Goal: Task Accomplishment & Management: Use online tool/utility

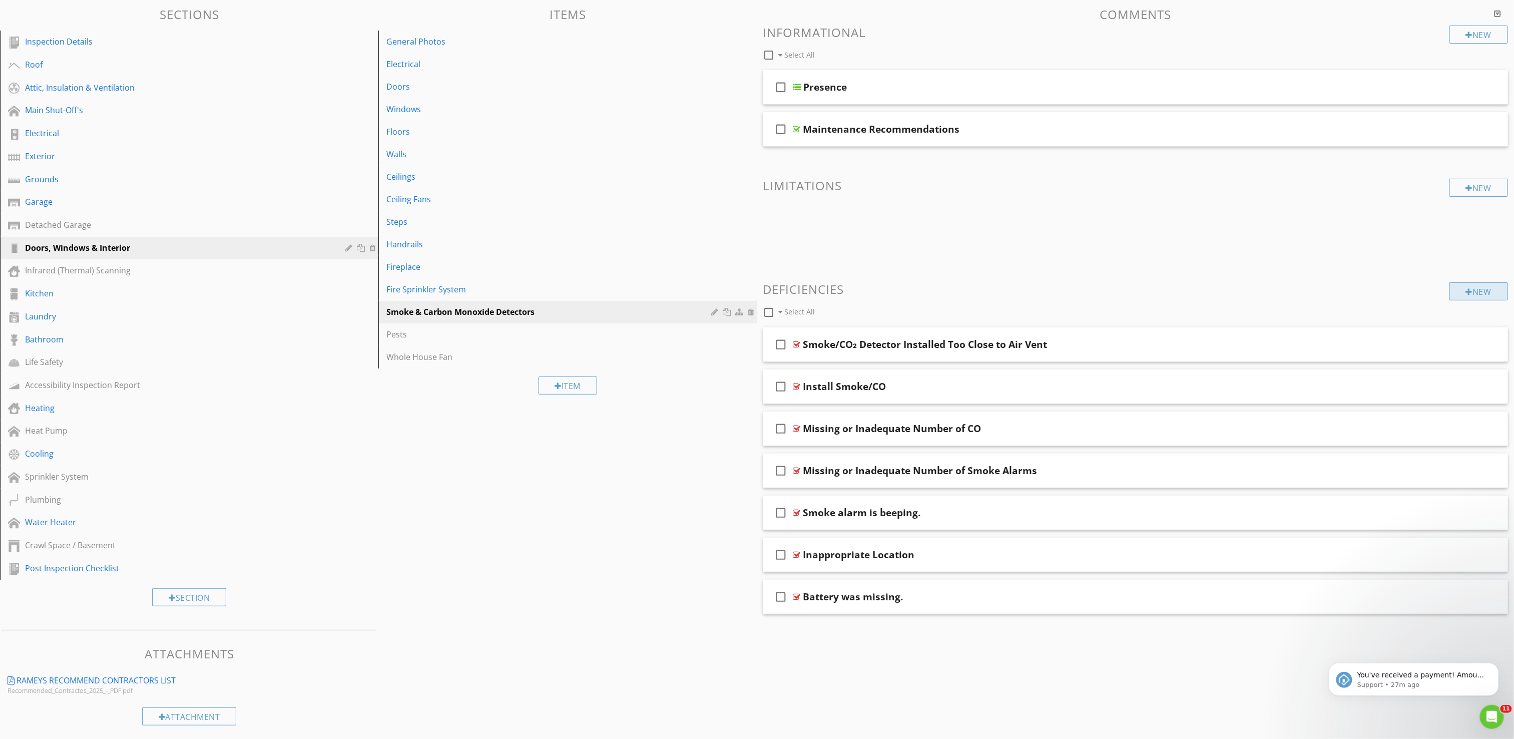
click at [1481, 293] on div "New" at bounding box center [1479, 291] width 59 height 18
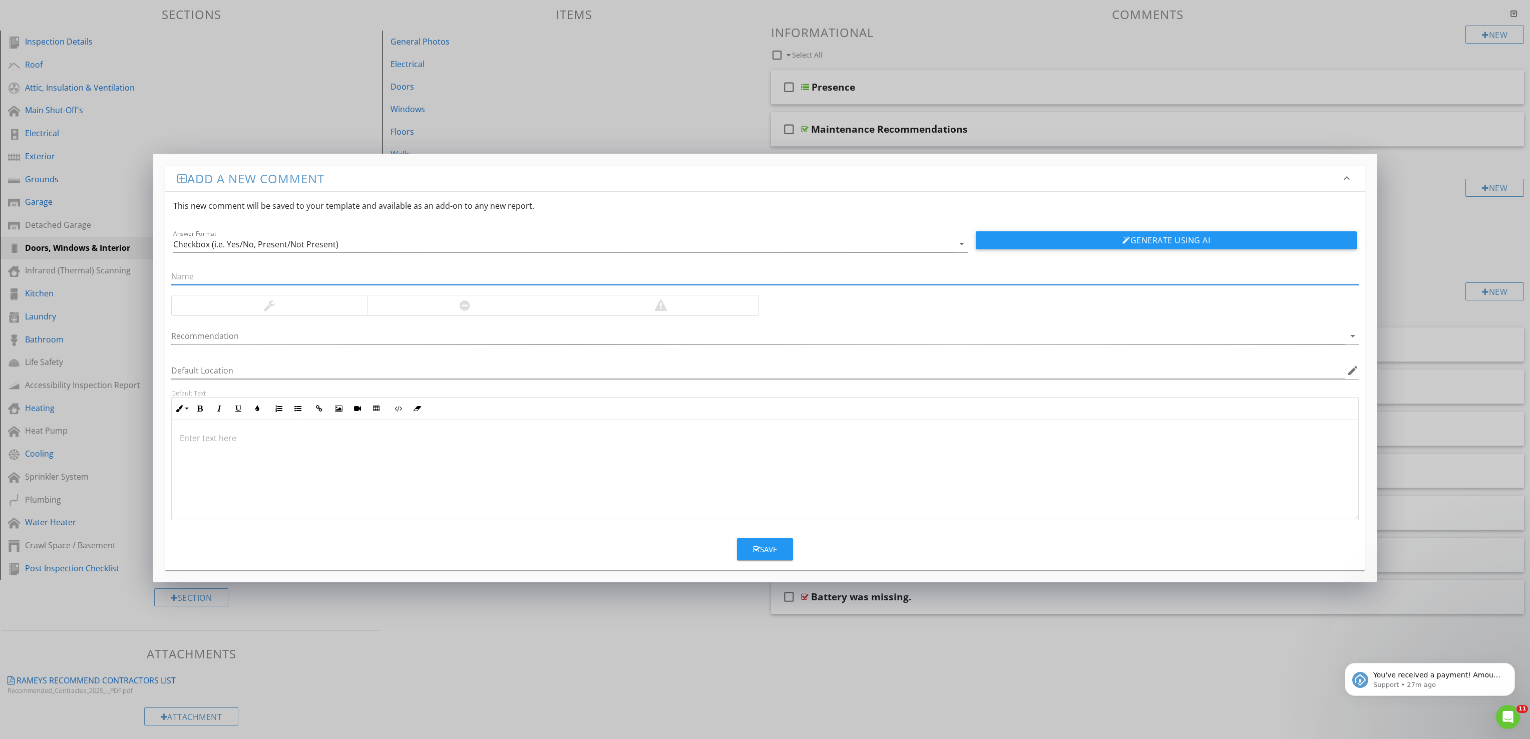
click at [401, 273] on input "text" at bounding box center [765, 276] width 1188 height 17
click at [476, 300] on div at bounding box center [465, 305] width 196 height 20
click at [653, 459] on div at bounding box center [765, 470] width 1187 height 100
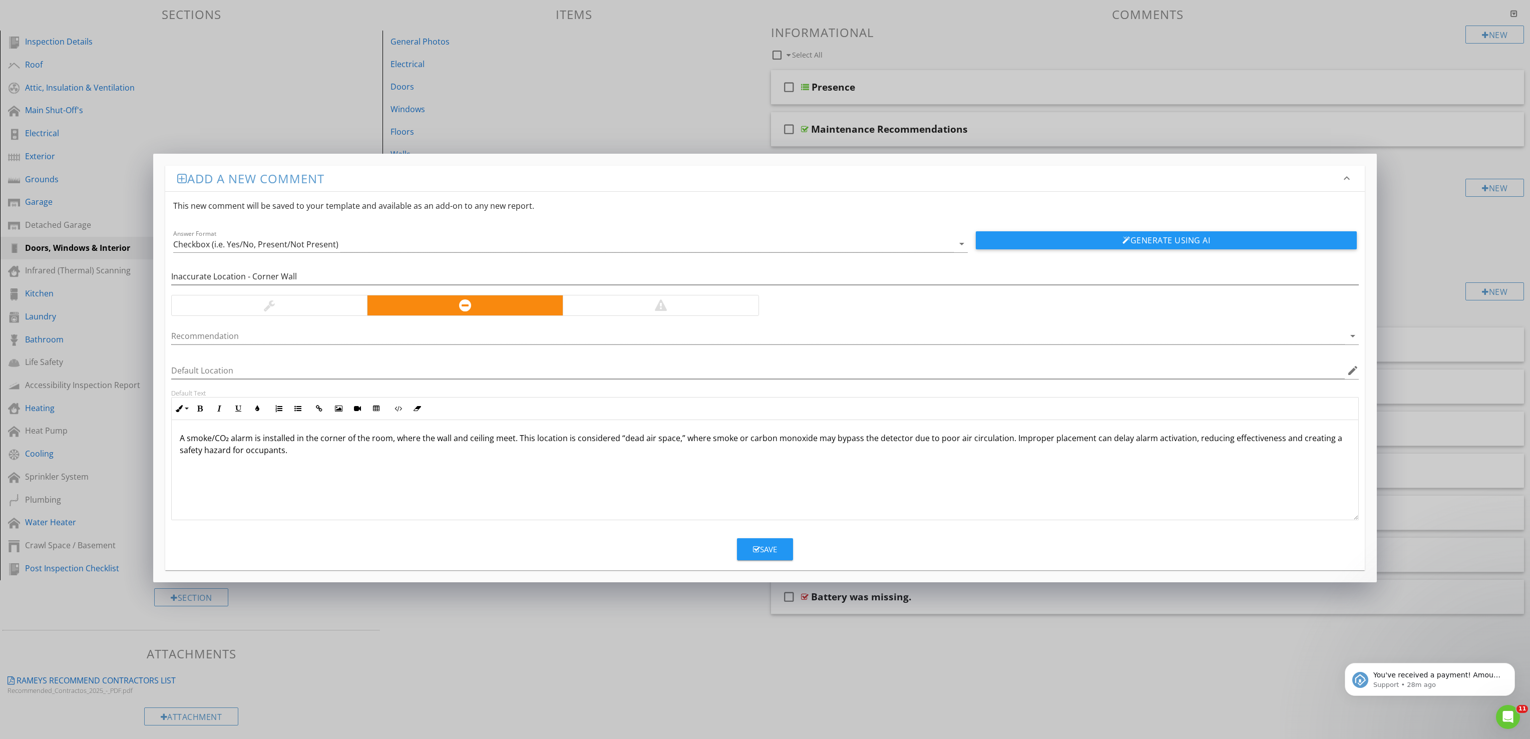
click at [688, 308] on div at bounding box center [661, 305] width 196 height 20
drag, startPoint x: 250, startPoint y: 275, endPoint x: 426, endPoint y: 306, distance: 178.5
click at [426, 306] on div "Inaccurate Location - Corner Wall Recommendation arrow_drop_down Default Locati…" at bounding box center [765, 386] width 1200 height 268
type input "Inaccurate Location - Dead Air Space"
click at [413, 459] on div "A smoke/CO₂ alarm is installed in the corner of the room, where the wall and ce…" at bounding box center [765, 470] width 1187 height 100
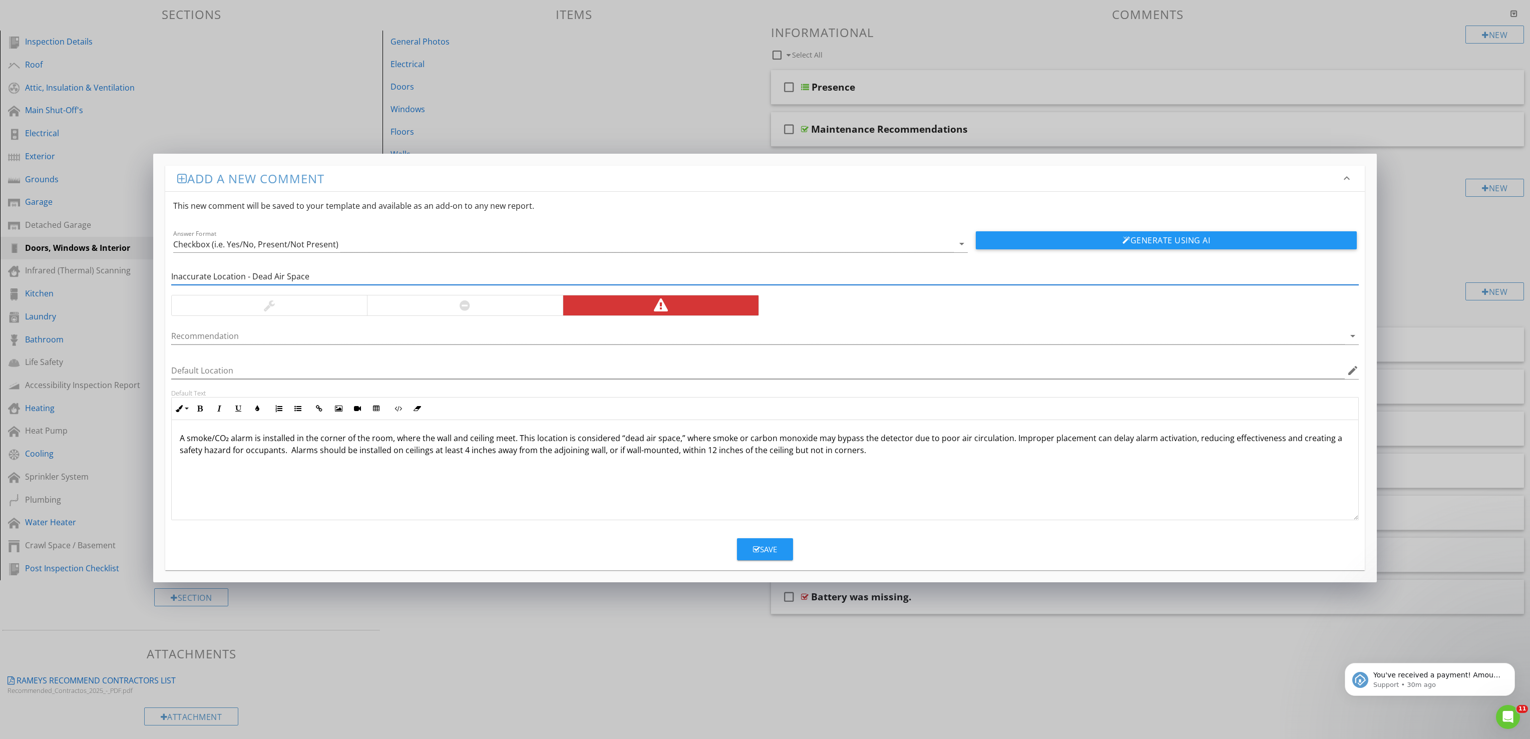
click at [225, 280] on input "Inaccurate Location - Dead Air Space" at bounding box center [765, 276] width 1188 height 17
type input "Inaccurate Placement - Dead Air Space"
click at [774, 560] on button "Save" at bounding box center [765, 549] width 56 height 22
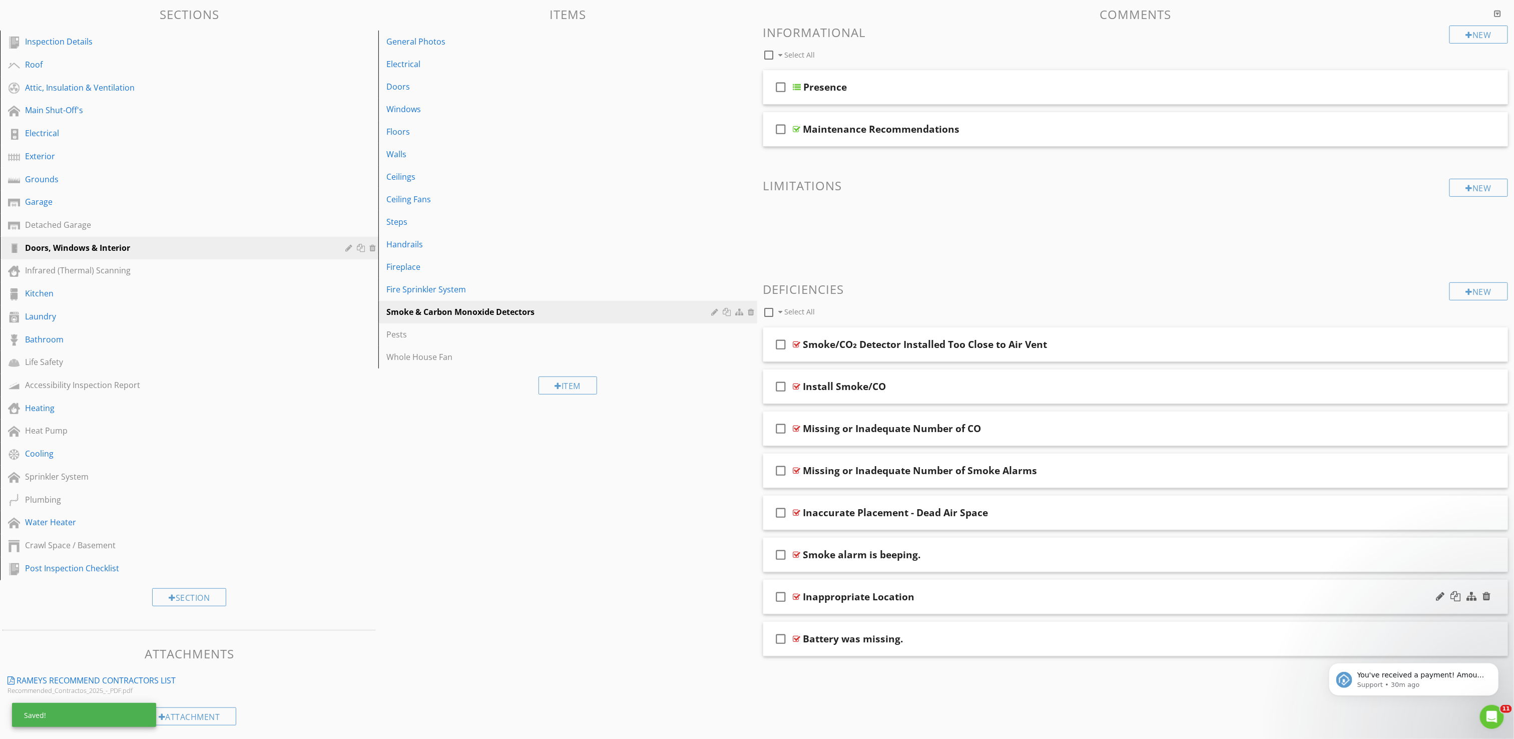
click at [976, 599] on div "Inappropriate Location" at bounding box center [1075, 597] width 544 height 12
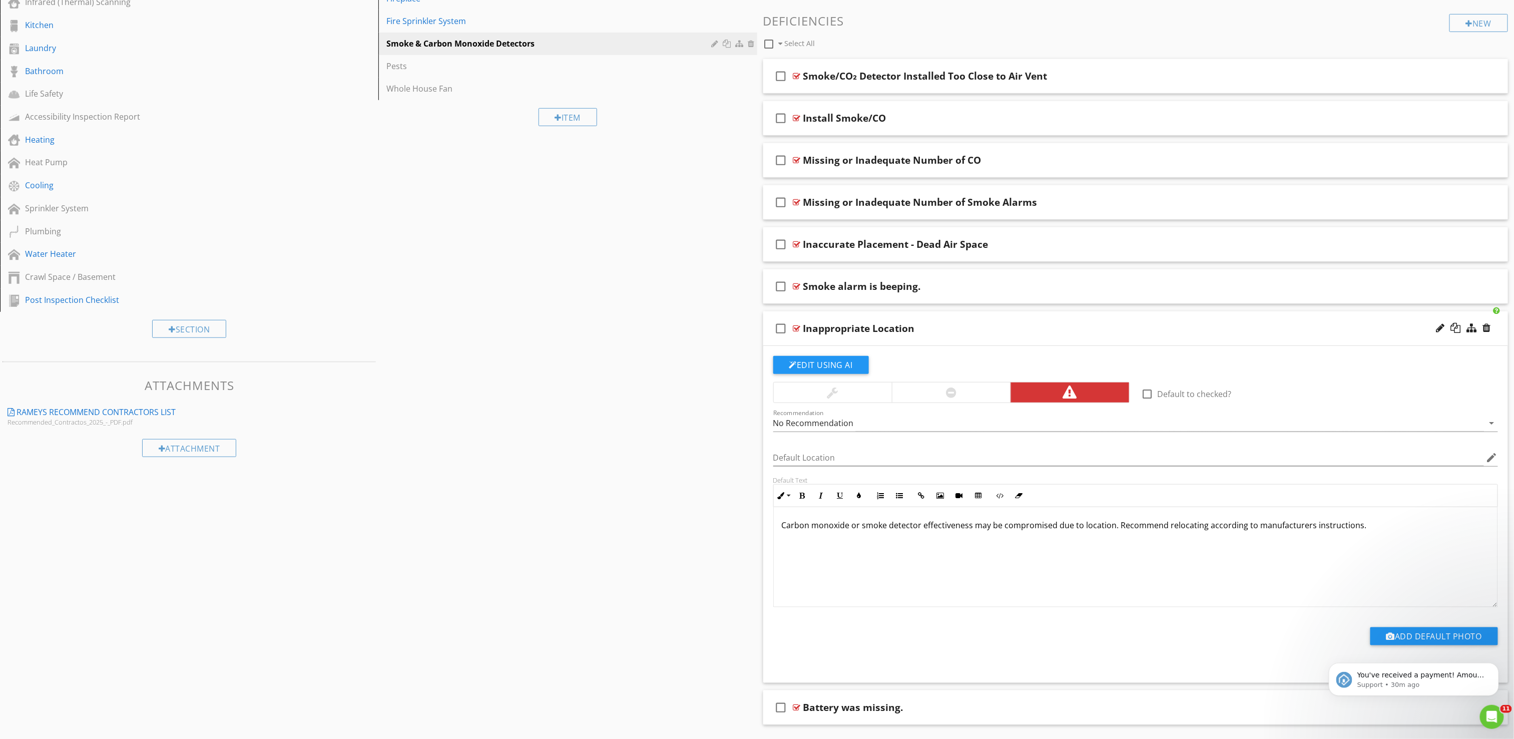
scroll to position [400, 0]
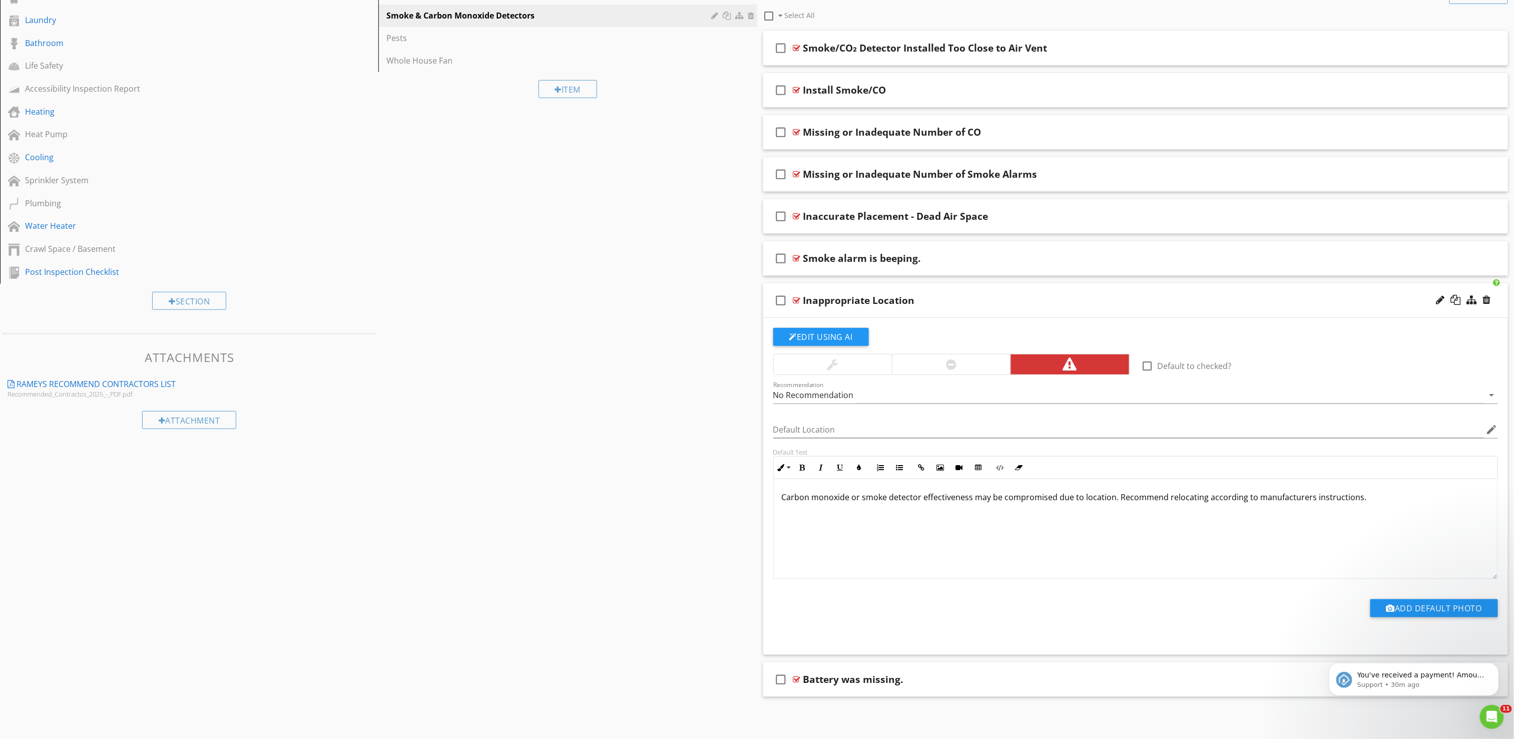
click at [995, 298] on div "Inappropriate Location" at bounding box center [1075, 300] width 544 height 12
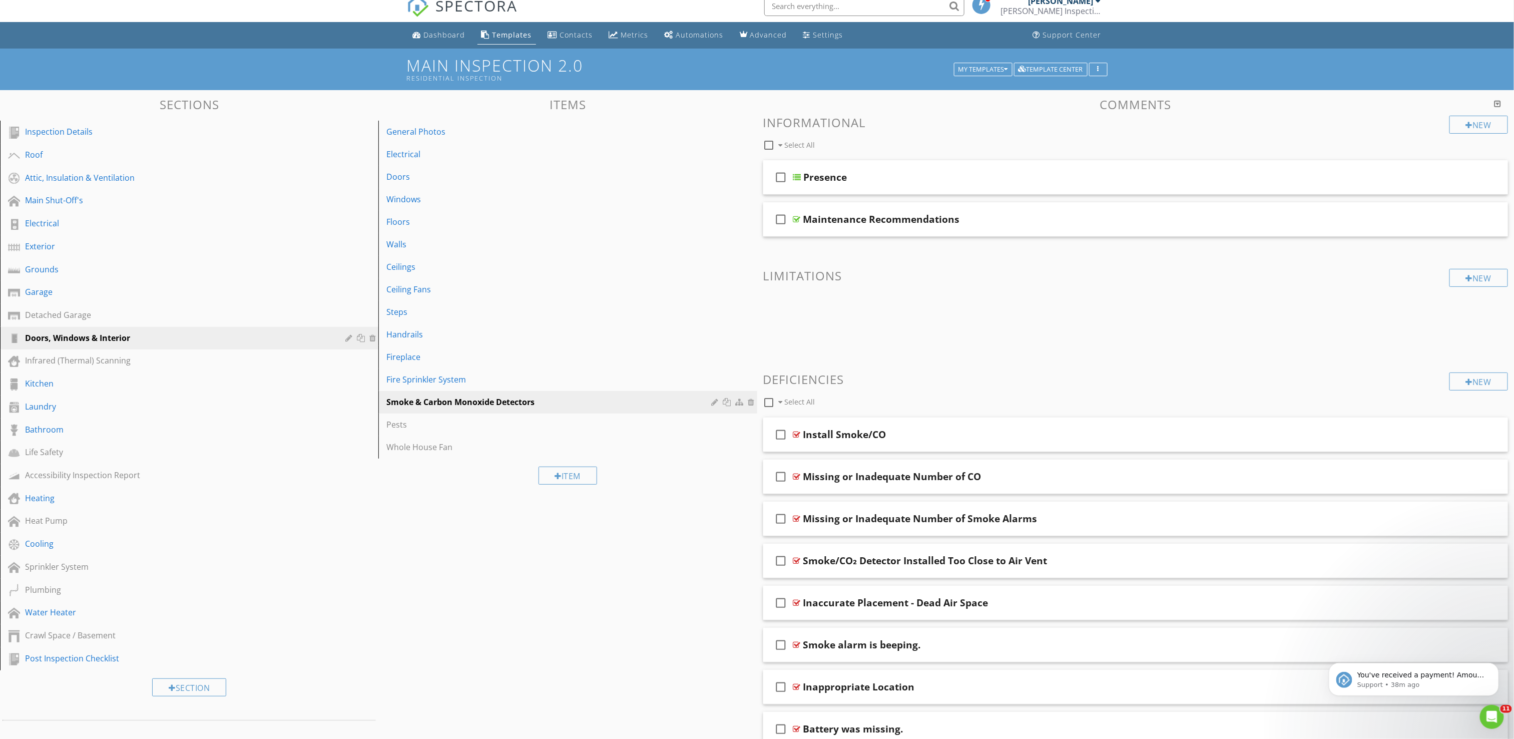
scroll to position [0, 0]
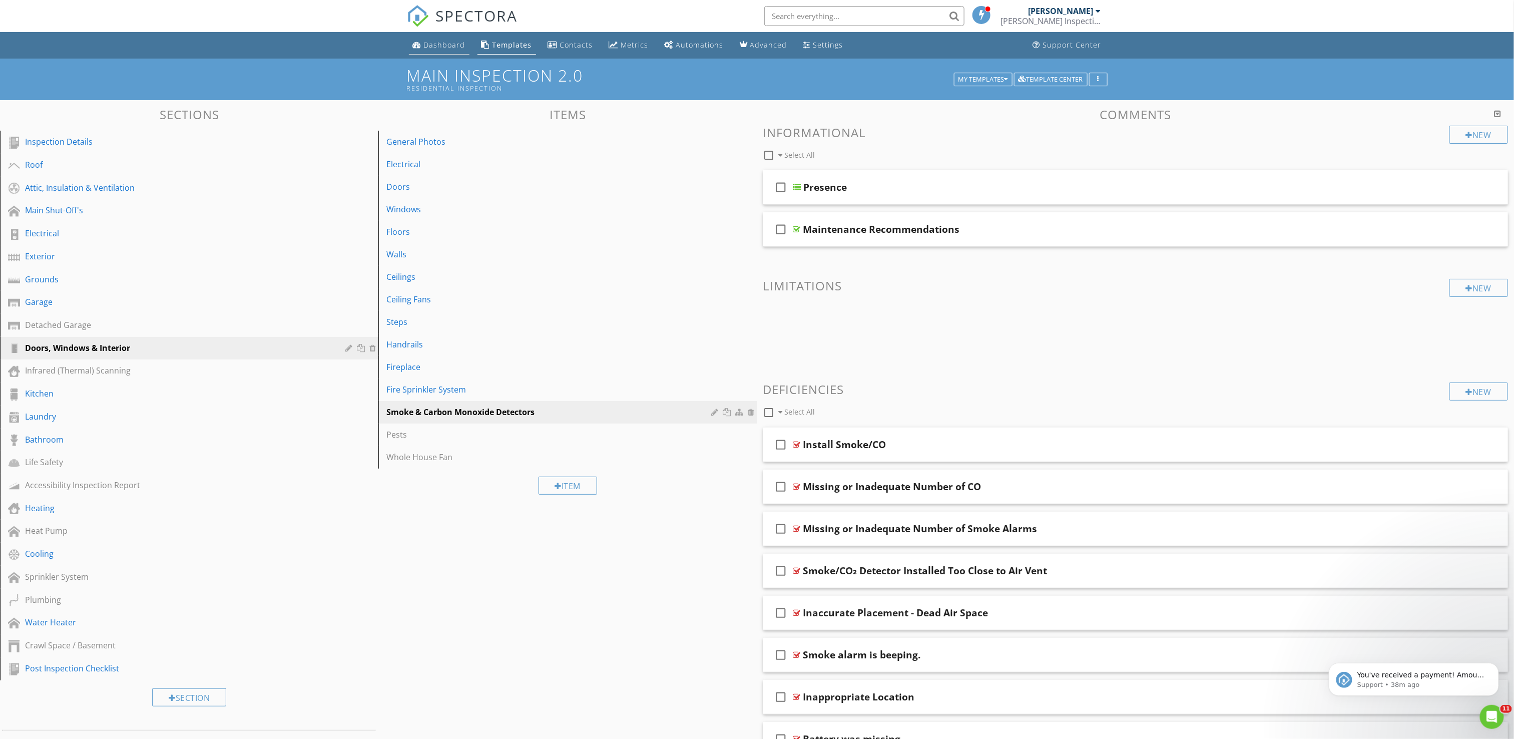
click at [433, 42] on div "Dashboard" at bounding box center [445, 45] width 42 height 10
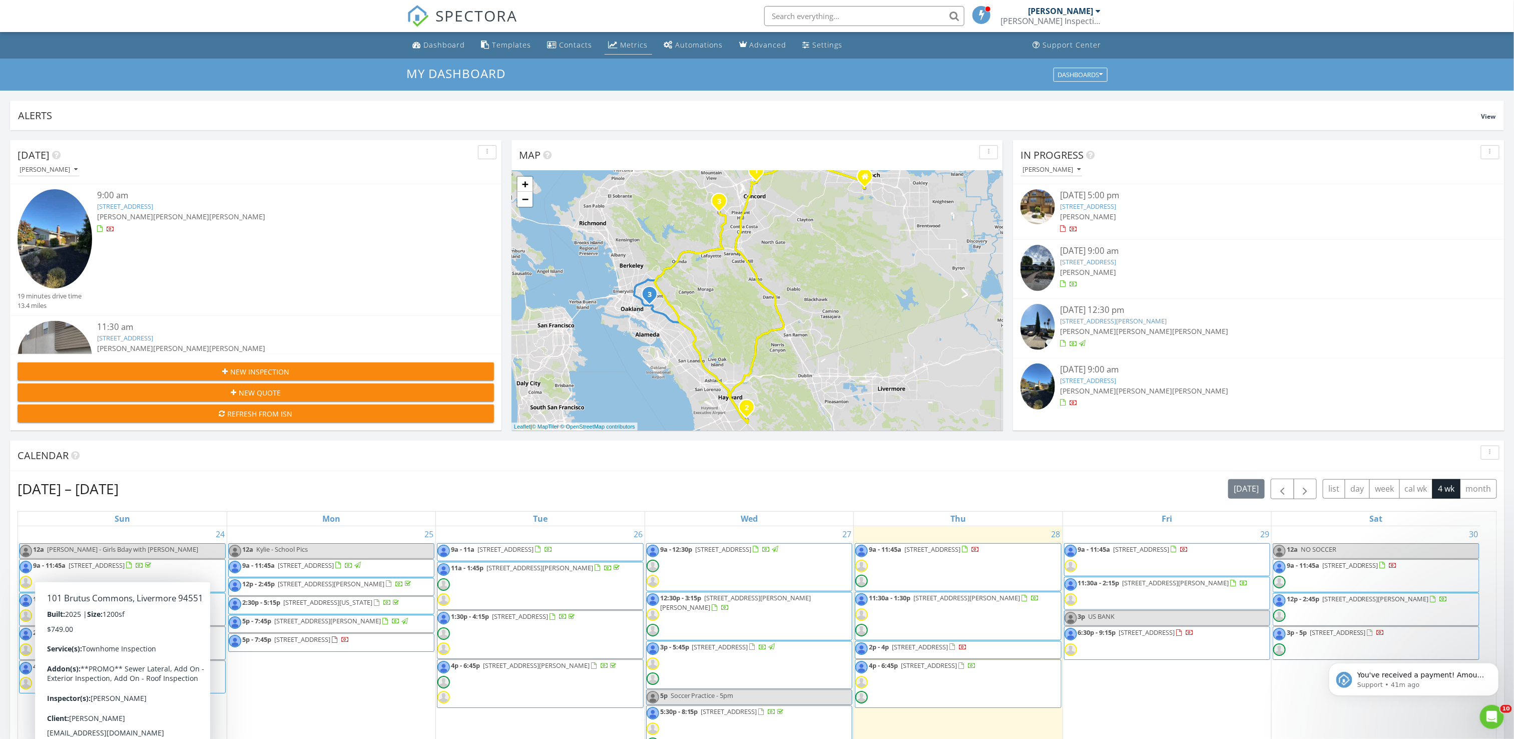
click at [615, 41] on link "Metrics" at bounding box center [629, 45] width 48 height 19
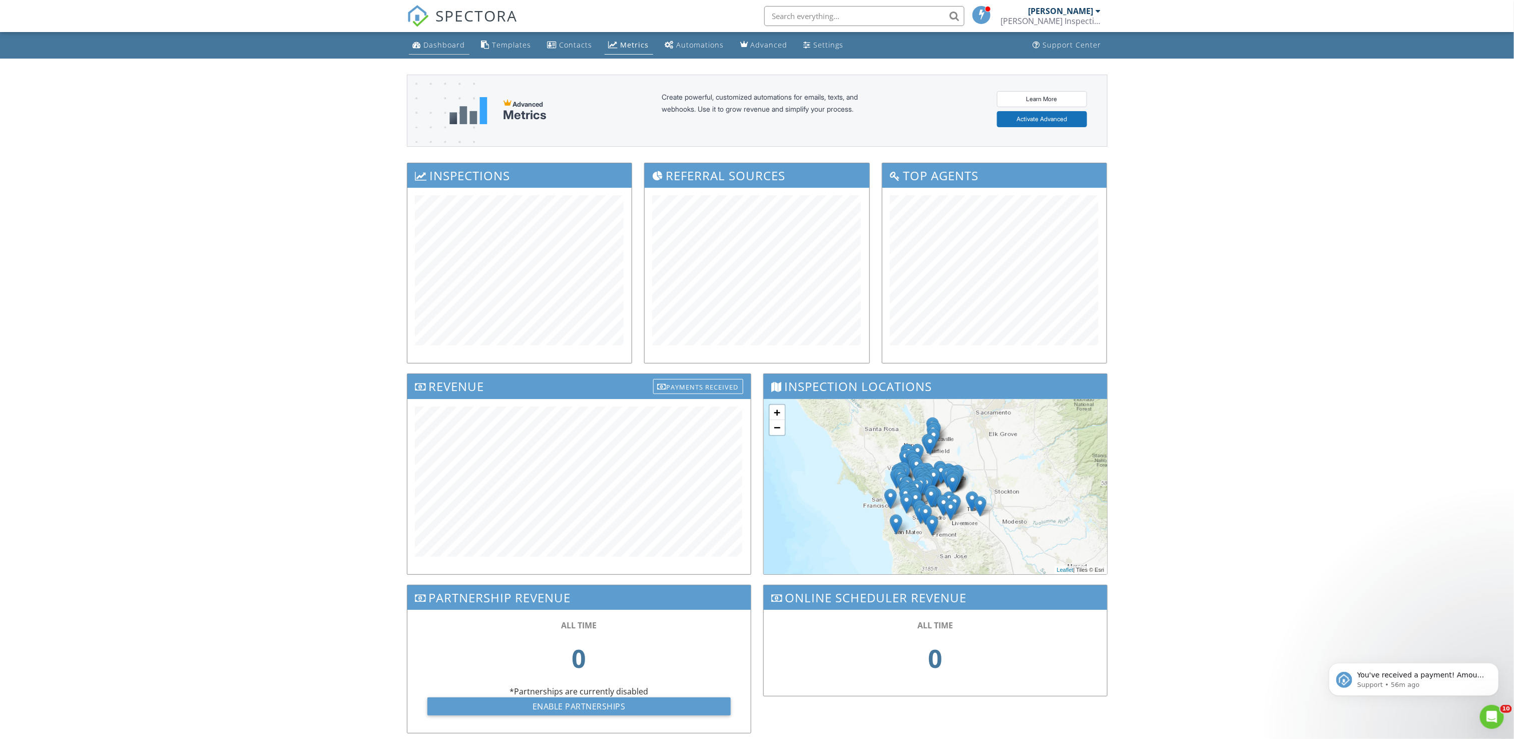
click at [435, 48] on div "Dashboard" at bounding box center [445, 45] width 42 height 10
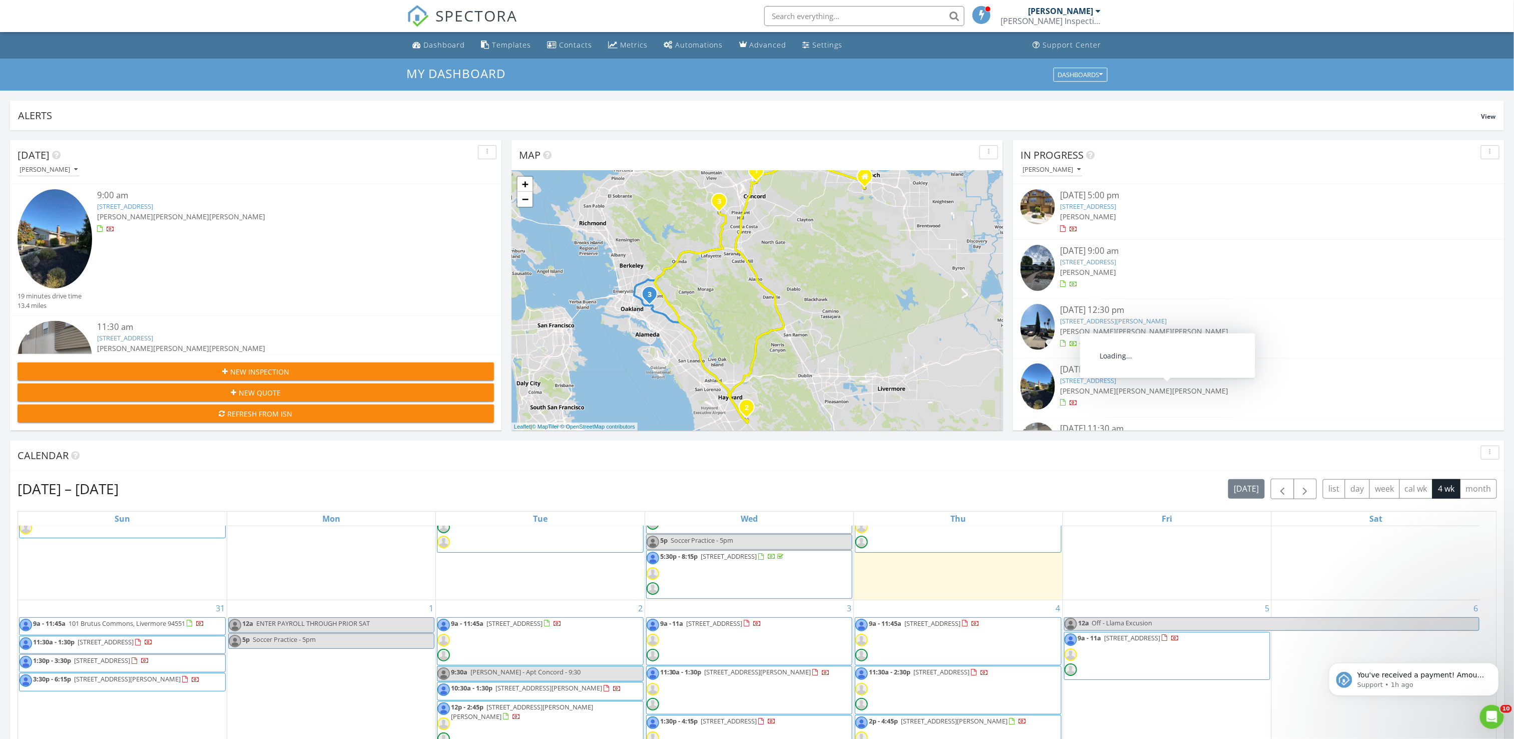
scroll to position [200, 0]
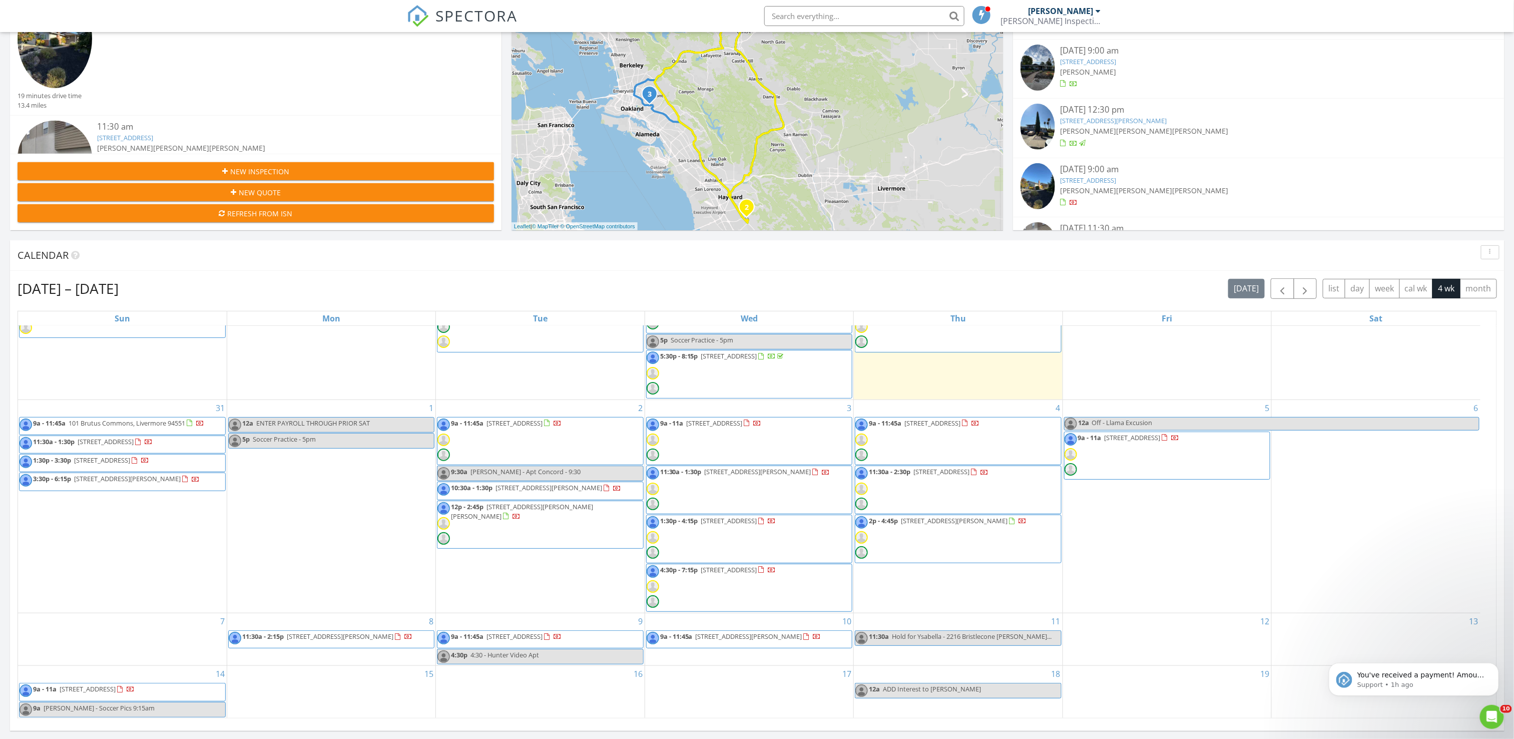
click at [535, 488] on span "1138 Keeler Ave, Berkeley 94708" at bounding box center [549, 487] width 107 height 9
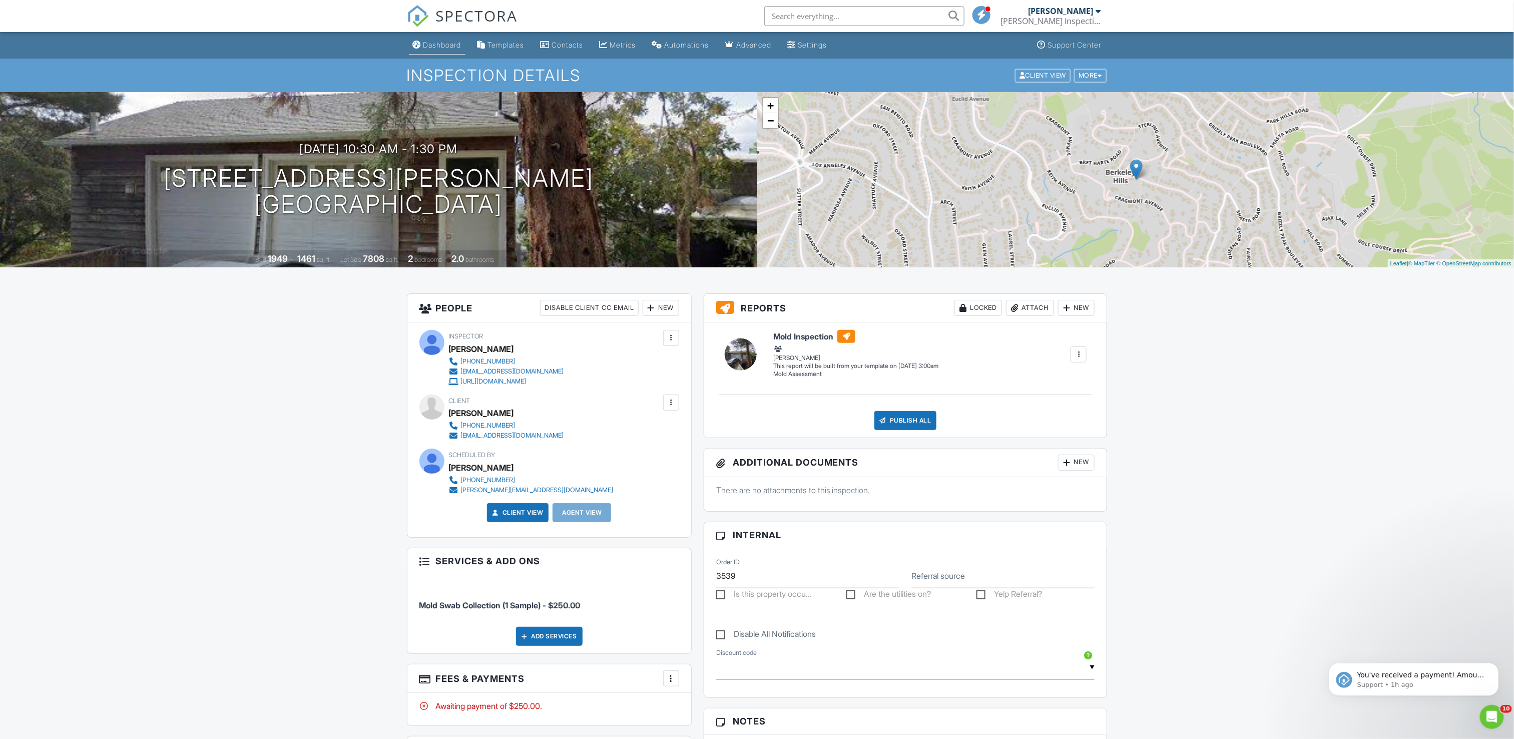
type textarea "swab collection only. Phillip is the property manager and will be there on Jenn…"
click at [451, 45] on div "Dashboard" at bounding box center [442, 45] width 38 height 9
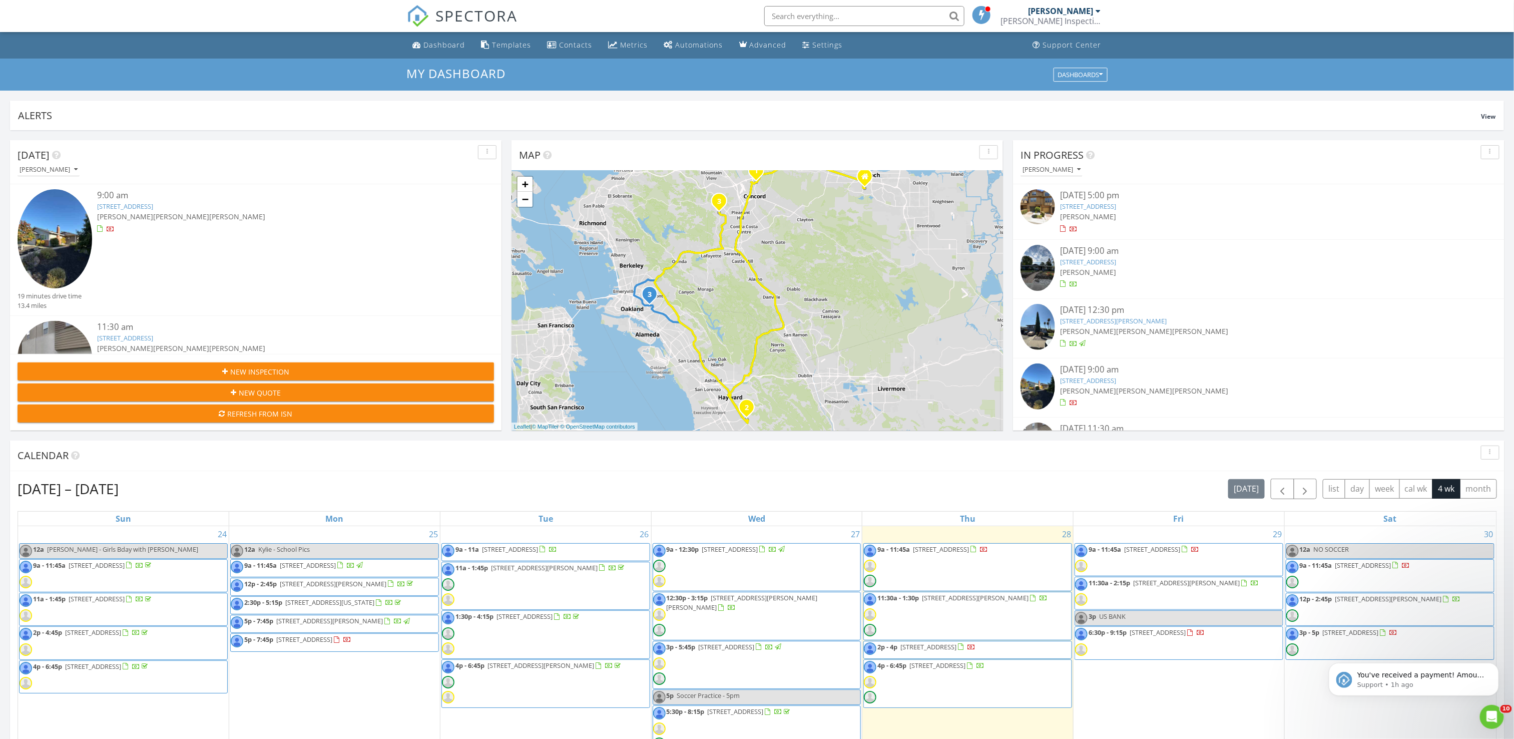
drag, startPoint x: 505, startPoint y: 44, endPoint x: 892, endPoint y: 376, distance: 510.1
click at [505, 44] on div "Templates" at bounding box center [512, 45] width 39 height 10
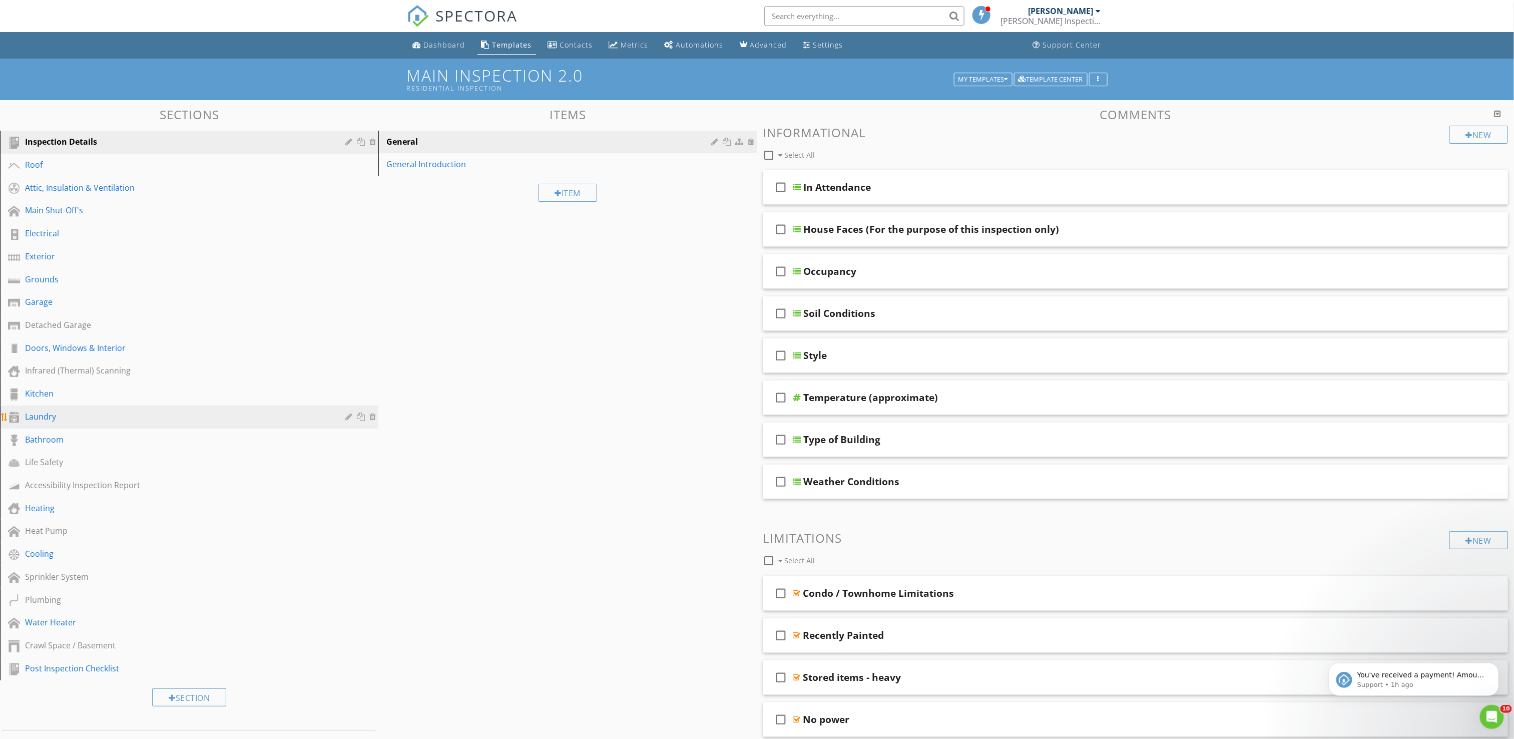
click at [42, 406] on link "Laundry" at bounding box center [190, 416] width 375 height 23
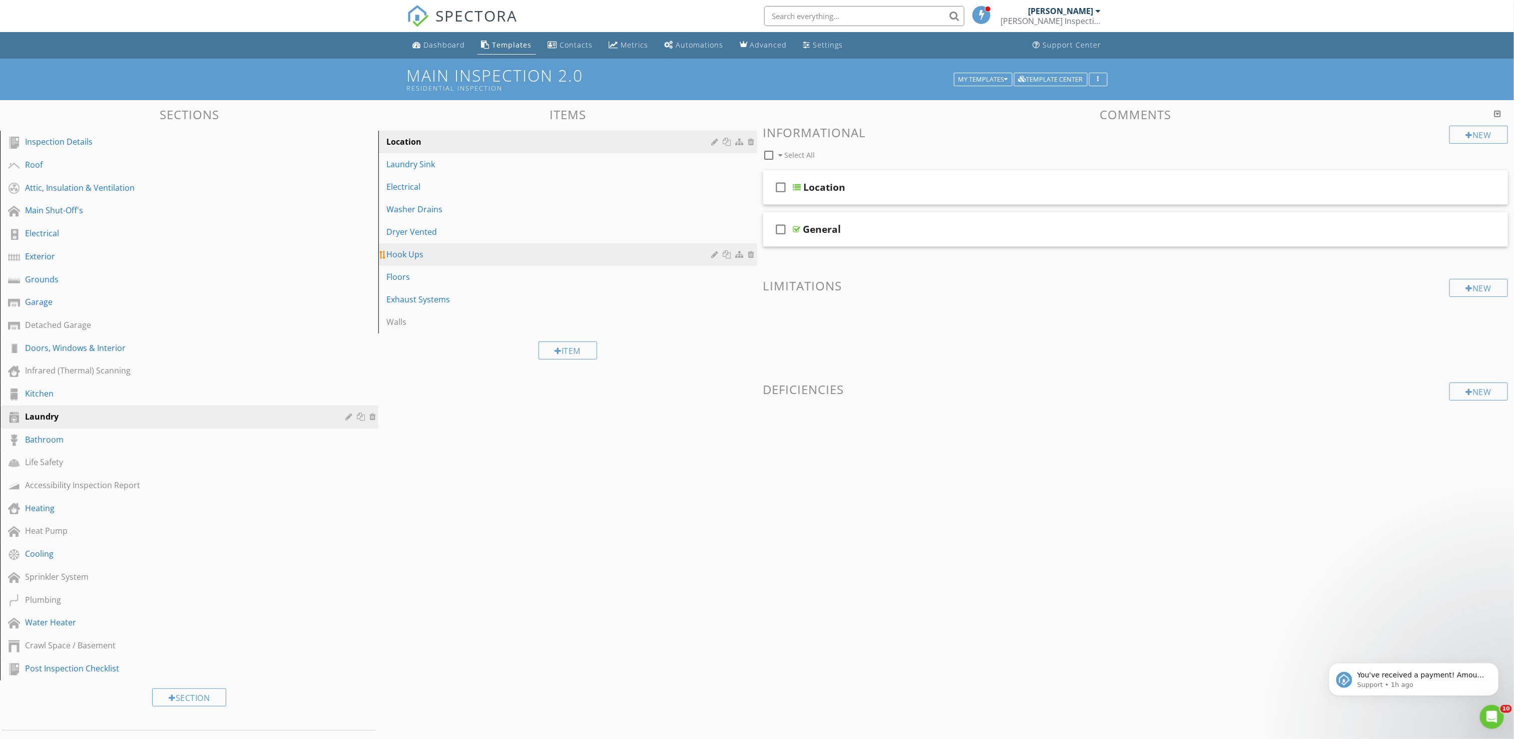
click at [420, 256] on div "Hook Ups" at bounding box center [550, 254] width 328 height 12
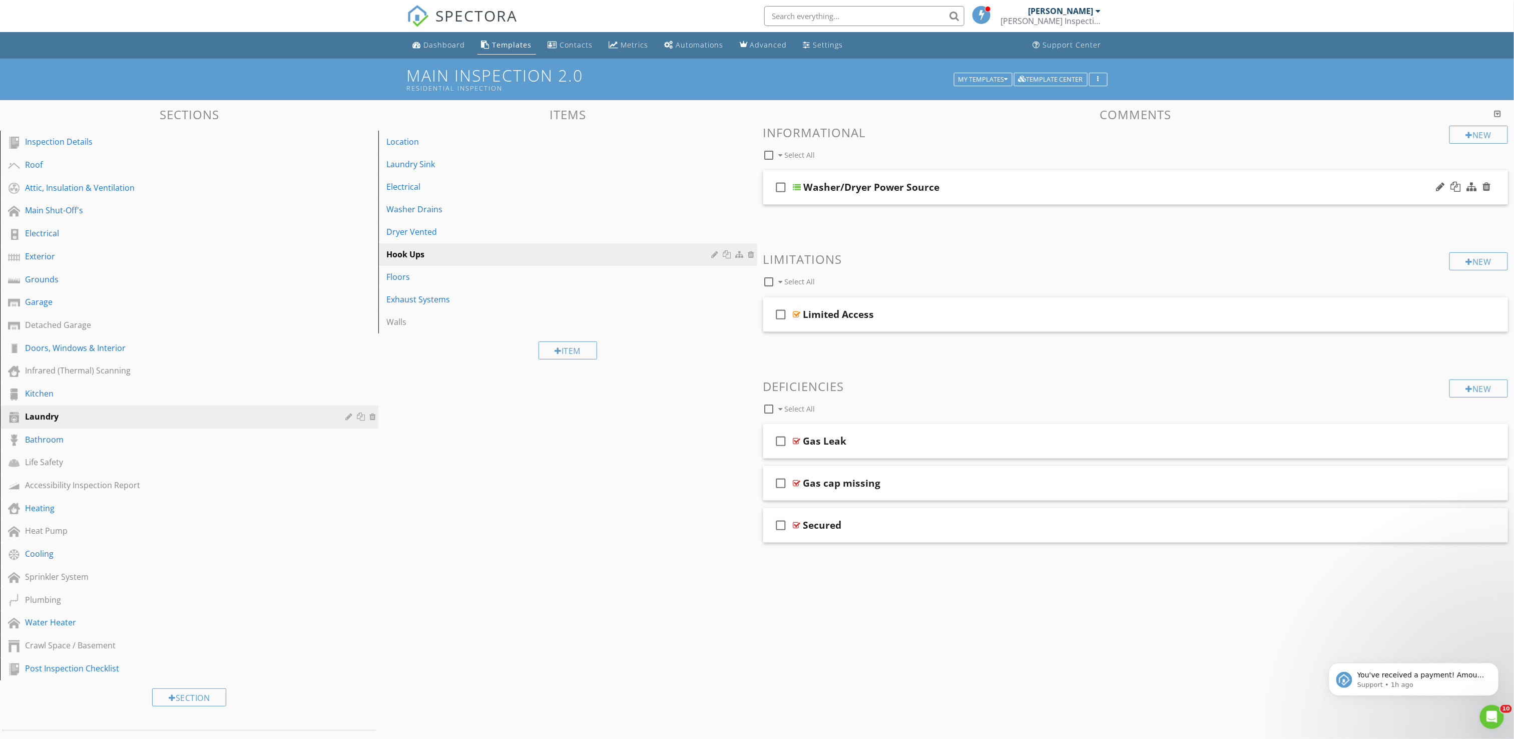
click at [975, 195] on div "check_box_outline_blank Washer/Dryer Power Source" at bounding box center [1135, 187] width 745 height 35
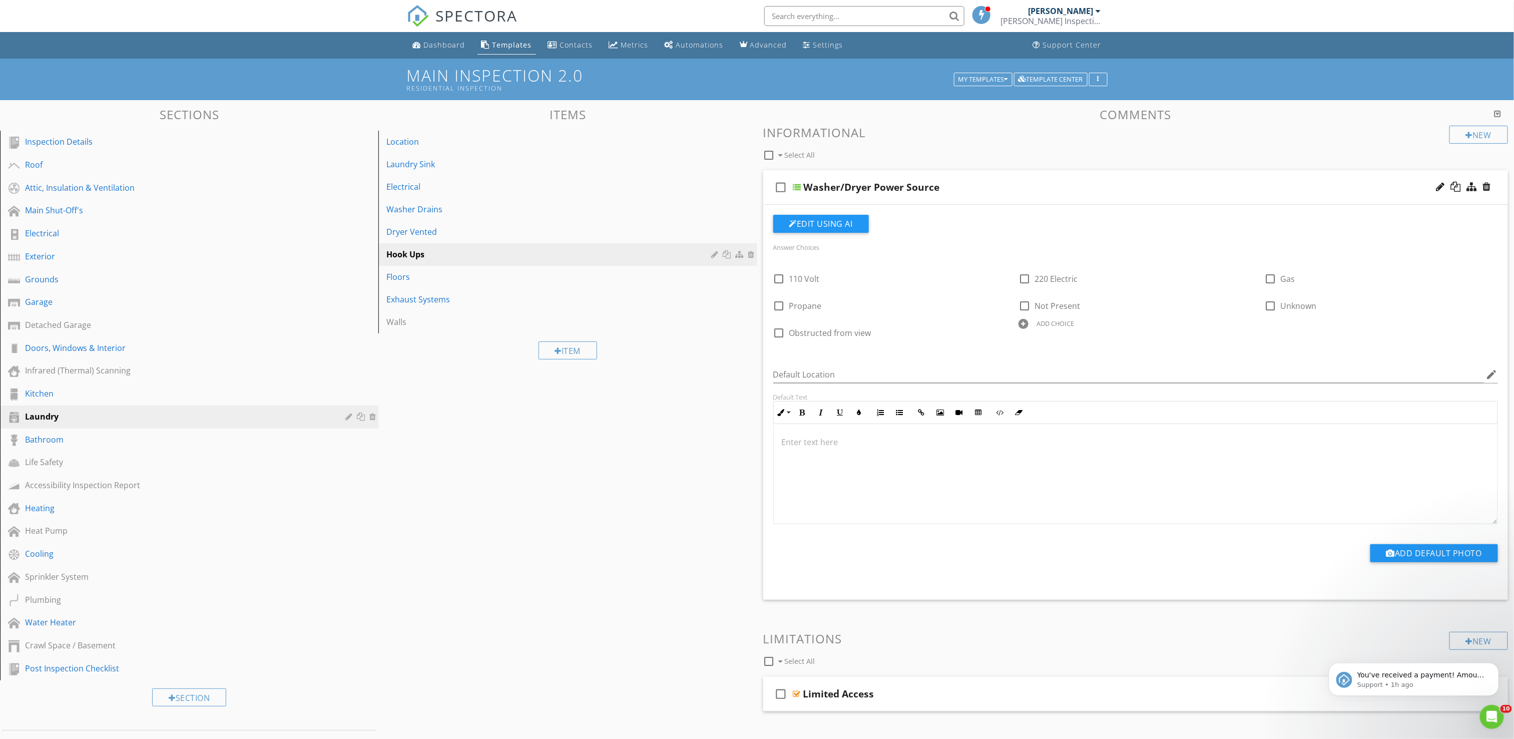
click at [1007, 189] on div "Washer/Dryer Power Source" at bounding box center [1076, 187] width 544 height 12
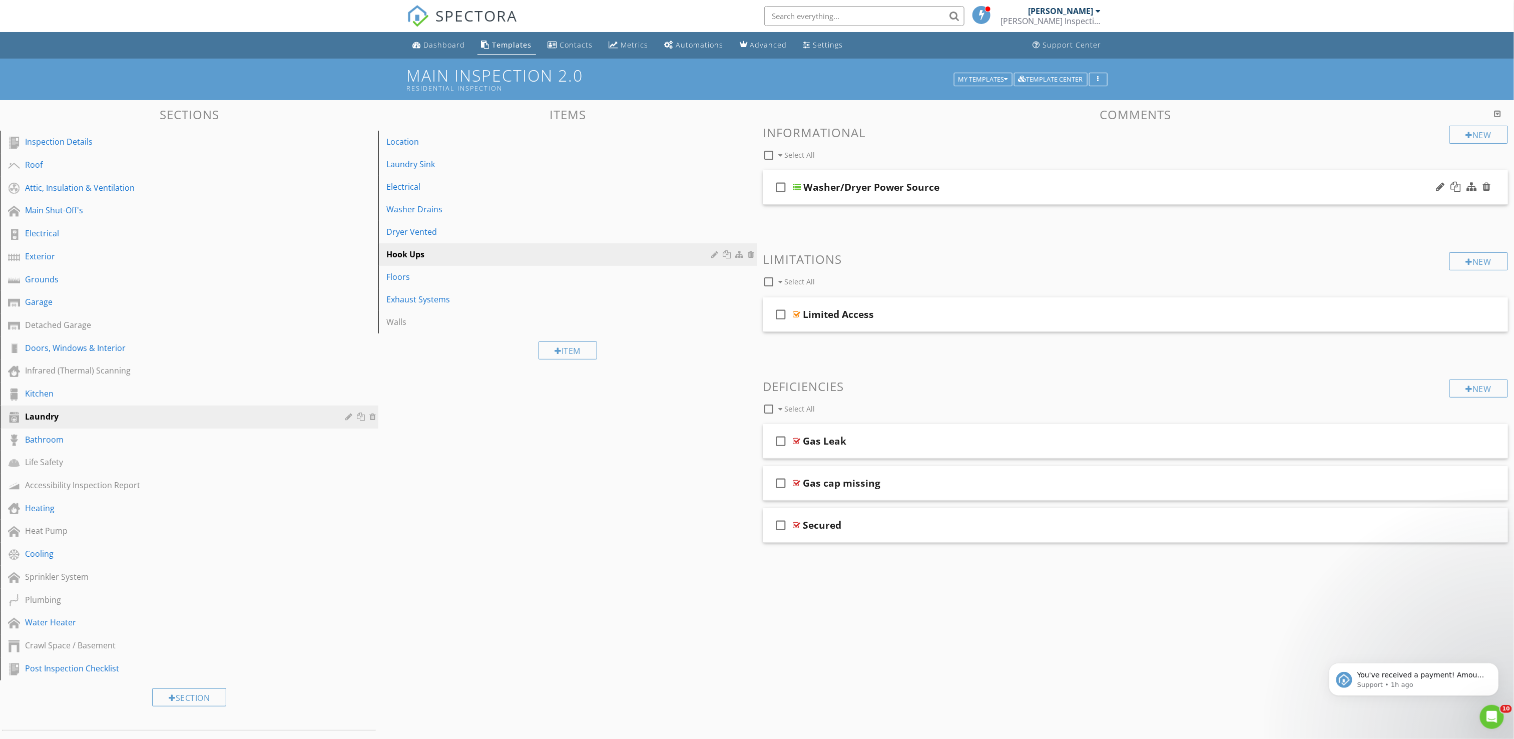
click at [988, 201] on div "check_box_outline_blank Washer/Dryer Power Source" at bounding box center [1135, 187] width 745 height 35
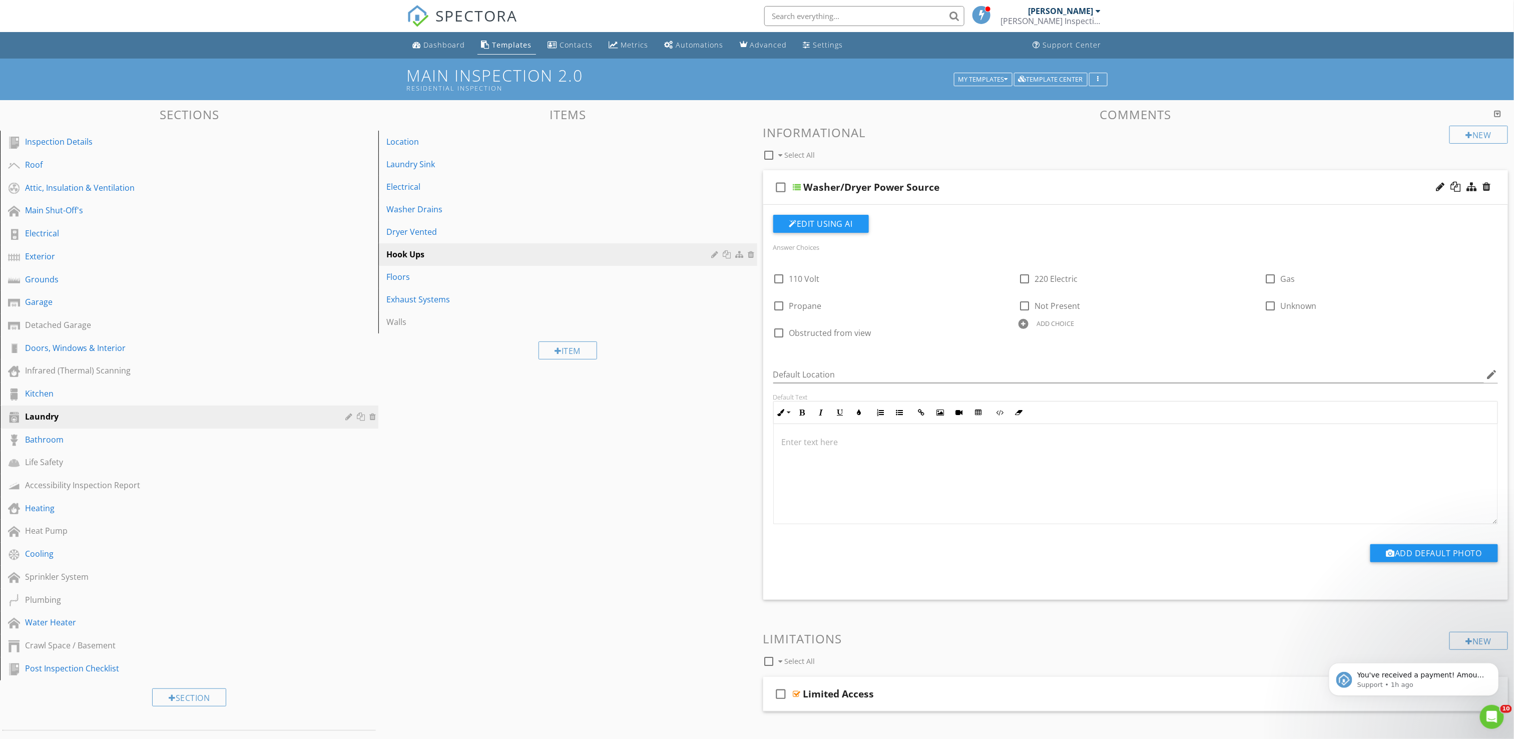
click at [991, 196] on div "check_box_outline_blank Washer/Dryer Power Source" at bounding box center [1135, 187] width 745 height 35
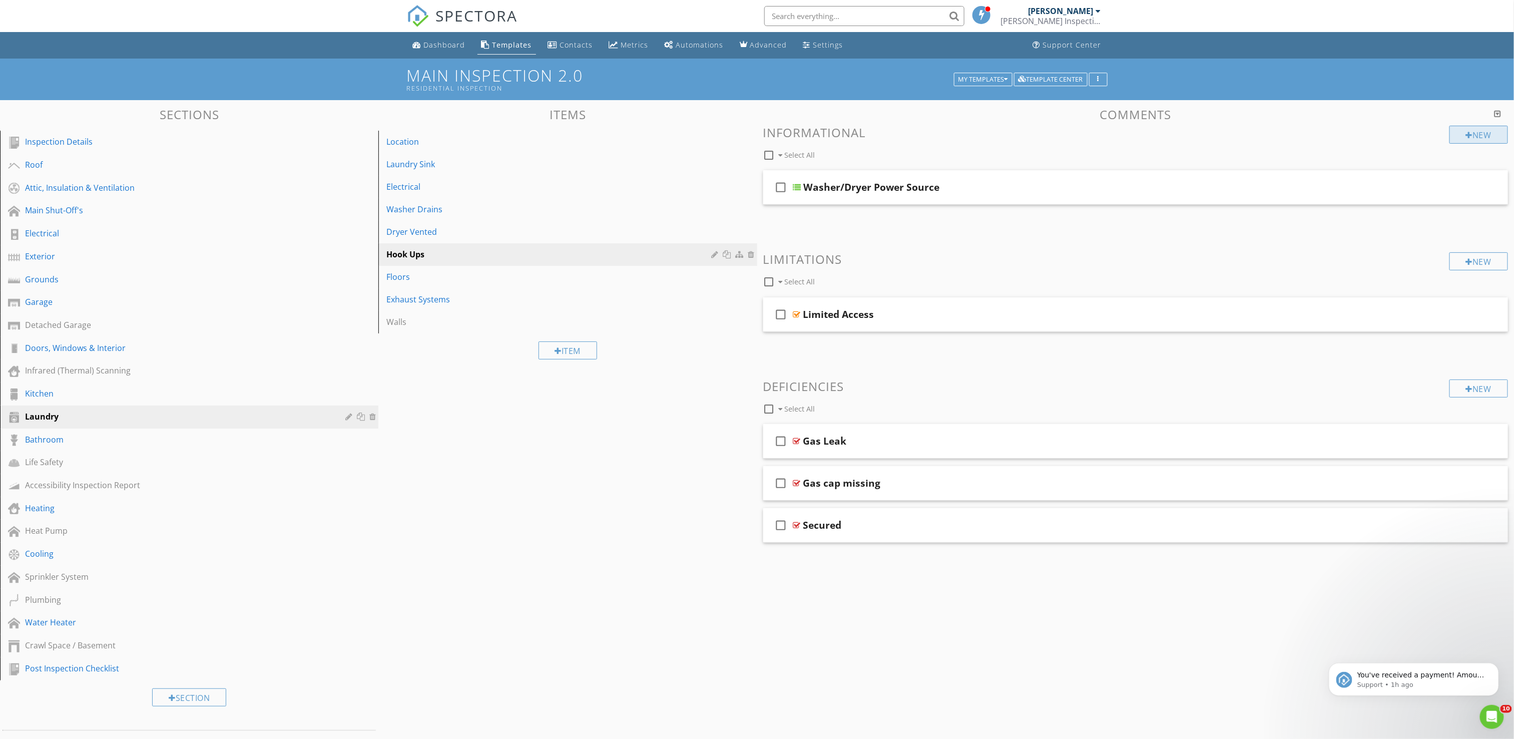
click at [1488, 136] on div "New" at bounding box center [1479, 135] width 59 height 18
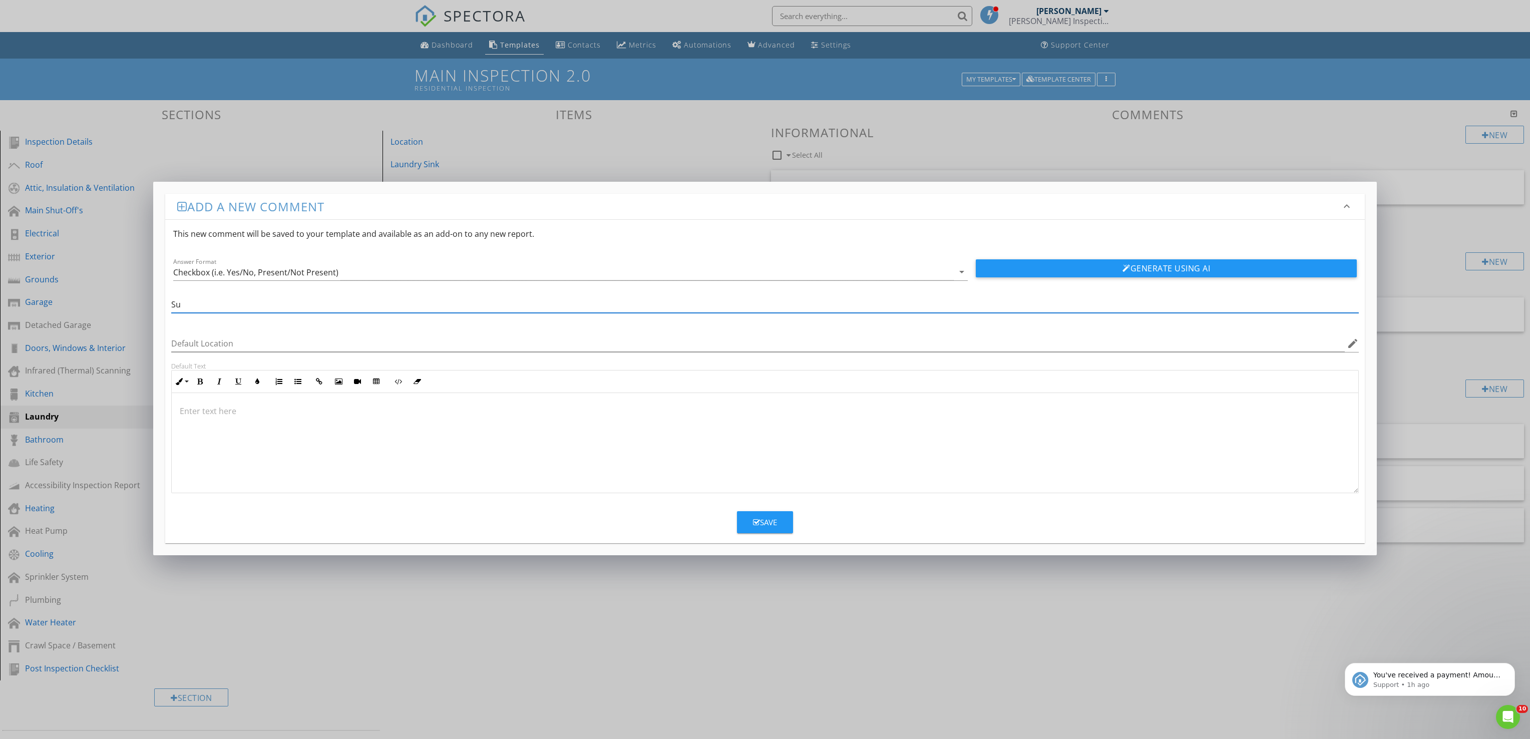
type input "S"
type input "Water Supply Lines"
click at [298, 273] on div "Checkbox (i.e. Yes/No, Present/Not Present)" at bounding box center [255, 272] width 165 height 9
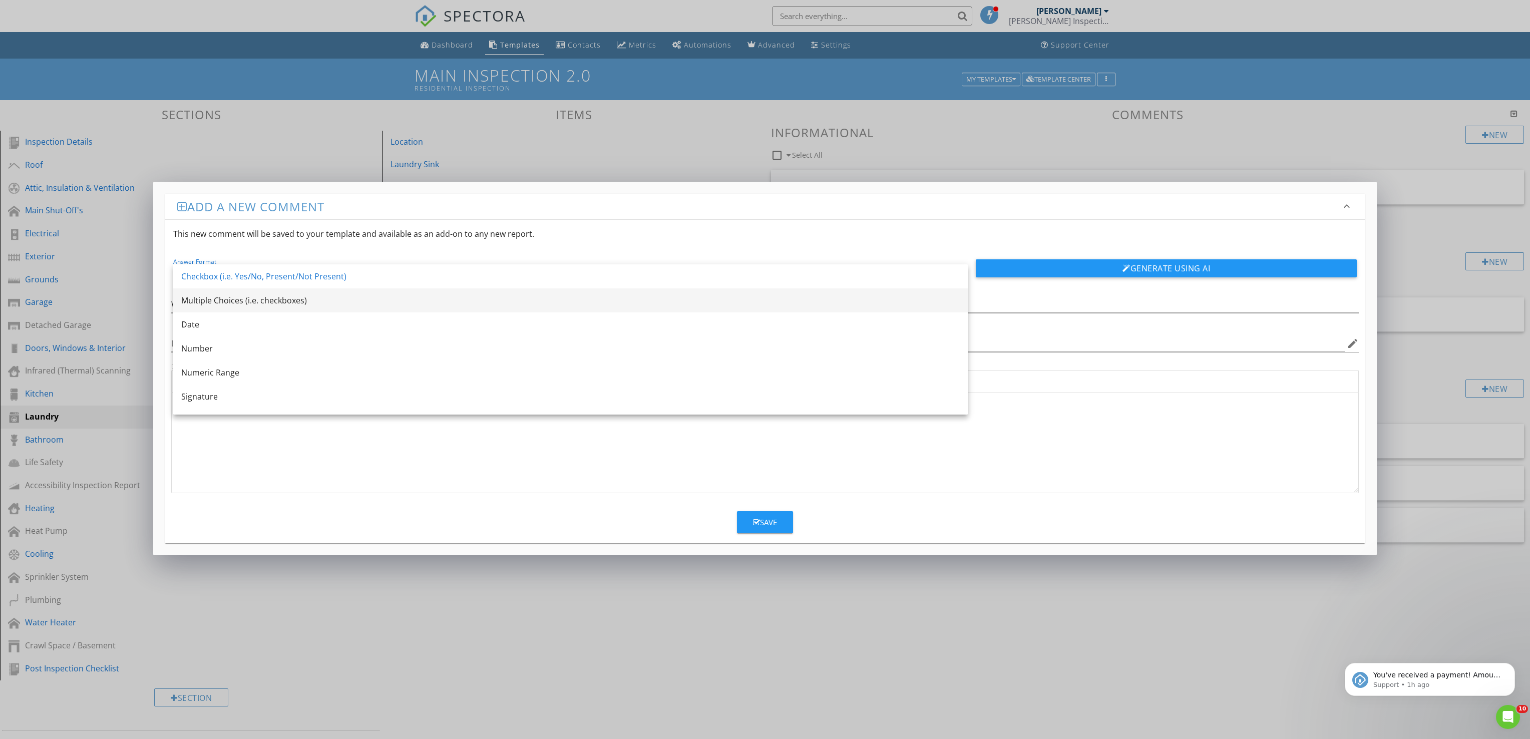
click at [279, 305] on div "Multiple Choices (i.e. checkboxes)" at bounding box center [570, 300] width 778 height 12
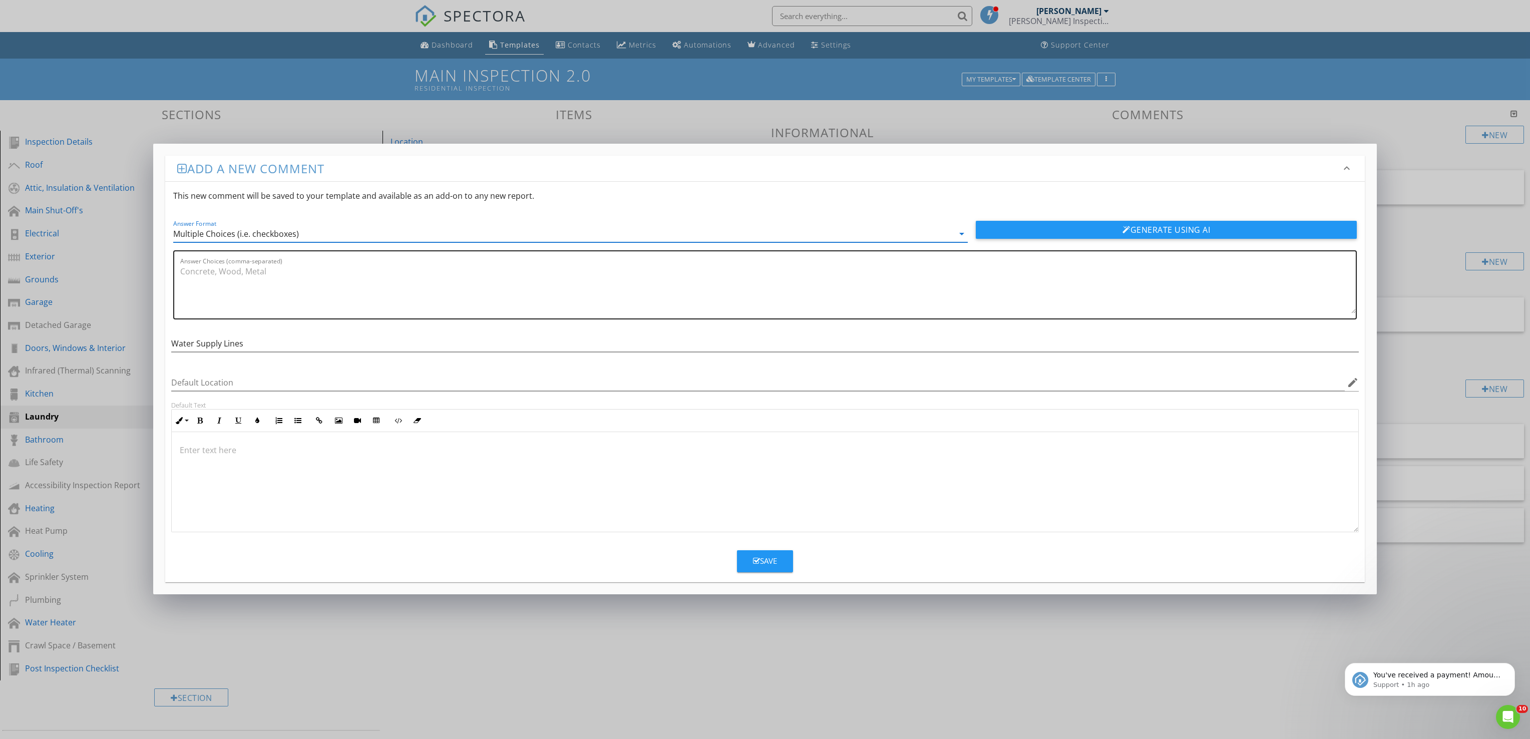
click at [297, 288] on textarea "Answer Choices (comma-separated)" at bounding box center [768, 288] width 1176 height 50
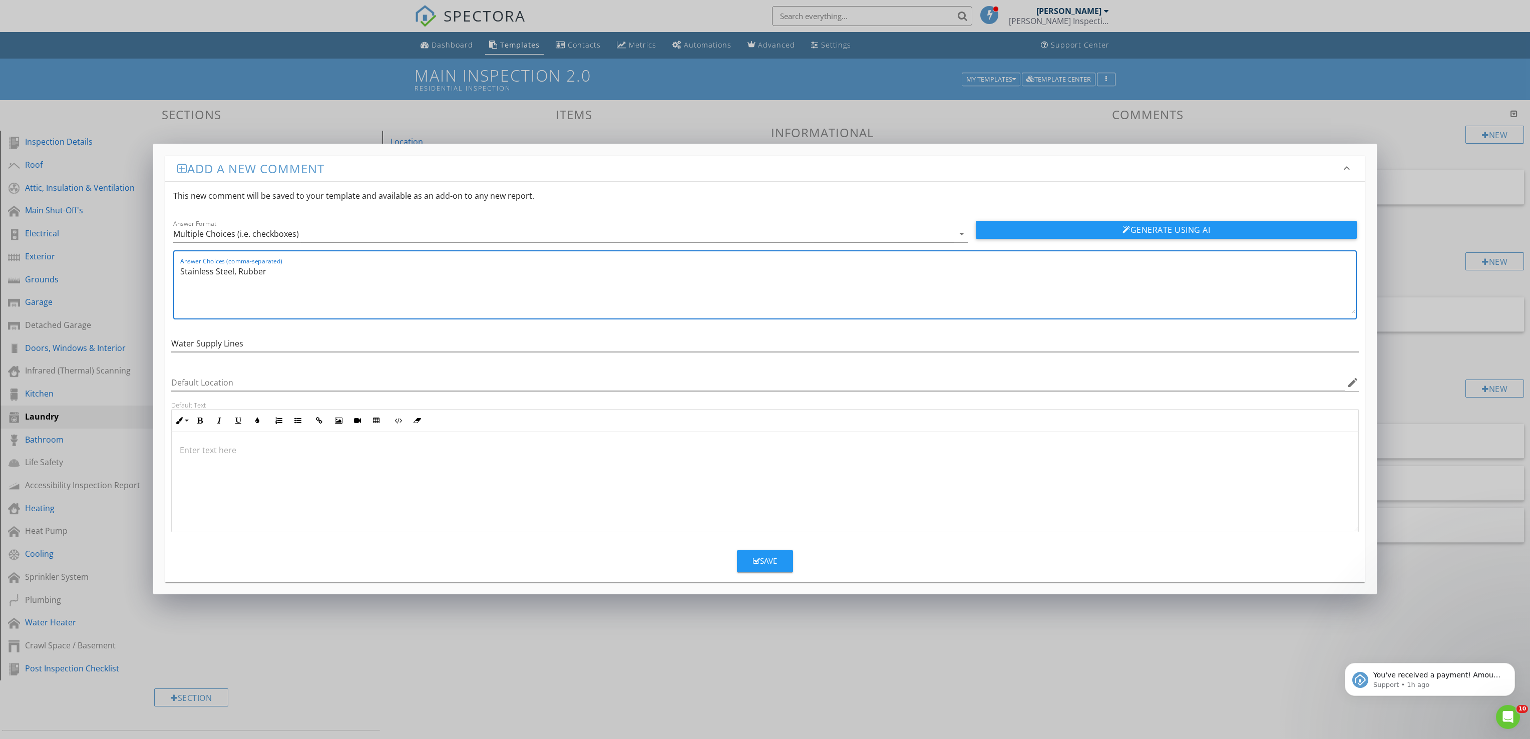
type textarea "Stainless Steel, Rubber"
click at [450, 477] on div at bounding box center [765, 482] width 1187 height 100
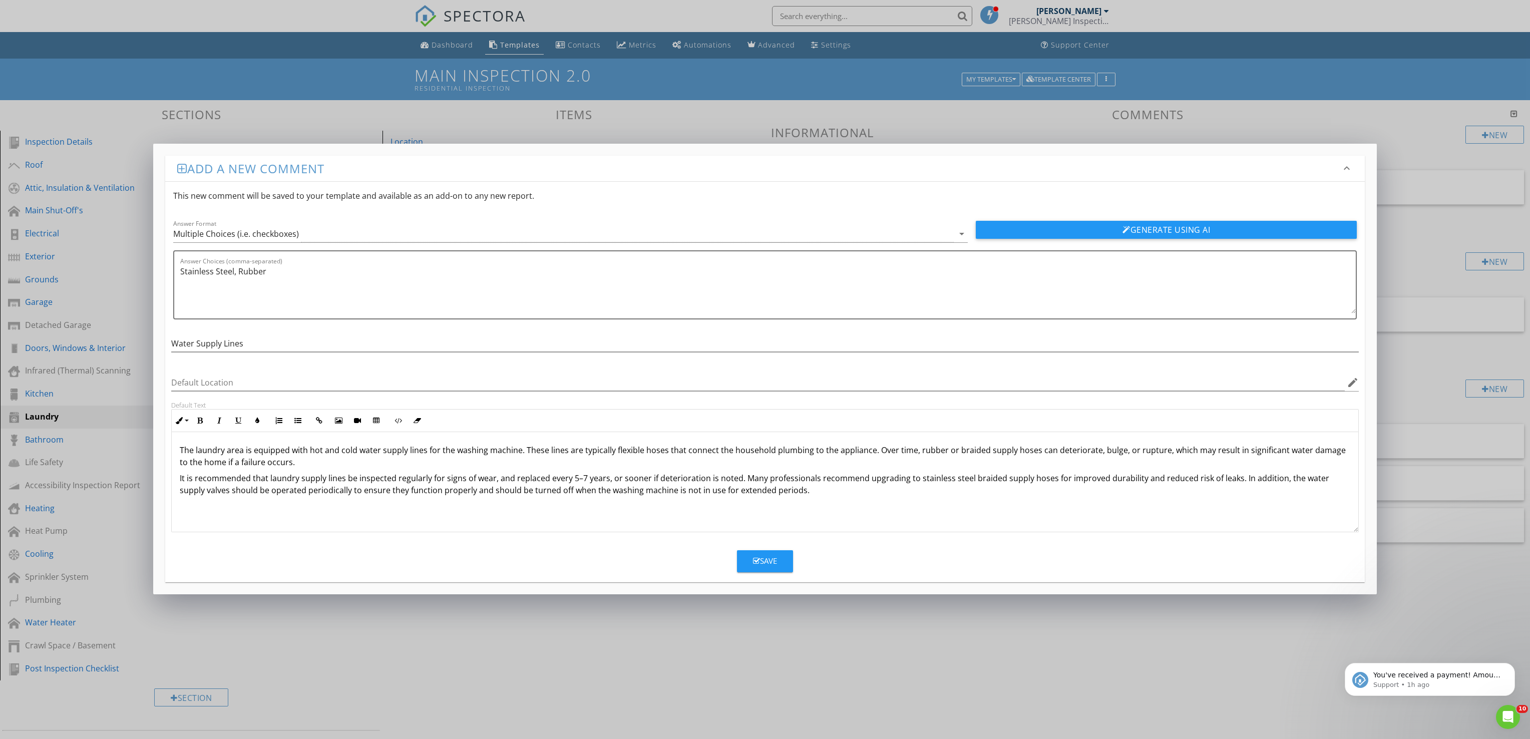
click at [769, 566] on div "Save" at bounding box center [765, 561] width 24 height 12
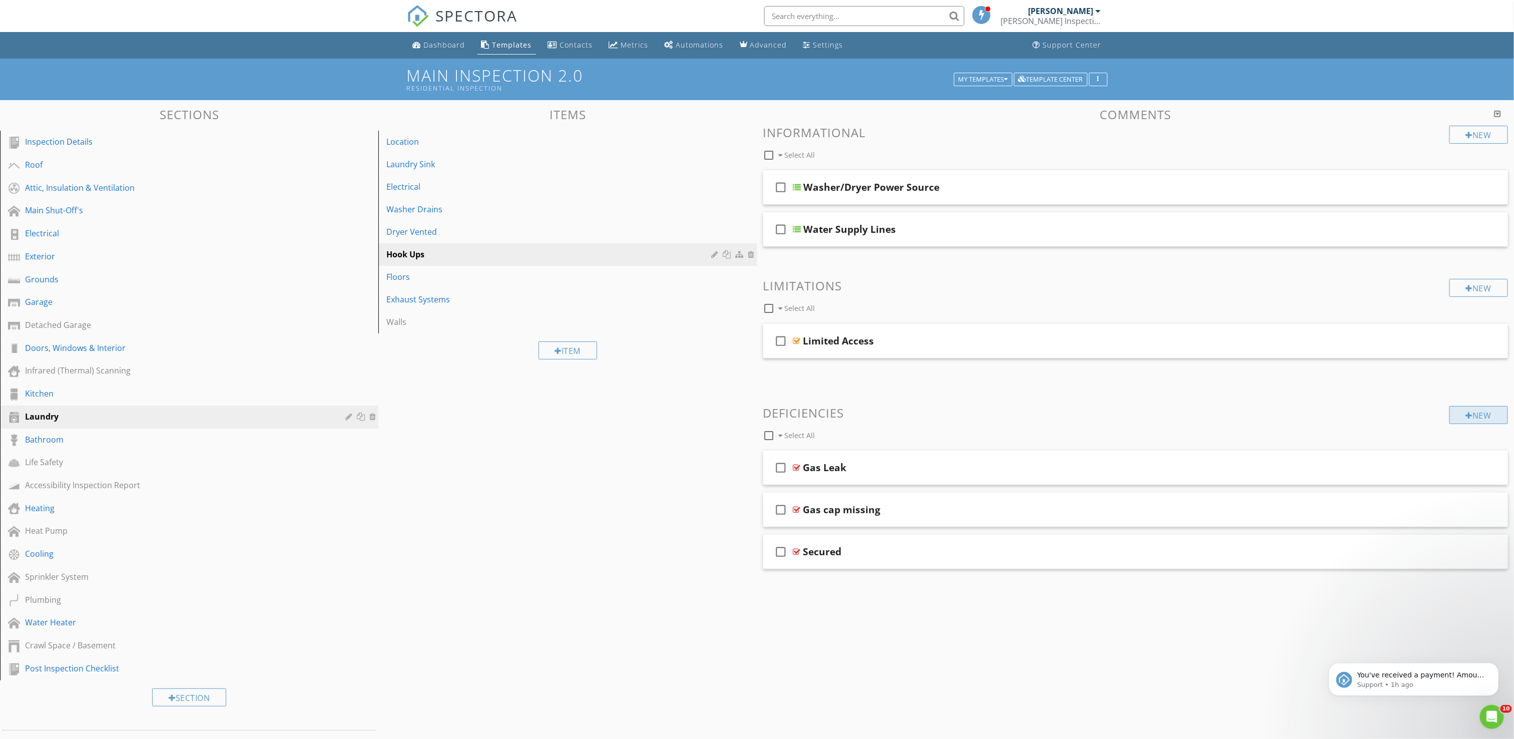
click at [1467, 412] on div at bounding box center [1469, 415] width 7 height 8
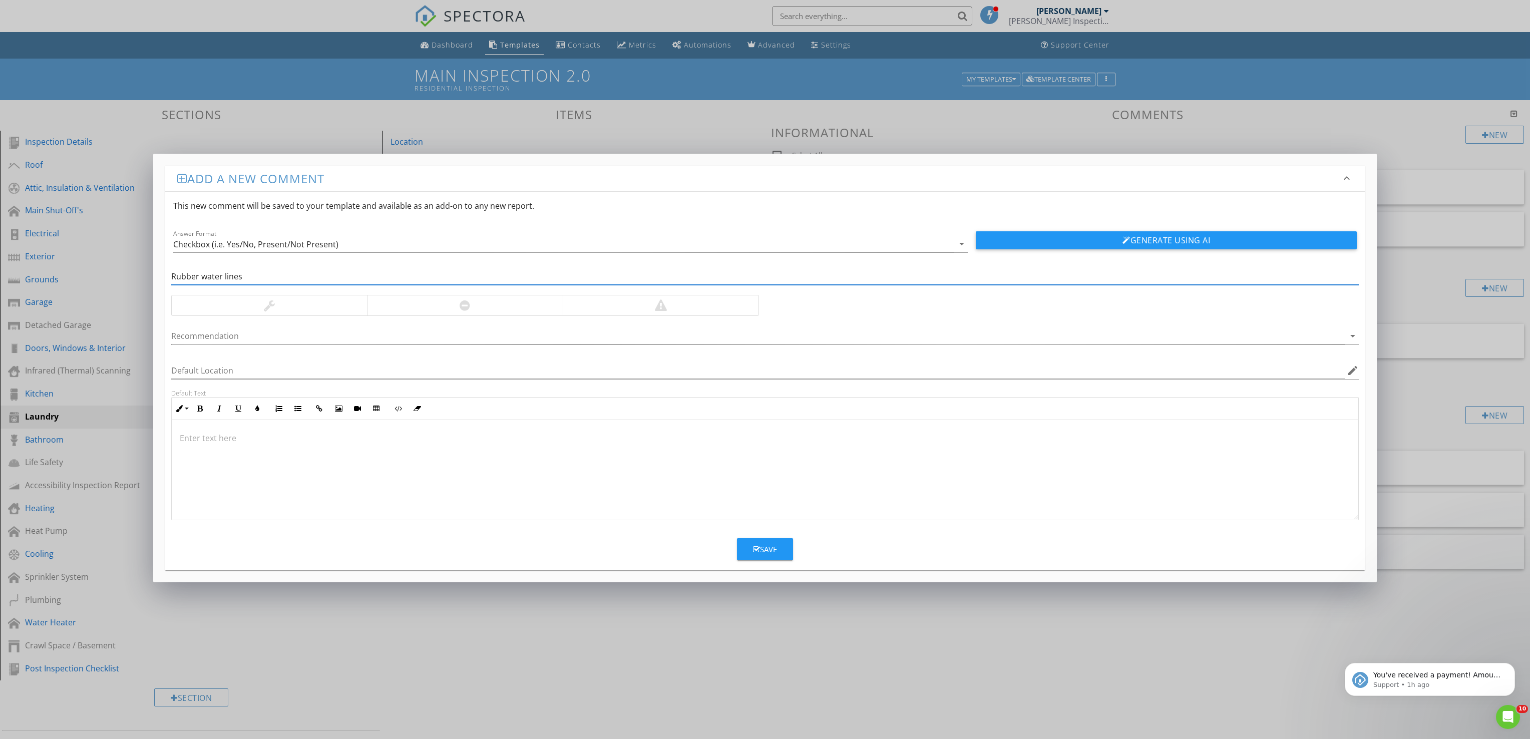
click at [699, 444] on p at bounding box center [765, 438] width 1171 height 12
click at [327, 311] on div at bounding box center [269, 305] width 195 height 20
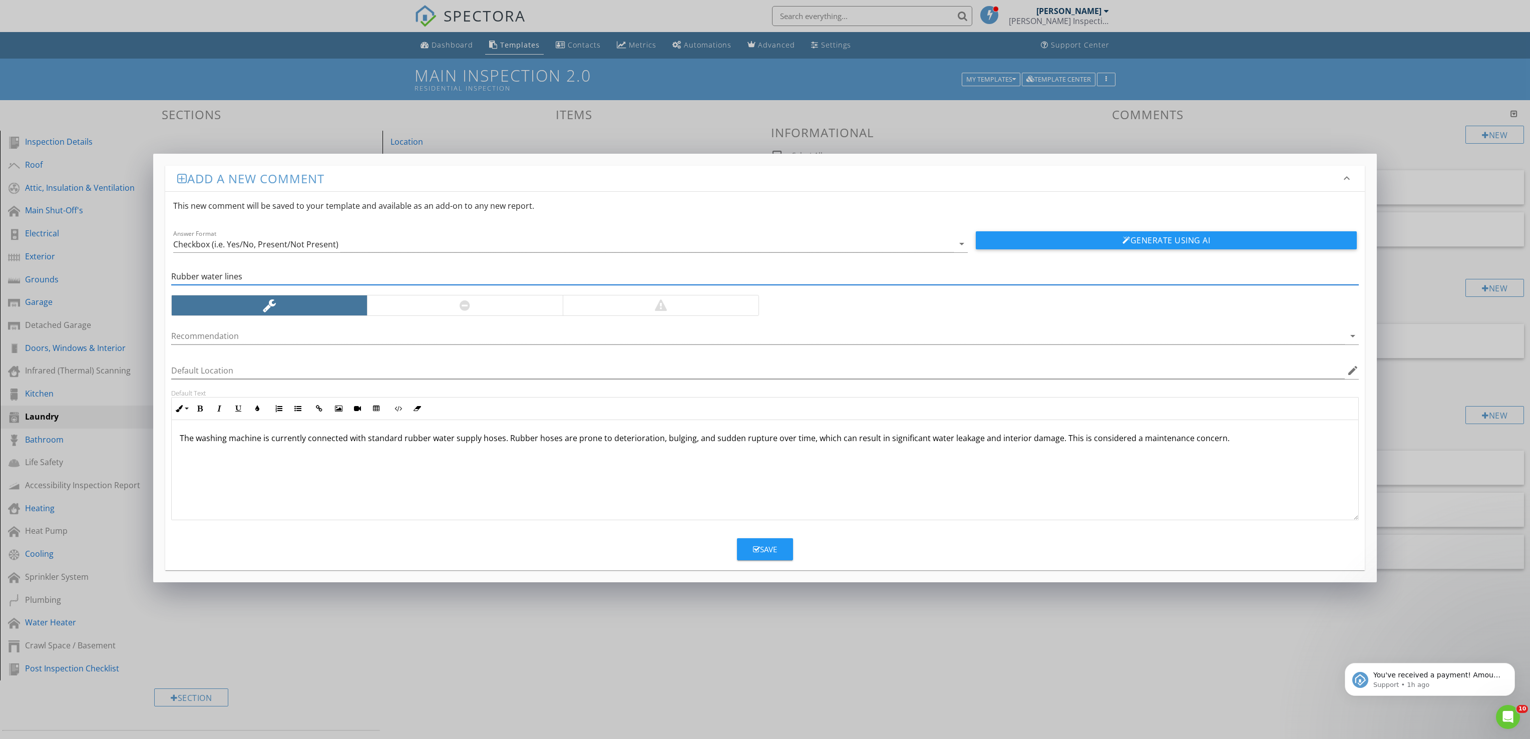
drag, startPoint x: 252, startPoint y: 274, endPoint x: 200, endPoint y: 274, distance: 52.1
click at [200, 274] on input "Rubber water lines" at bounding box center [765, 276] width 1188 height 17
type input "Rubber Water Supply Hoses"
click at [1070, 443] on p "The washing machine is currently connected with standard rubber water supply ho…" at bounding box center [765, 438] width 1171 height 12
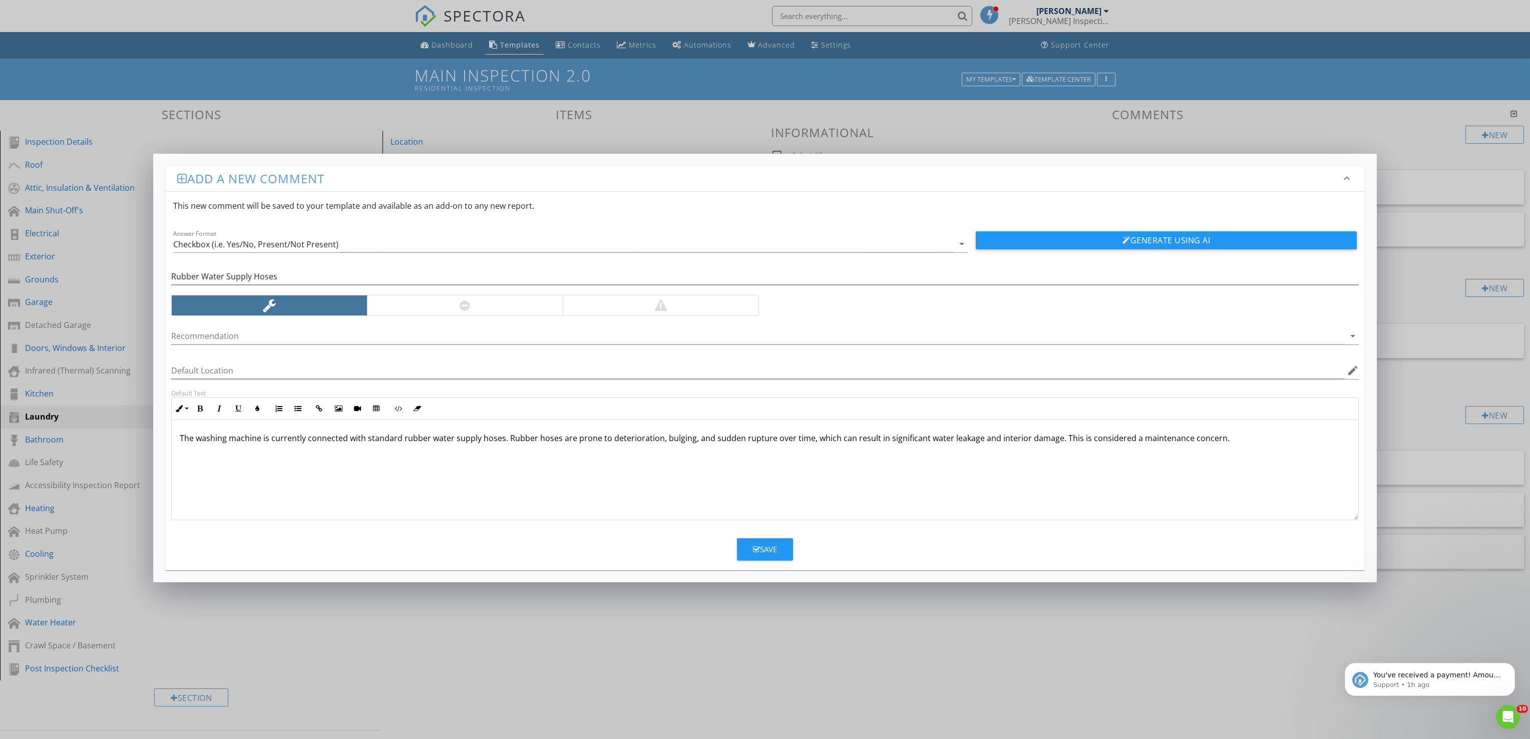
click at [1063, 440] on p "The washing machine is currently connected with standard rubber water supply ho…" at bounding box center [765, 438] width 1171 height 12
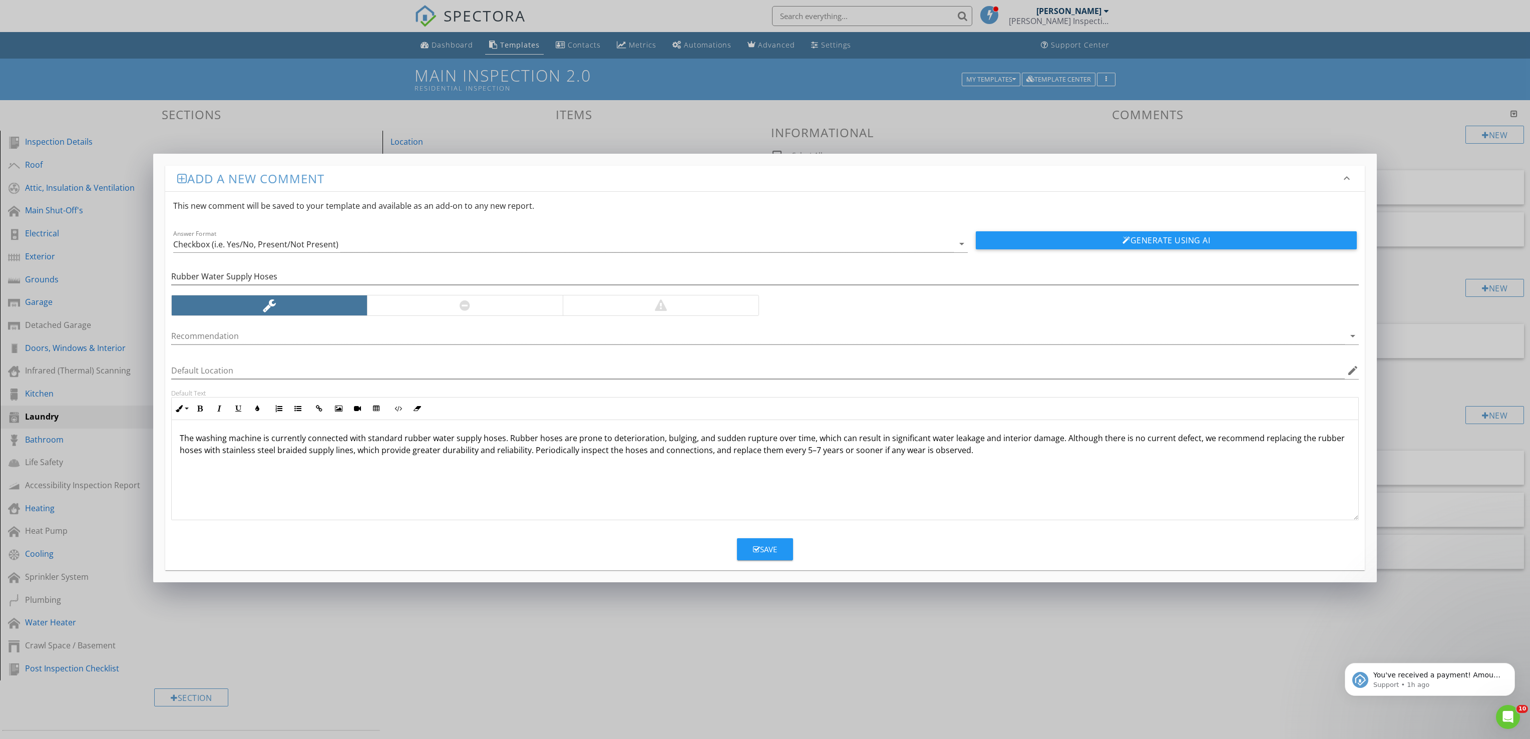
click at [762, 552] on div "Save" at bounding box center [765, 550] width 24 height 12
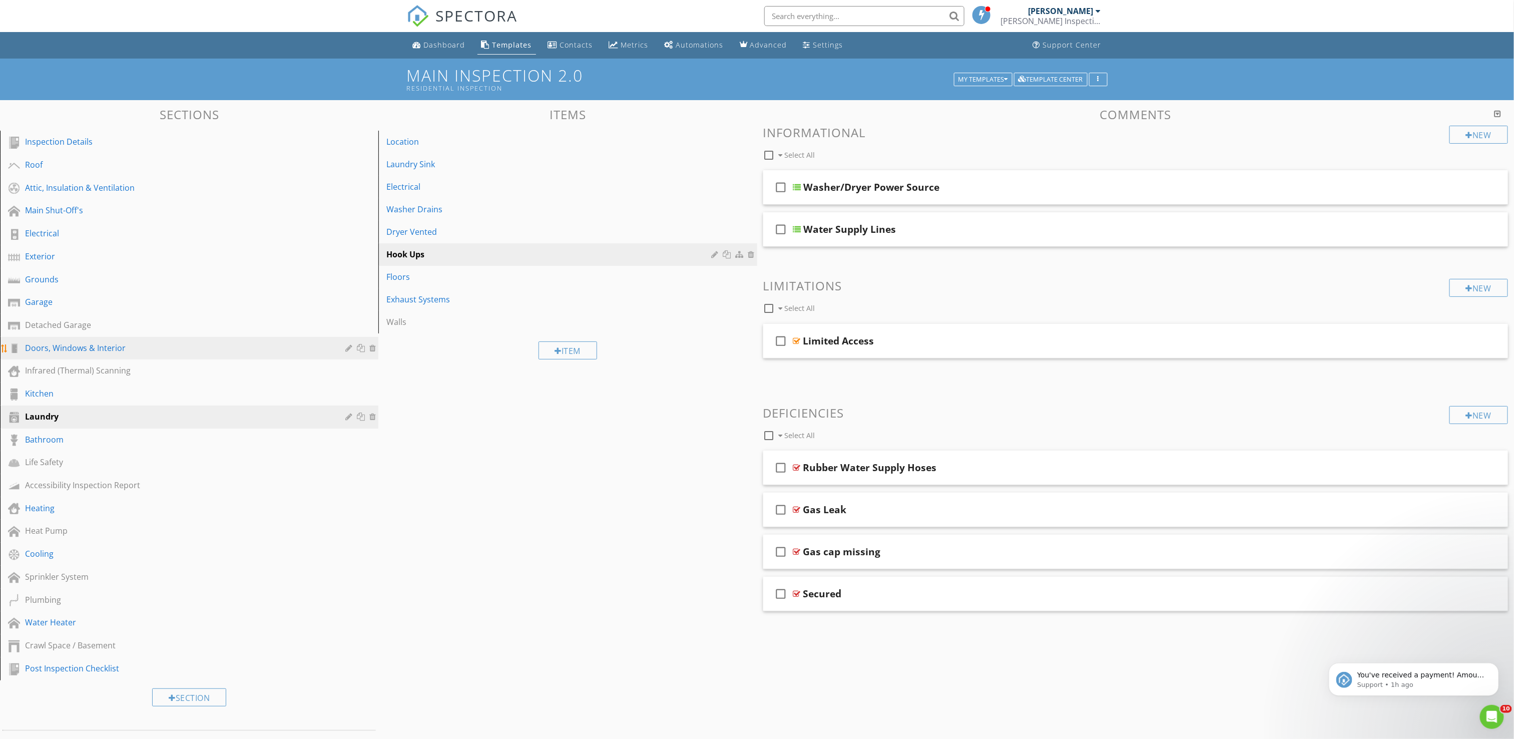
click at [82, 348] on div "Doors, Windows & Interior" at bounding box center [178, 348] width 306 height 12
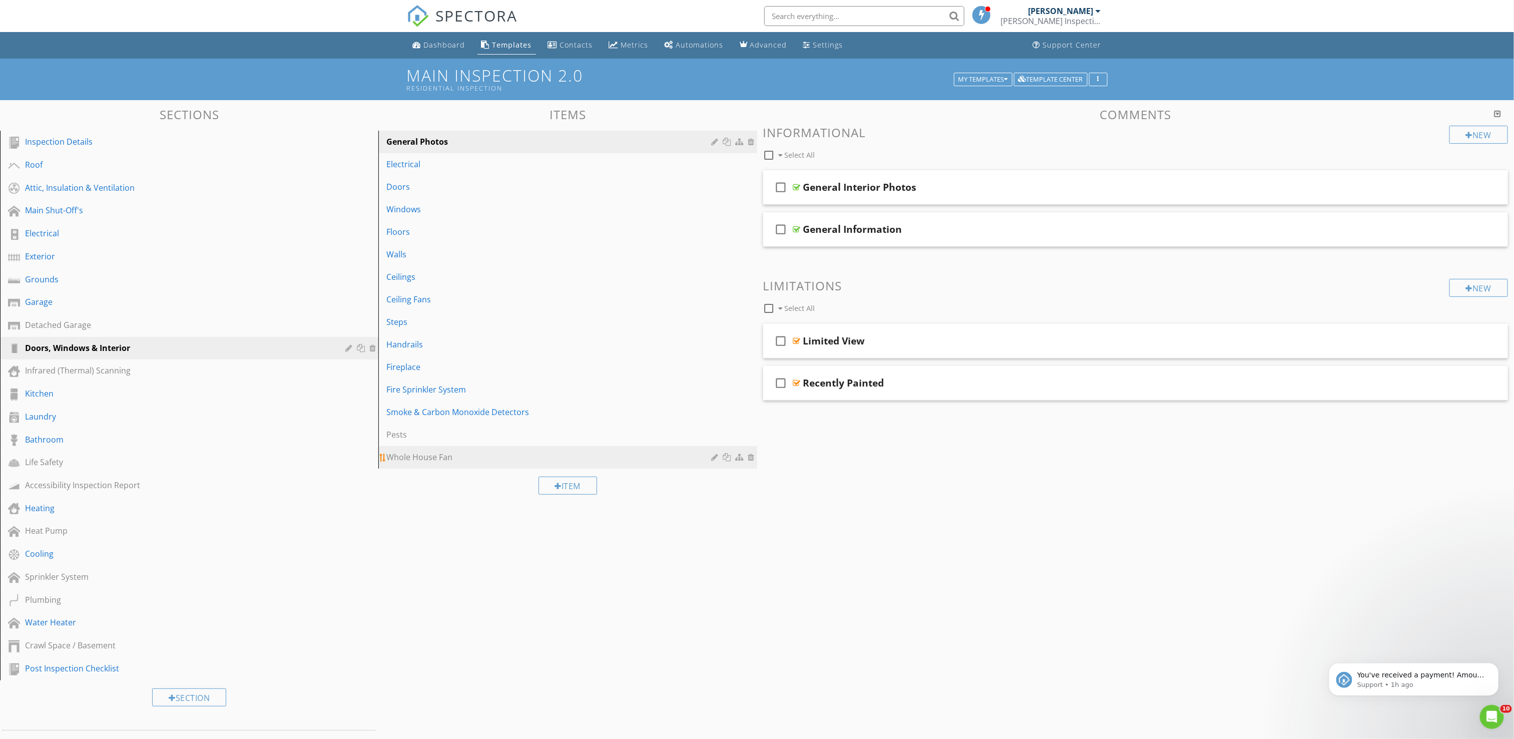
click at [442, 460] on div "Whole House Fan" at bounding box center [550, 457] width 328 height 12
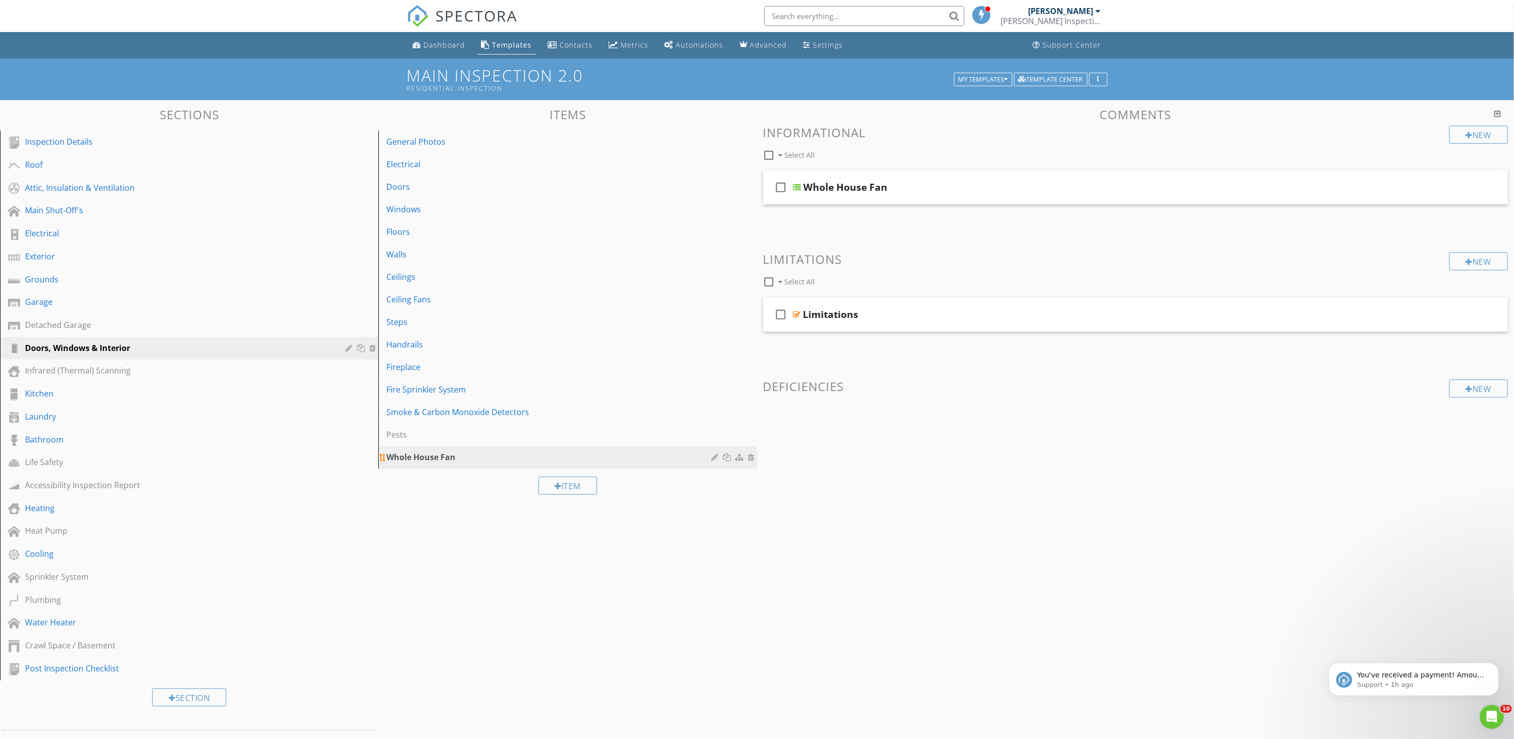
click at [738, 458] on div at bounding box center [741, 457] width 11 height 8
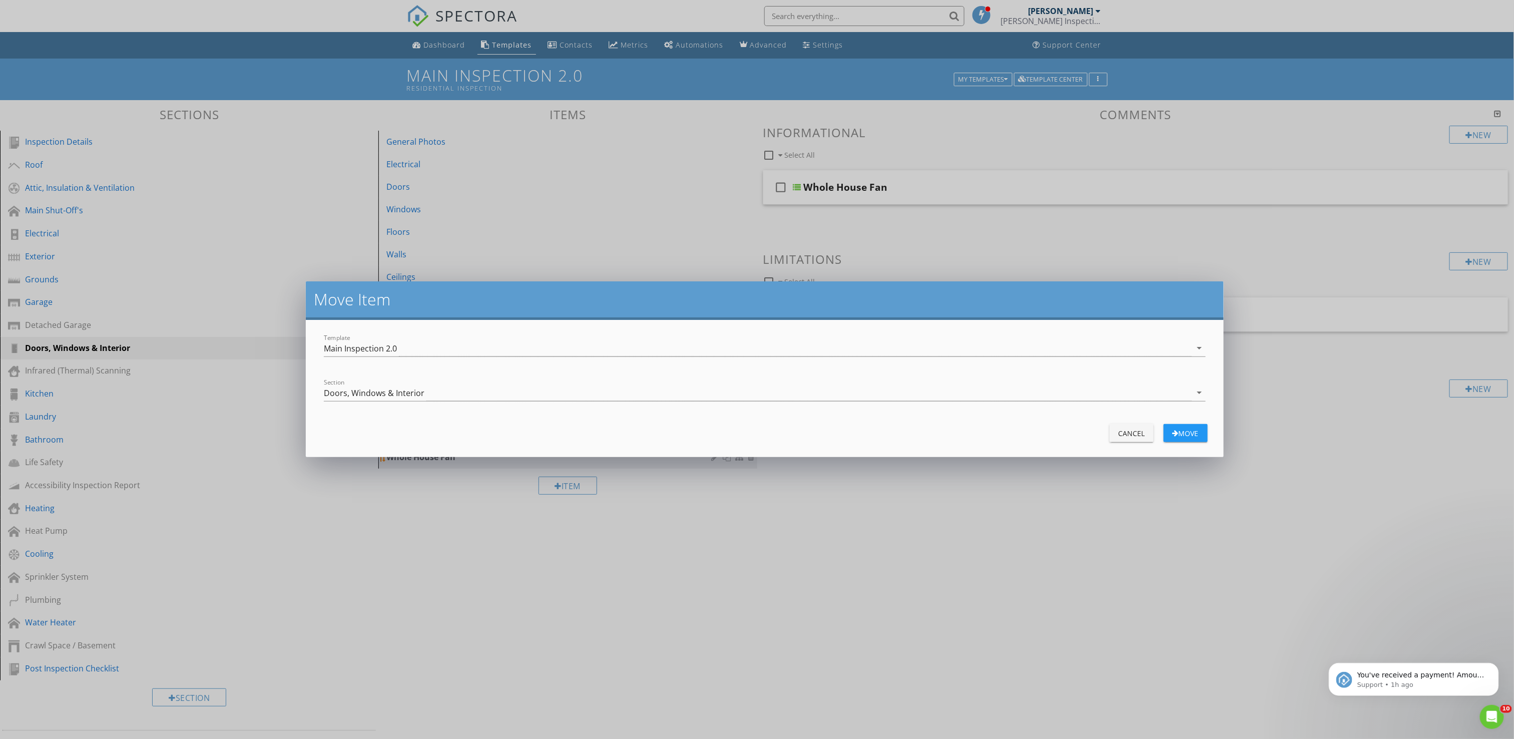
click at [738, 458] on div "Move Item Template Main Inspection 2.0 arrow_drop_down Section Doors, Windows &…" at bounding box center [757, 369] width 1514 height 739
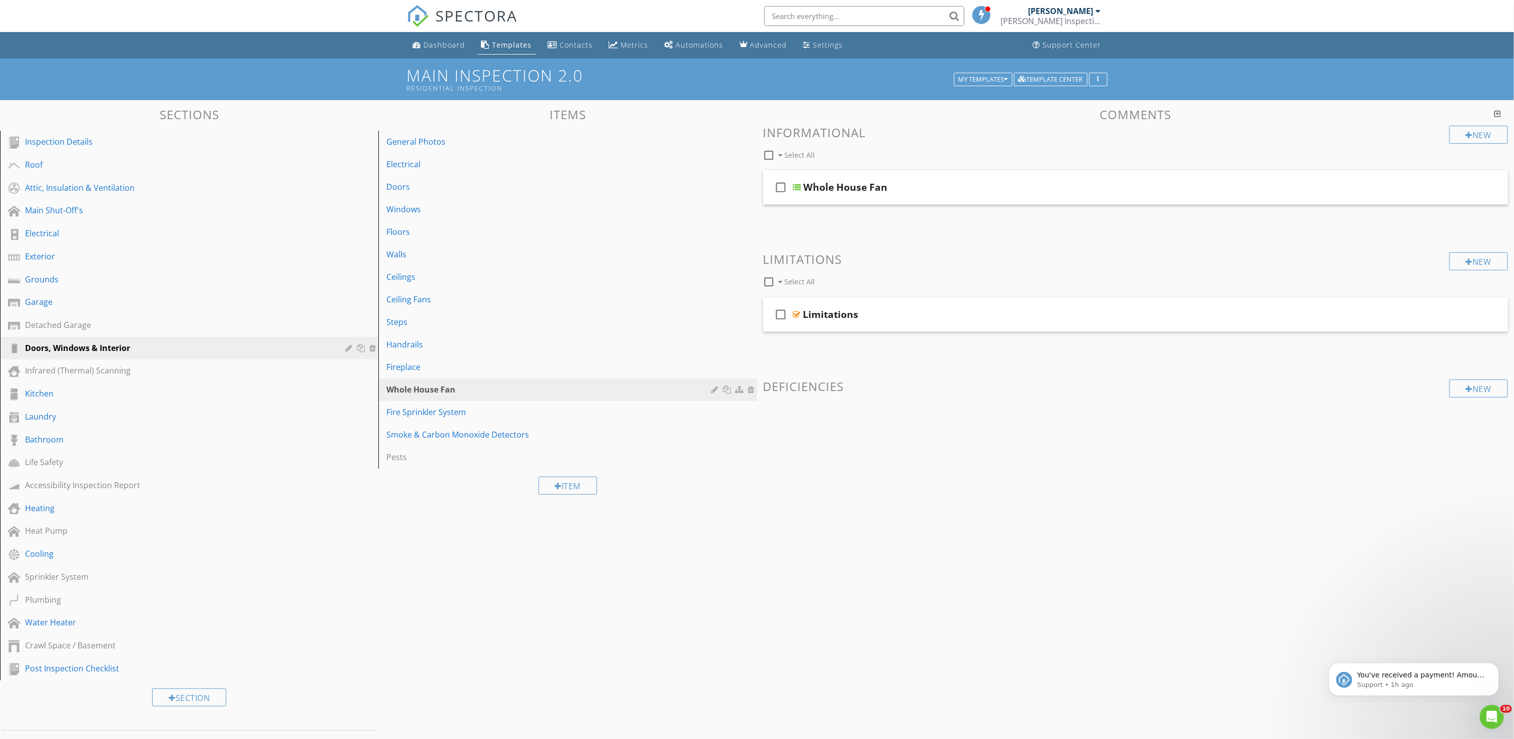
click at [500, 395] on div "Whole House Fan" at bounding box center [550, 389] width 328 height 12
click at [433, 383] on div "Whole House Fan" at bounding box center [550, 389] width 328 height 12
click at [913, 192] on div "Whole House Fan" at bounding box center [1076, 187] width 544 height 12
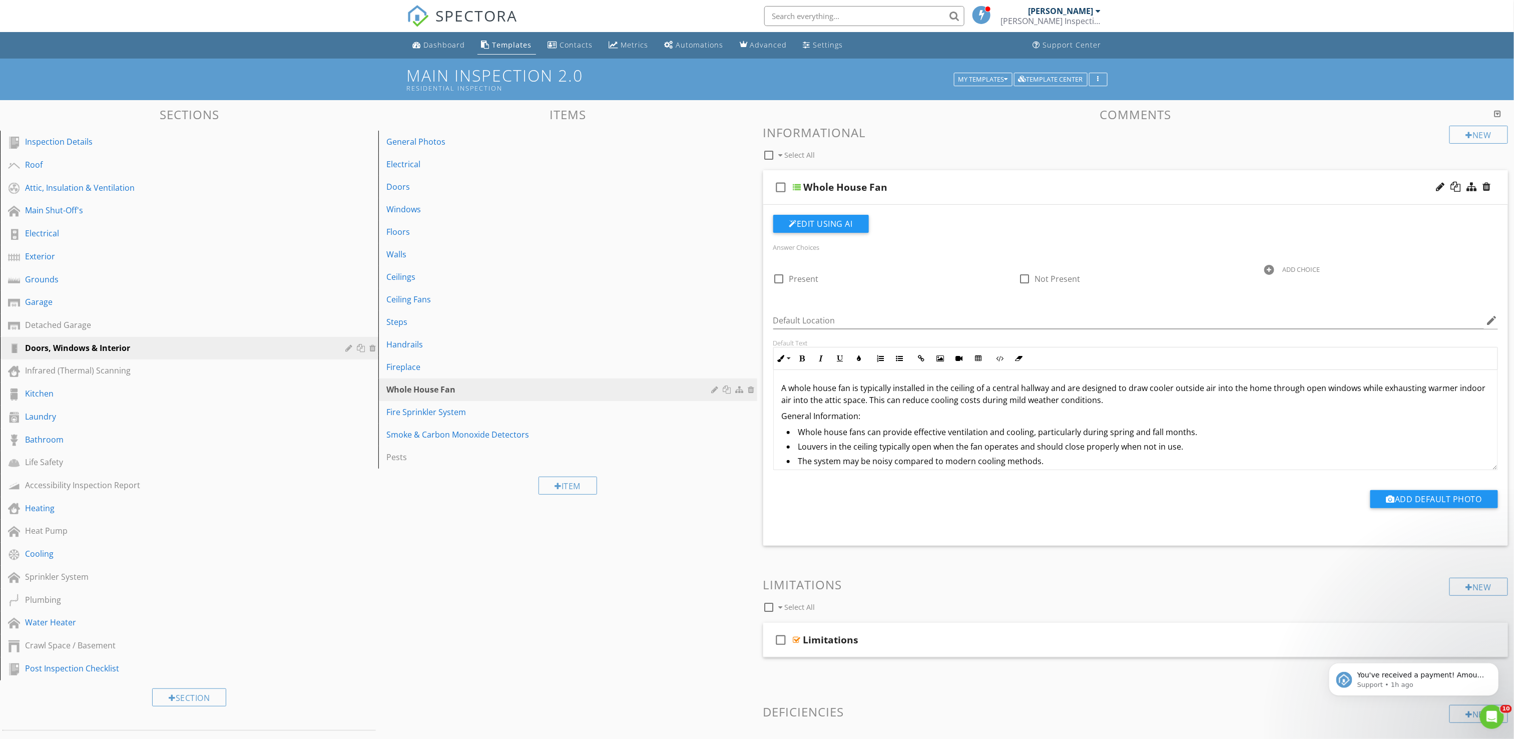
scroll to position [8, 0]
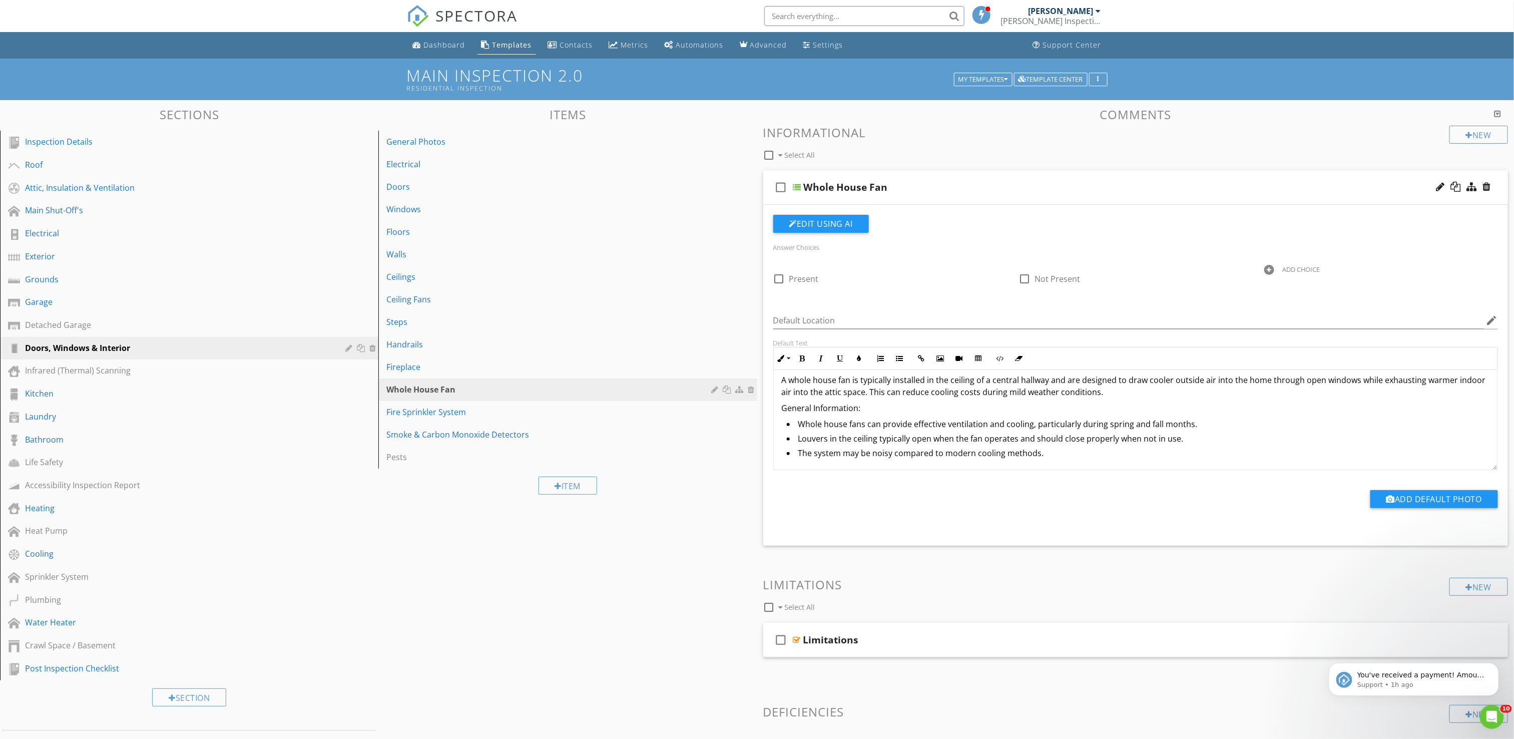
click at [888, 436] on li "Louvers in the ceiling typically open when the fan operates and should close pr…" at bounding box center [1138, 439] width 703 height 15
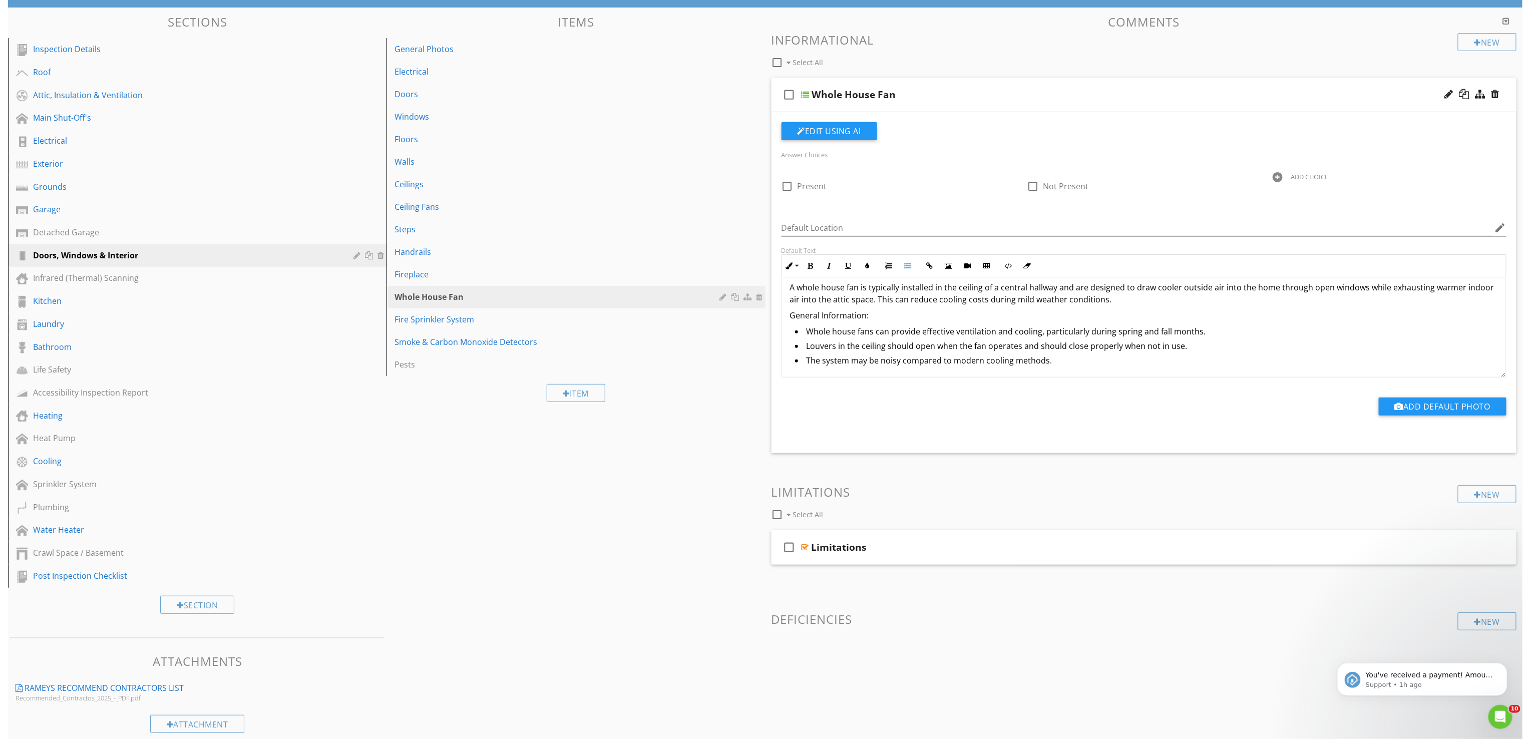
scroll to position [100, 0]
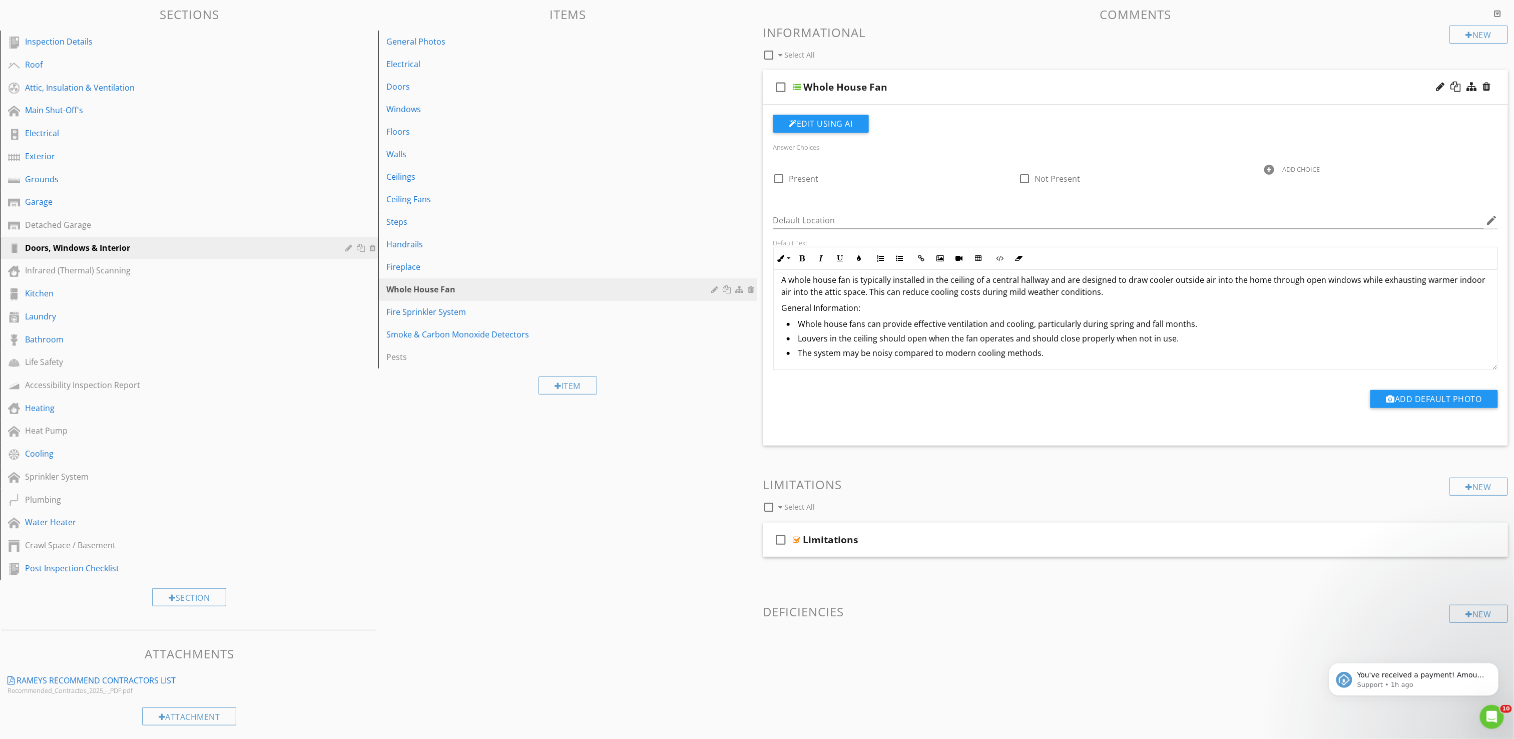
click at [1481, 616] on div "You've received a payment! Amount $1249.00 Fee $34.65 Net $1214.35 Transaction …" at bounding box center [1413, 632] width 184 height 125
click at [1484, 39] on div "New" at bounding box center [1479, 35] width 59 height 18
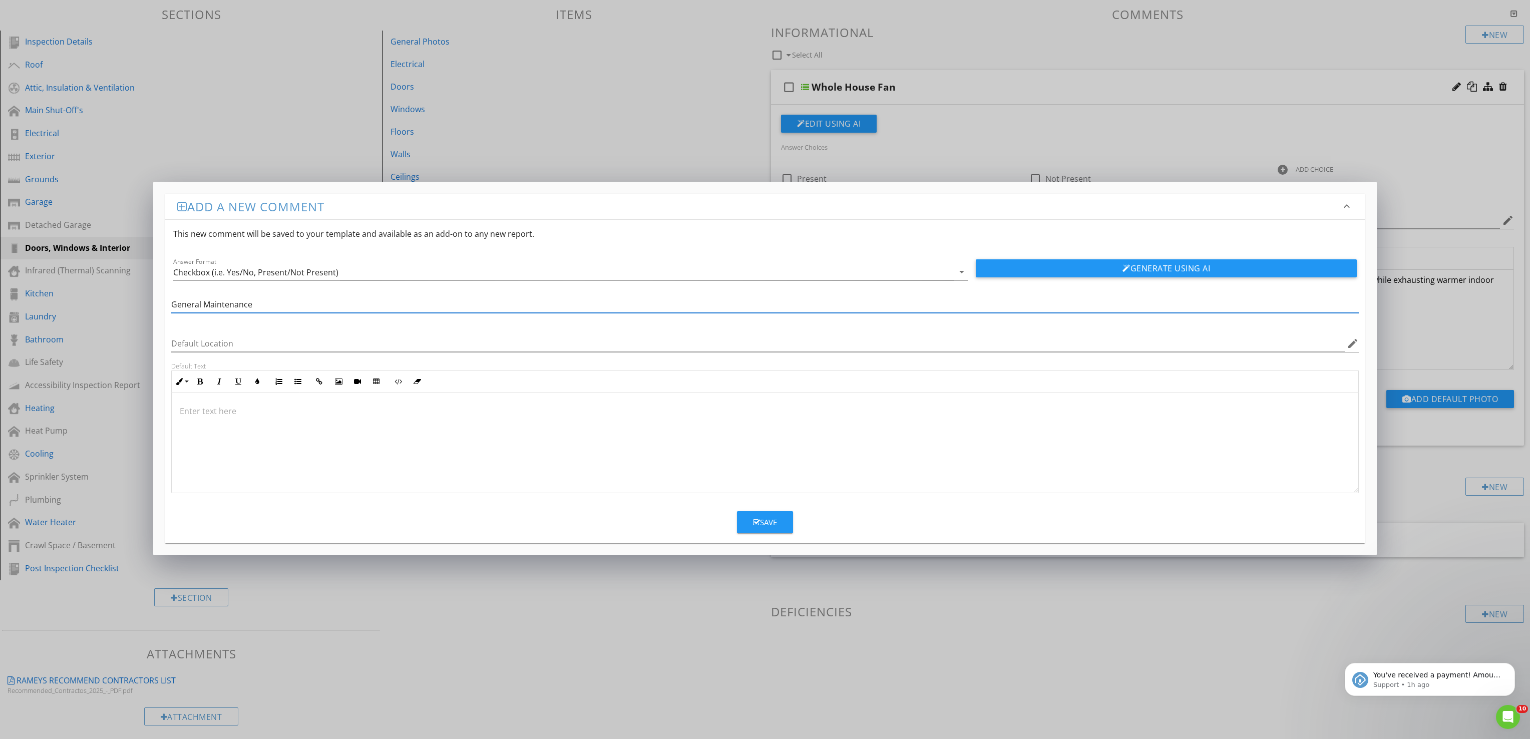
type input "General Maintenance"
click at [316, 460] on div at bounding box center [765, 443] width 1187 height 100
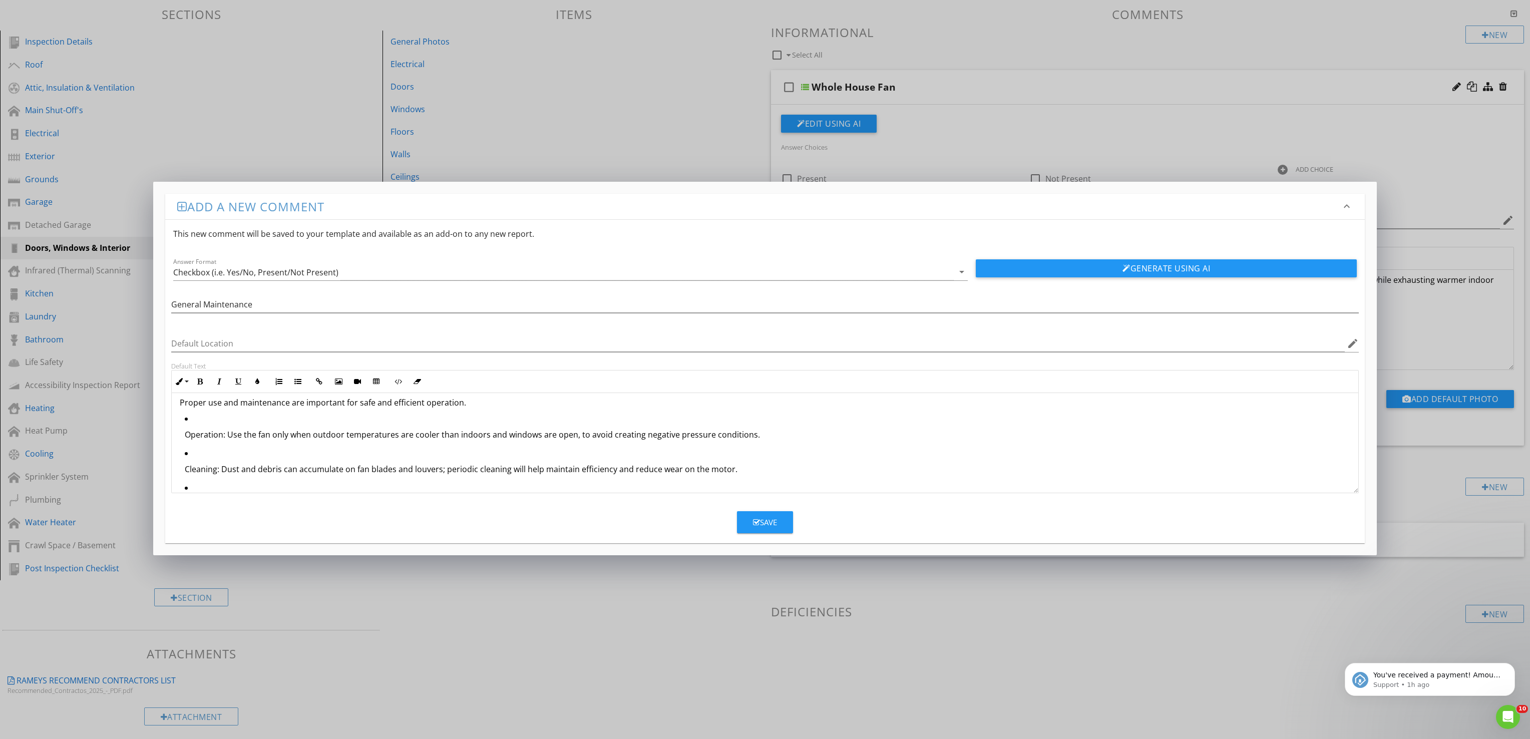
scroll to position [0, 0]
click at [182, 408] on p "Proper use and maintenance are important for safe and efficient operation." at bounding box center [765, 411] width 1171 height 12
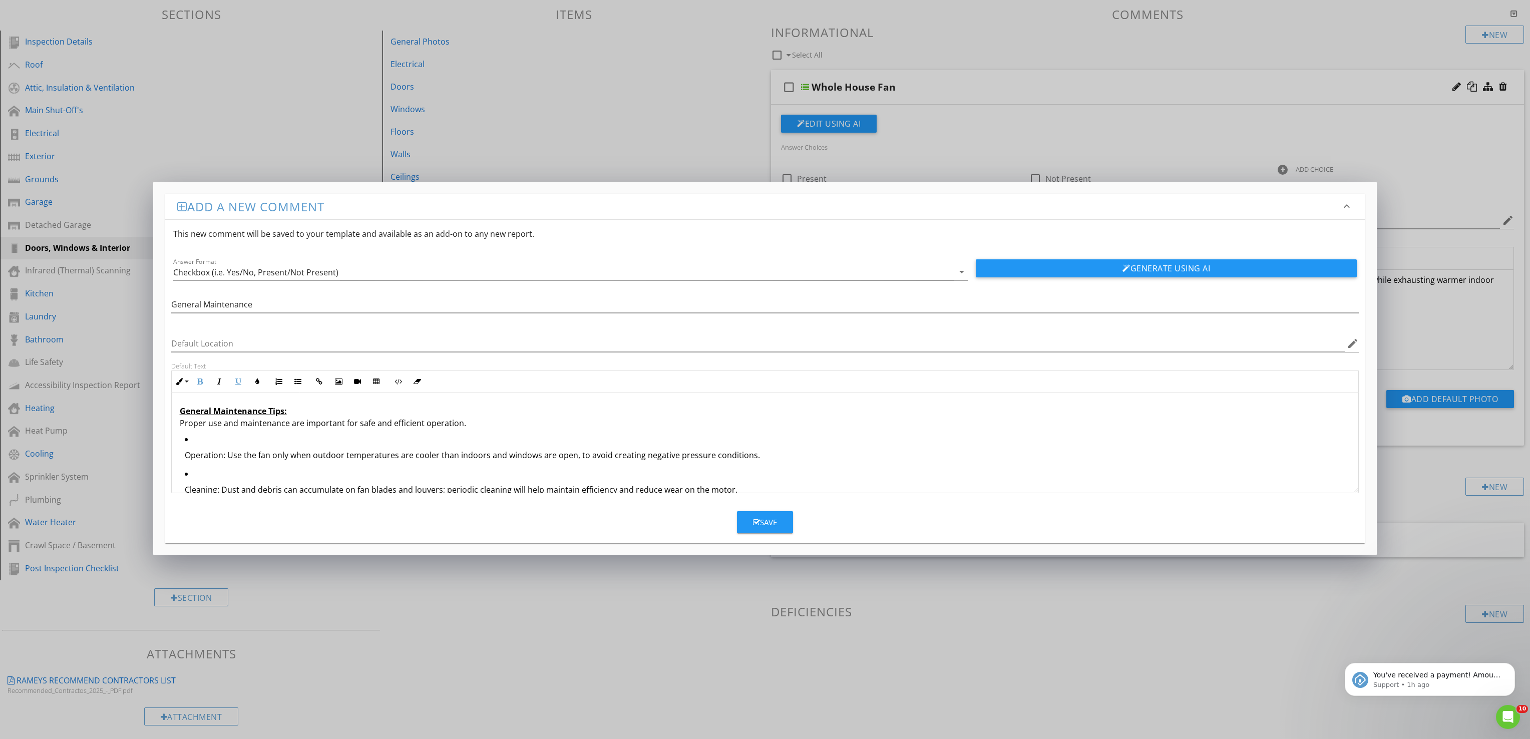
click at [187, 458] on p "Operation: Use the fan only when outdoor temperatures are cooler than indoors a…" at bounding box center [768, 455] width 1166 height 12
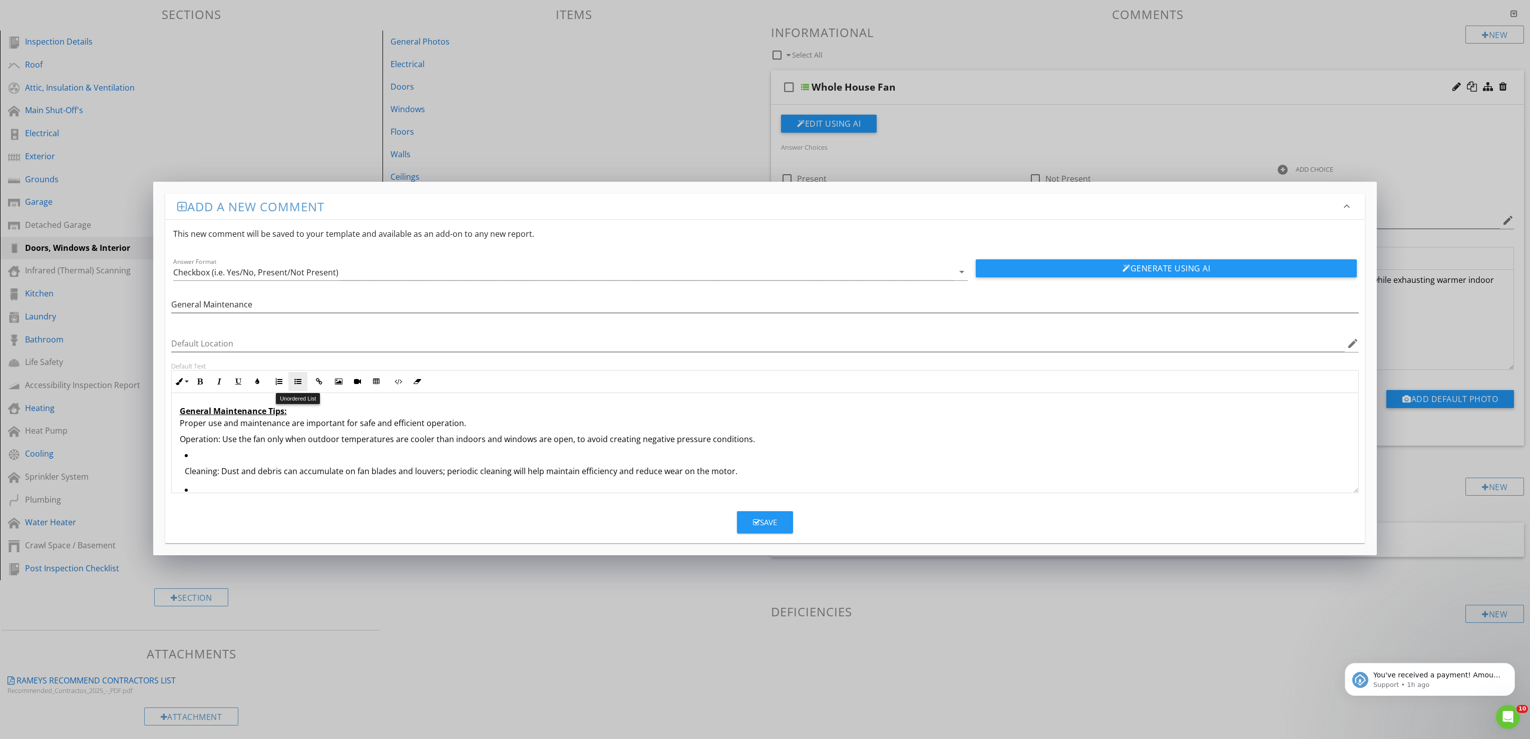
click at [290, 384] on button "Unordered List" at bounding box center [297, 381] width 19 height 19
click at [182, 474] on ul "Cleaning: Dust and debris can accumulate on fan blades and louvers; periodic cl…" at bounding box center [765, 516] width 1171 height 138
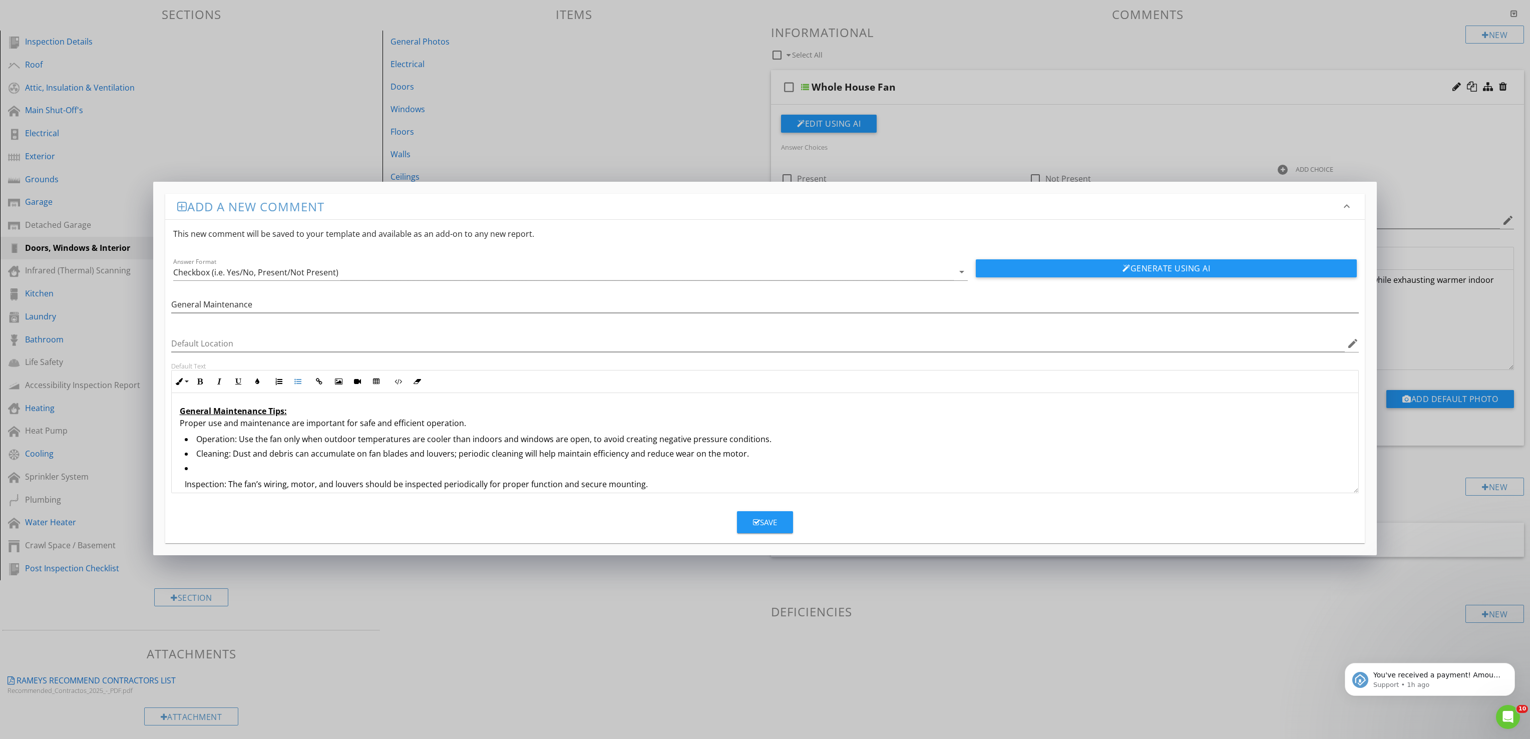
click at [180, 487] on ul "Inspection: The fan’s wiring, motor, and louvers should be inspected periodical…" at bounding box center [765, 514] width 1171 height 104
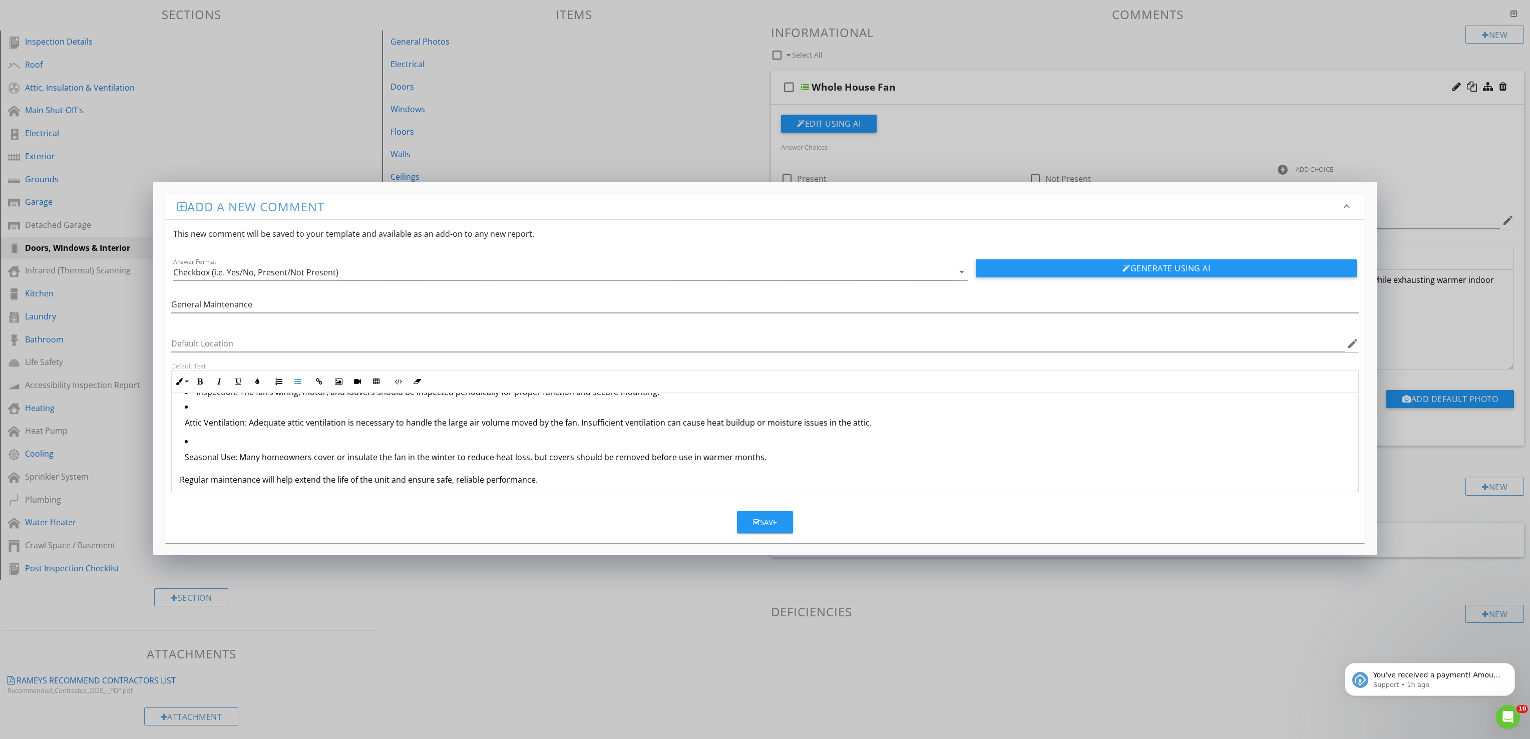
scroll to position [82, 0]
click at [178, 417] on div "General Maintenance Tips: Proper use and maintenance are important for safe and…" at bounding box center [765, 402] width 1187 height 181
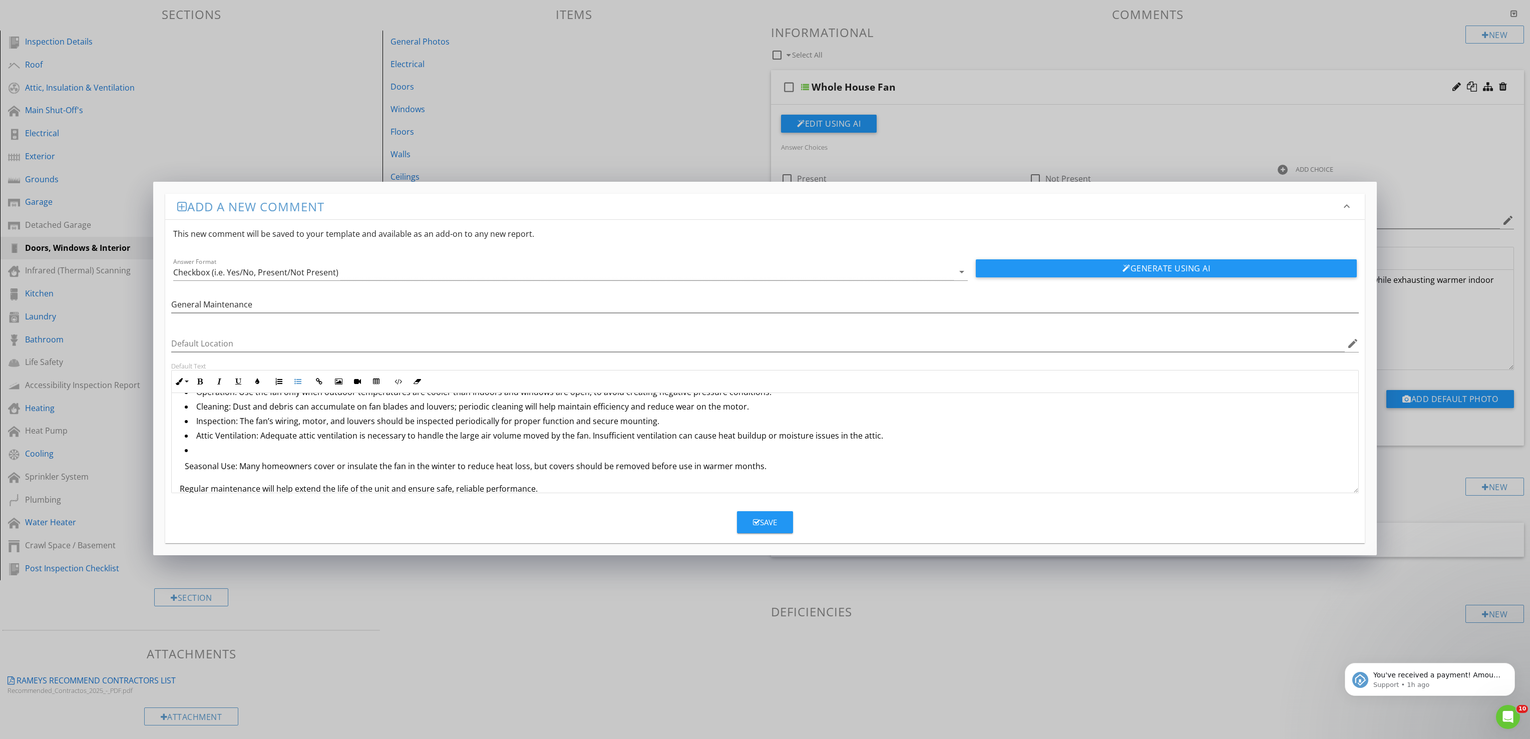
click at [185, 471] on p "Seasonal Use: Many homeowners cover or insulate the fan in the winter to reduce…" at bounding box center [768, 466] width 1166 height 12
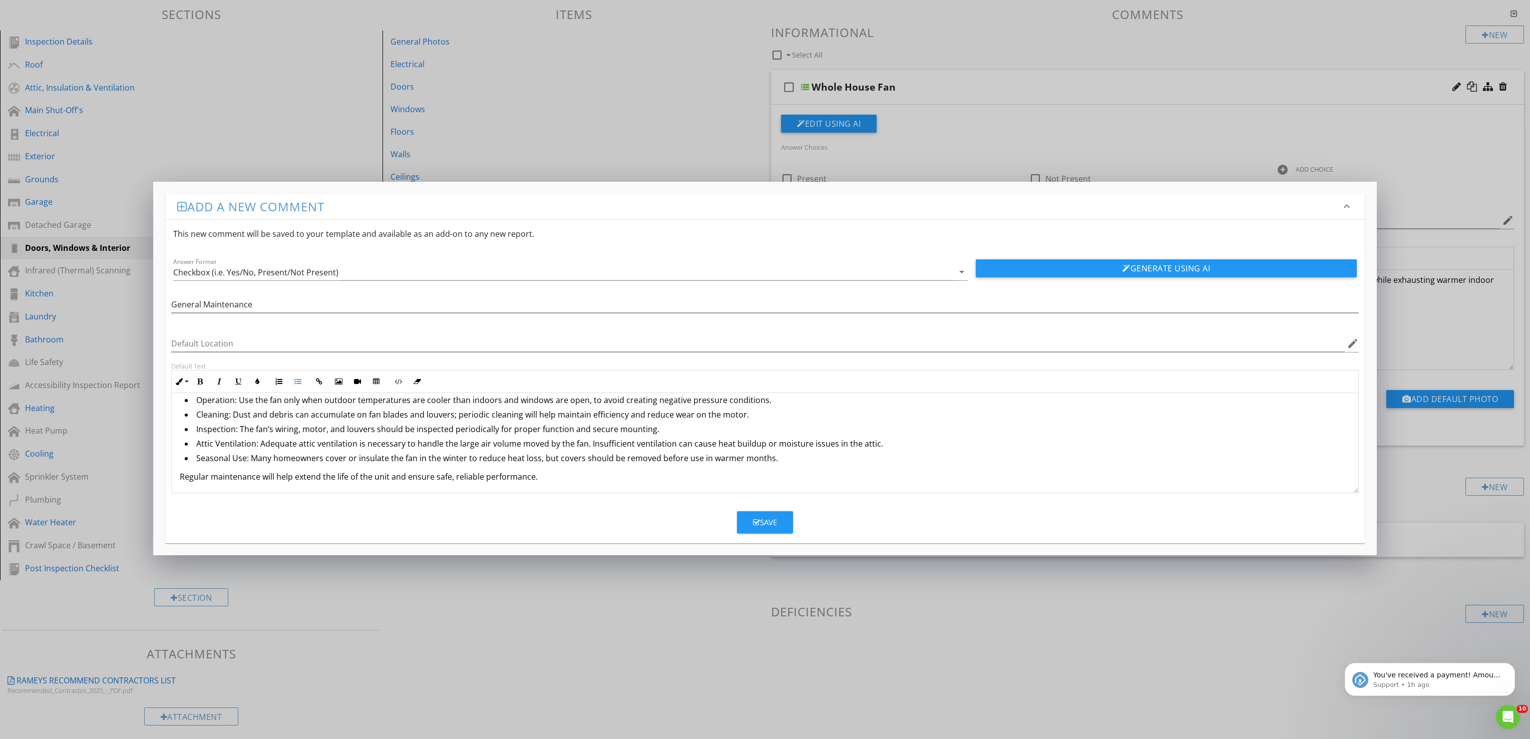
scroll to position [42, 0]
click at [627, 491] on div "General Maintenance Tips: Proper use and maintenance are important for safe and…" at bounding box center [765, 422] width 1187 height 141
click at [262, 460] on li "Seasonal Use: Many homeowners cover or insulate the fan in the winter to reduce…" at bounding box center [768, 457] width 1166 height 15
click at [773, 530] on button "Save" at bounding box center [765, 522] width 56 height 22
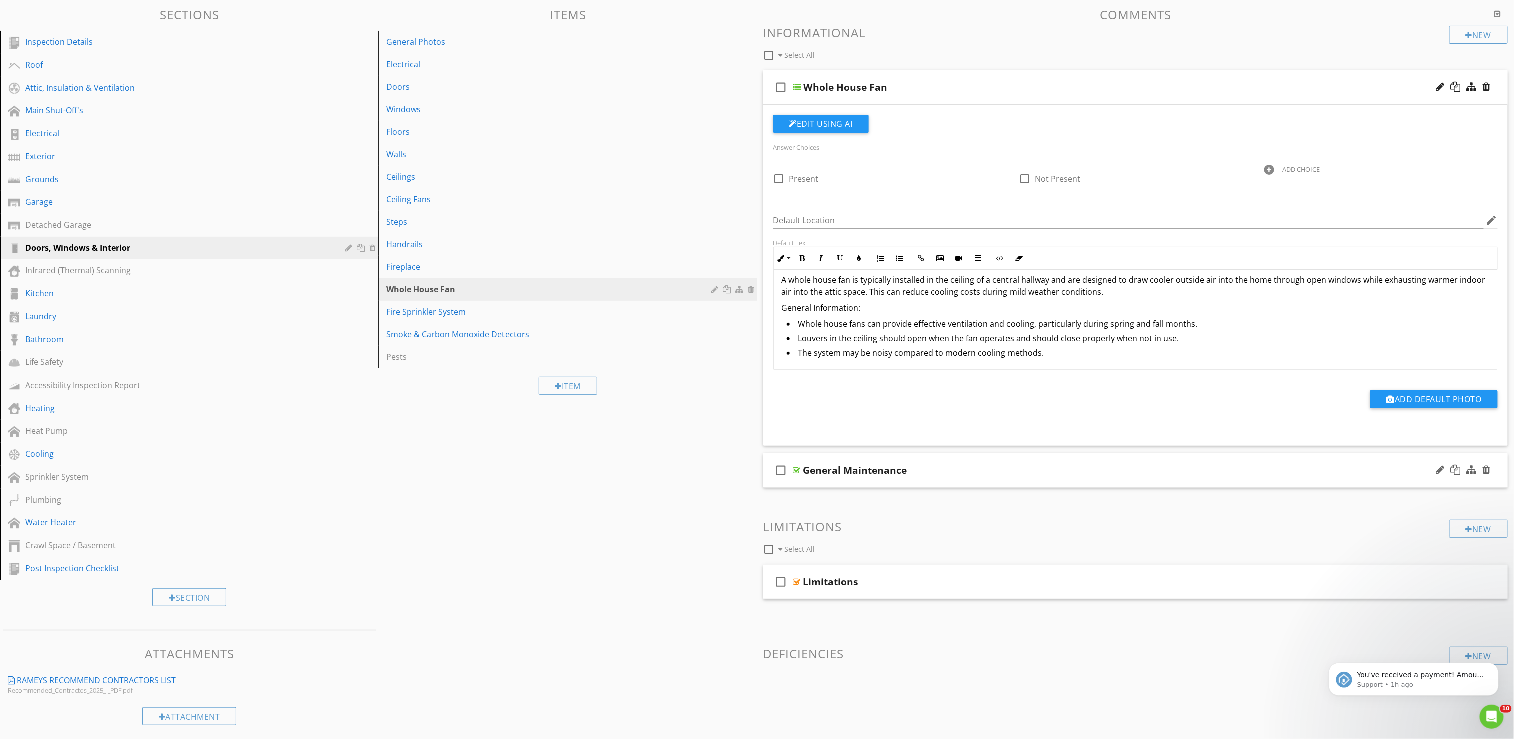
click at [952, 485] on div "check_box_outline_blank General Maintenance" at bounding box center [1135, 470] width 745 height 35
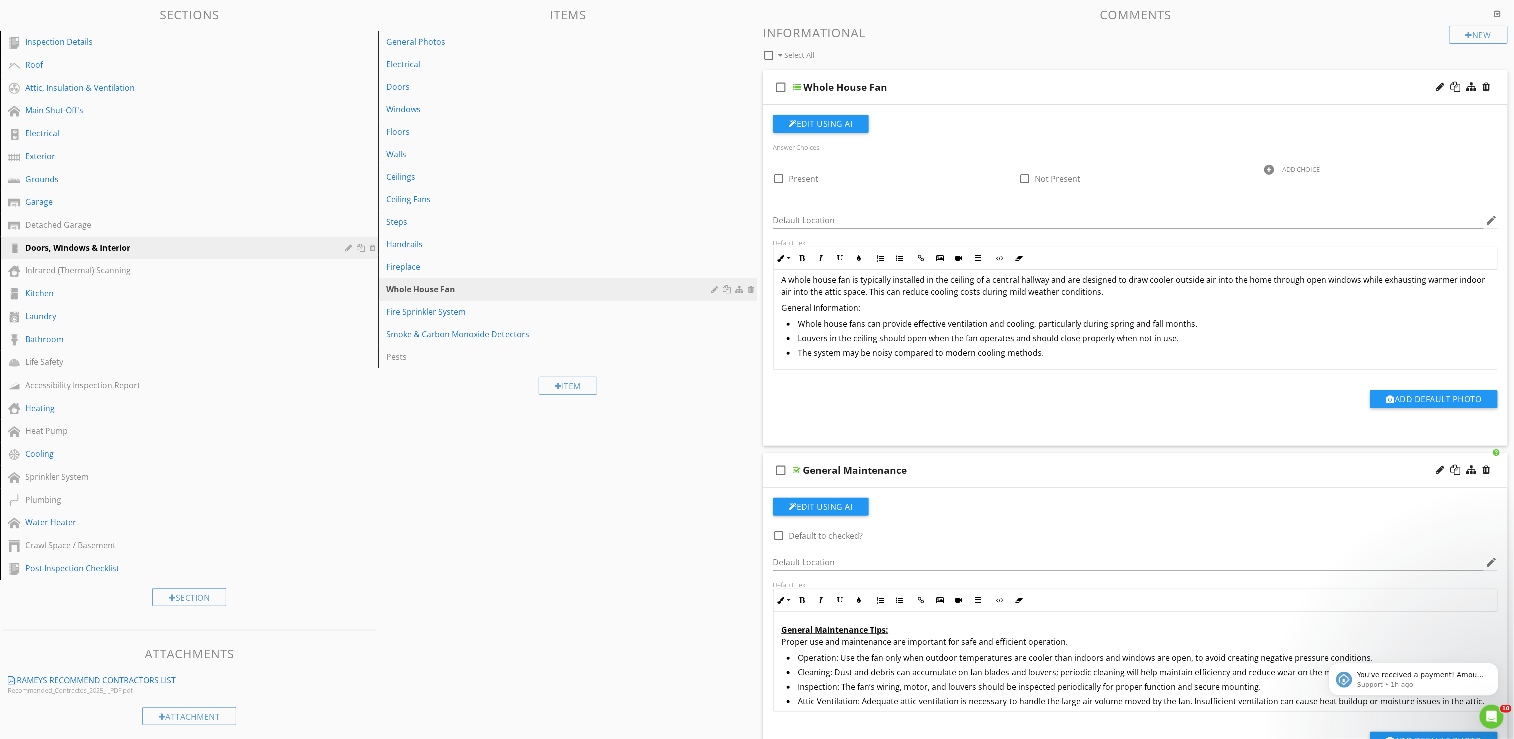
click at [779, 539] on div at bounding box center [779, 535] width 17 height 17
checkbox input "true"
click at [1040, 476] on div "General Maintenance" at bounding box center [1075, 470] width 544 height 12
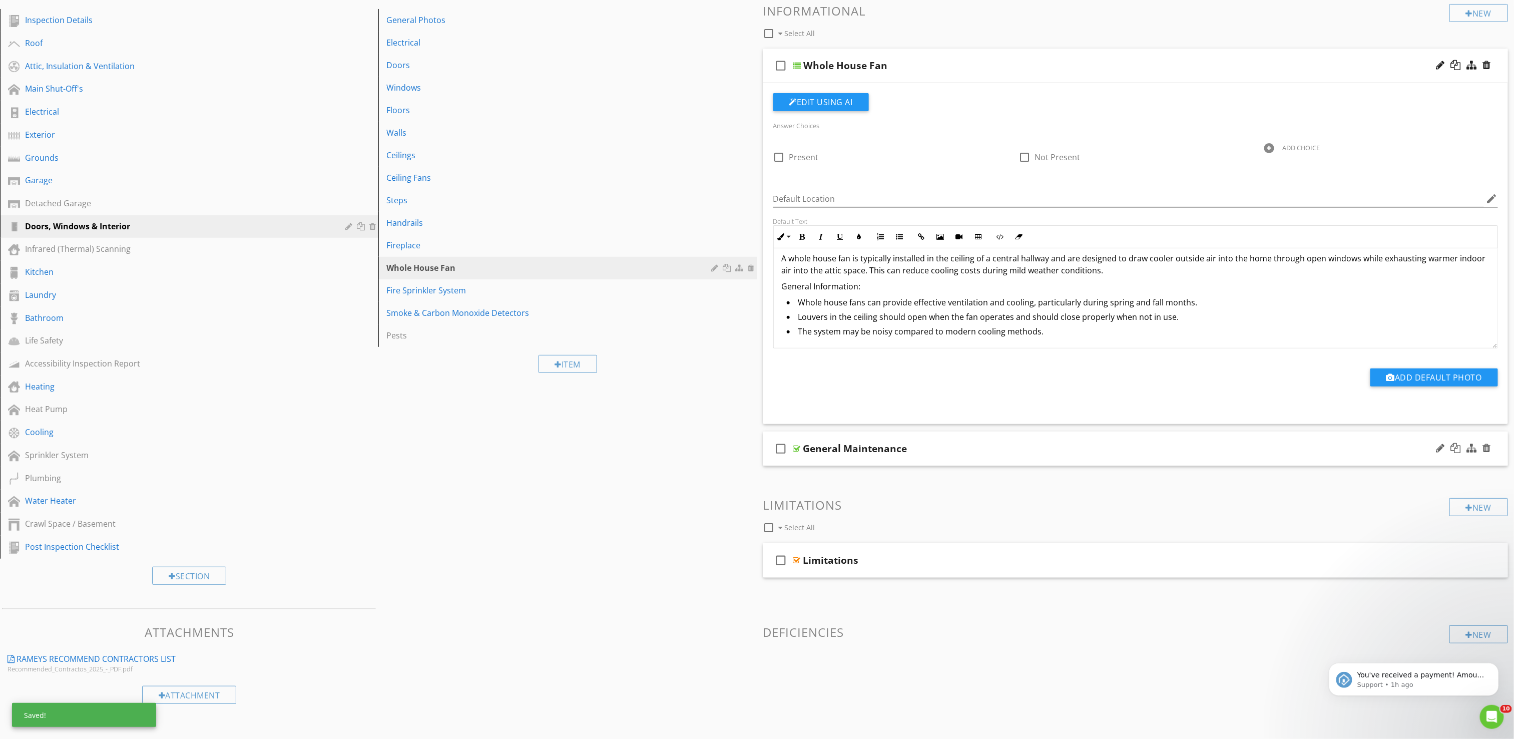
scroll to position [123, 0]
click at [1471, 637] on div "New" at bounding box center [1479, 634] width 59 height 18
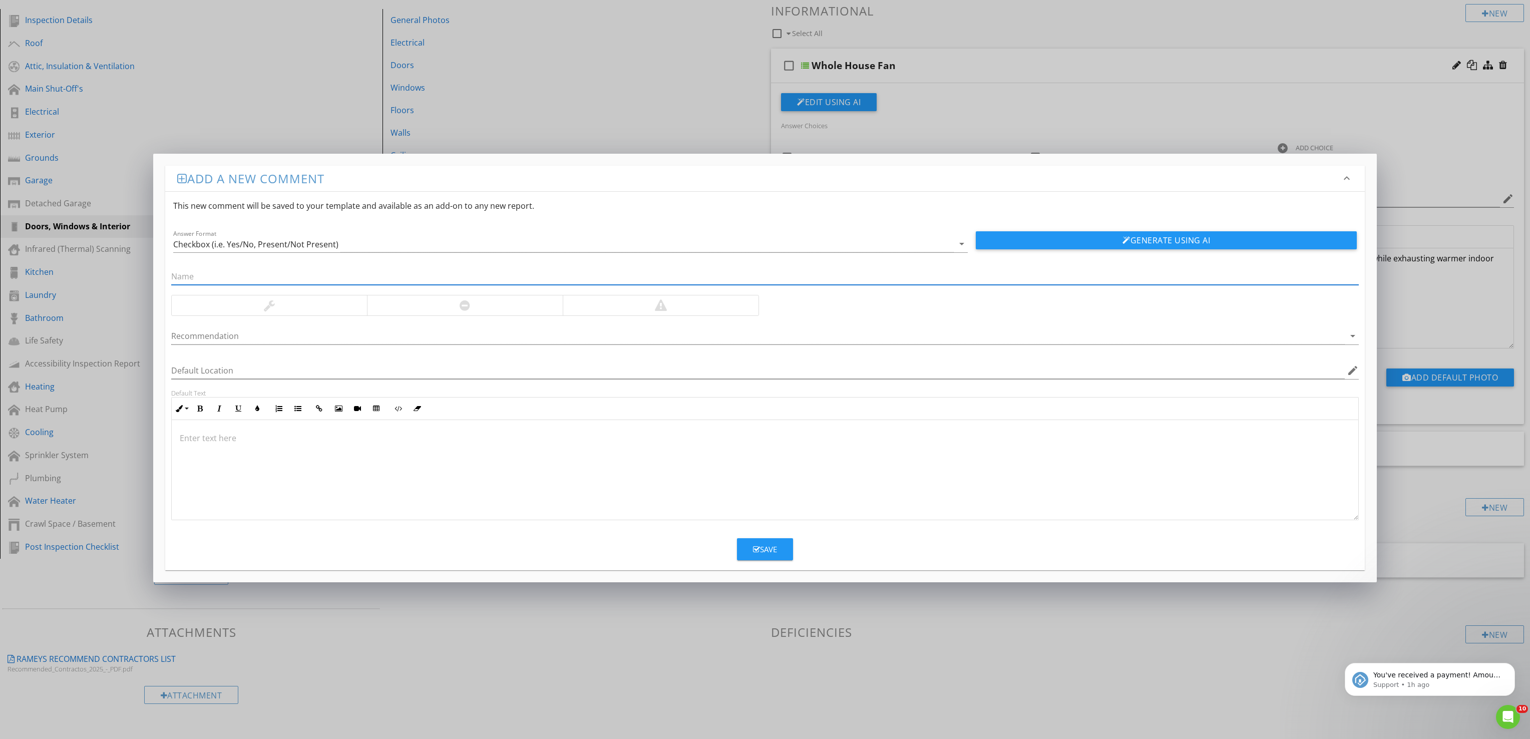
drag, startPoint x: 255, startPoint y: 471, endPoint x: 282, endPoint y: 475, distance: 27.3
click at [256, 470] on div at bounding box center [765, 470] width 1187 height 100
click at [235, 277] on input "text" at bounding box center [765, 275] width 1188 height 17
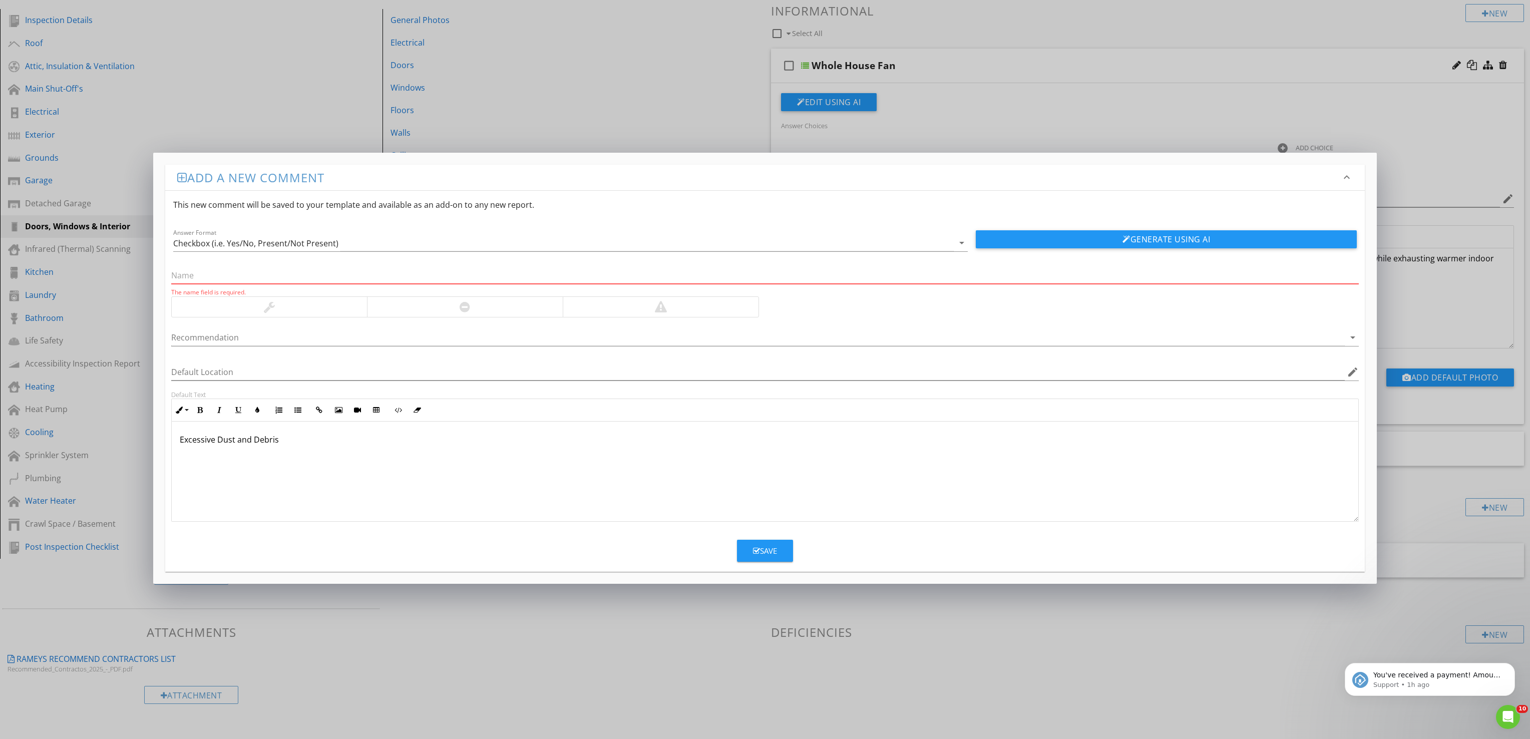
paste input "Excessive Dust and Debris"
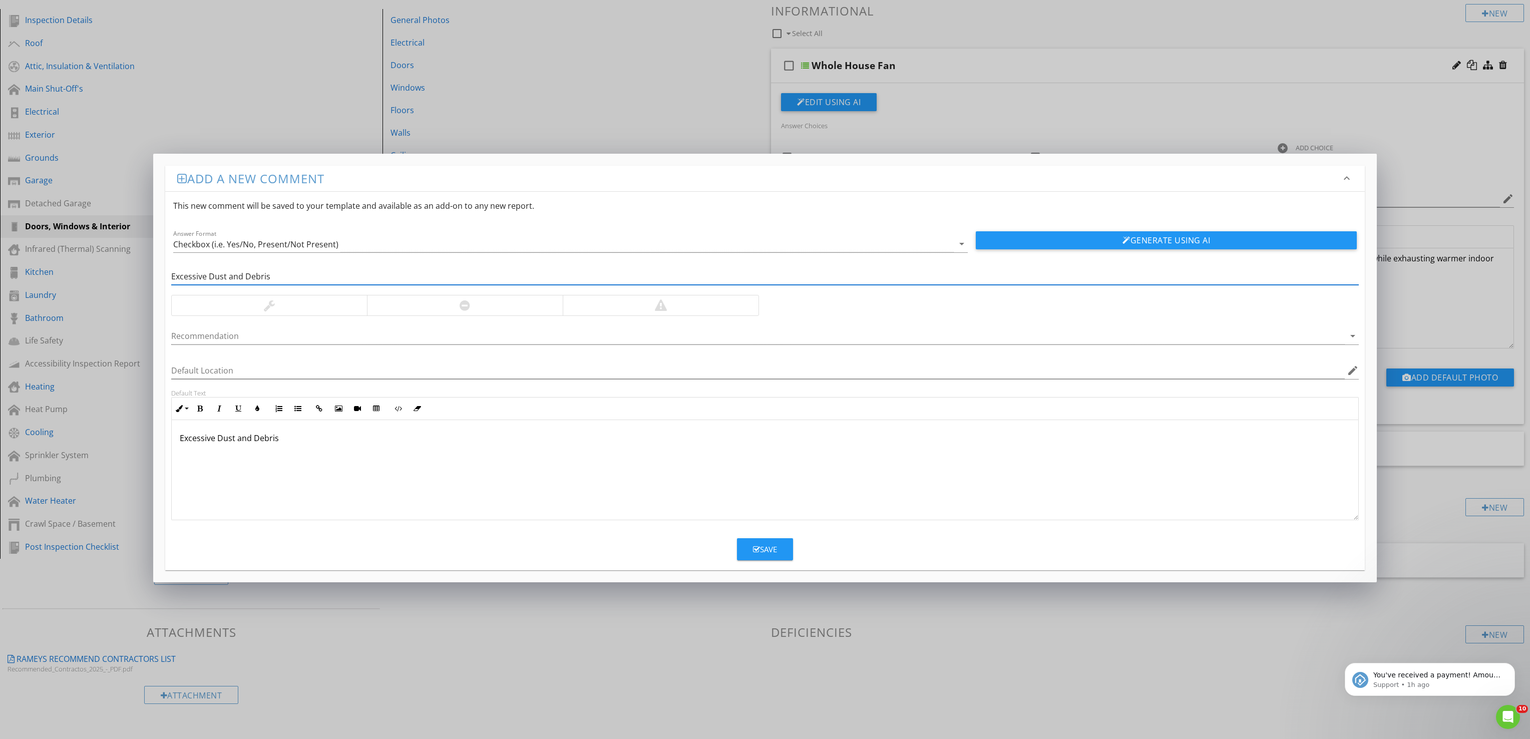
type input "Excessive Dust and Debris"
click at [426, 314] on div at bounding box center [465, 305] width 196 height 20
drag, startPoint x: 322, startPoint y: 442, endPoint x: 86, endPoint y: 416, distance: 237.2
click at [86, 416] on div "Add a new comment keyboard_arrow_down This new comment will be saved to your te…" at bounding box center [765, 369] width 1530 height 739
click at [428, 465] on div at bounding box center [765, 470] width 1187 height 100
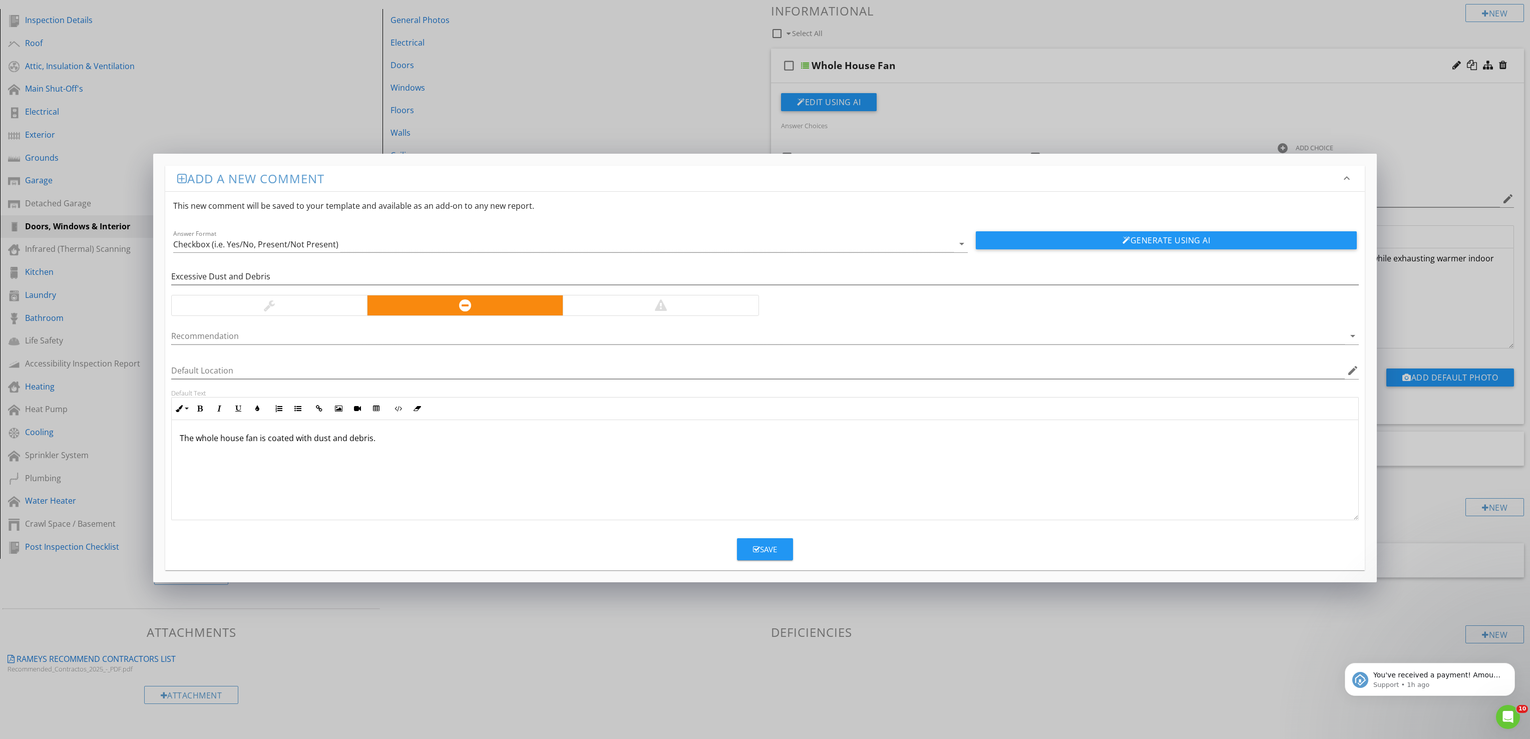
click at [276, 440] on p "The whole house fan is coated with dust and debris." at bounding box center [765, 438] width 1171 height 12
click at [785, 550] on button "Save" at bounding box center [765, 549] width 56 height 22
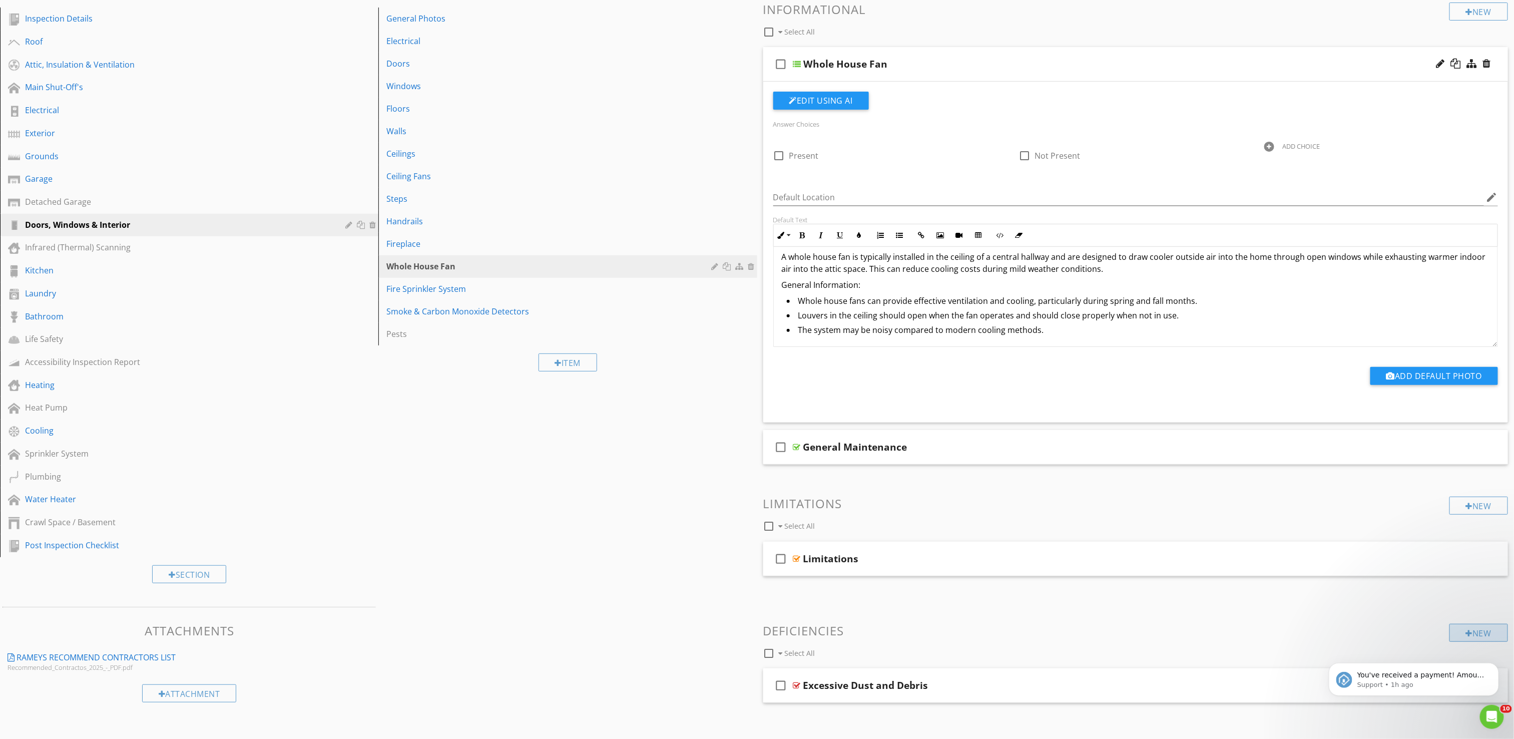
click at [1475, 634] on div "New" at bounding box center [1479, 633] width 59 height 18
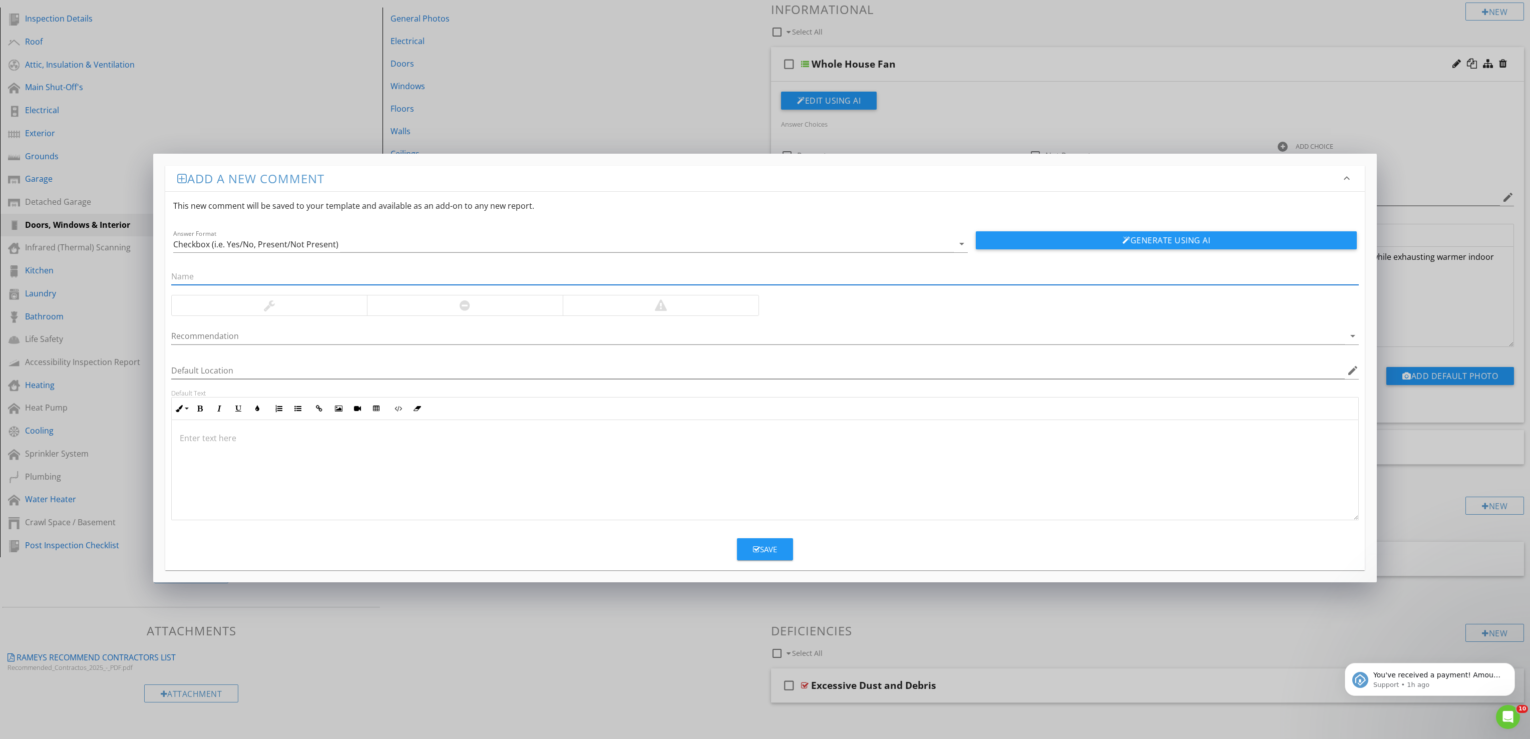
paste input "Damaged or Inoperable Louvers"
type input "Damaged or Inoperable Louvers"
click at [473, 308] on div at bounding box center [465, 305] width 196 height 20
click at [313, 449] on div at bounding box center [765, 470] width 1187 height 100
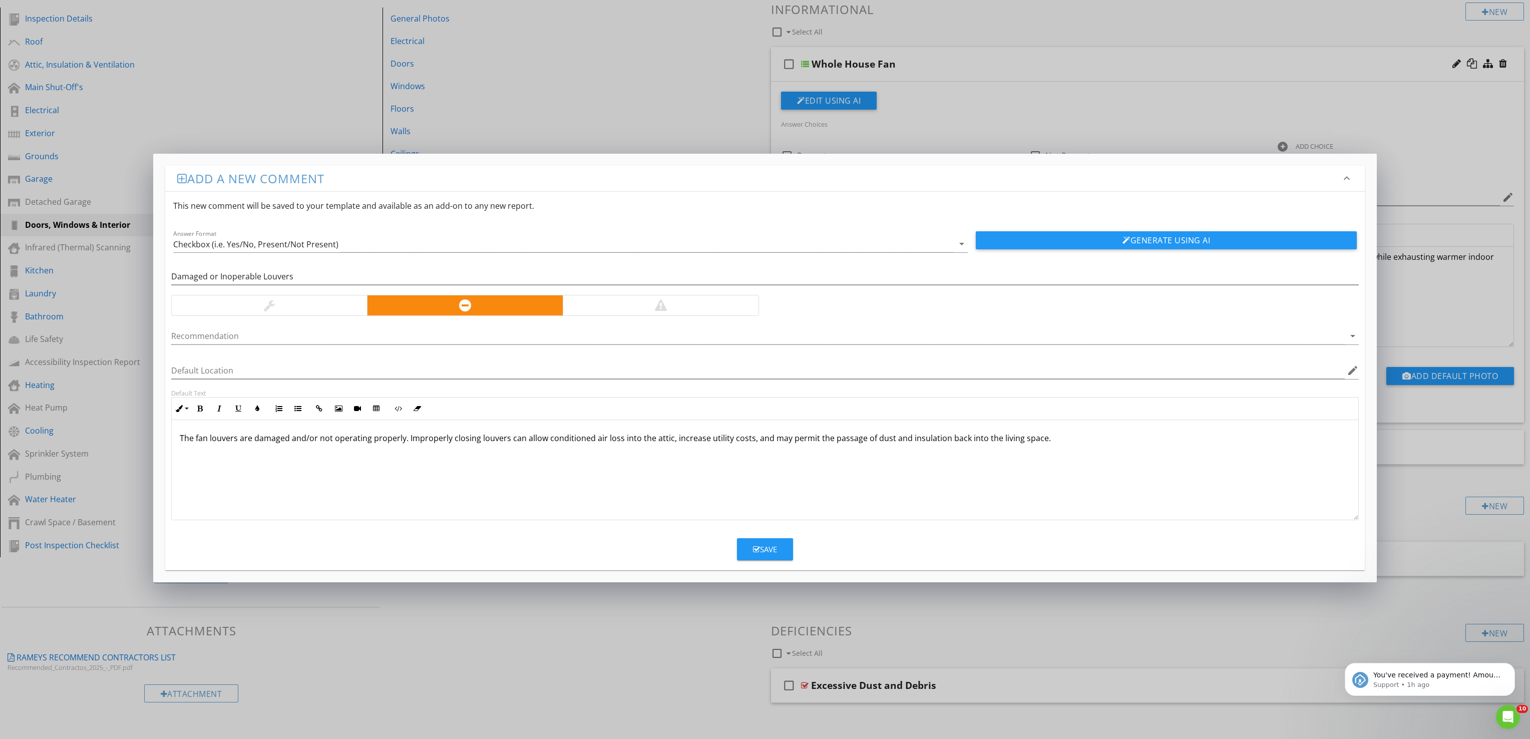
click at [506, 440] on p "The fan louvers are damaged and/or not operating properly. Improperly closing l…" at bounding box center [765, 438] width 1171 height 12
click at [507, 442] on p "The fan louvers are damaged and/or not operating properly. Improperly closing l…" at bounding box center [765, 438] width 1171 height 12
click at [763, 550] on div "Save" at bounding box center [765, 550] width 24 height 12
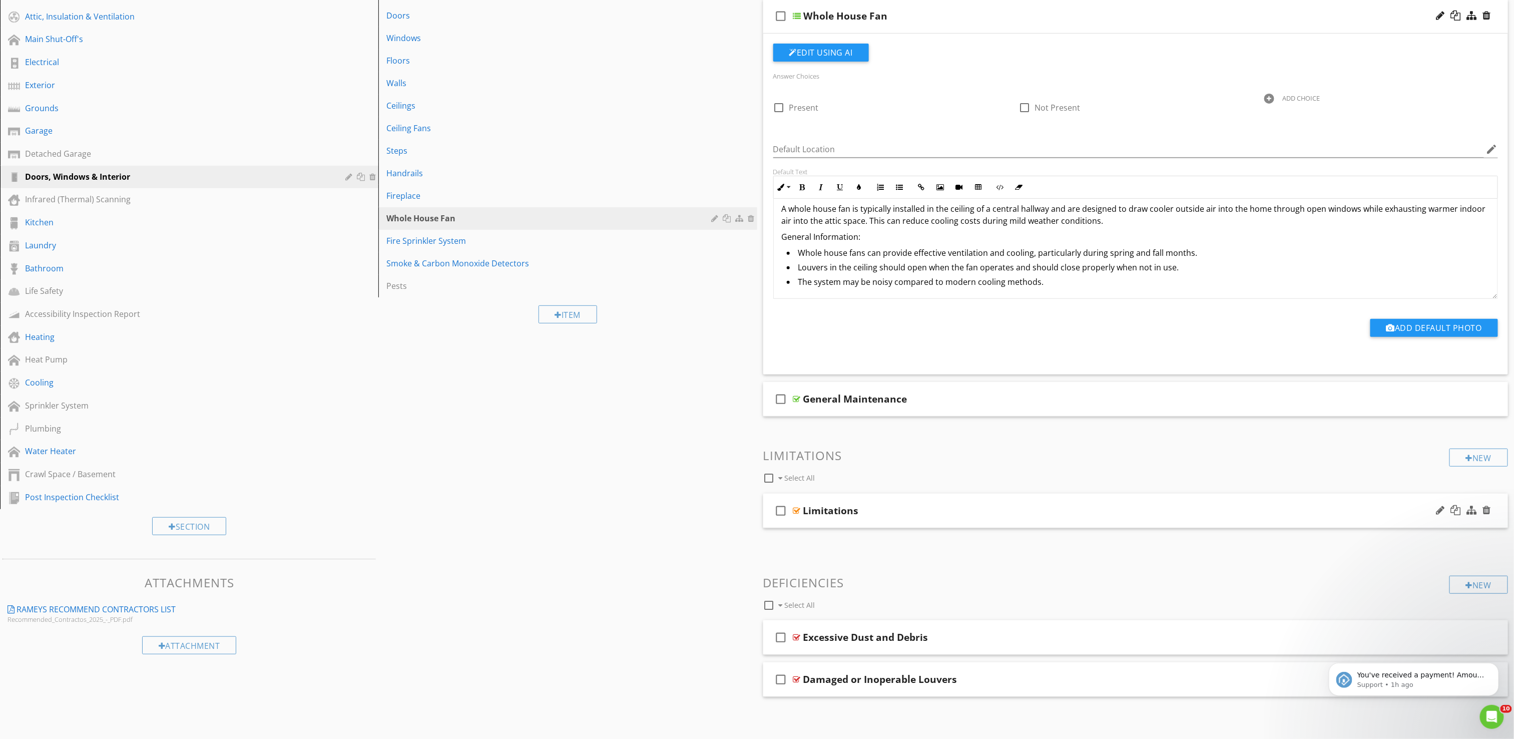
scroll to position [173, 0]
click at [1483, 584] on div "New" at bounding box center [1479, 585] width 59 height 18
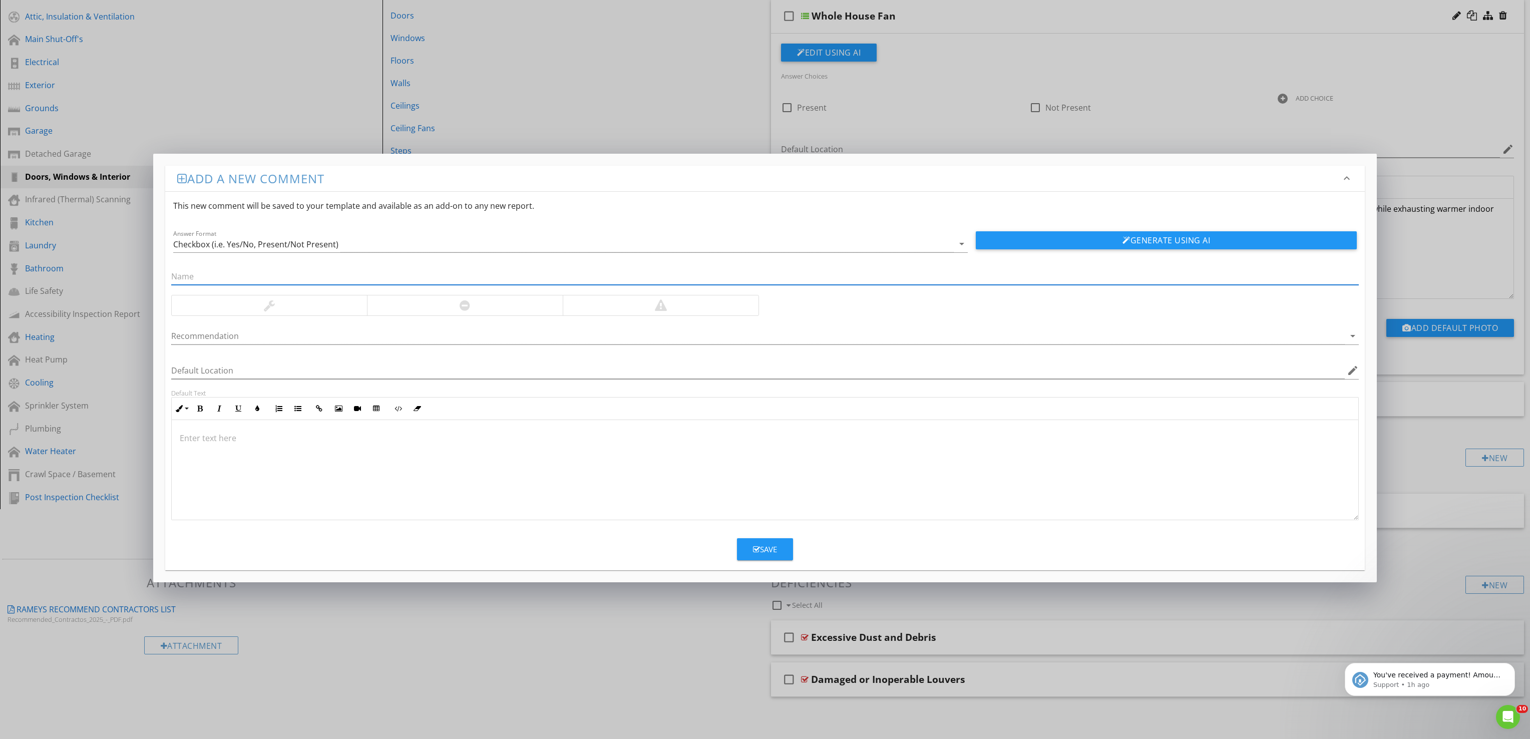
click at [477, 308] on div at bounding box center [465, 305] width 196 height 20
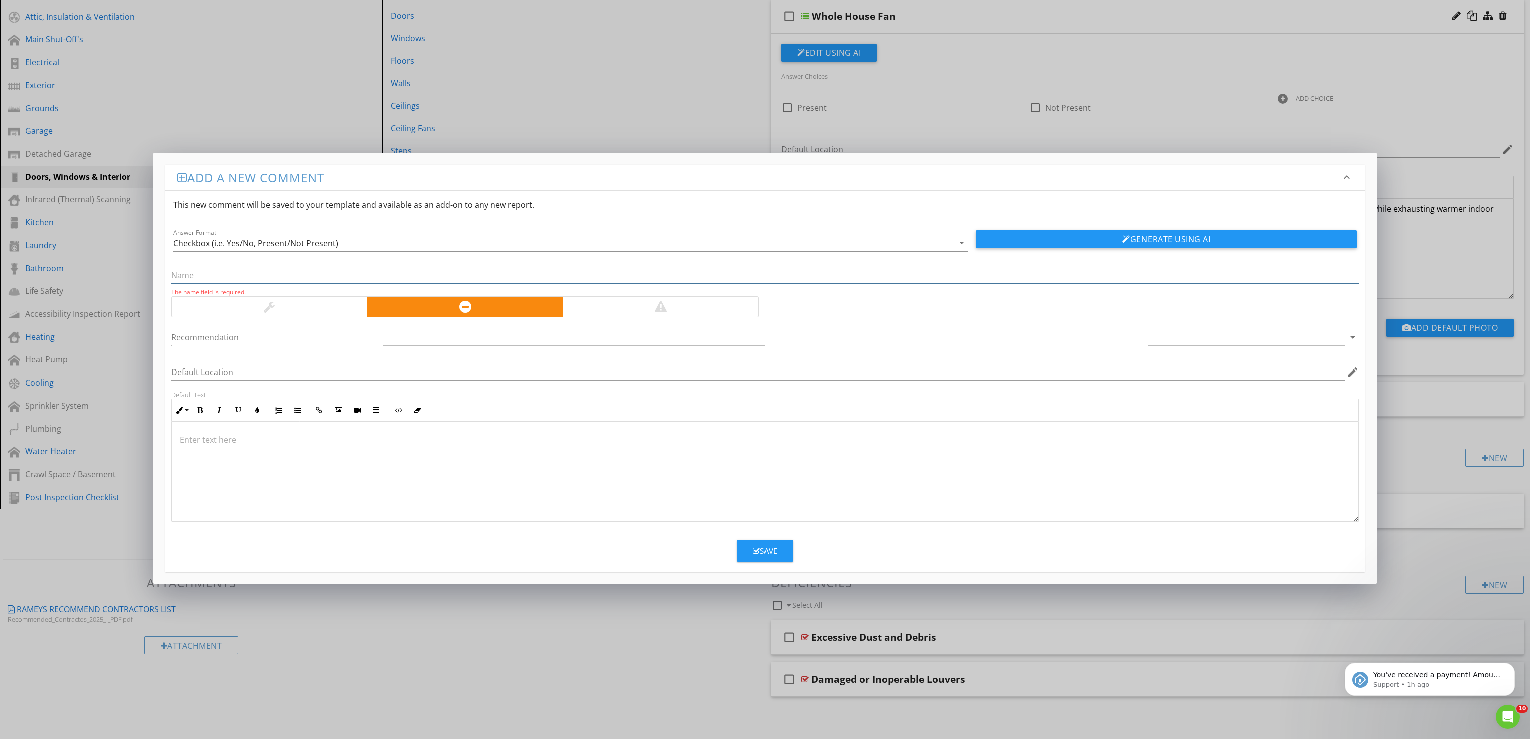
click at [505, 275] on input "text" at bounding box center [765, 275] width 1188 height 17
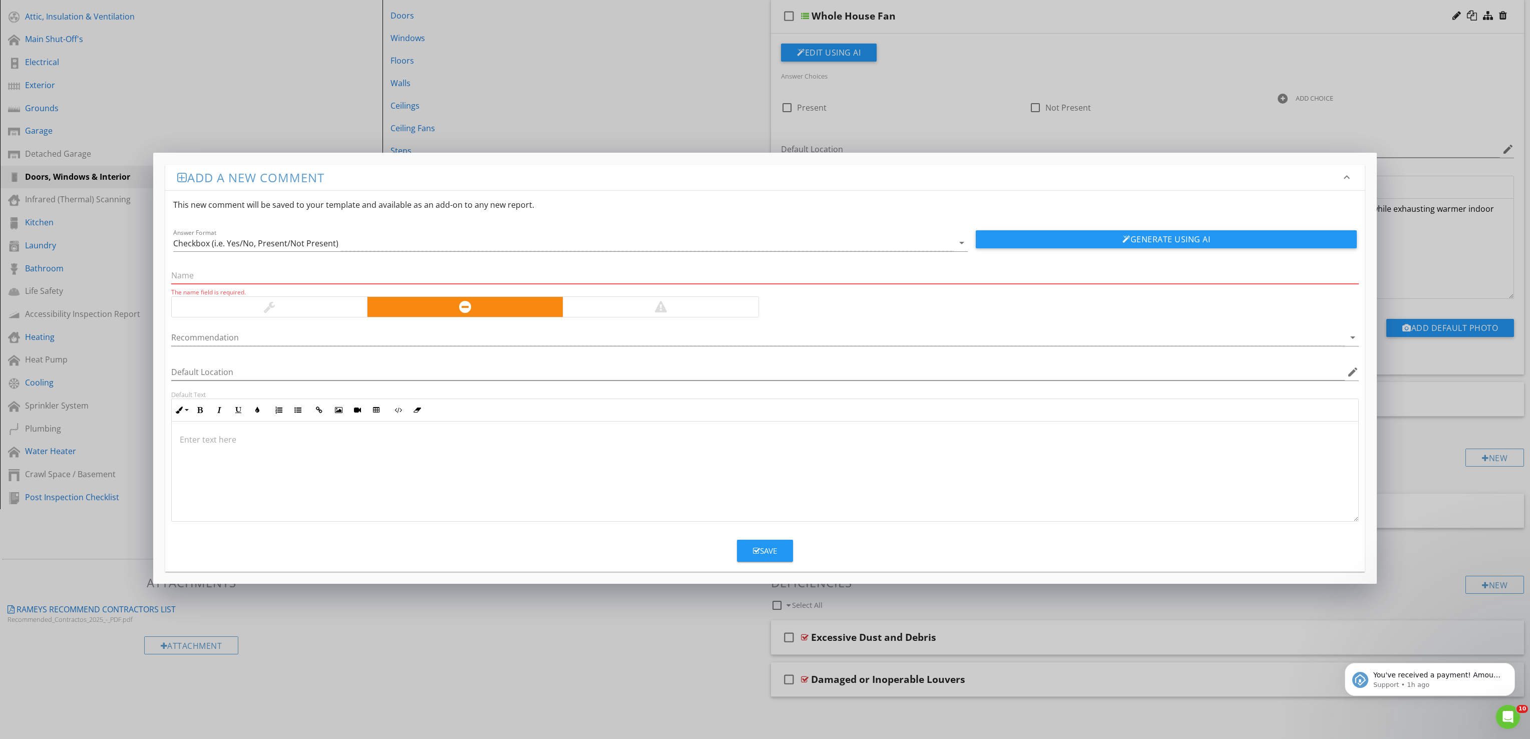
paste input "Excessive Noise or Vibration"
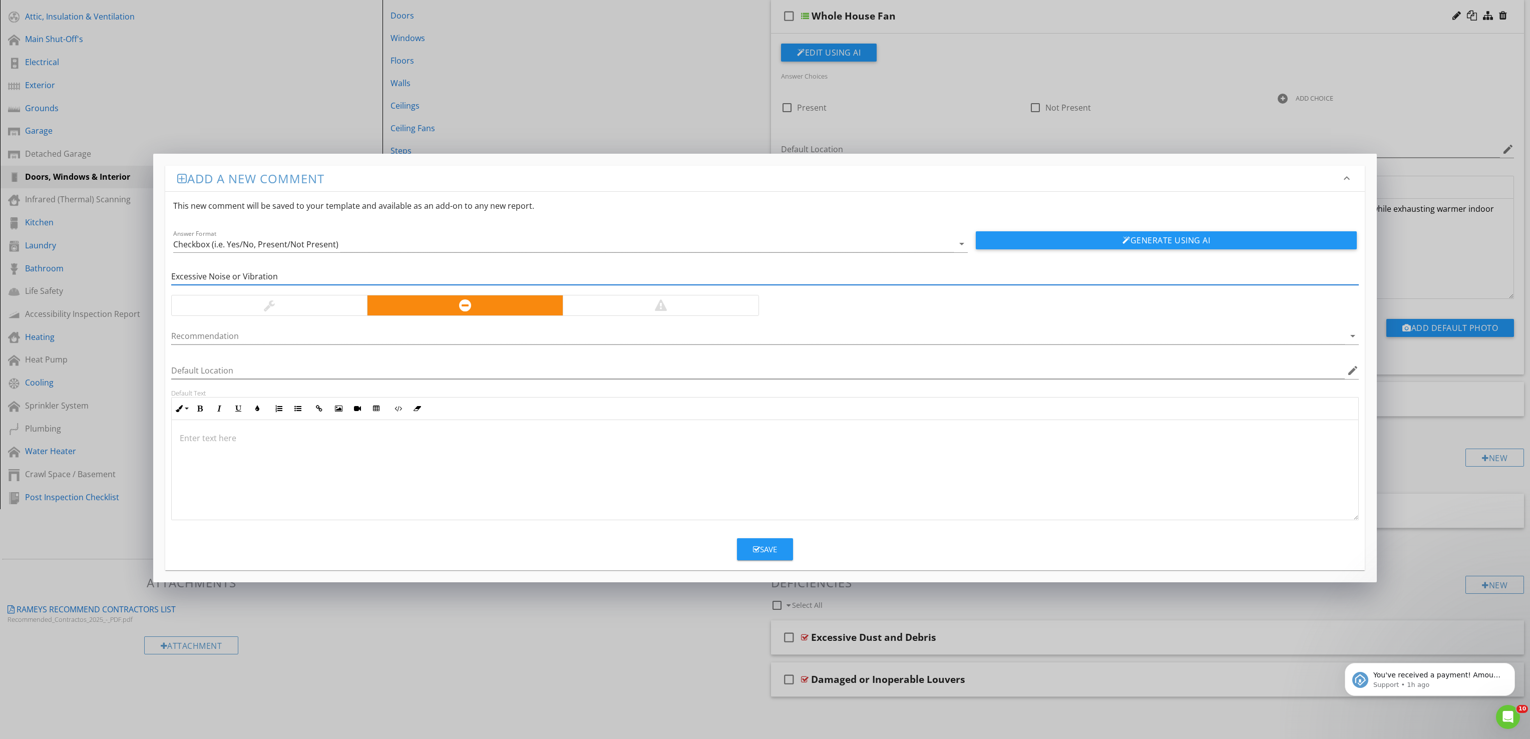
type input "Excessive Noise or Vibration"
click at [396, 454] on div at bounding box center [765, 470] width 1187 height 100
click at [178, 444] on div "The fan was noted to produce excessive noise and/or vibration during operation.…" at bounding box center [765, 470] width 1187 height 100
click at [1187, 441] on p "Whole house fans are generally loud, however the fan was noted to produce exces…" at bounding box center [765, 438] width 1171 height 12
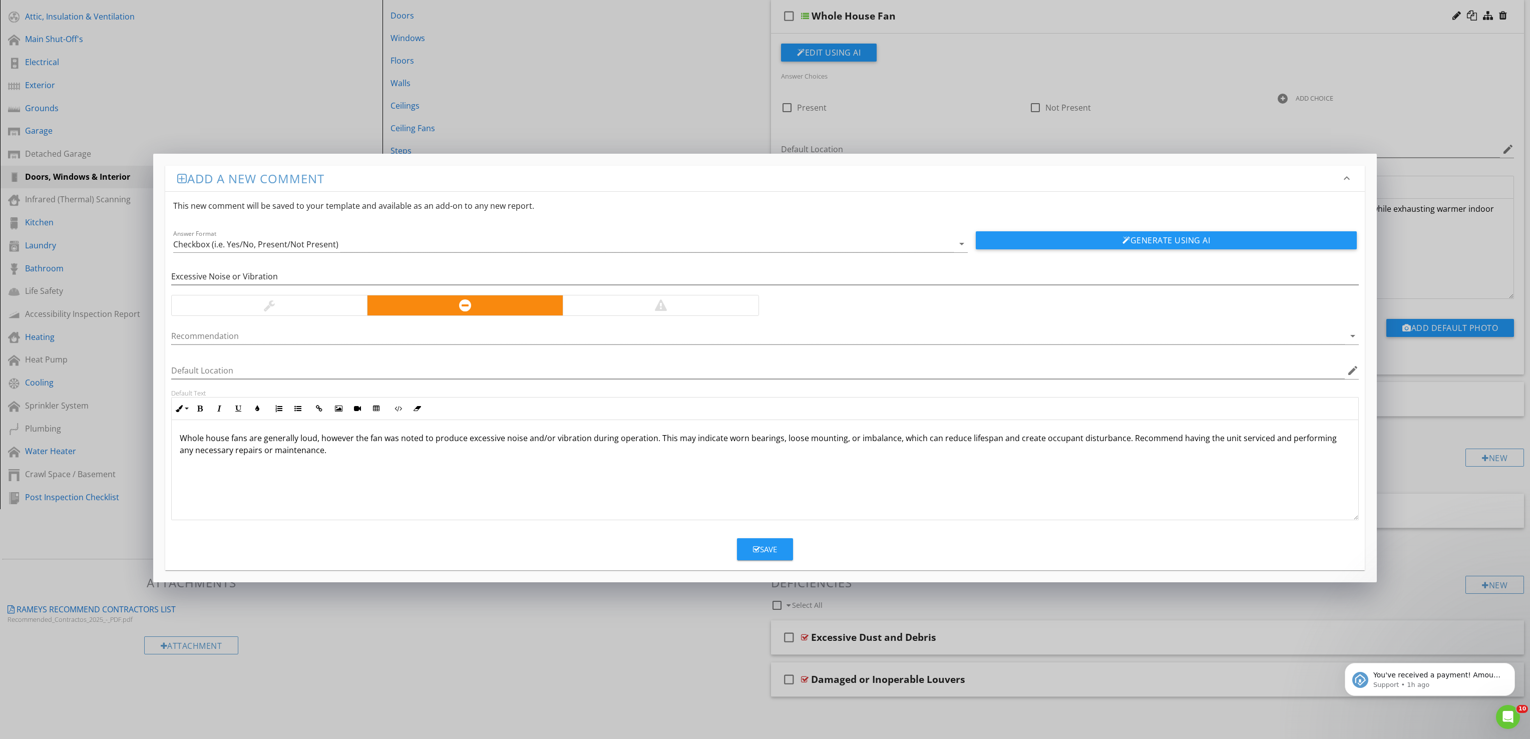
click at [753, 551] on icon "button" at bounding box center [756, 550] width 7 height 8
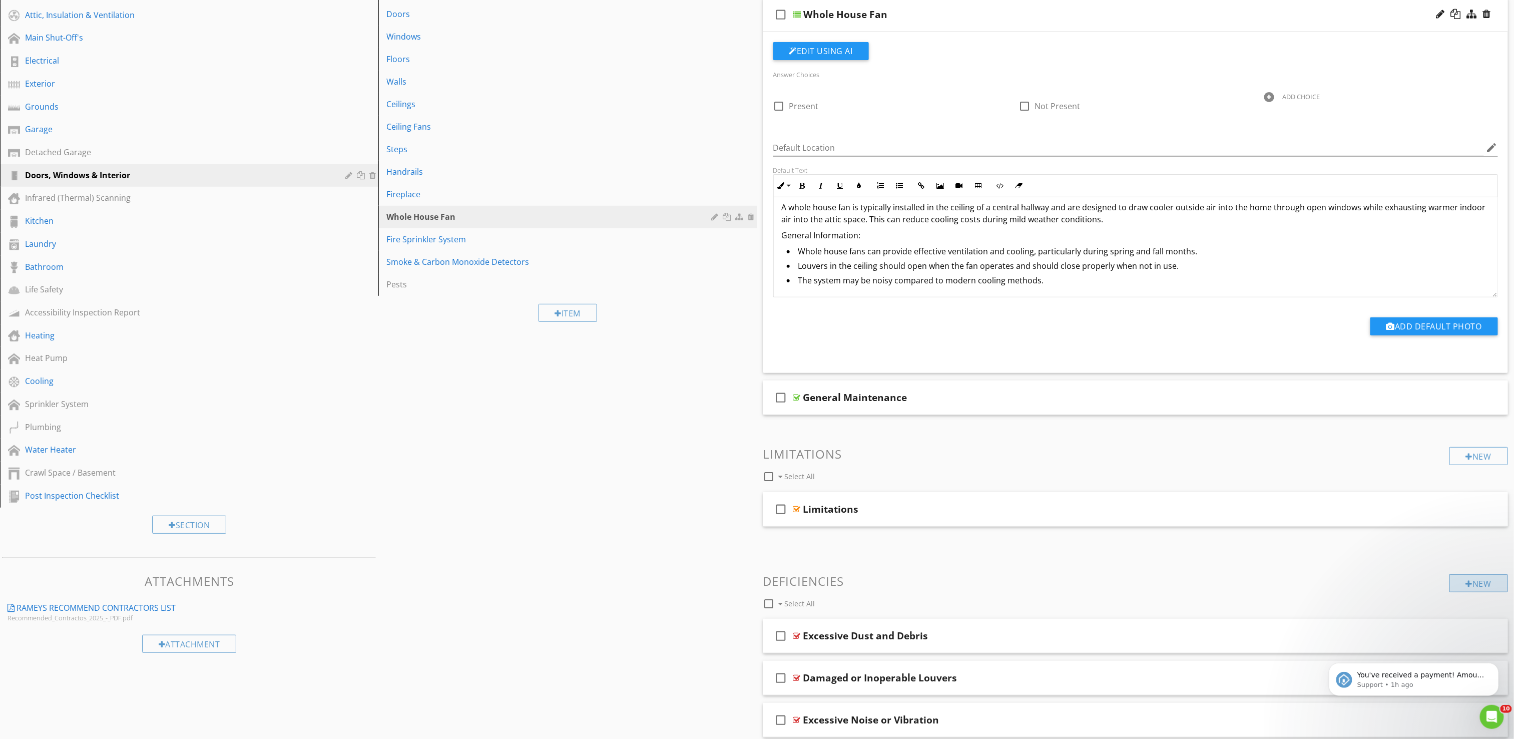
click at [1479, 582] on div "New" at bounding box center [1479, 583] width 59 height 18
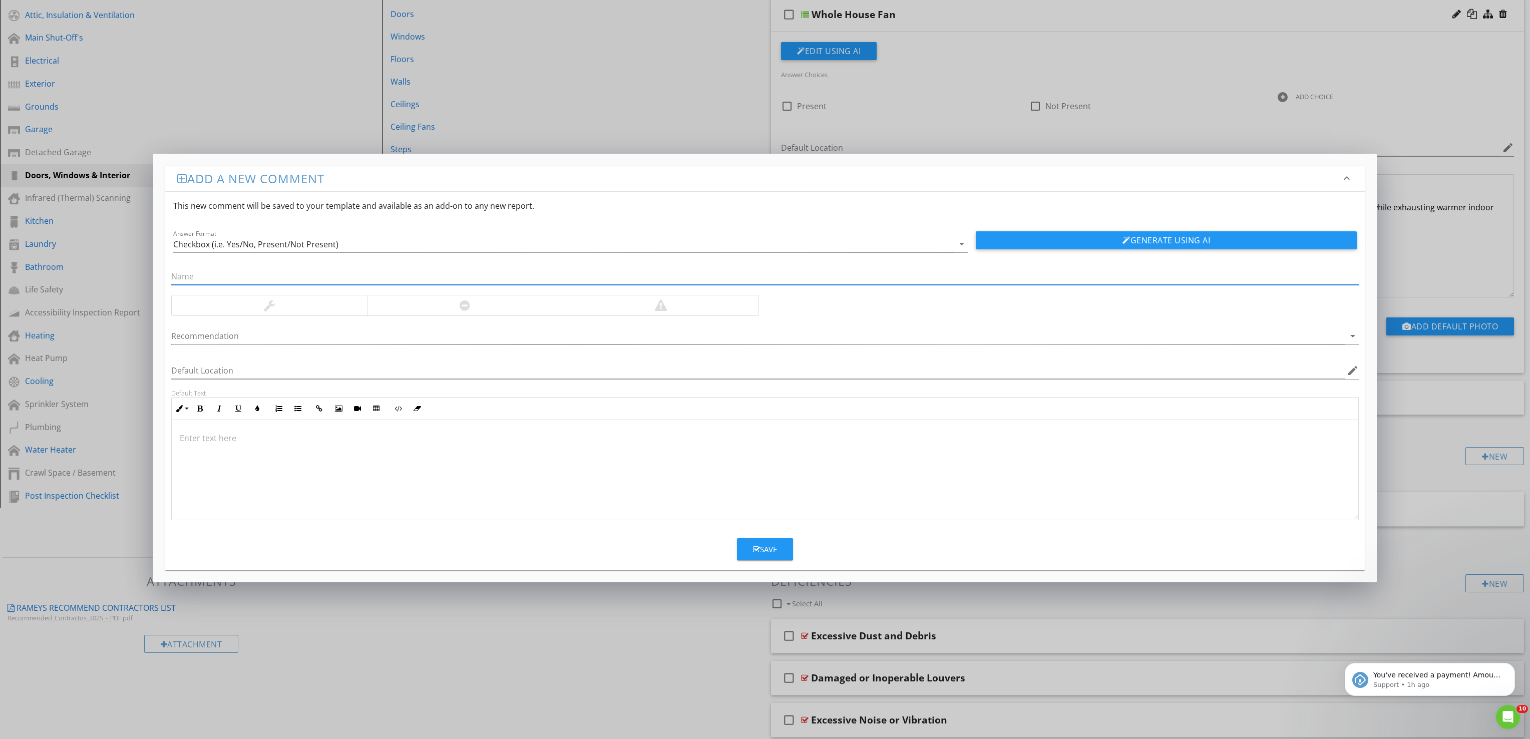
click at [348, 276] on input "text" at bounding box center [765, 276] width 1188 height 17
paste input "Inoperative via Control Switch"
type input "Inoperative via Control Switch"
drag, startPoint x: 447, startPoint y: 303, endPoint x: 446, endPoint y: 293, distance: 9.6
click at [448, 303] on div at bounding box center [465, 305] width 196 height 20
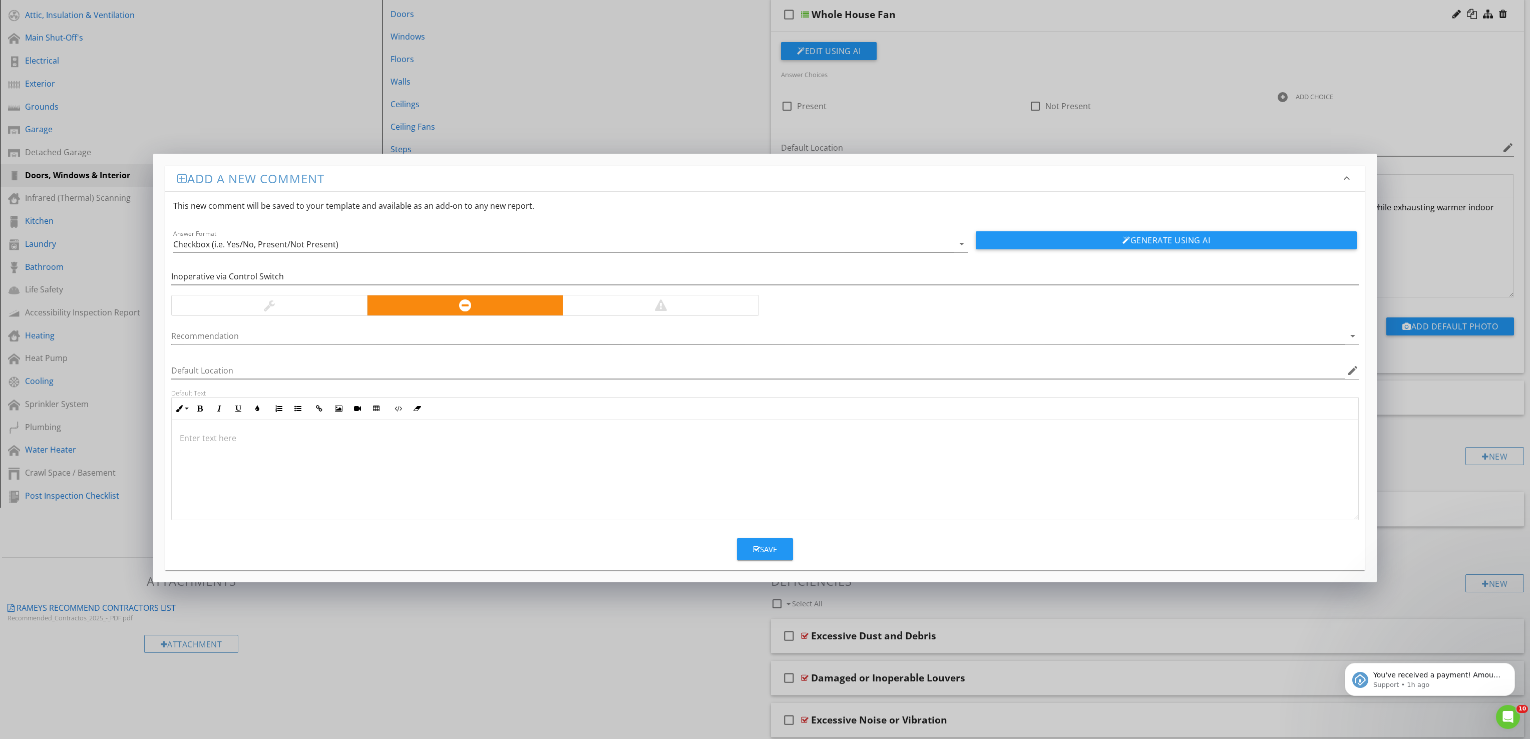
click at [345, 487] on div at bounding box center [765, 470] width 1187 height 100
click at [991, 443] on p "The whole house fan did not operate when tested using the installed wall contro…" at bounding box center [765, 438] width 1171 height 12
click at [226, 276] on input "Inoperative via Control Switch" at bounding box center [765, 276] width 1188 height 17
drag, startPoint x: 214, startPoint y: 272, endPoint x: 384, endPoint y: 292, distance: 171.3
click at [384, 292] on div "Inoperative via Control Switch" at bounding box center [765, 281] width 1188 height 27
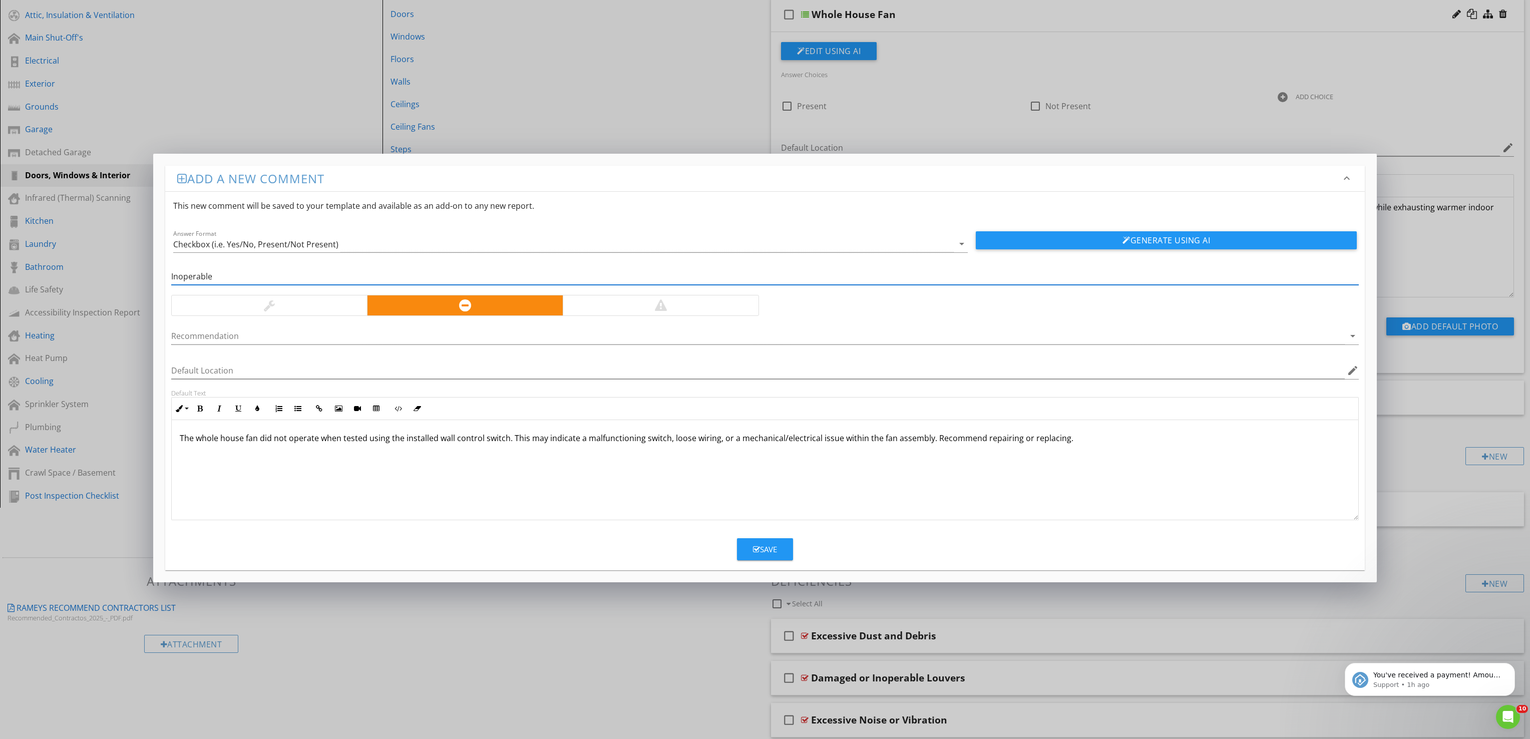
type input "Inoperable"
click at [779, 554] on button "Save" at bounding box center [765, 549] width 56 height 22
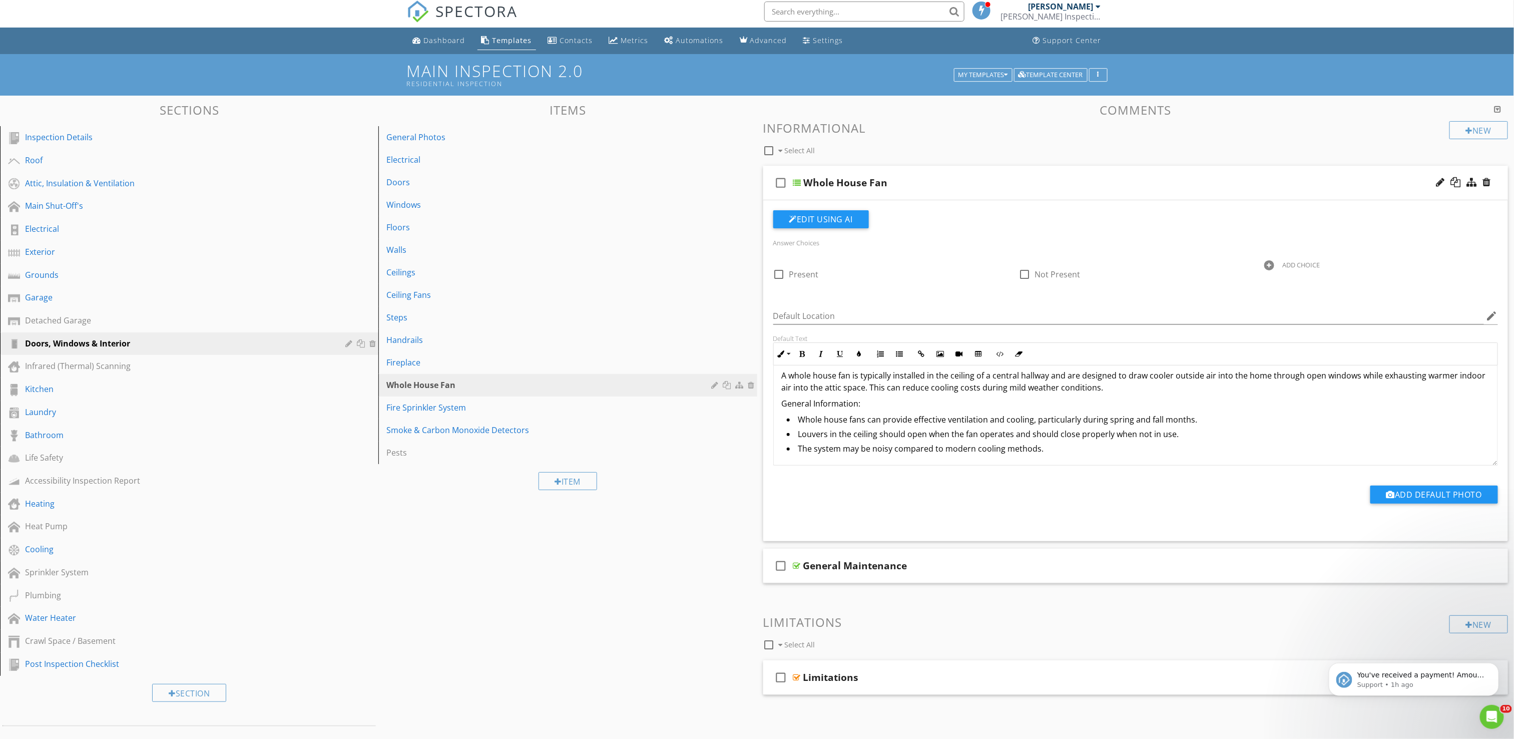
scroll to position [0, 0]
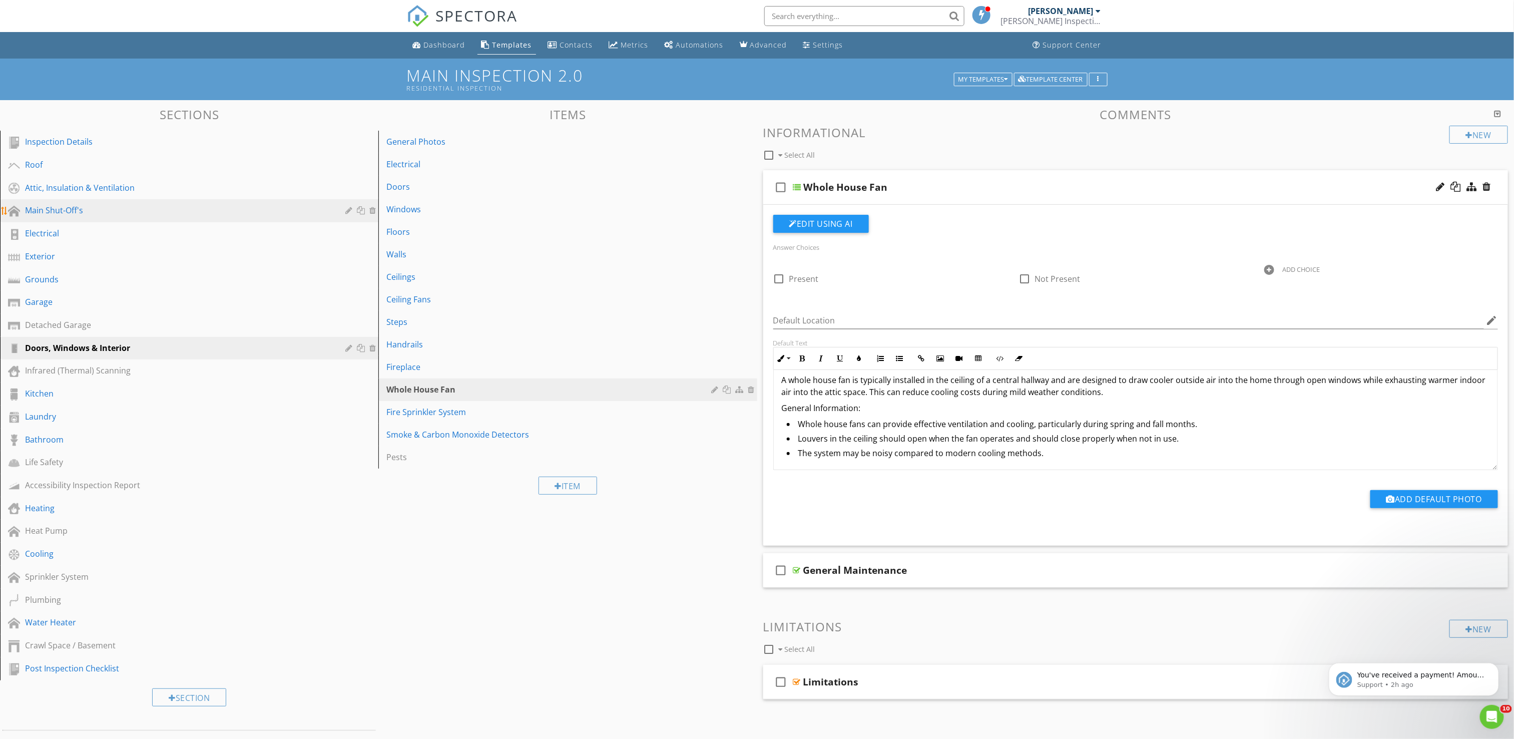
click at [118, 218] on link "Main Shut-Off's" at bounding box center [190, 210] width 375 height 23
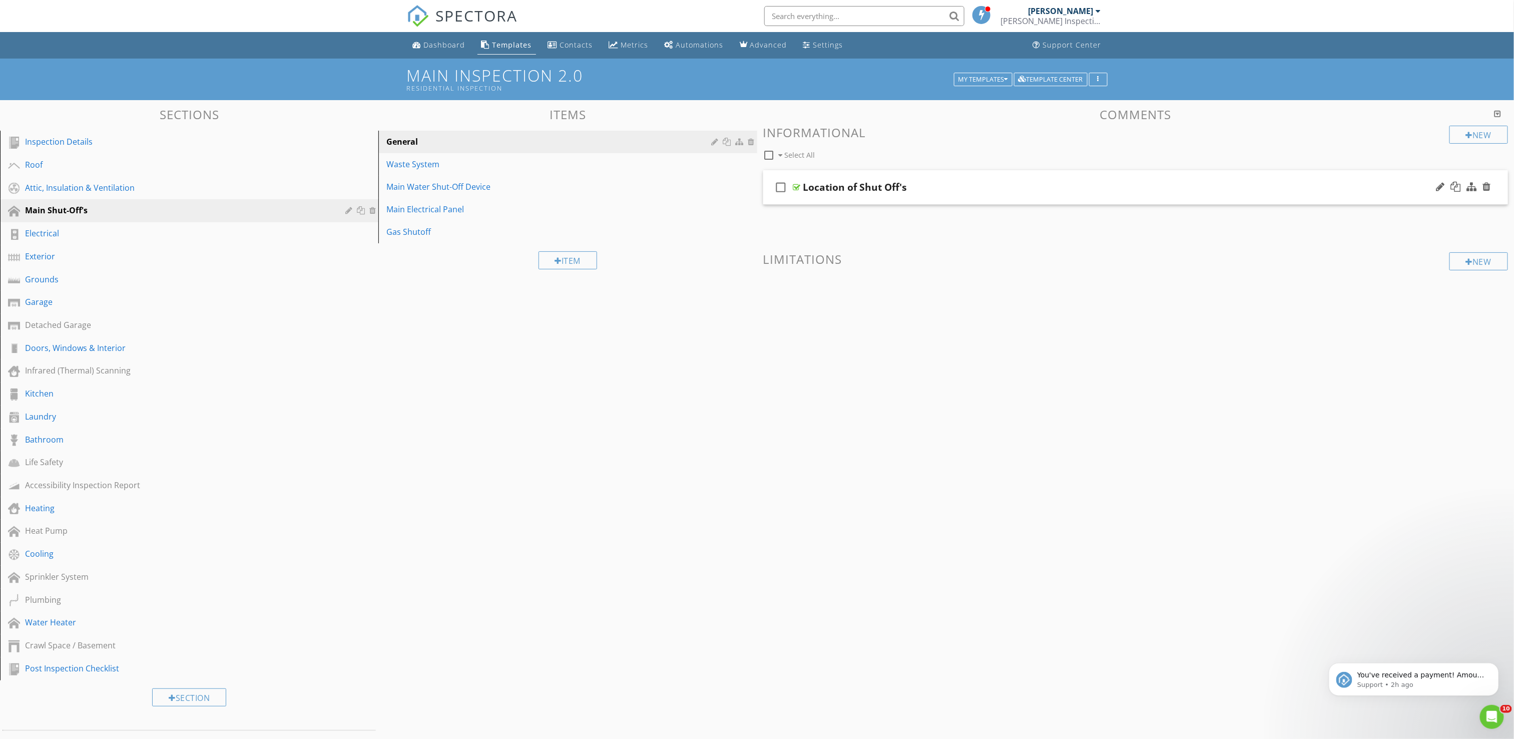
click at [971, 193] on div "Location of Shut Off's" at bounding box center [1075, 187] width 544 height 12
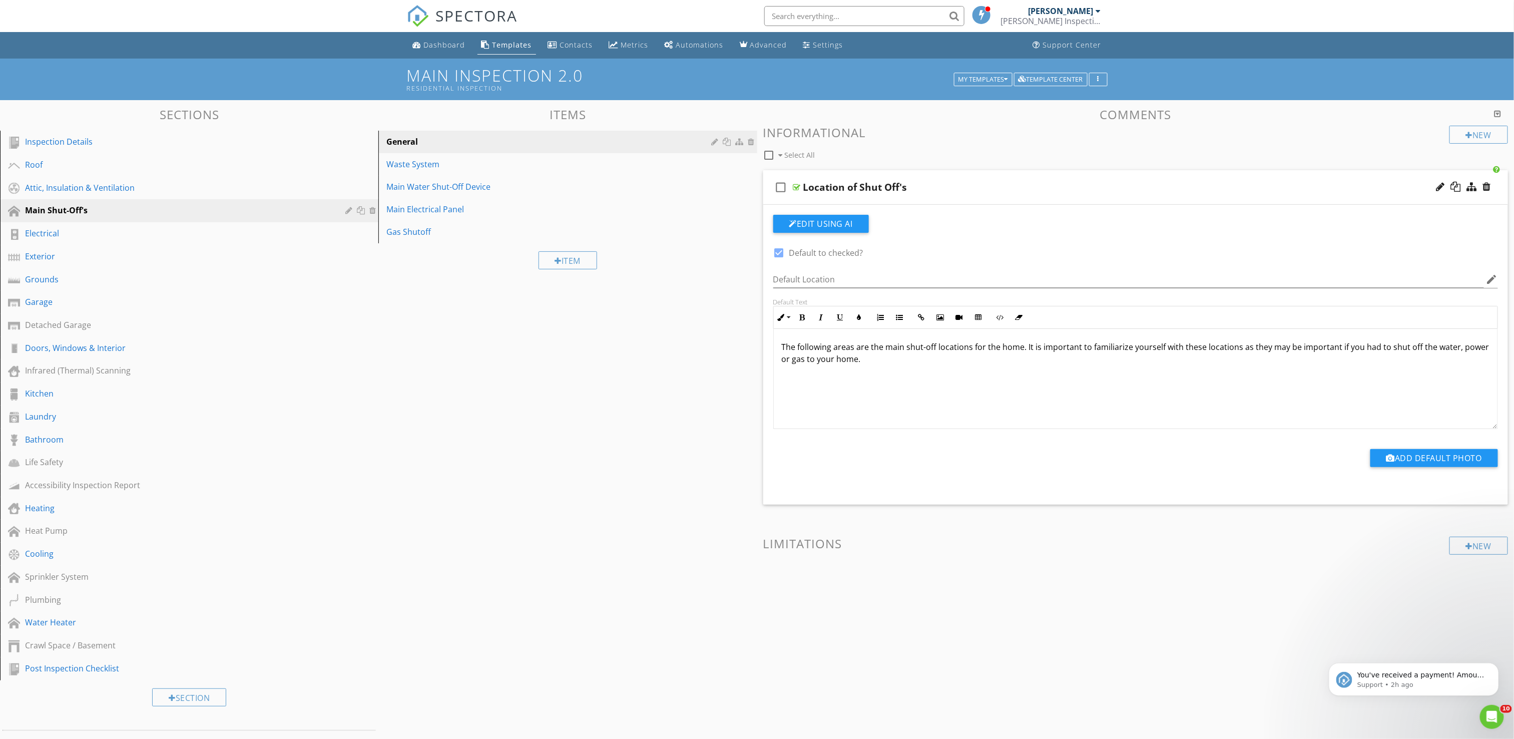
click at [809, 360] on p "The following areas are the main shut-off locations for the home. It is importa…" at bounding box center [1136, 353] width 708 height 24
click at [430, 48] on div "Dashboard" at bounding box center [445, 45] width 42 height 10
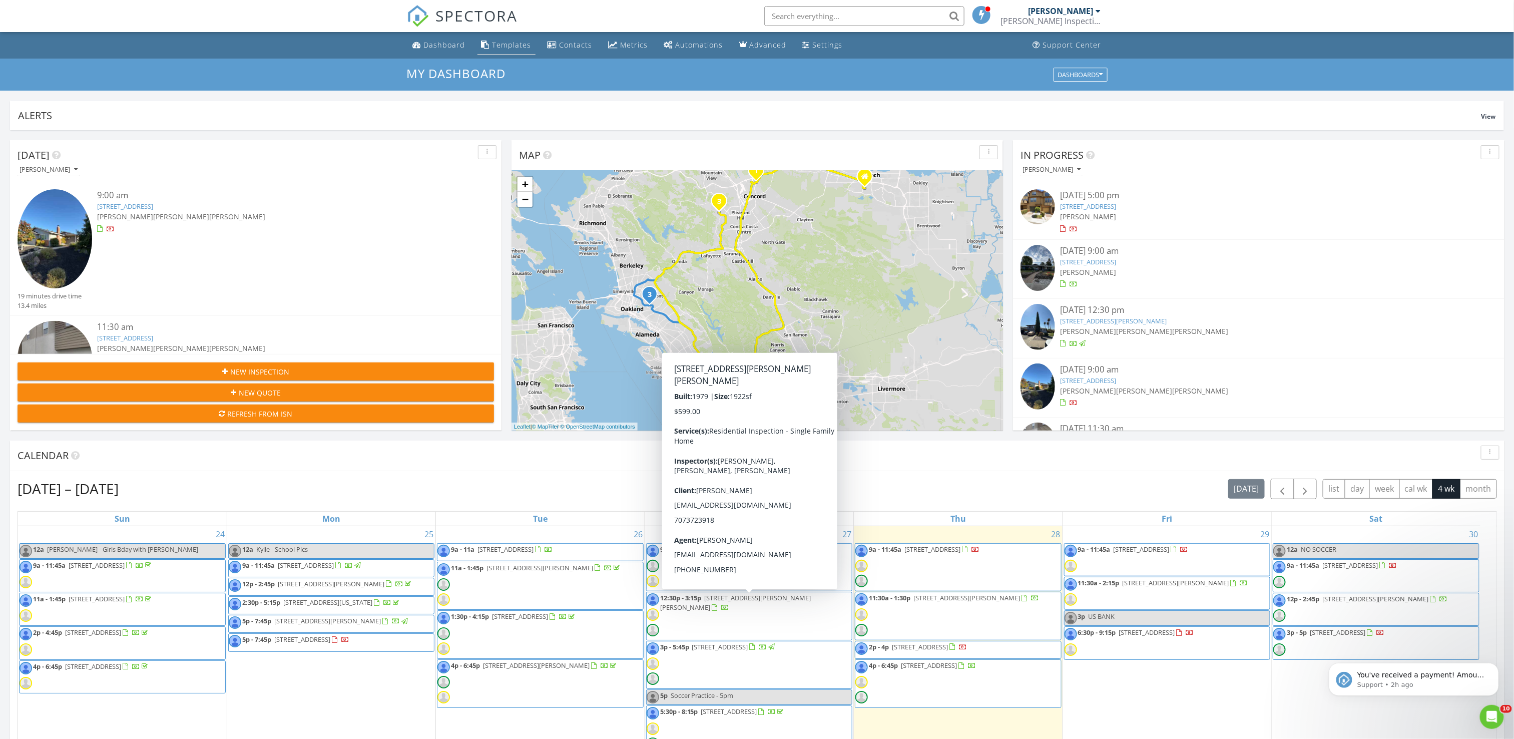
click at [512, 42] on div "Templates" at bounding box center [512, 45] width 39 height 10
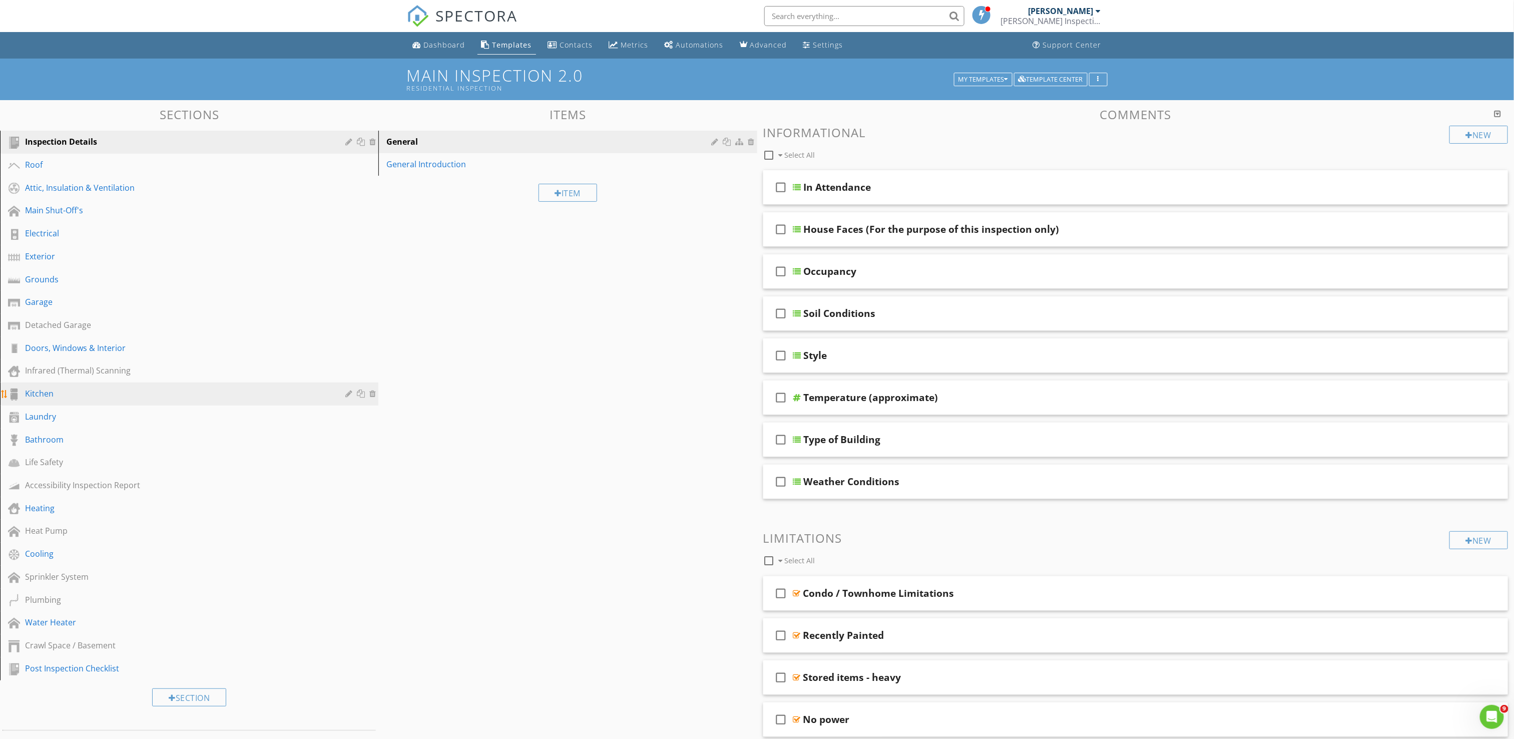
click at [62, 399] on link "Kitchen" at bounding box center [190, 393] width 375 height 23
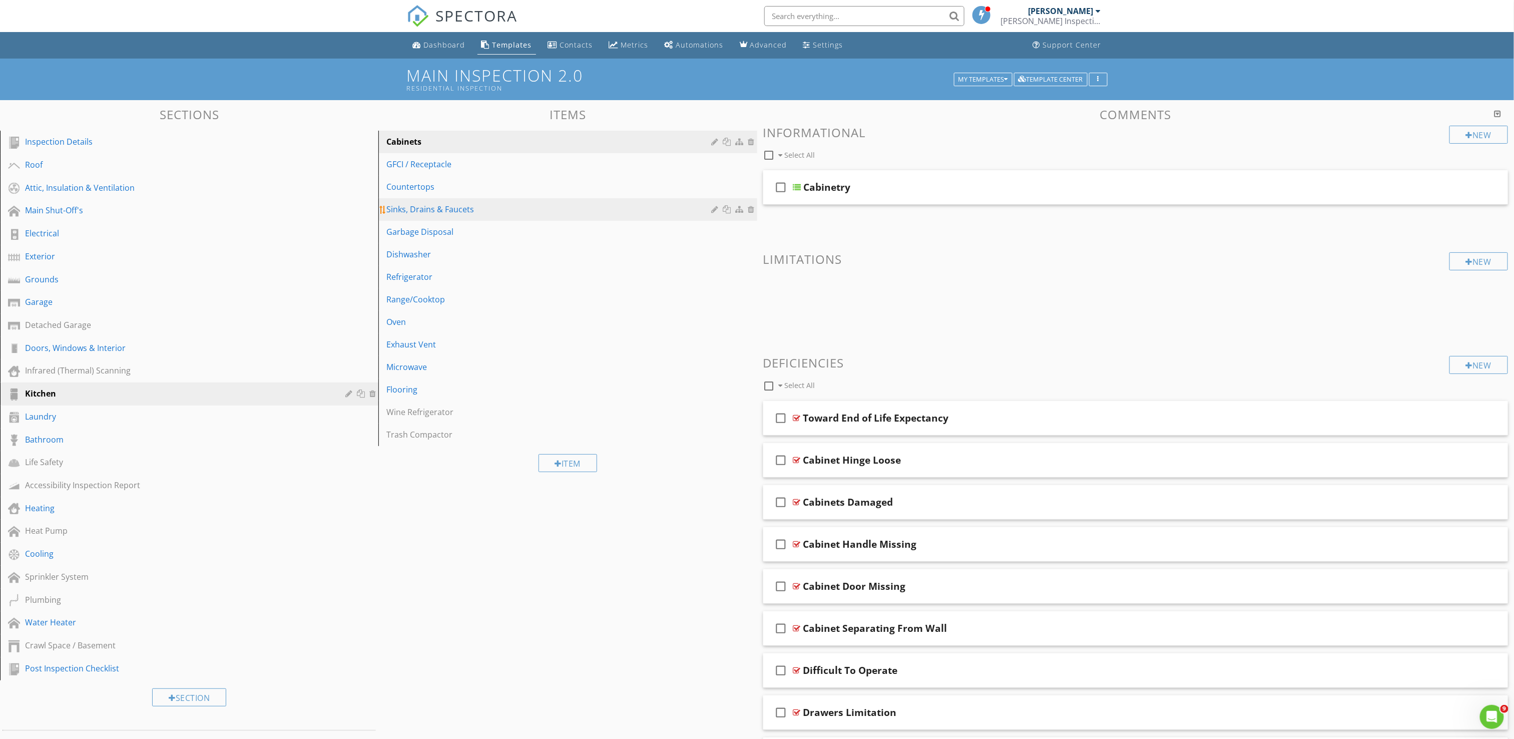
click at [422, 209] on div "Sinks, Drains & Faucets" at bounding box center [550, 209] width 328 height 12
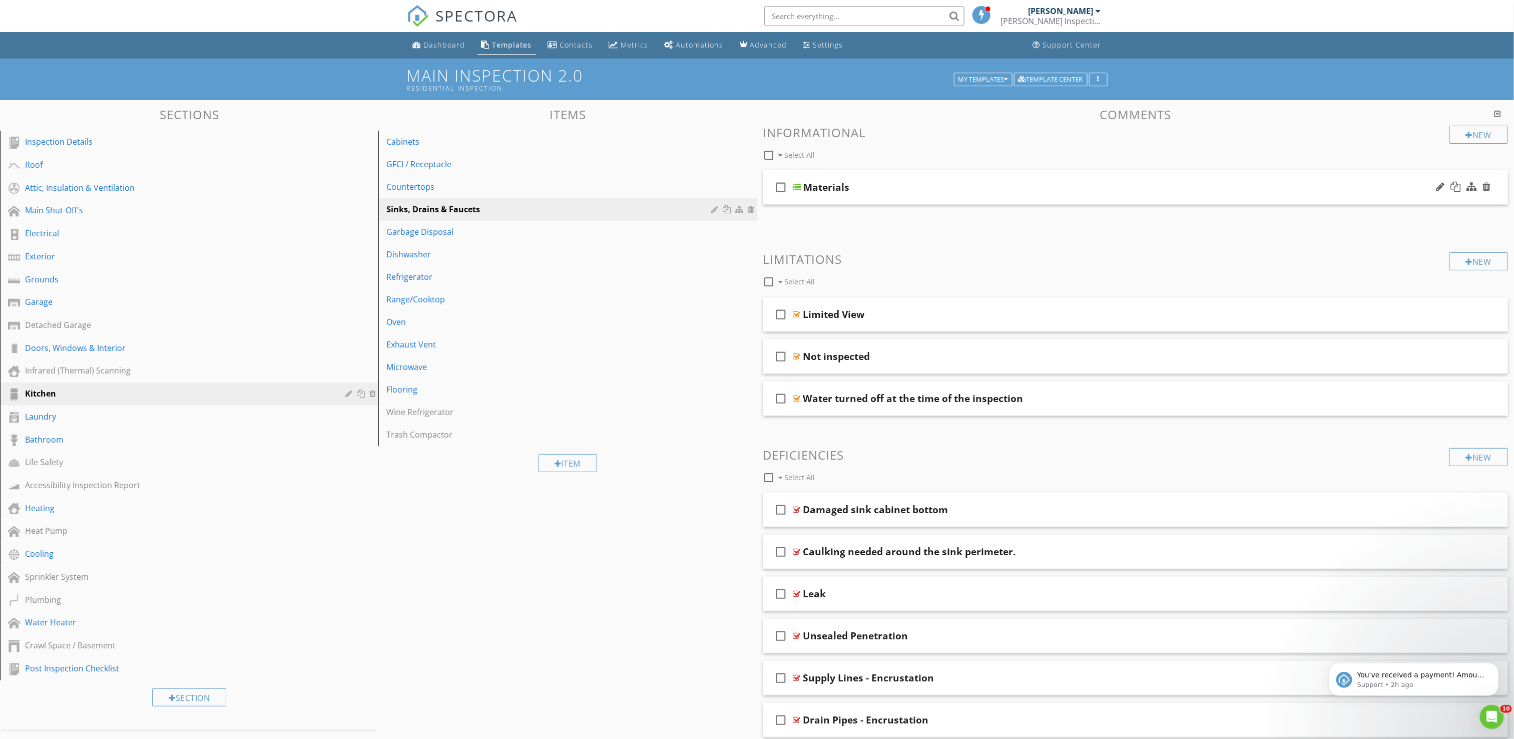
click at [898, 188] on div "Materials" at bounding box center [1076, 187] width 544 height 12
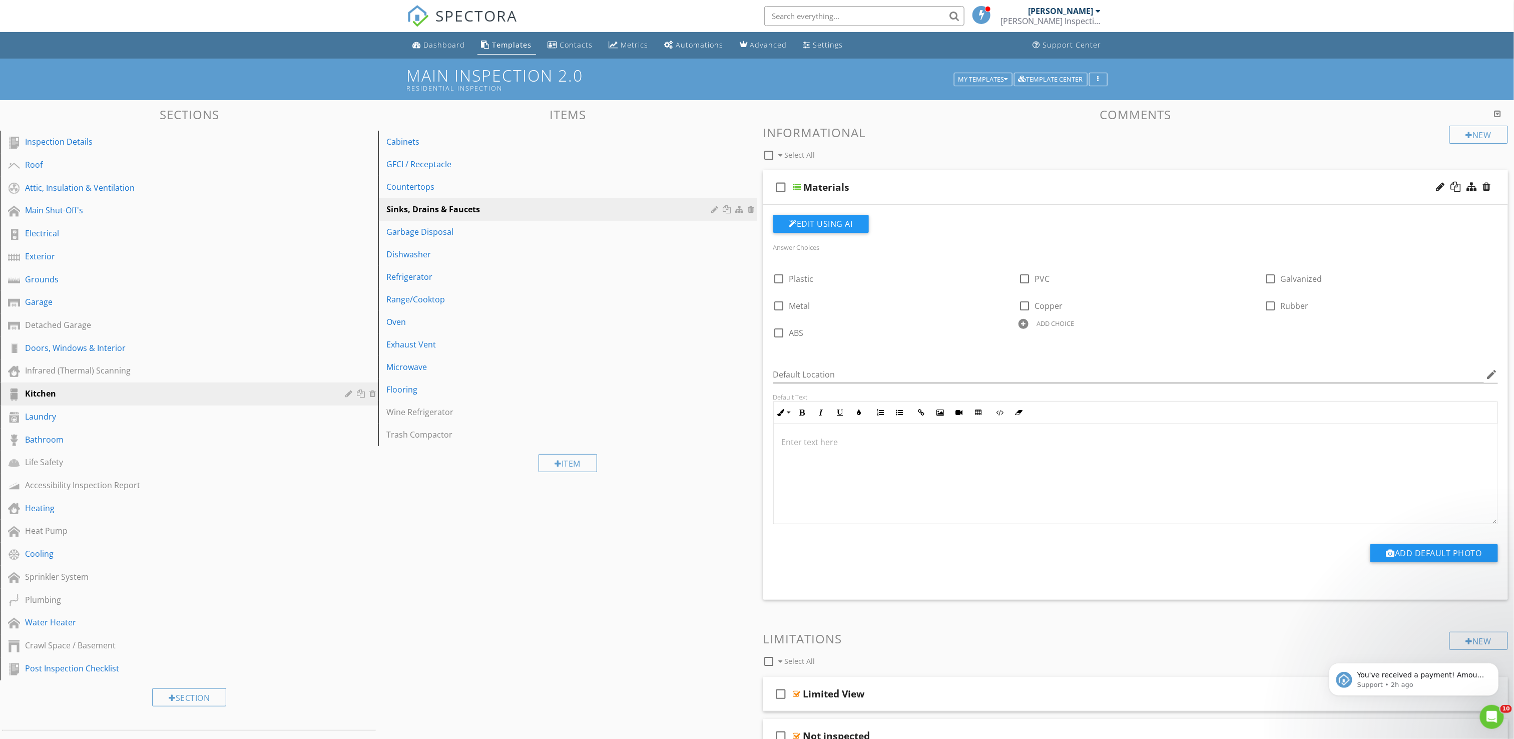
click at [898, 188] on div "Materials" at bounding box center [1076, 187] width 544 height 12
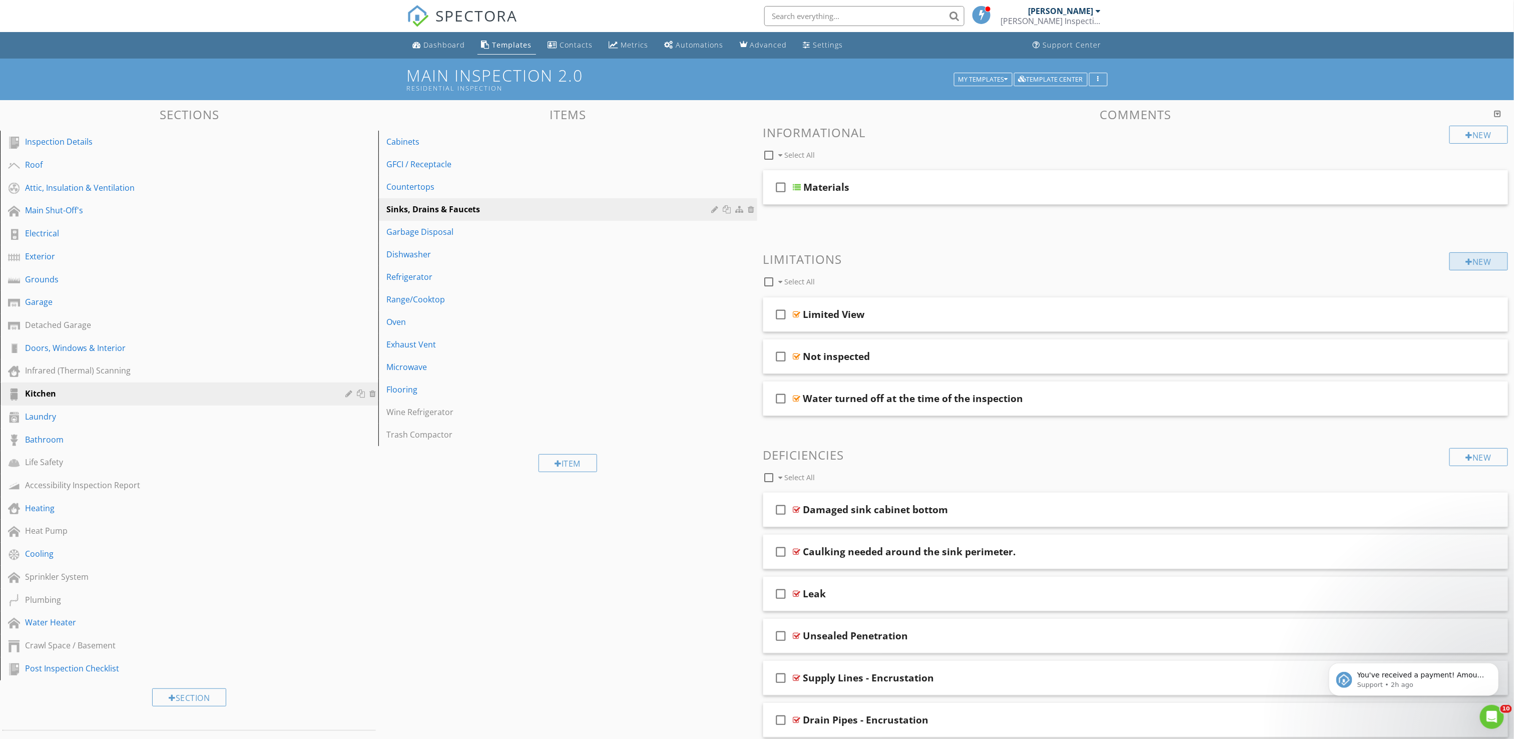
click at [1474, 259] on div "New" at bounding box center [1479, 261] width 59 height 18
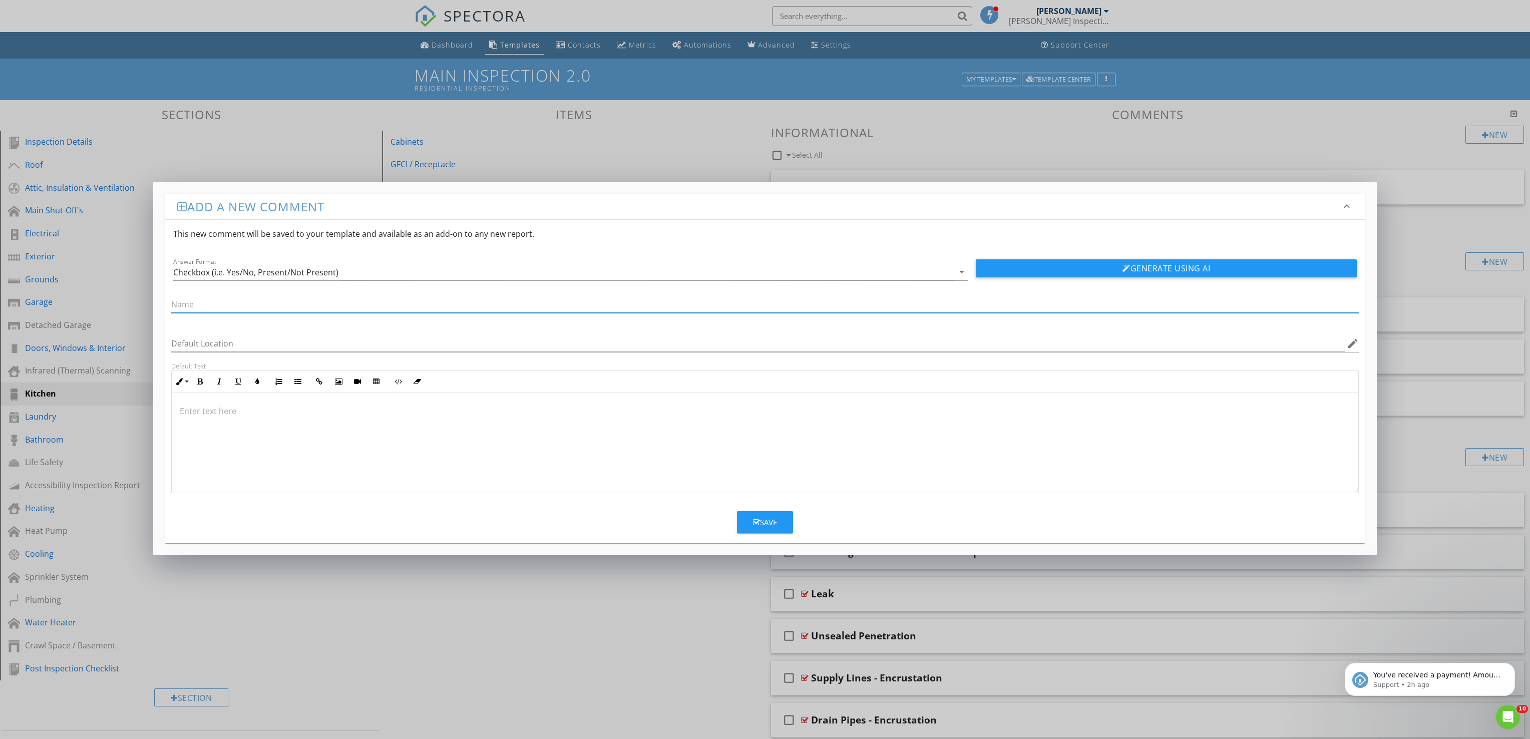
click at [378, 302] on input "text" at bounding box center [765, 304] width 1188 height 17
click at [717, 436] on div at bounding box center [765, 443] width 1187 height 100
drag, startPoint x: 567, startPoint y: 412, endPoint x: -4, endPoint y: 403, distance: 570.7
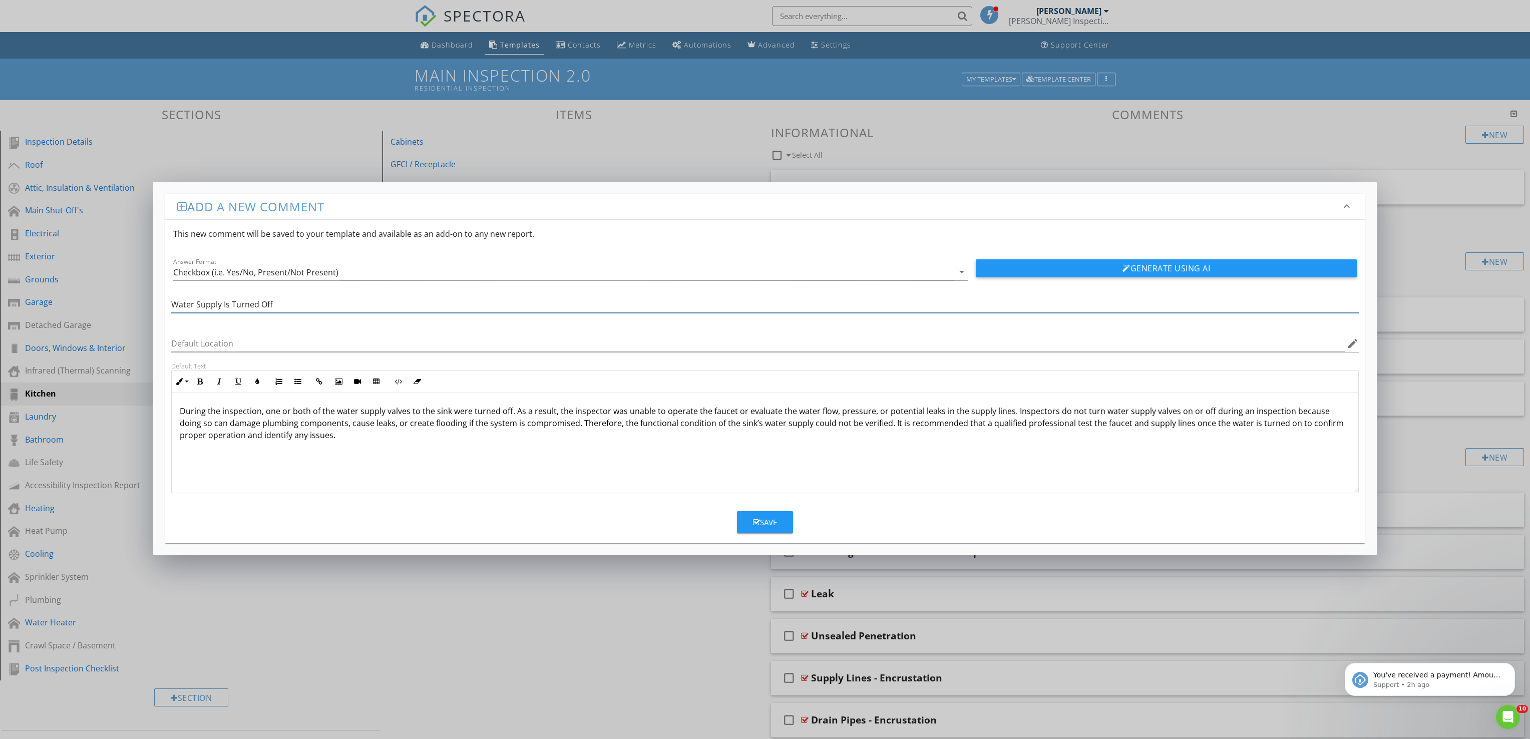
click at [250, 308] on input "Water Supply Is Turned Off" at bounding box center [765, 304] width 1188 height 17
type input "Water Supply Is Off"
click at [753, 519] on icon "button" at bounding box center [756, 523] width 7 height 8
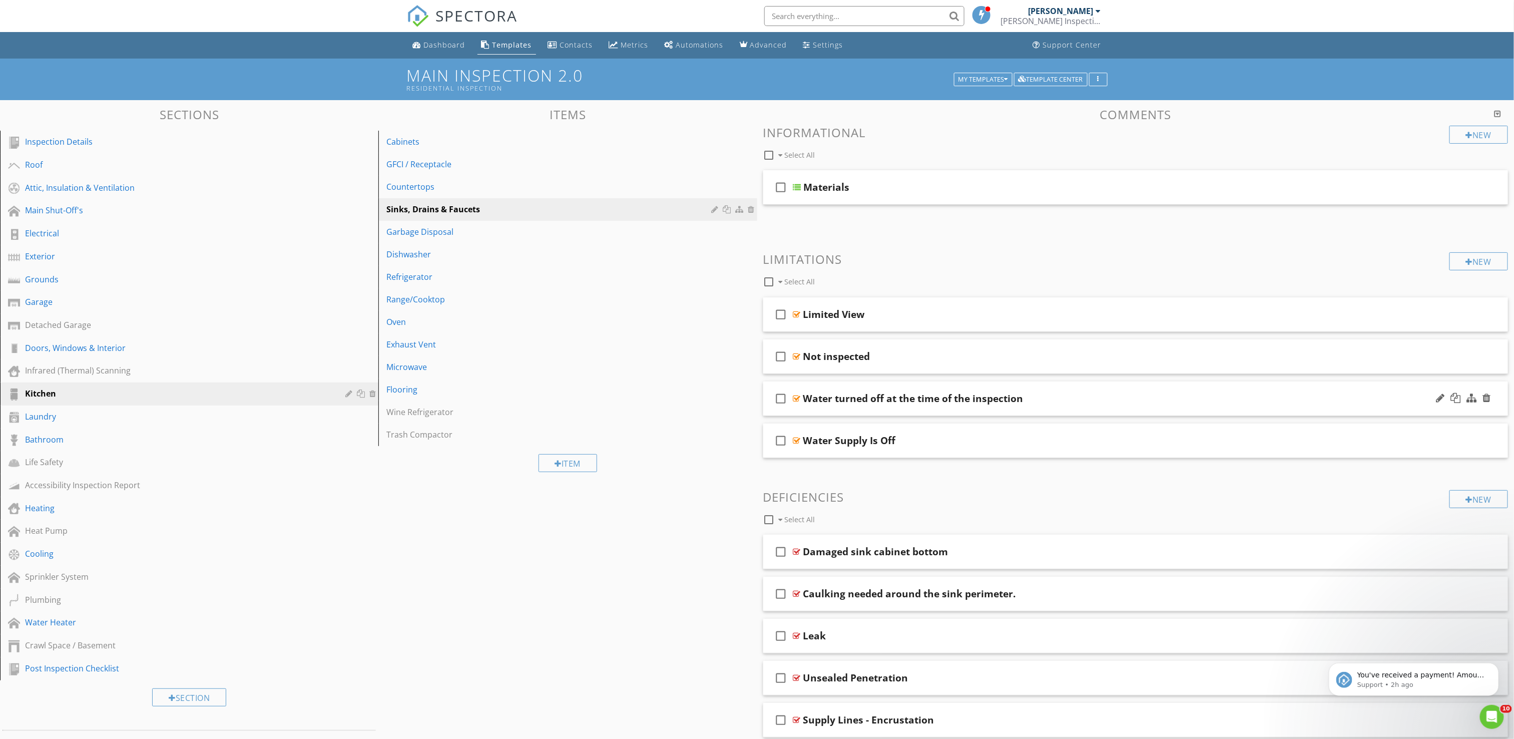
click at [896, 400] on div "Water turned off at the time of the inspection" at bounding box center [913, 398] width 220 height 12
click at [718, 443] on link "Trash Compactor" at bounding box center [568, 434] width 375 height 22
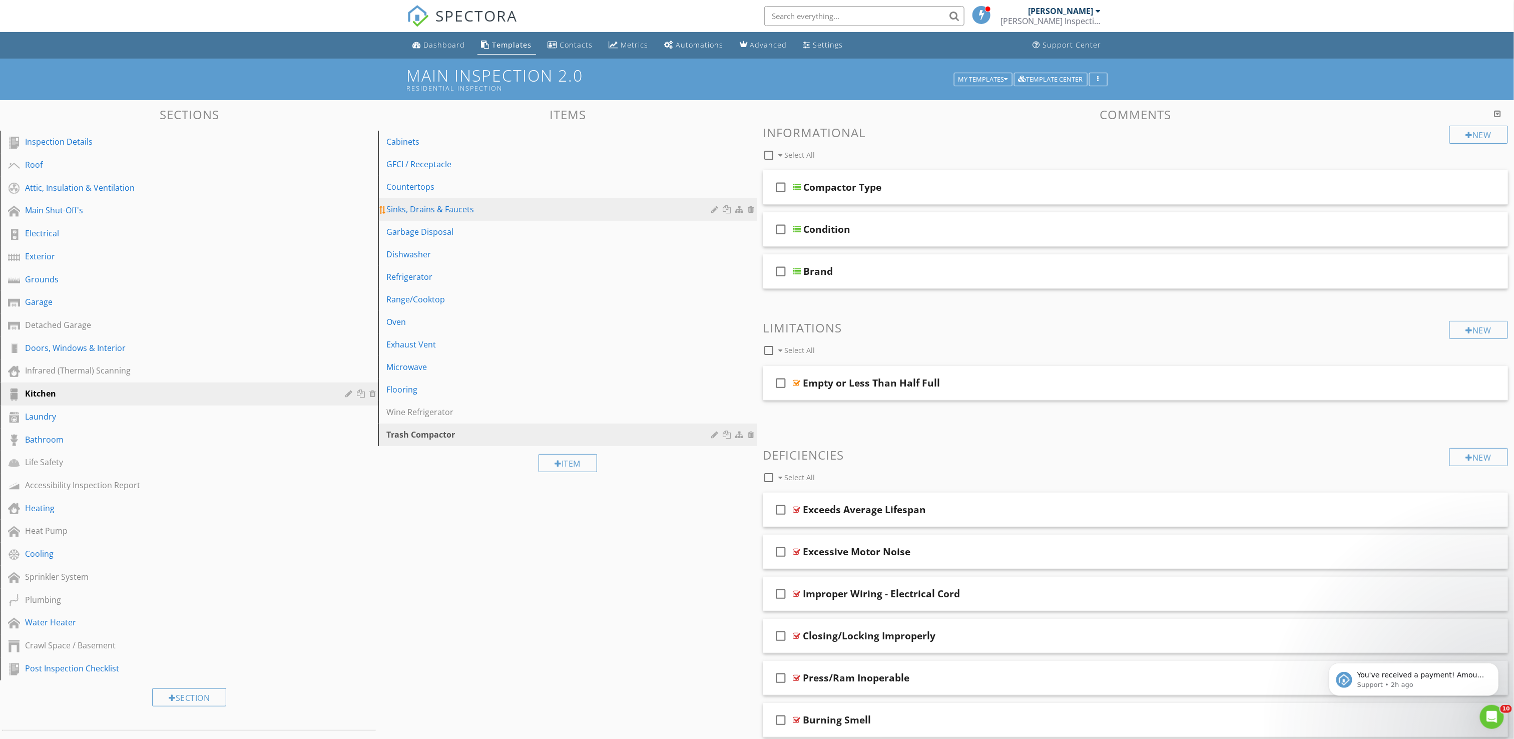
click at [484, 207] on div "Sinks, Drains & Faucets" at bounding box center [550, 209] width 328 height 12
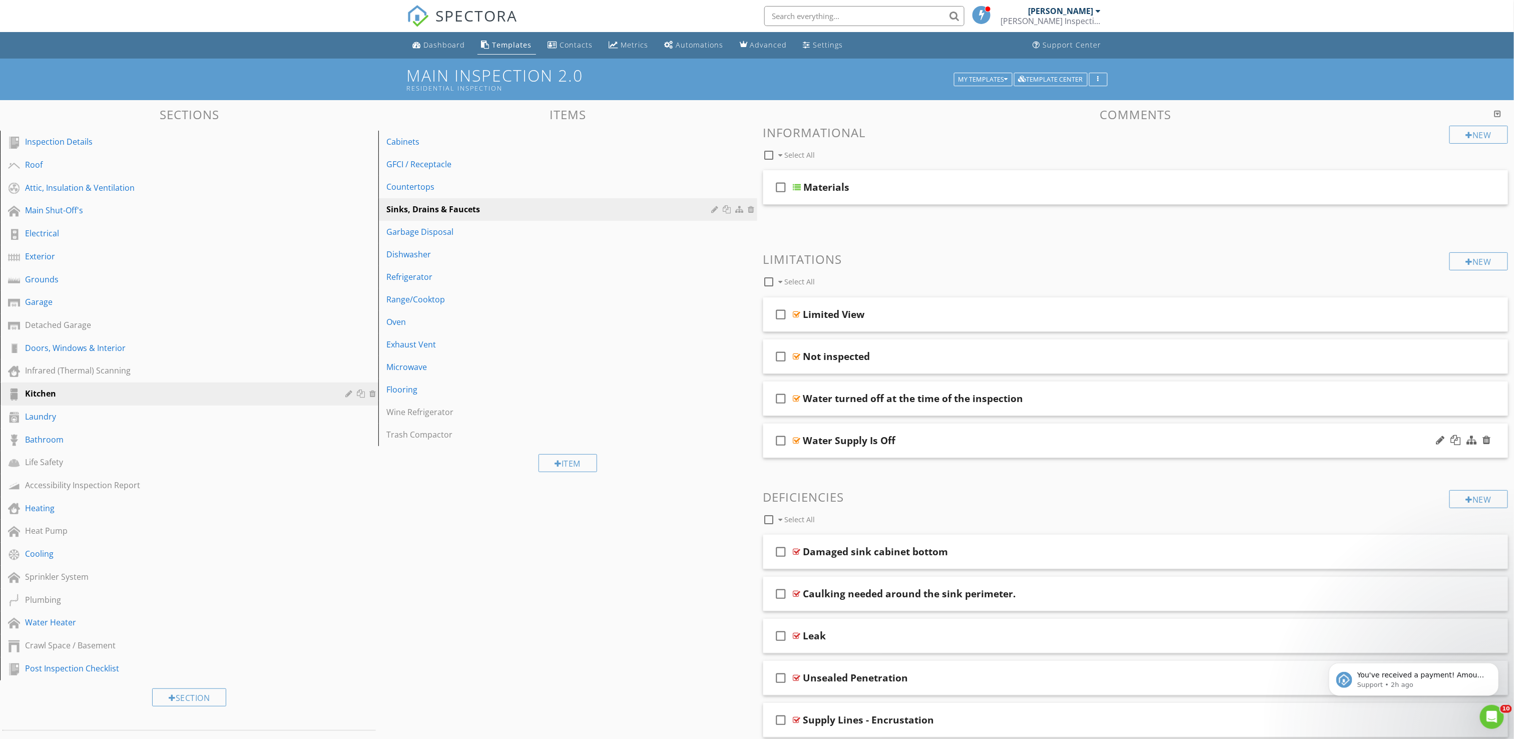
click at [993, 440] on div "Water Supply Is Off" at bounding box center [1075, 440] width 544 height 12
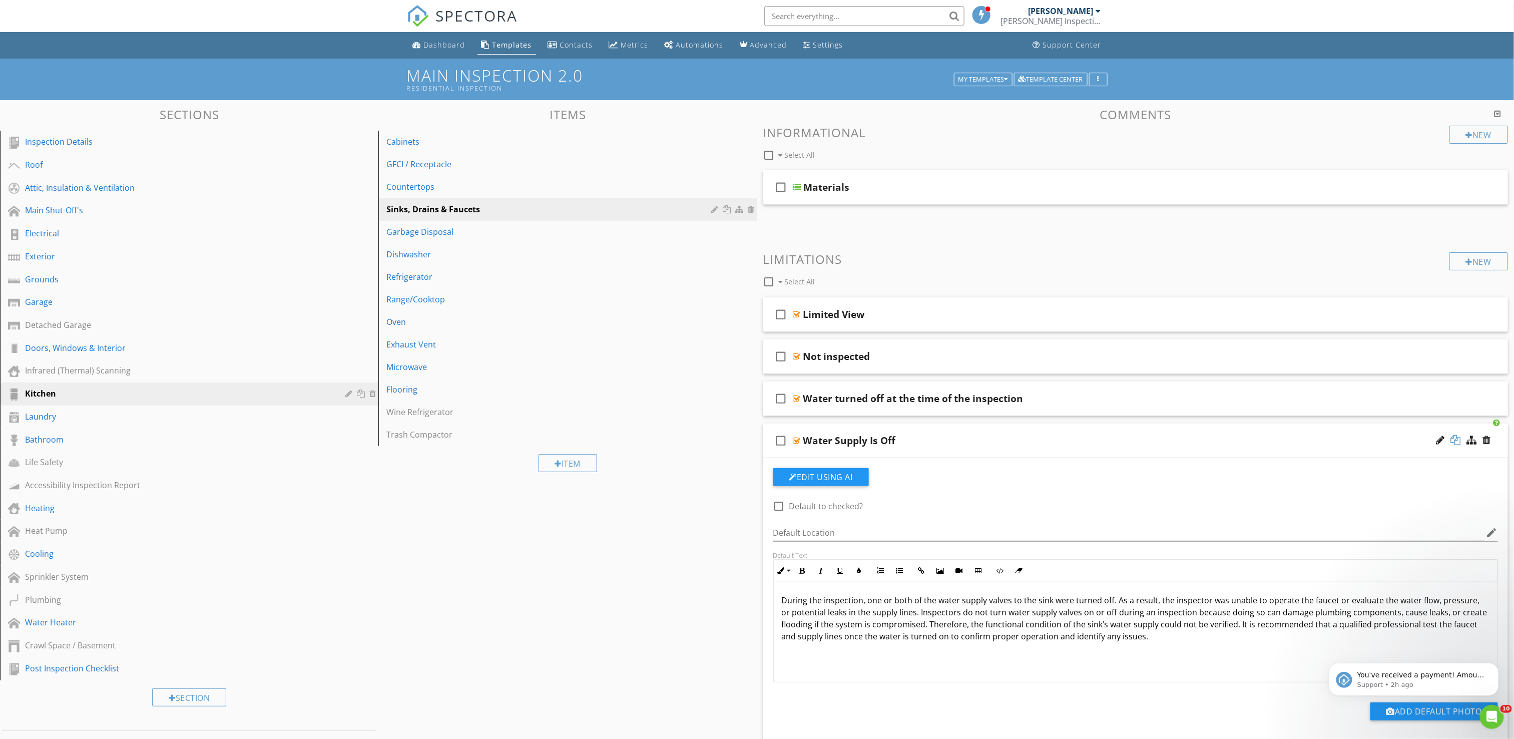
click at [1459, 440] on div at bounding box center [1456, 440] width 10 height 10
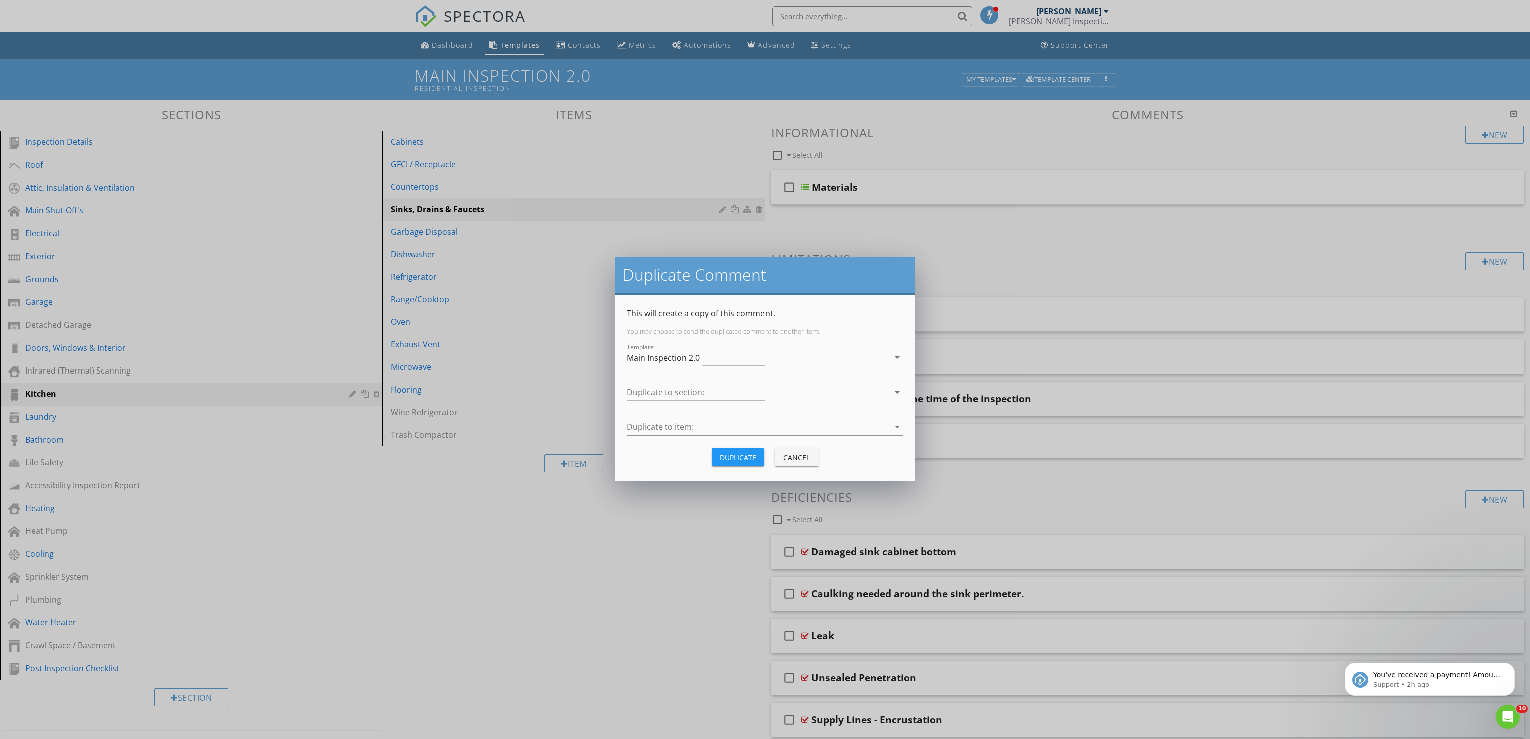
click at [704, 392] on div at bounding box center [758, 392] width 262 height 17
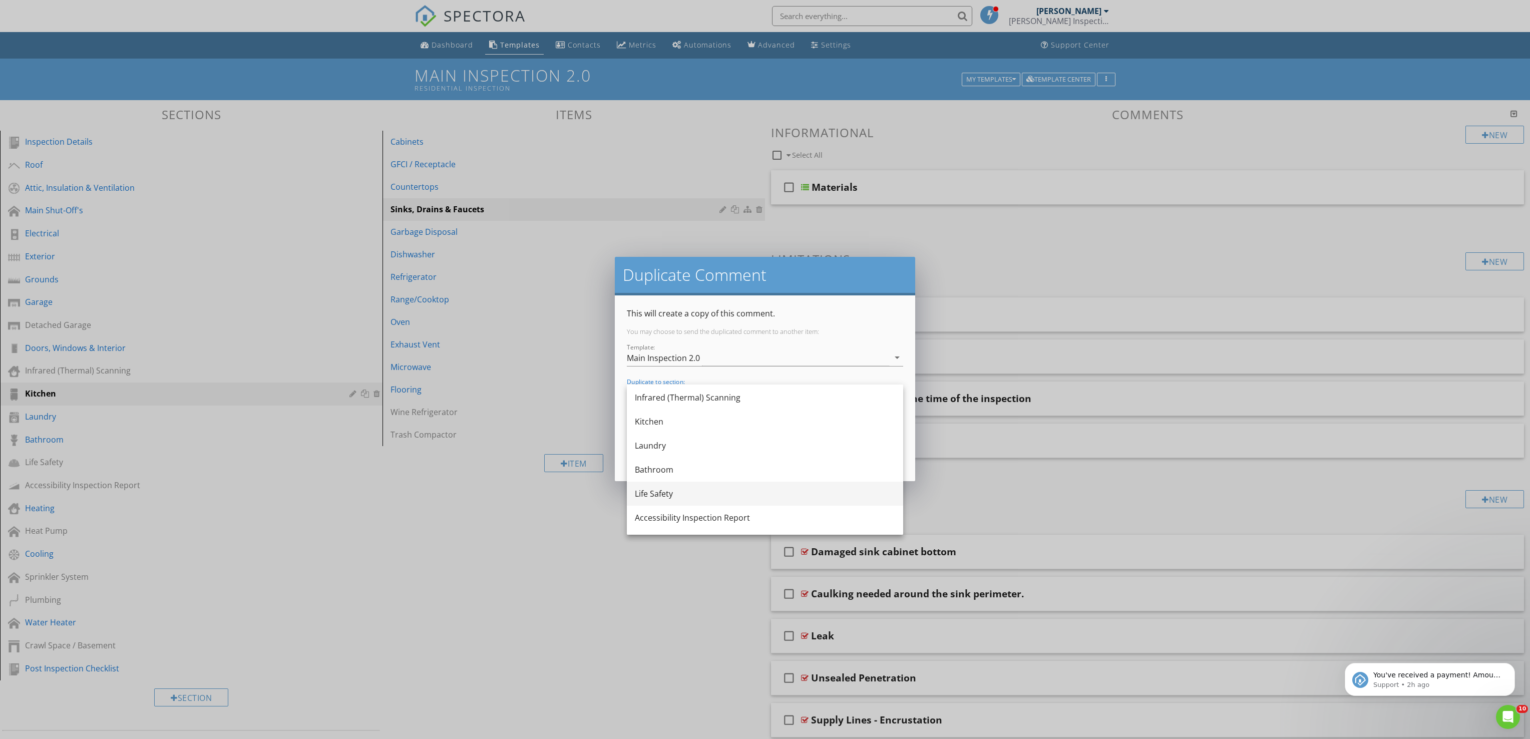
scroll to position [240, 0]
click at [671, 471] on div "Bathroom" at bounding box center [765, 468] width 260 height 12
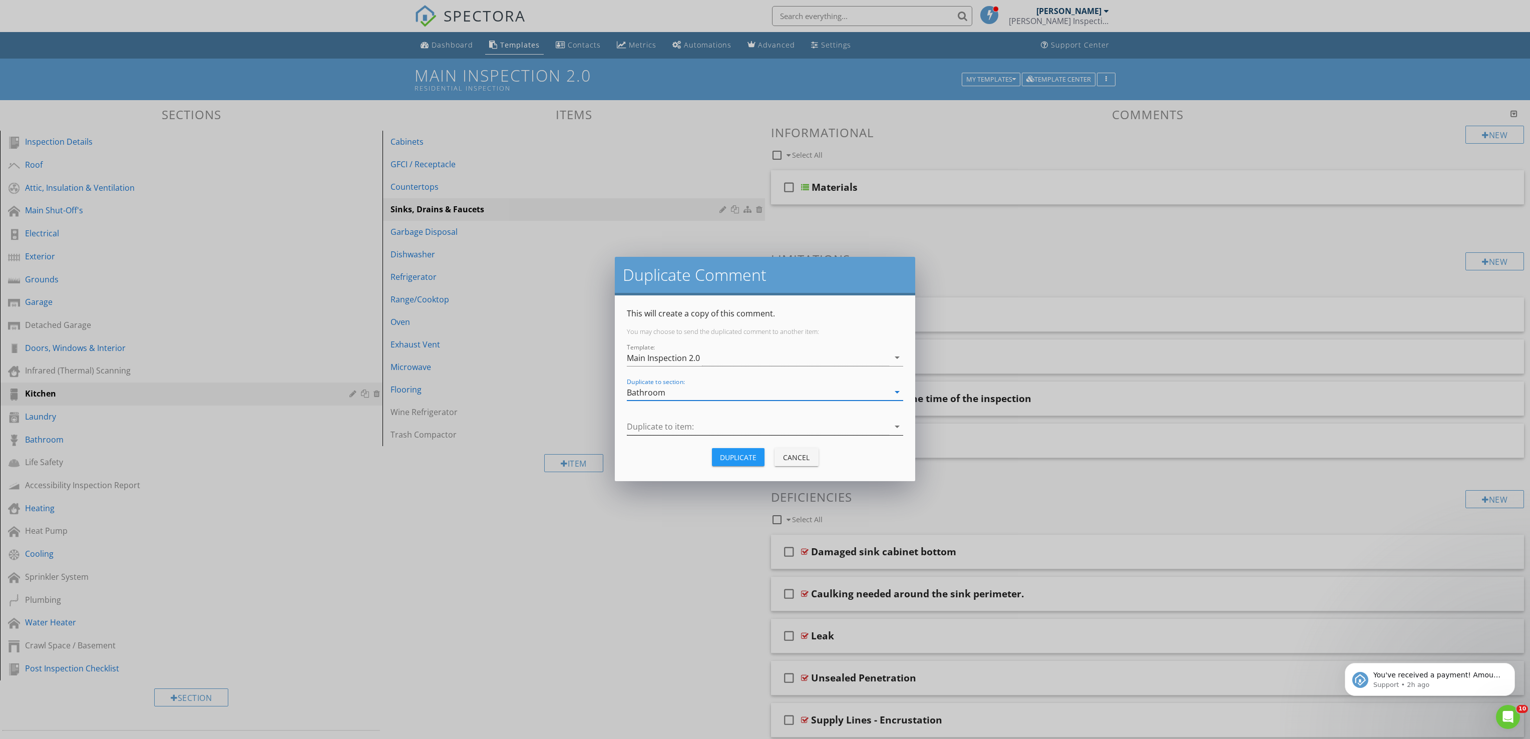
click at [694, 424] on div at bounding box center [758, 426] width 262 height 17
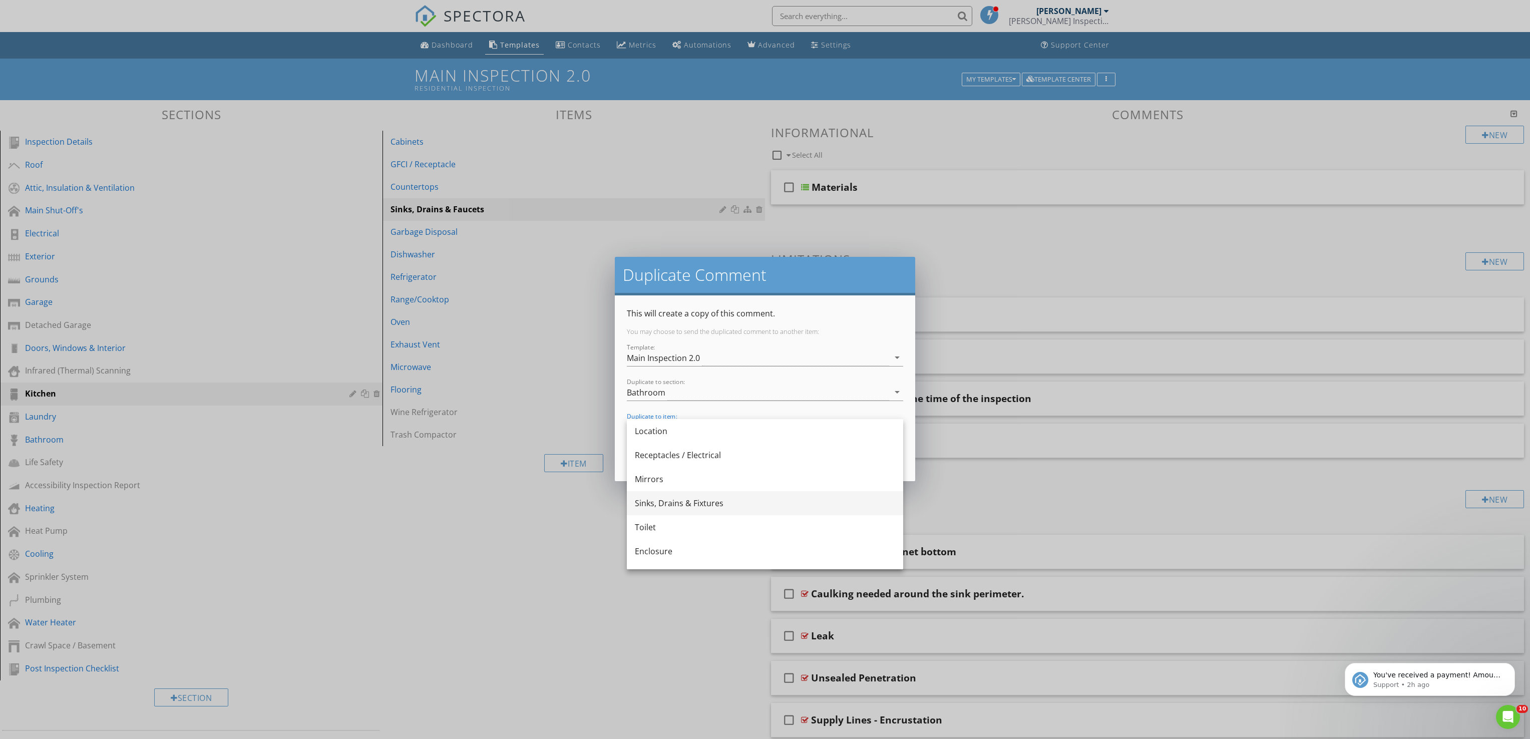
click at [674, 505] on div "Sinks, Drains & Fixtures" at bounding box center [765, 503] width 260 height 12
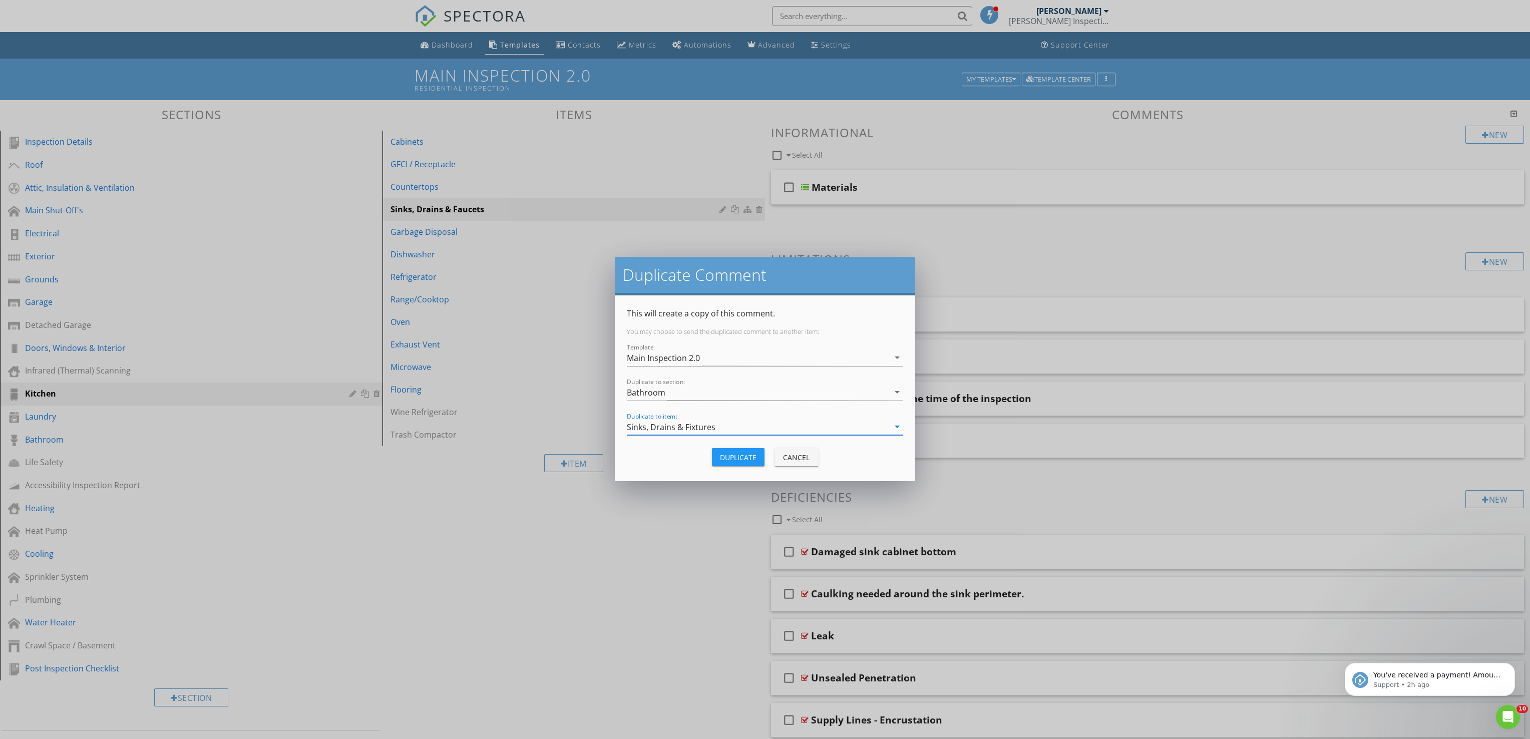
click at [736, 462] on div "Duplicate" at bounding box center [738, 457] width 37 height 11
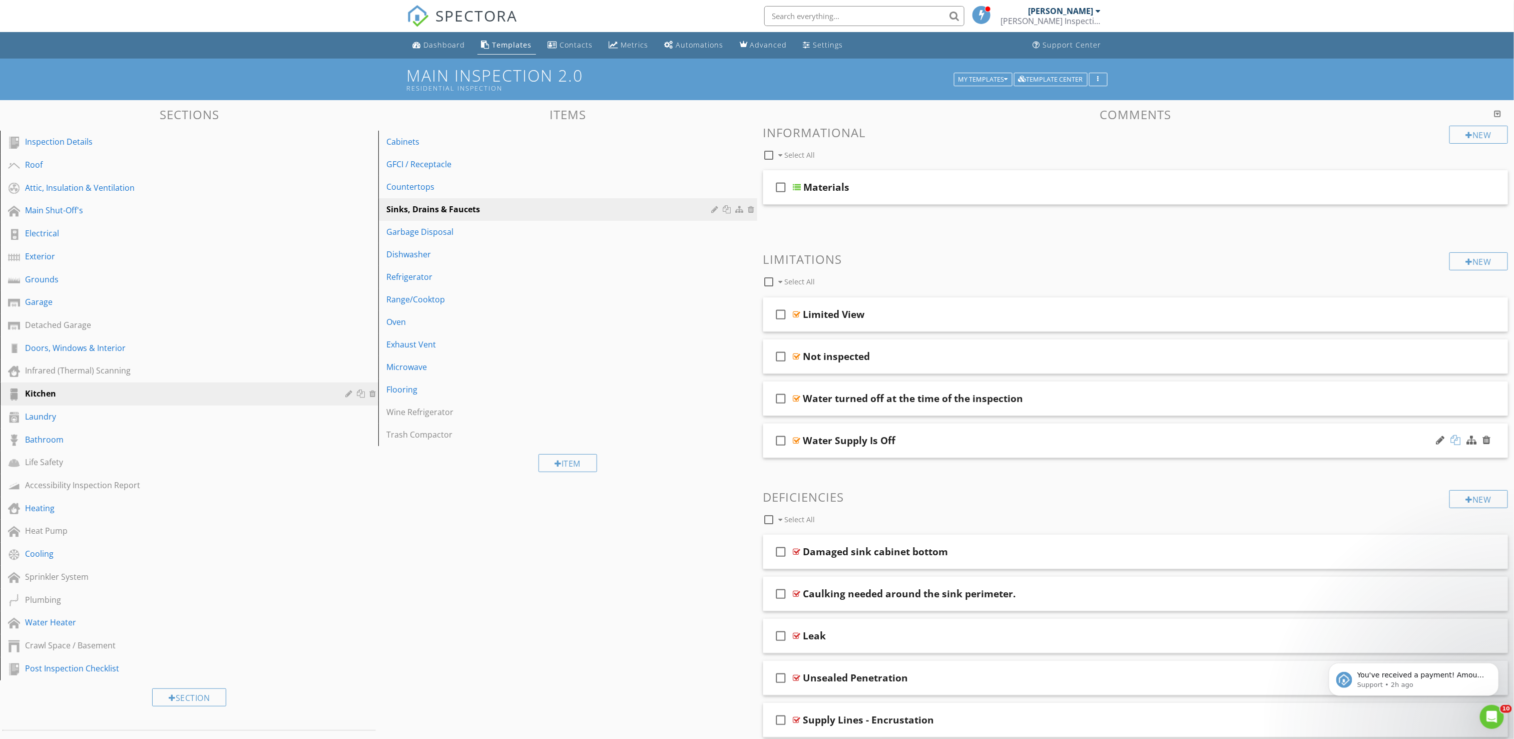
click at [1454, 440] on div at bounding box center [1456, 440] width 10 height 10
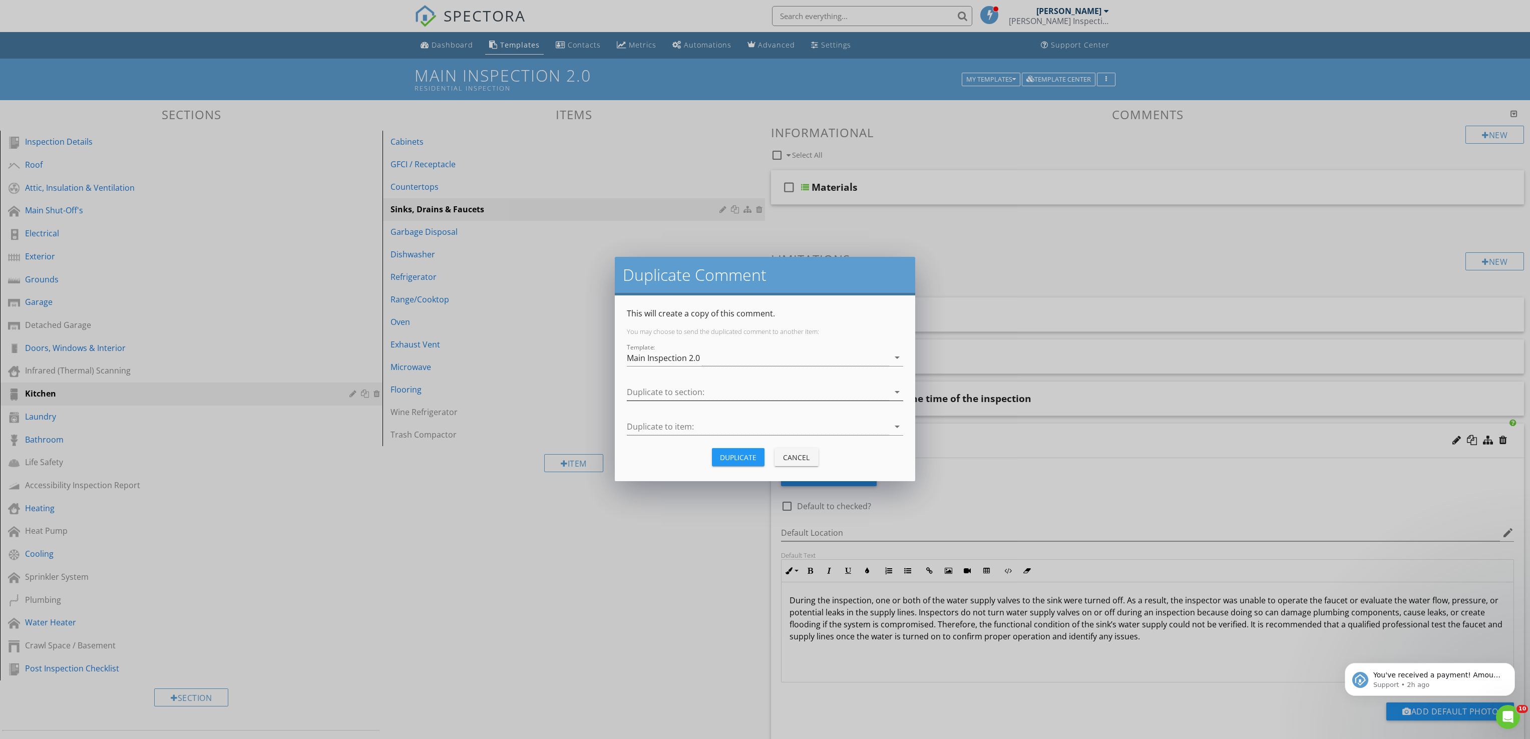
click at [715, 397] on div at bounding box center [758, 392] width 262 height 17
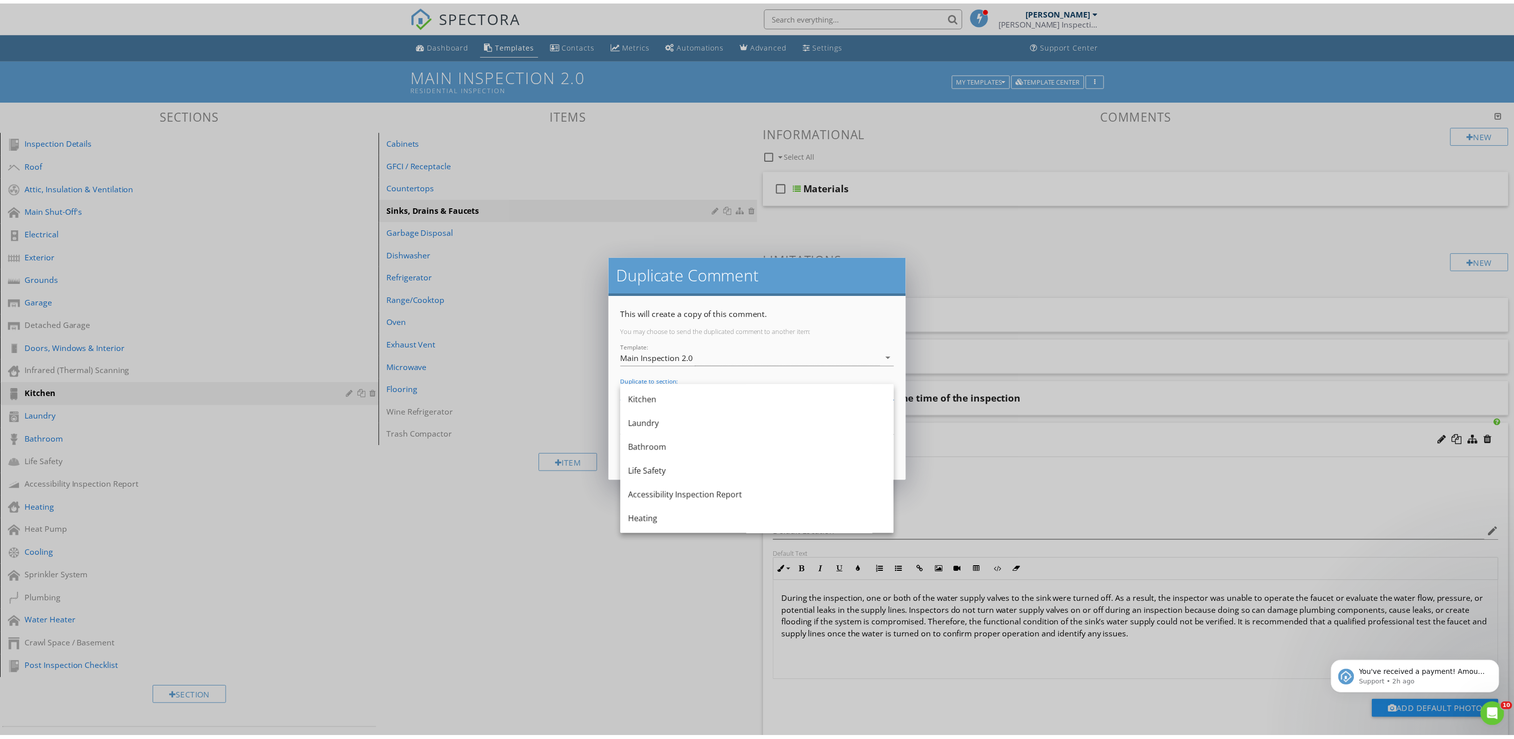
scroll to position [262, 0]
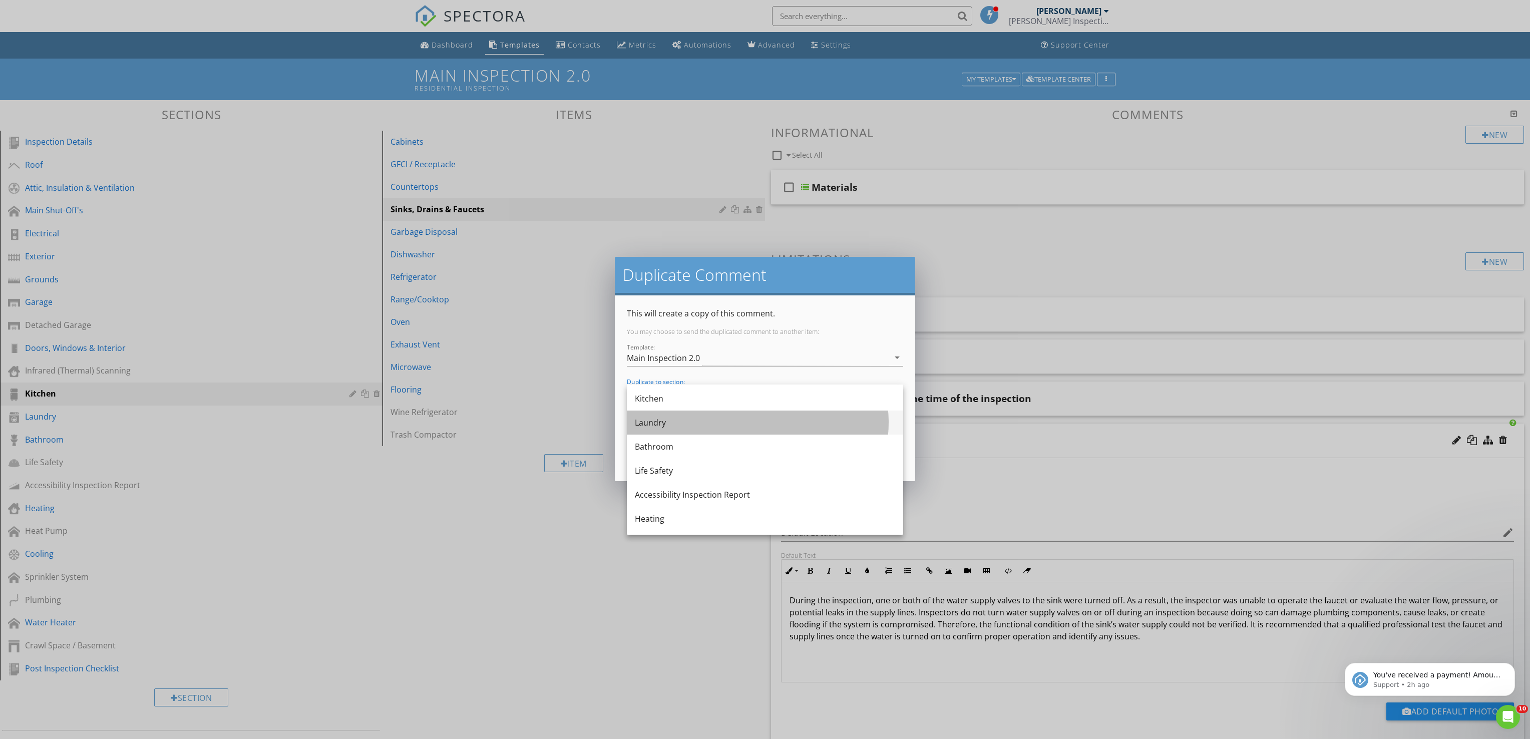
click at [707, 424] on div "Laundry" at bounding box center [765, 422] width 260 height 12
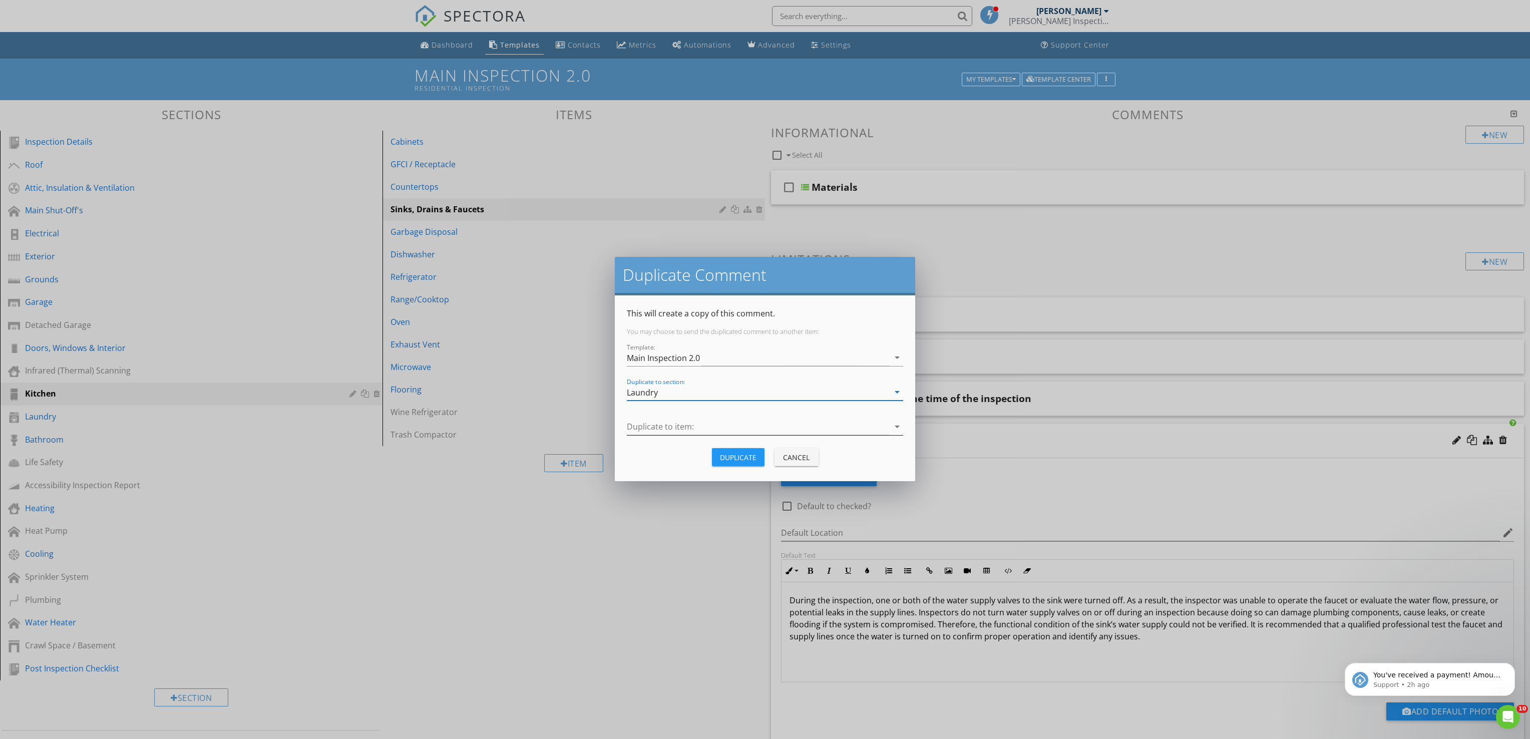
click at [726, 428] on div at bounding box center [758, 426] width 262 height 17
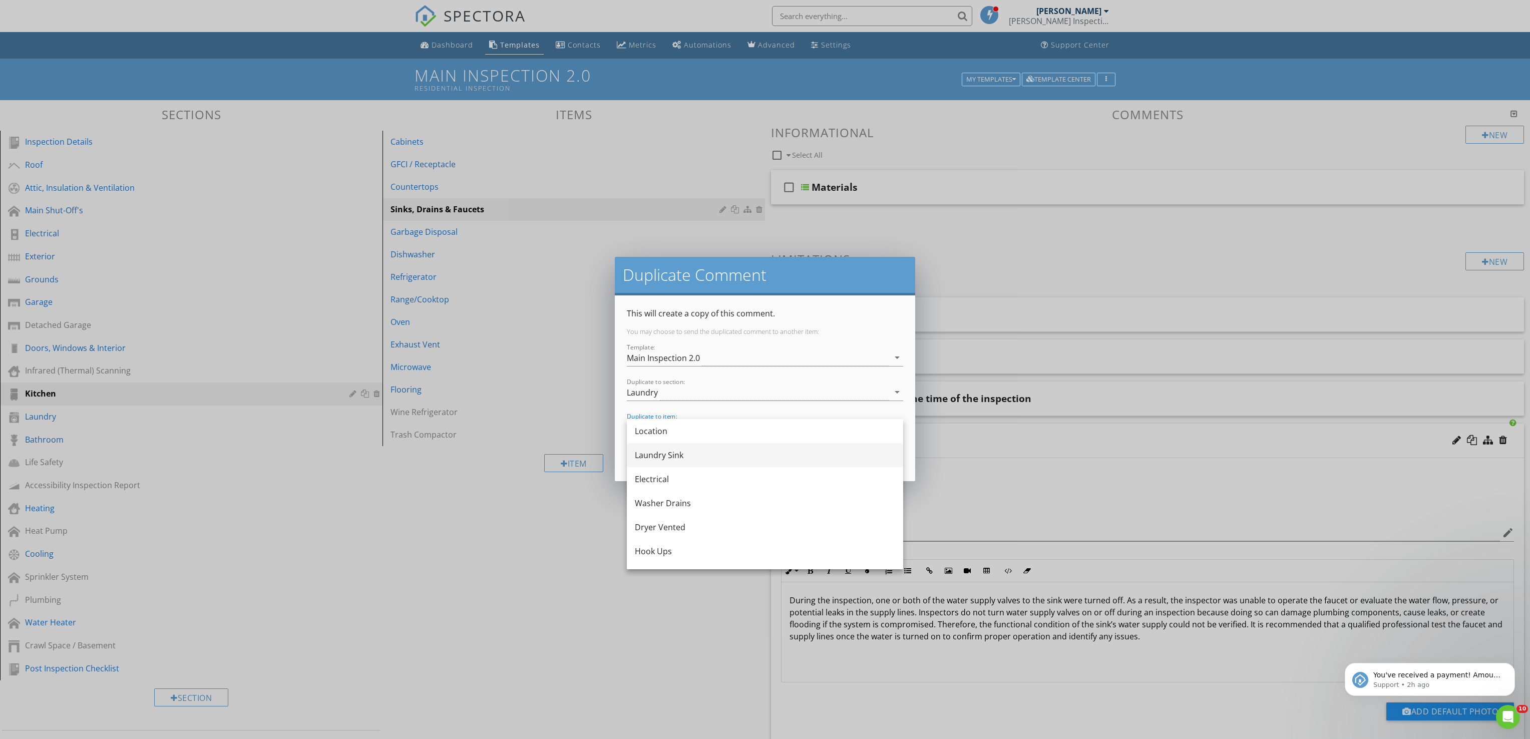
click at [705, 459] on div "Laundry Sink" at bounding box center [765, 455] width 260 height 12
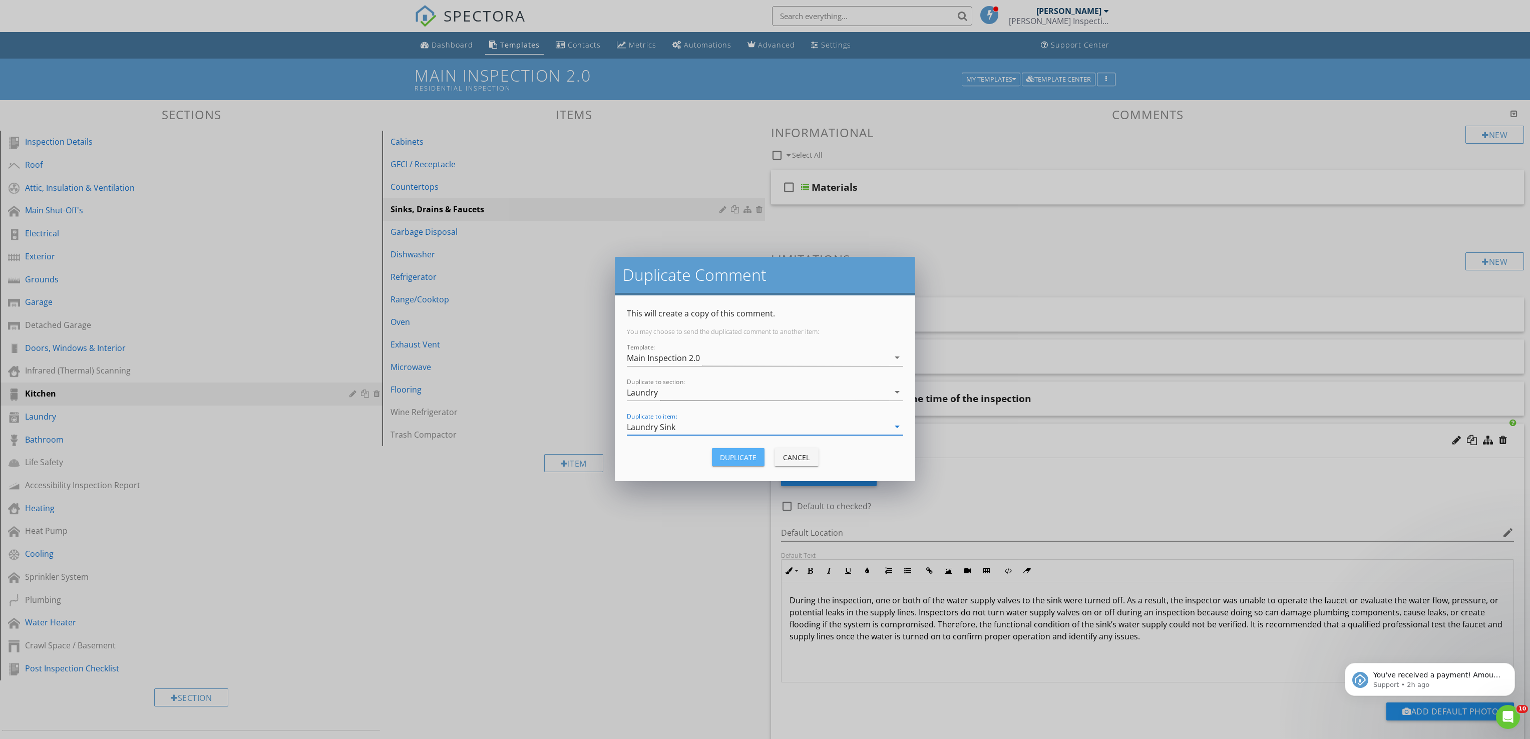
click at [746, 456] on div "Duplicate" at bounding box center [738, 457] width 37 height 11
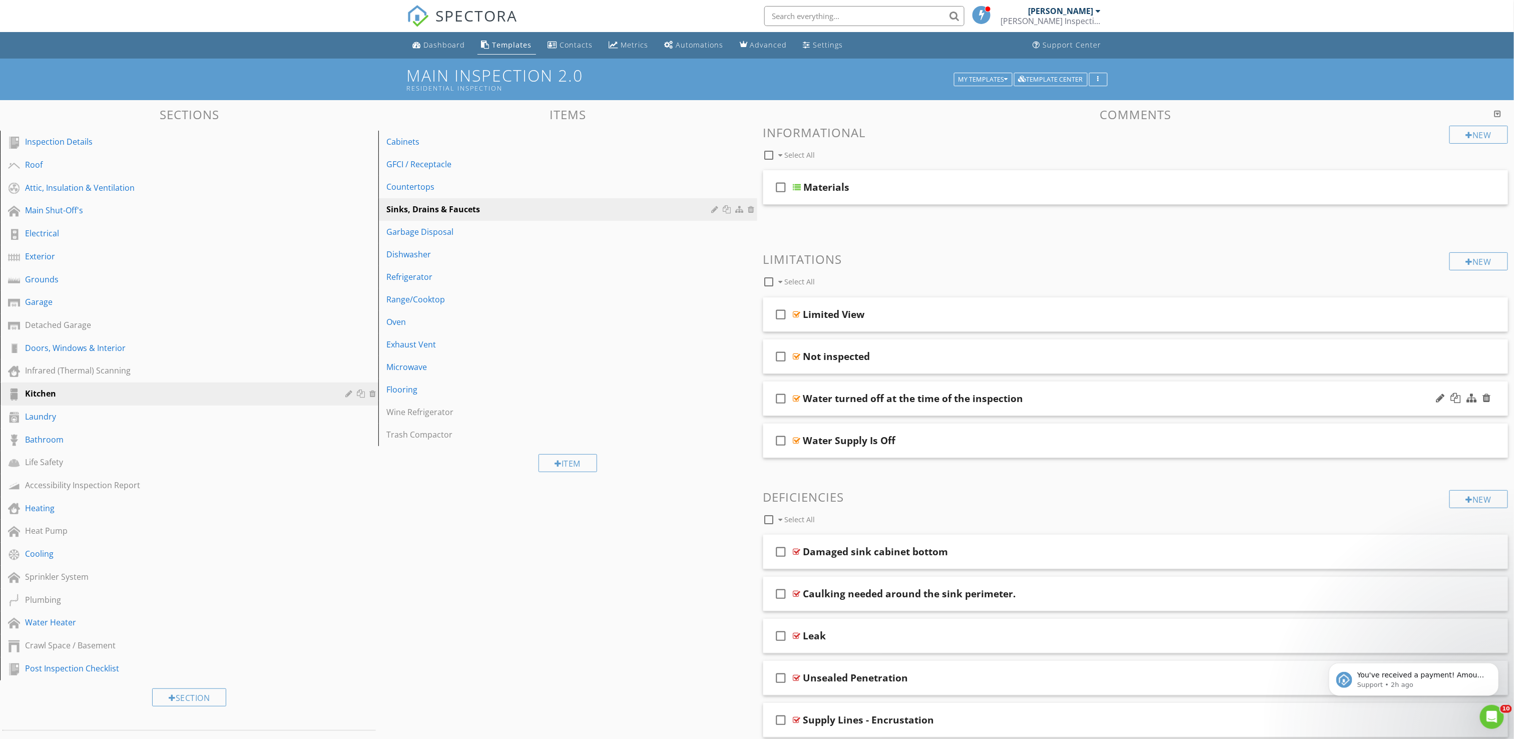
click at [1175, 408] on div "check_box_outline_blank Water turned off at the time of the inspection" at bounding box center [1135, 398] width 745 height 35
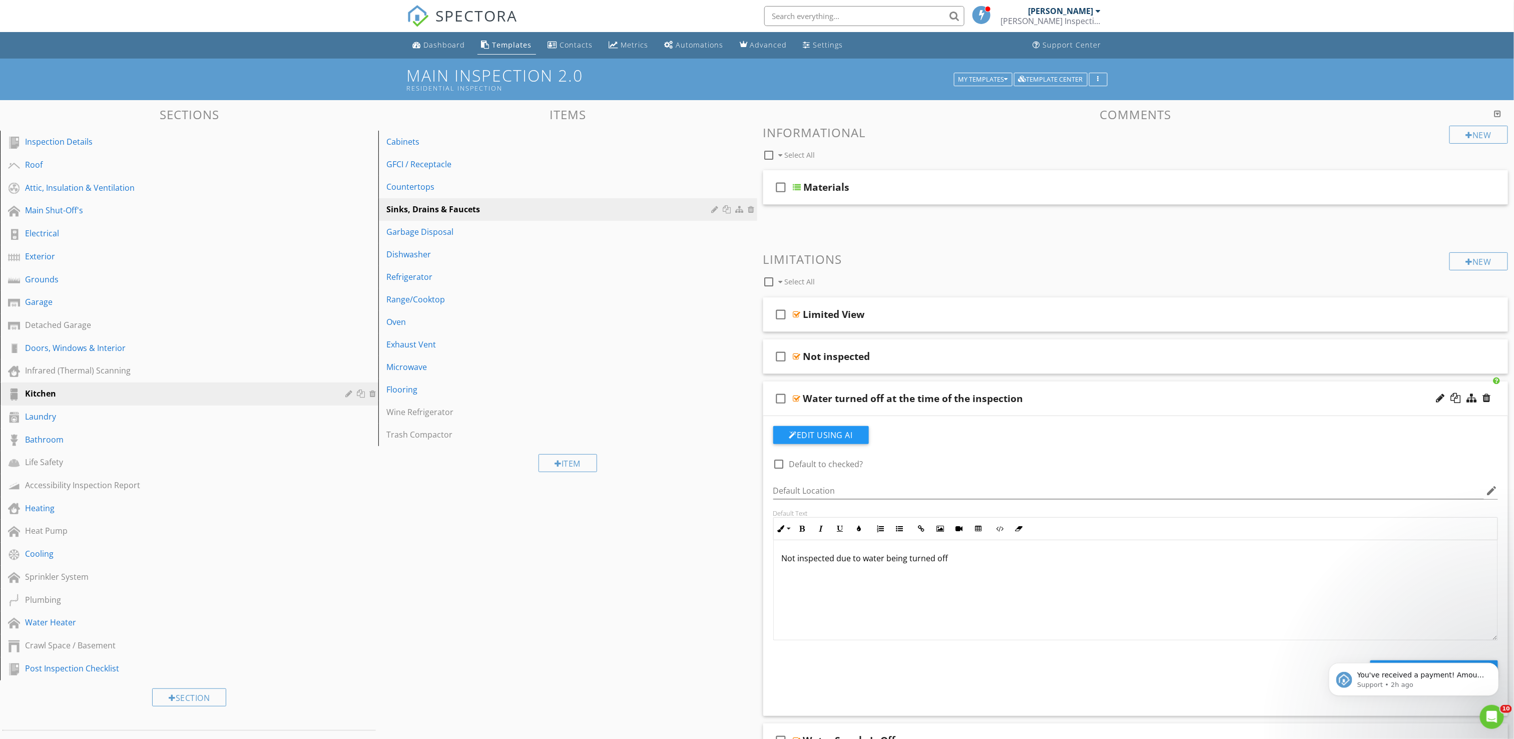
click at [842, 403] on div "Water turned off at the time of the inspection" at bounding box center [913, 398] width 220 height 12
type input "H"
type input "Water Off to Home"
click at [964, 567] on div "Not inspected due to water being turned off" at bounding box center [1136, 590] width 724 height 100
click at [847, 403] on div "Water Off to Home" at bounding box center [848, 398] width 91 height 12
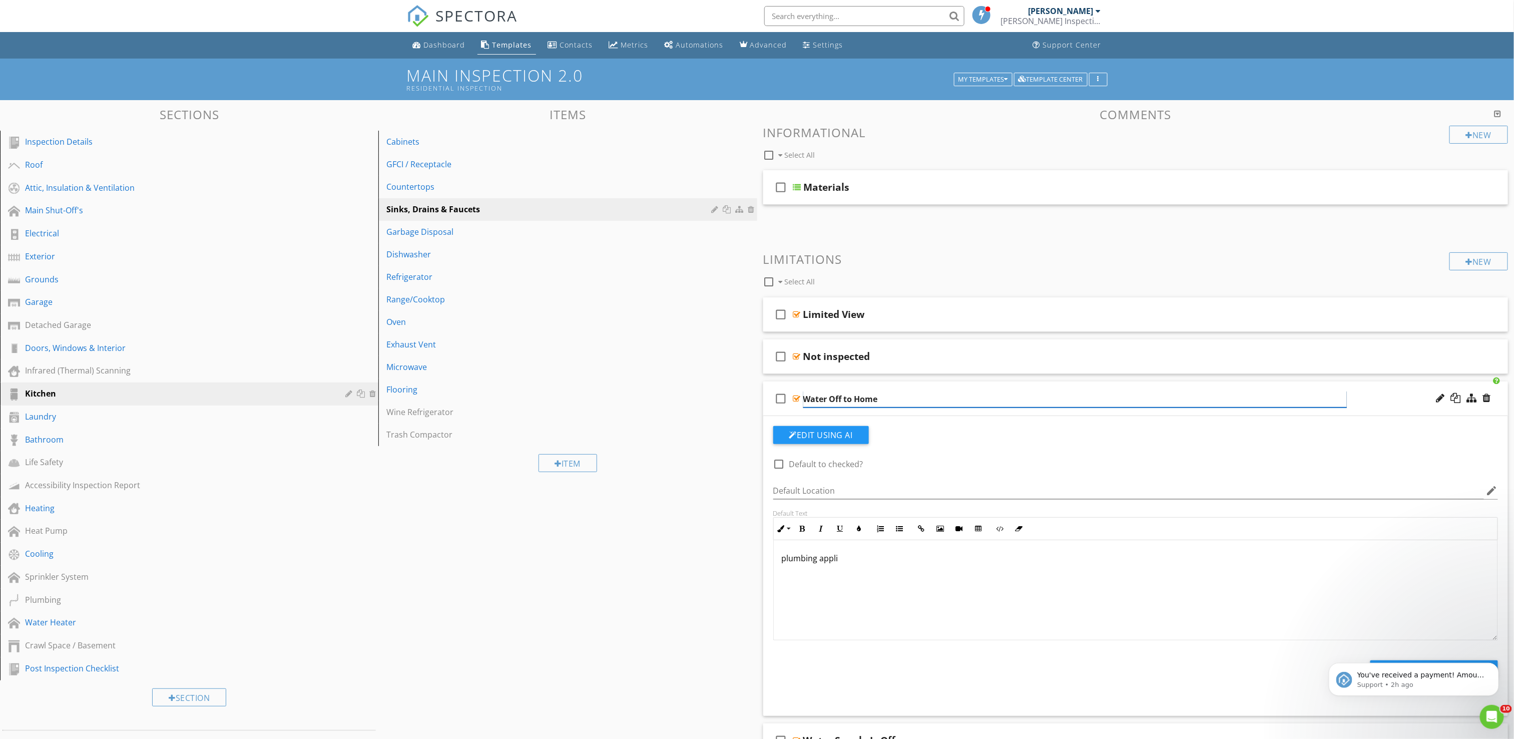
click at [829, 396] on input "Water Off to Home" at bounding box center [1075, 399] width 544 height 17
drag, startPoint x: 839, startPoint y: 399, endPoint x: 971, endPoint y: 419, distance: 133.2
click at [971, 419] on li "check_box_outline_blank Water Off to Home Edit Using AI check_box_outline_blank…" at bounding box center [1135, 548] width 745 height 334
type input "Water Main Off"
drag, startPoint x: 877, startPoint y: 568, endPoint x: 679, endPoint y: 539, distance: 200.9
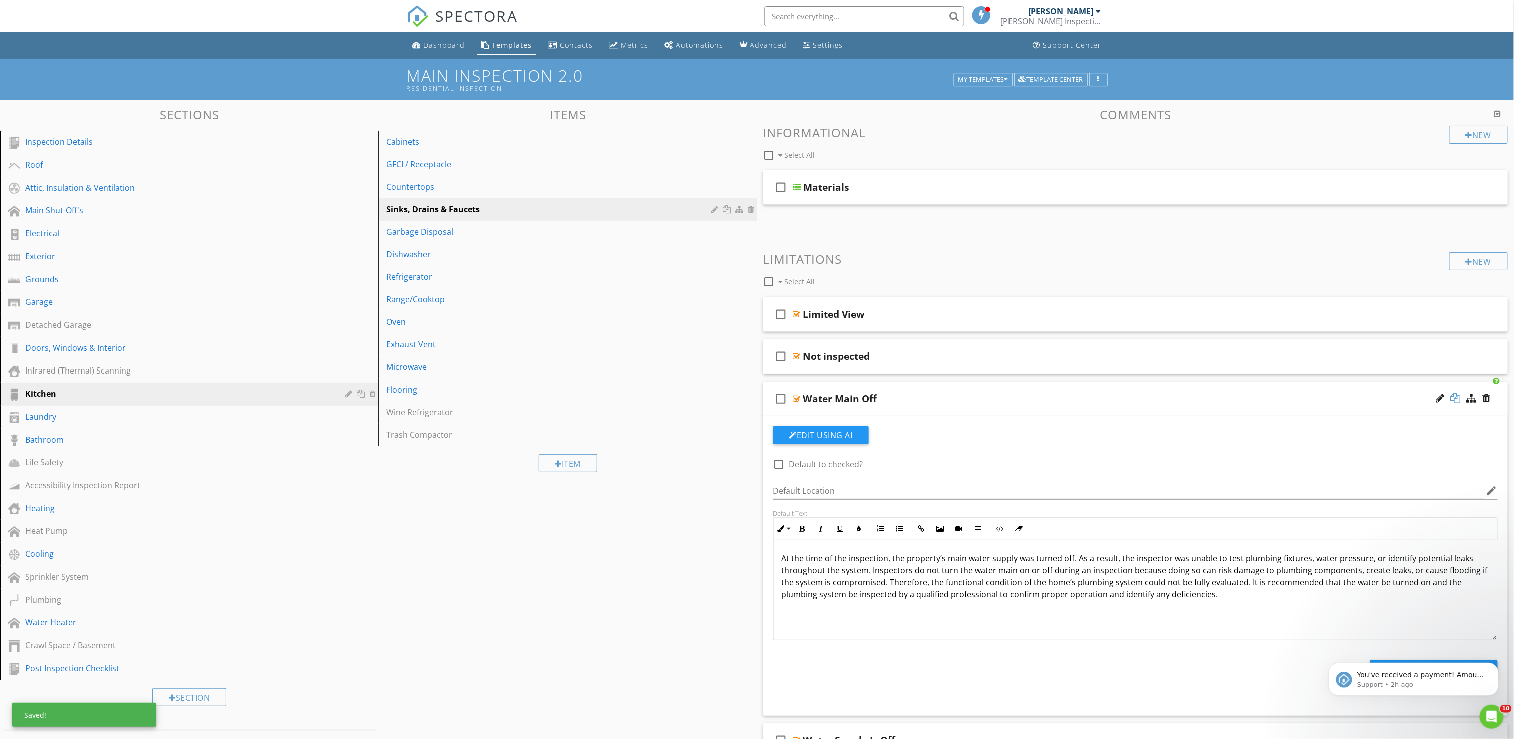
click at [1458, 397] on div at bounding box center [1456, 398] width 10 height 10
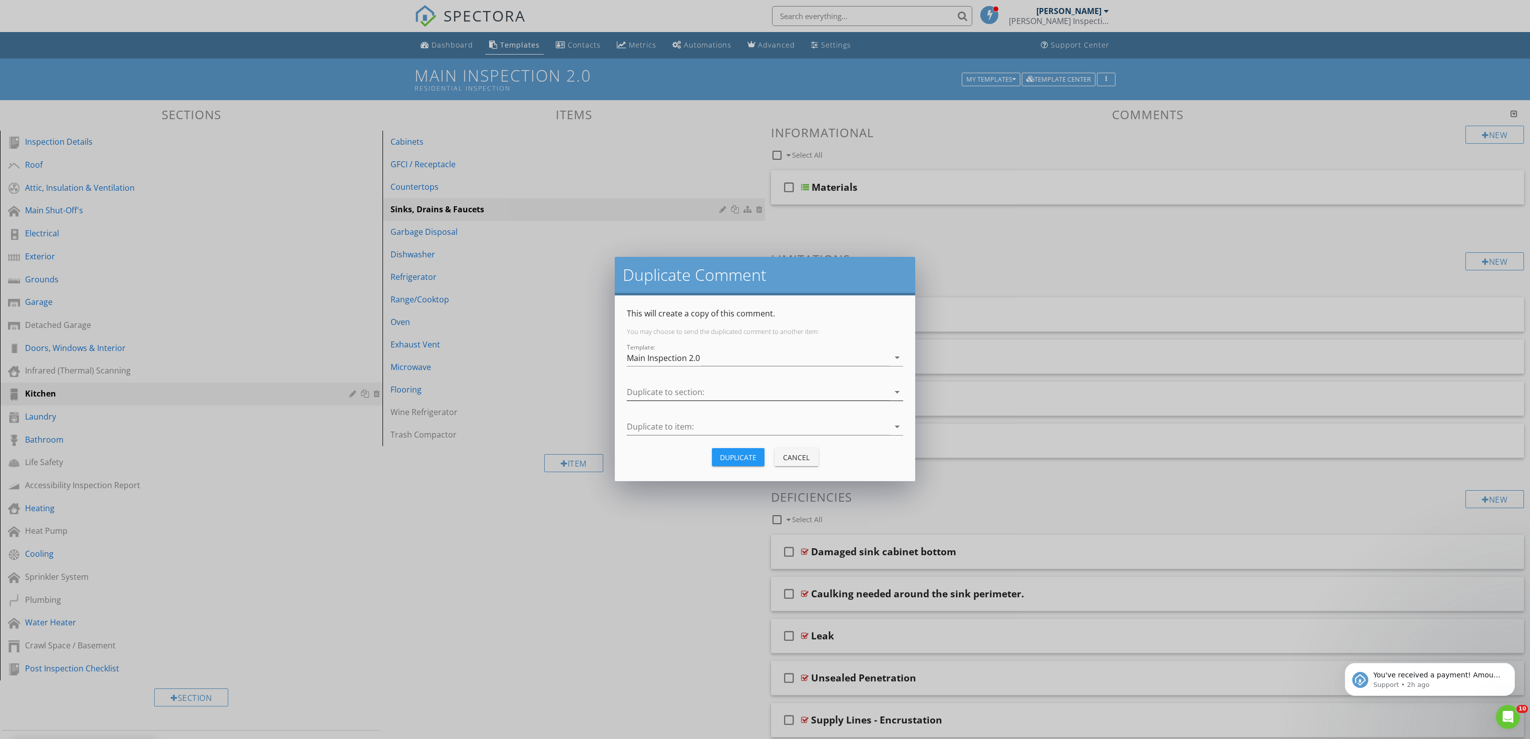
click at [681, 391] on div at bounding box center [758, 392] width 262 height 17
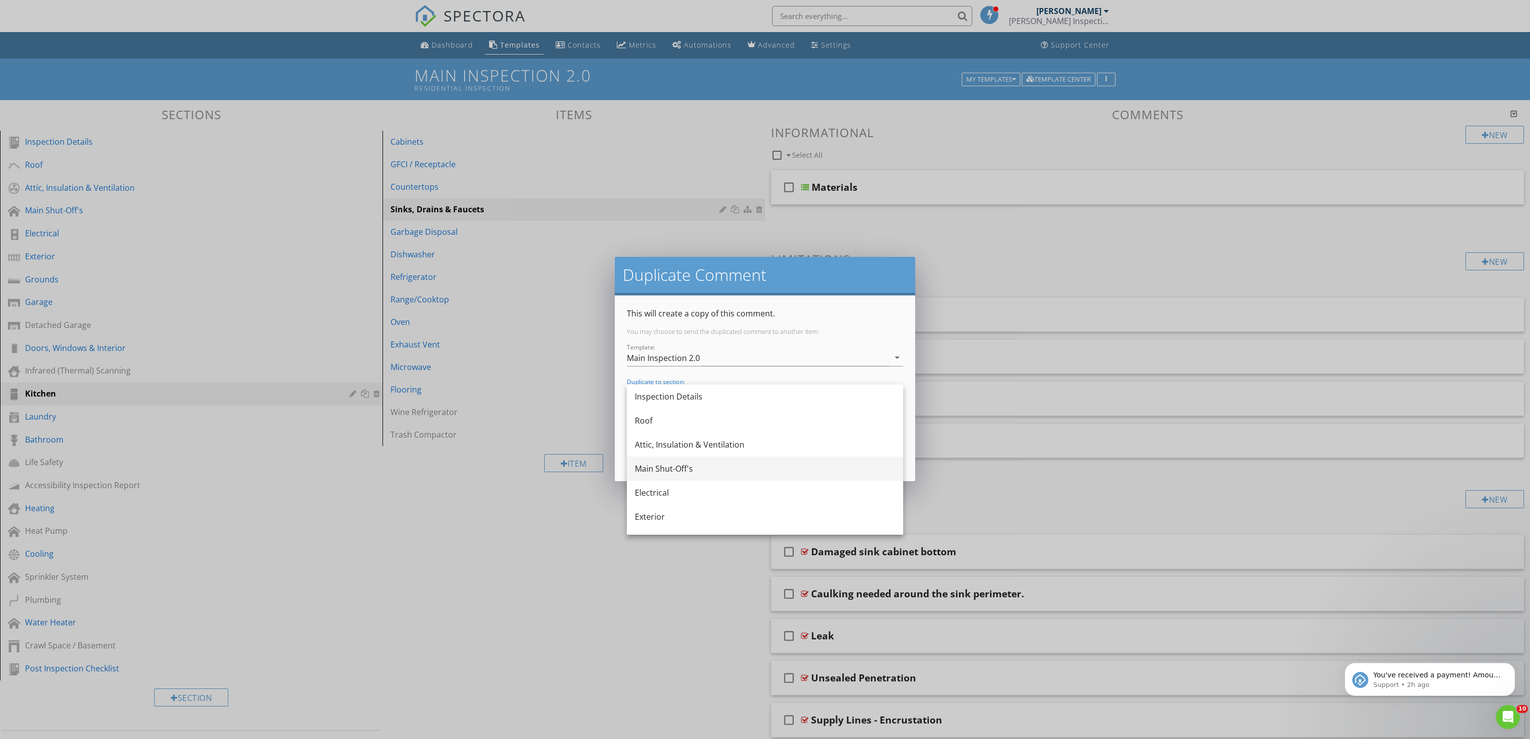
click at [693, 467] on div "Main Shut-Off's" at bounding box center [765, 468] width 260 height 12
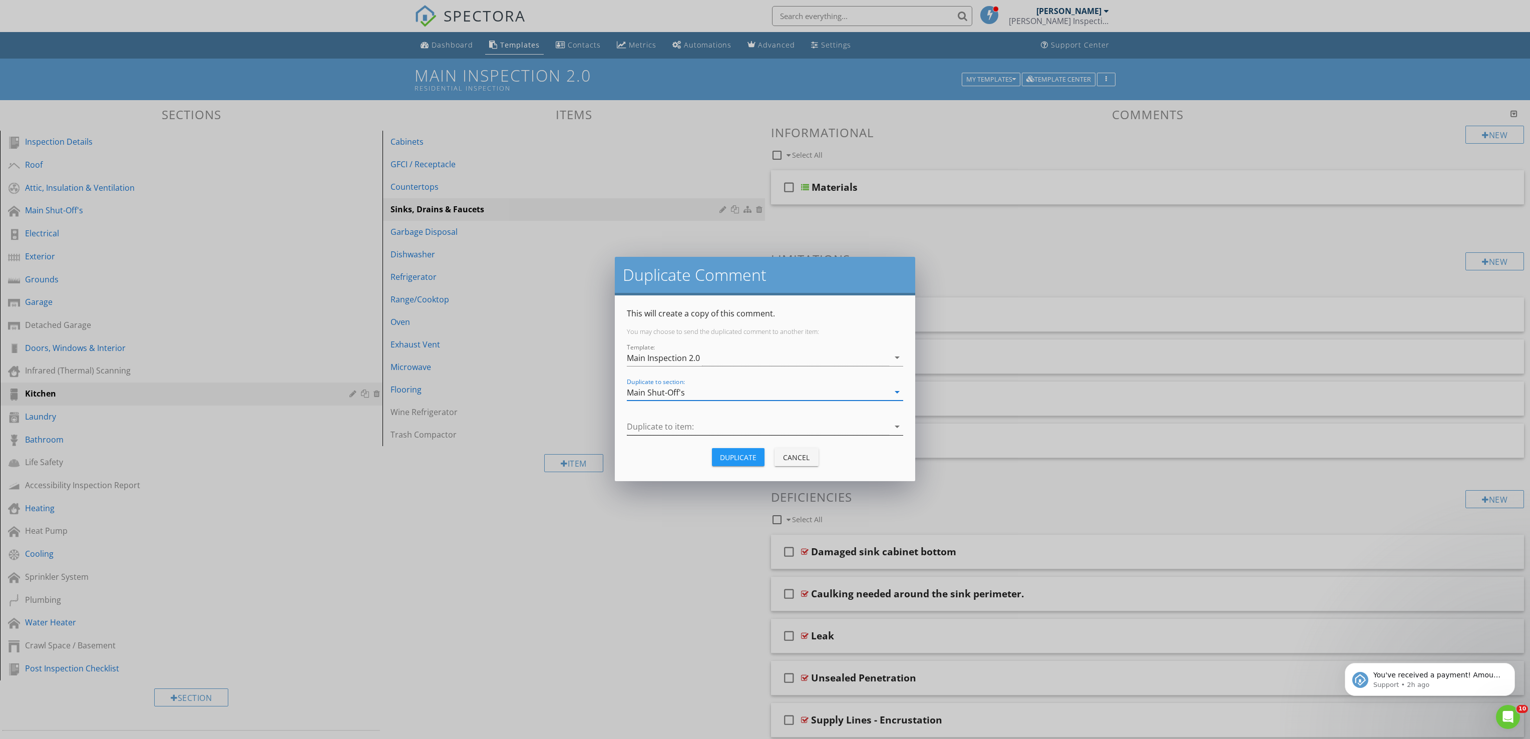
click at [701, 428] on div at bounding box center [758, 426] width 262 height 17
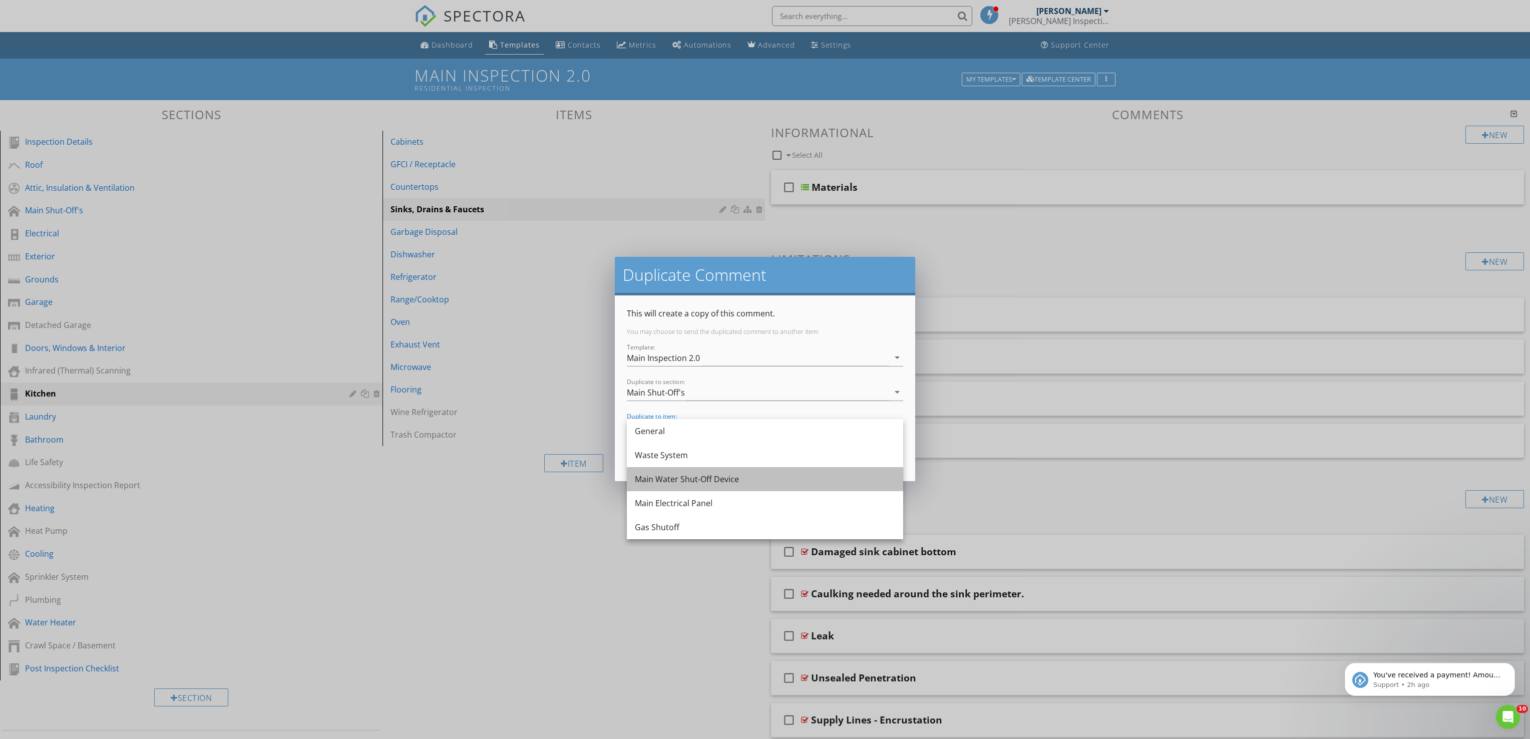
click at [700, 481] on div "Main Water Shut-Off Device" at bounding box center [765, 479] width 260 height 12
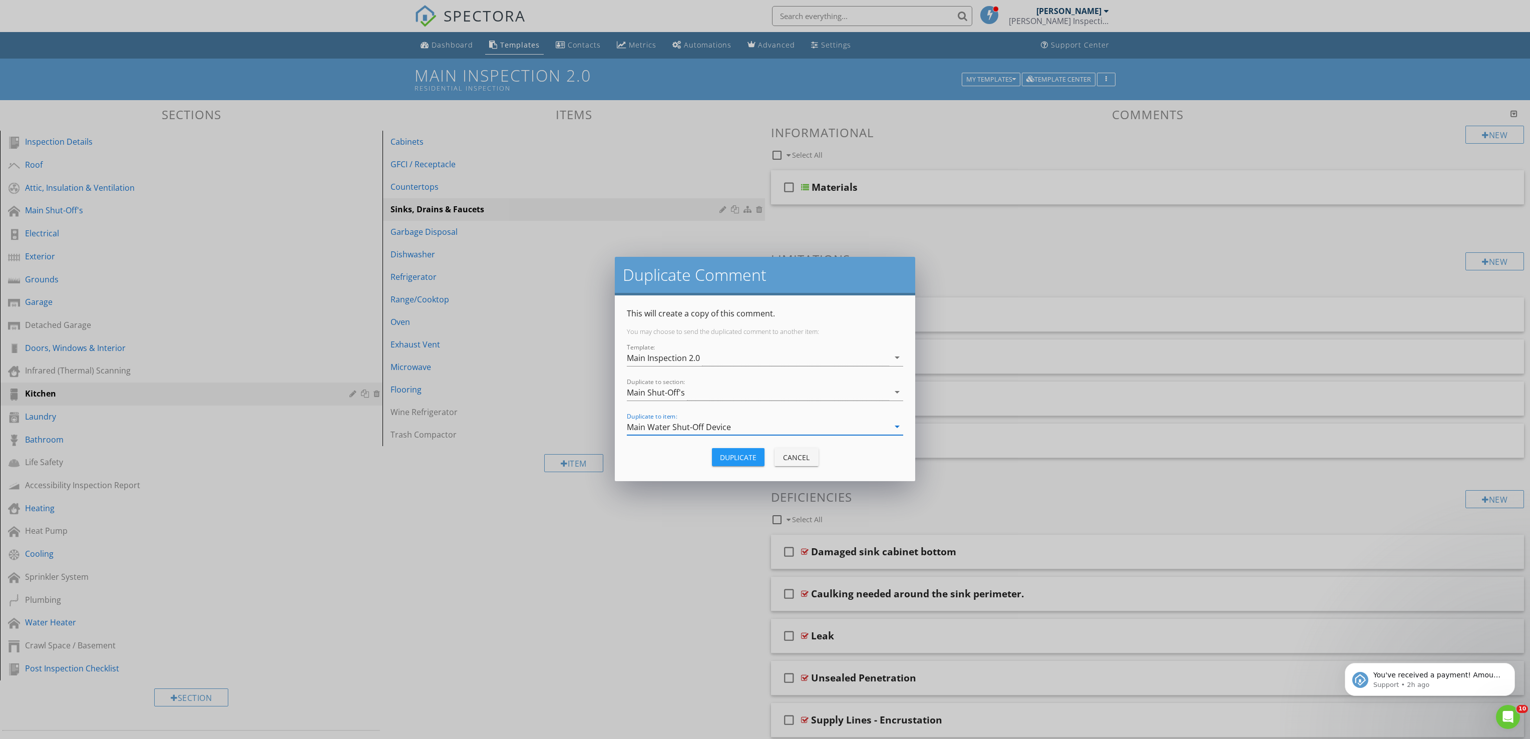
click at [680, 428] on div "Main Water Shut-Off Device" at bounding box center [679, 426] width 104 height 9
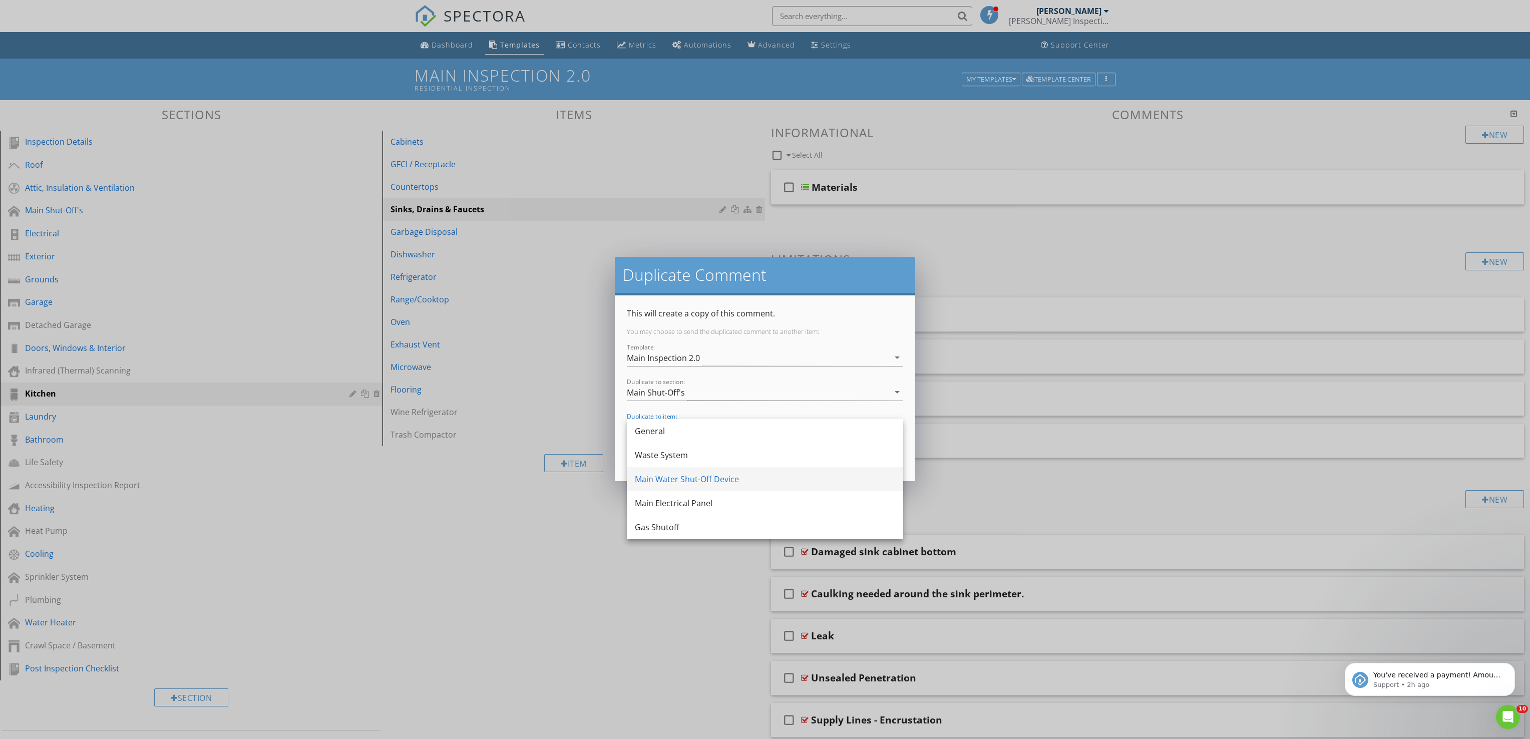
click at [688, 487] on div "Main Water Shut-Off Device" at bounding box center [765, 479] width 260 height 24
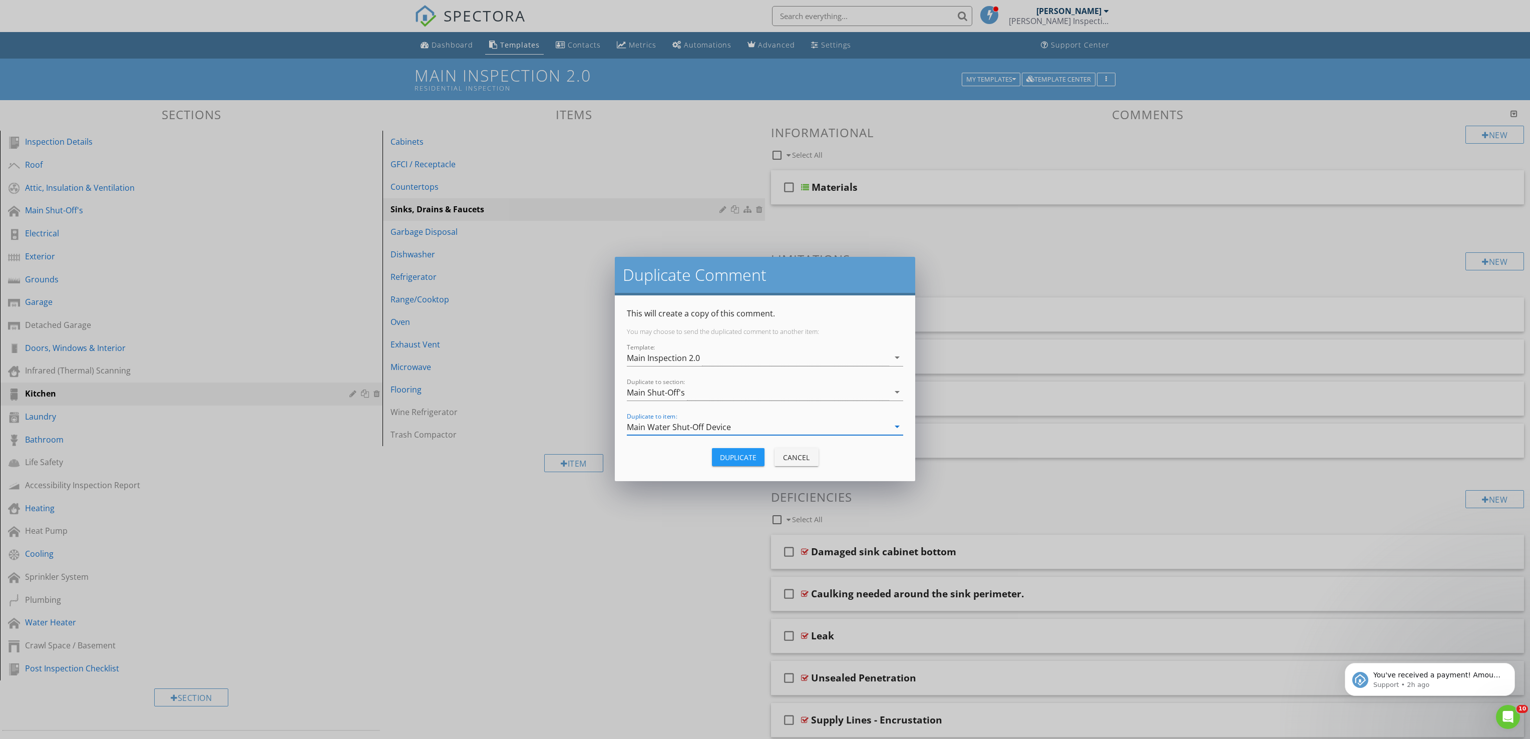
click at [743, 460] on div "Duplicate" at bounding box center [738, 457] width 37 height 11
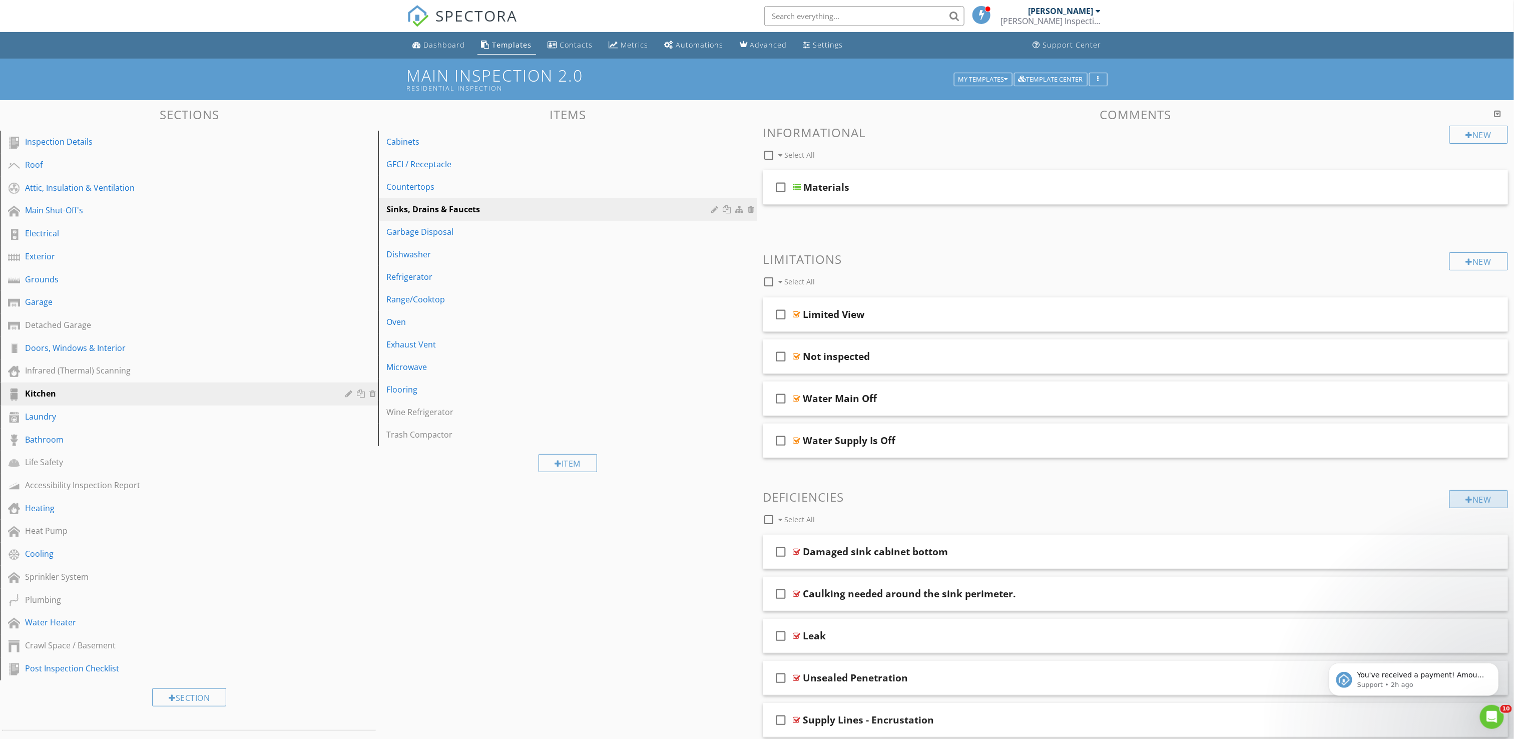
click at [1471, 507] on div "New" at bounding box center [1479, 499] width 59 height 18
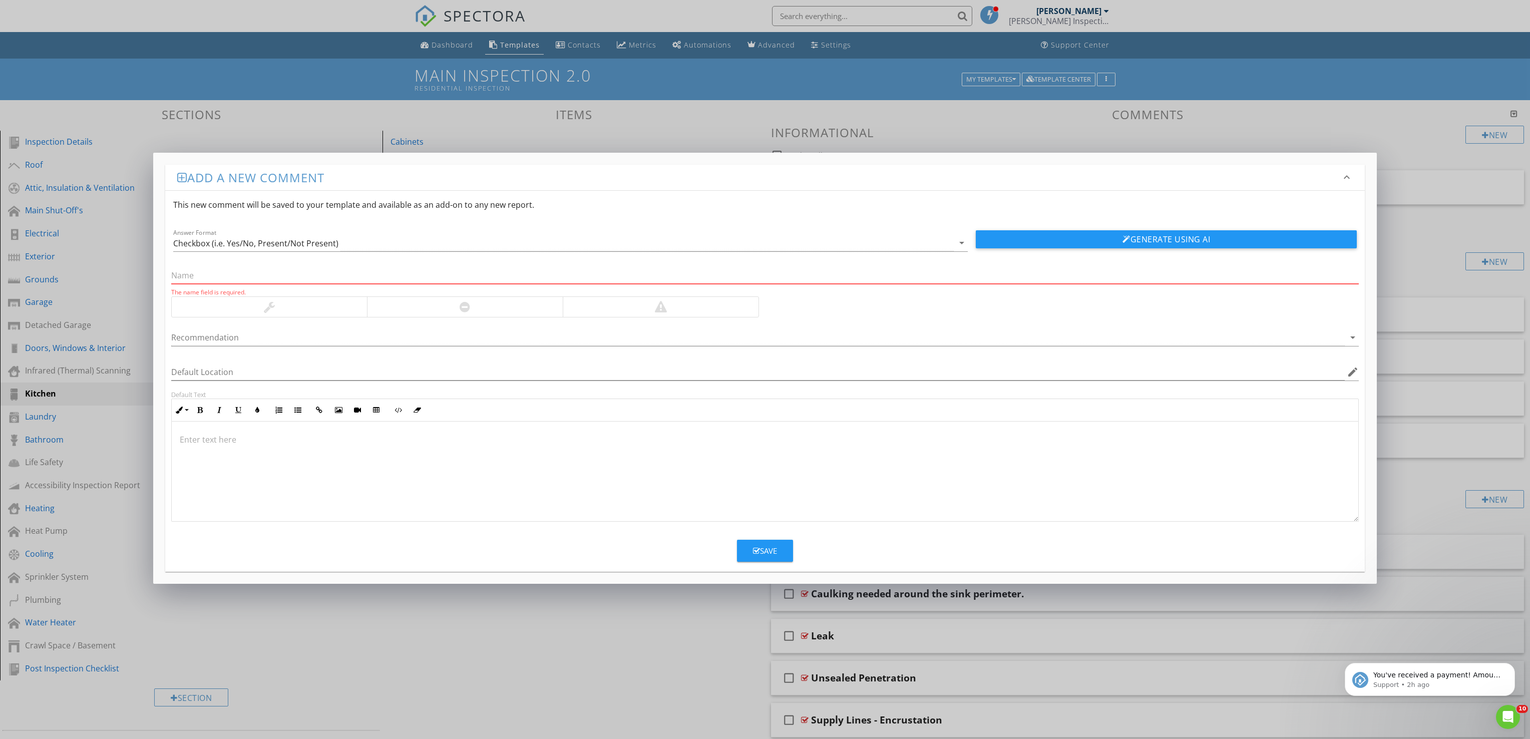
click at [335, 272] on input "text" at bounding box center [765, 275] width 1188 height 17
paste input "Inaccessible Water Supply Valve"
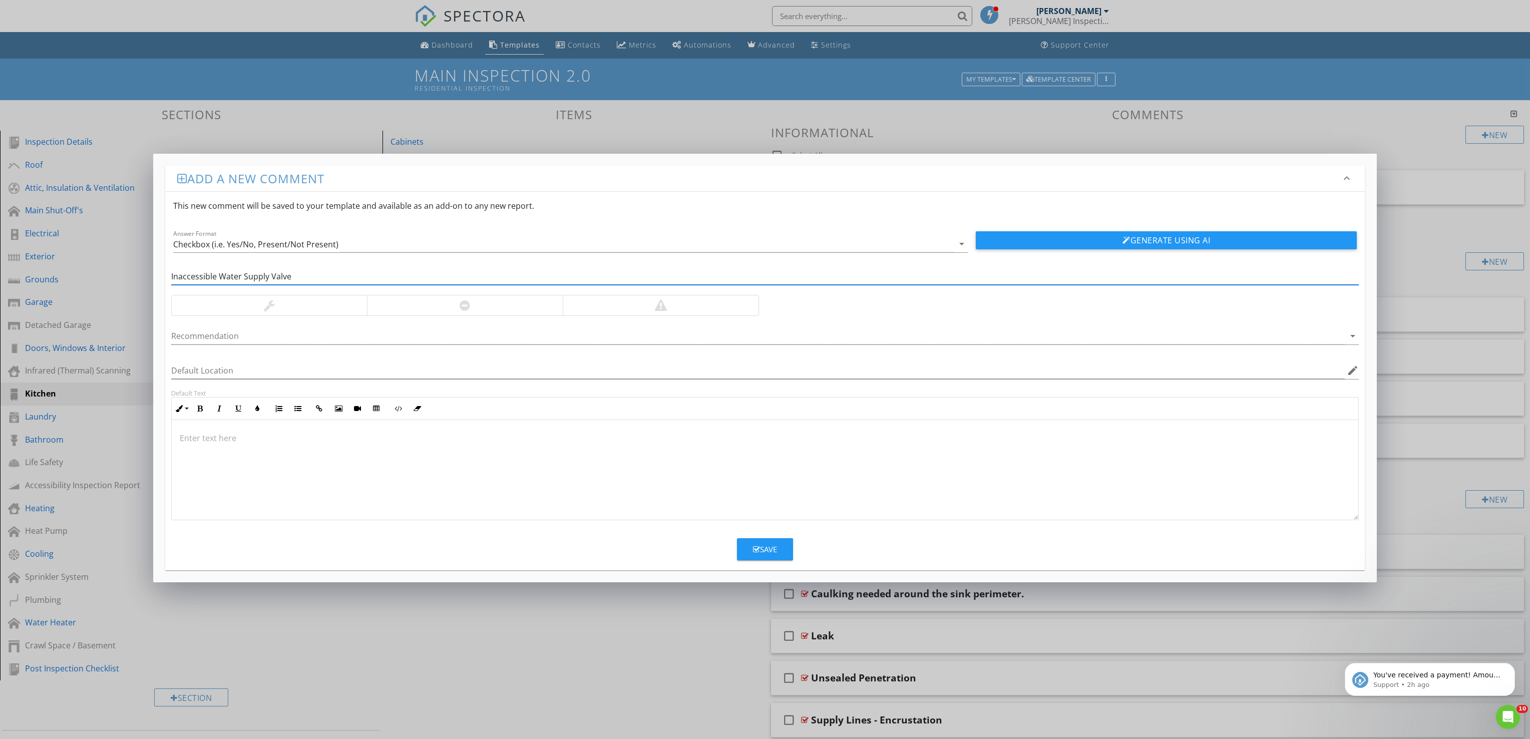
type input "Inaccessible Water Supply Valve"
click at [458, 310] on div at bounding box center [465, 305] width 196 height 20
click at [376, 465] on div at bounding box center [765, 470] width 1187 height 100
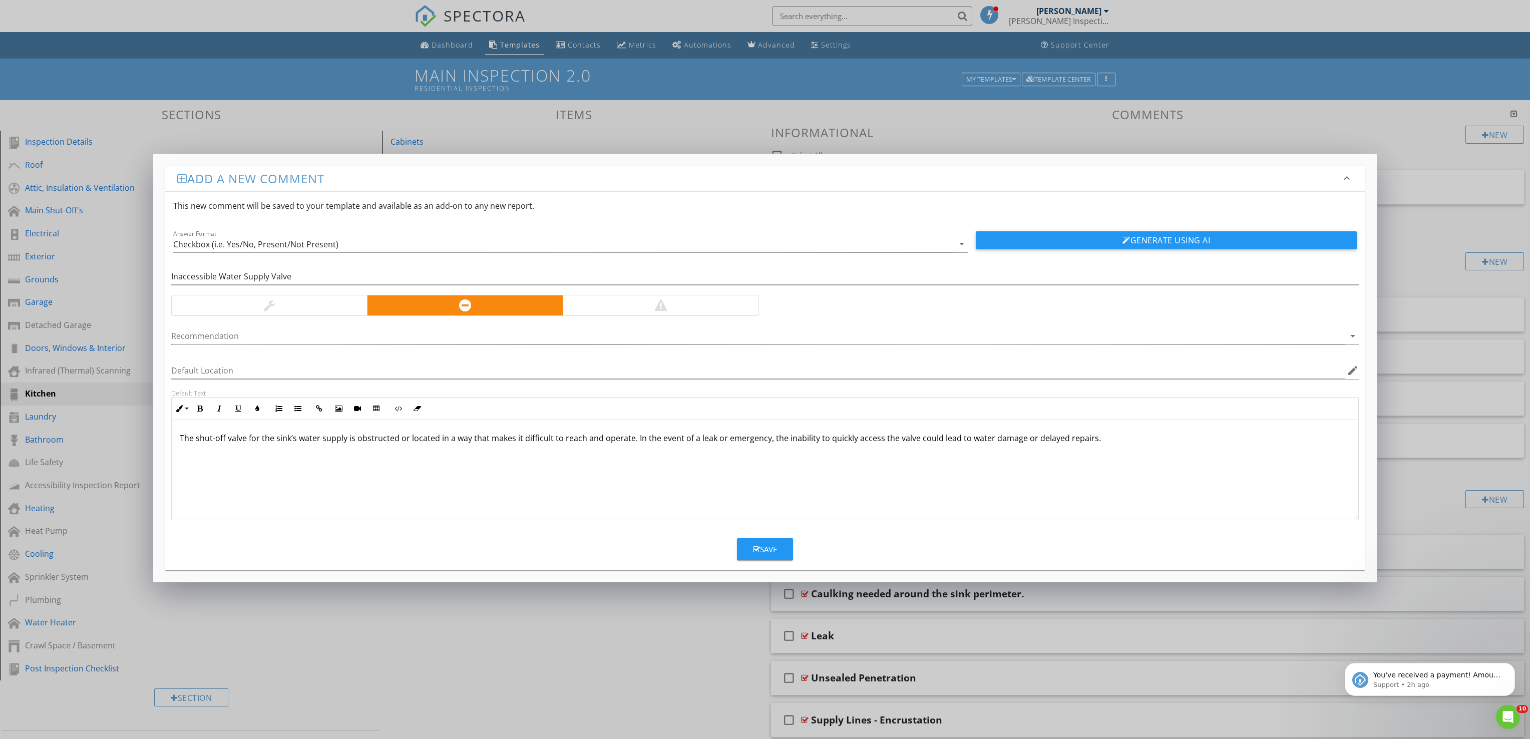
click at [1140, 441] on p "The shut-off valve for the sink’s water supply is obstructed or located in a wa…" at bounding box center [765, 438] width 1171 height 12
click at [768, 552] on div "Save" at bounding box center [765, 550] width 24 height 12
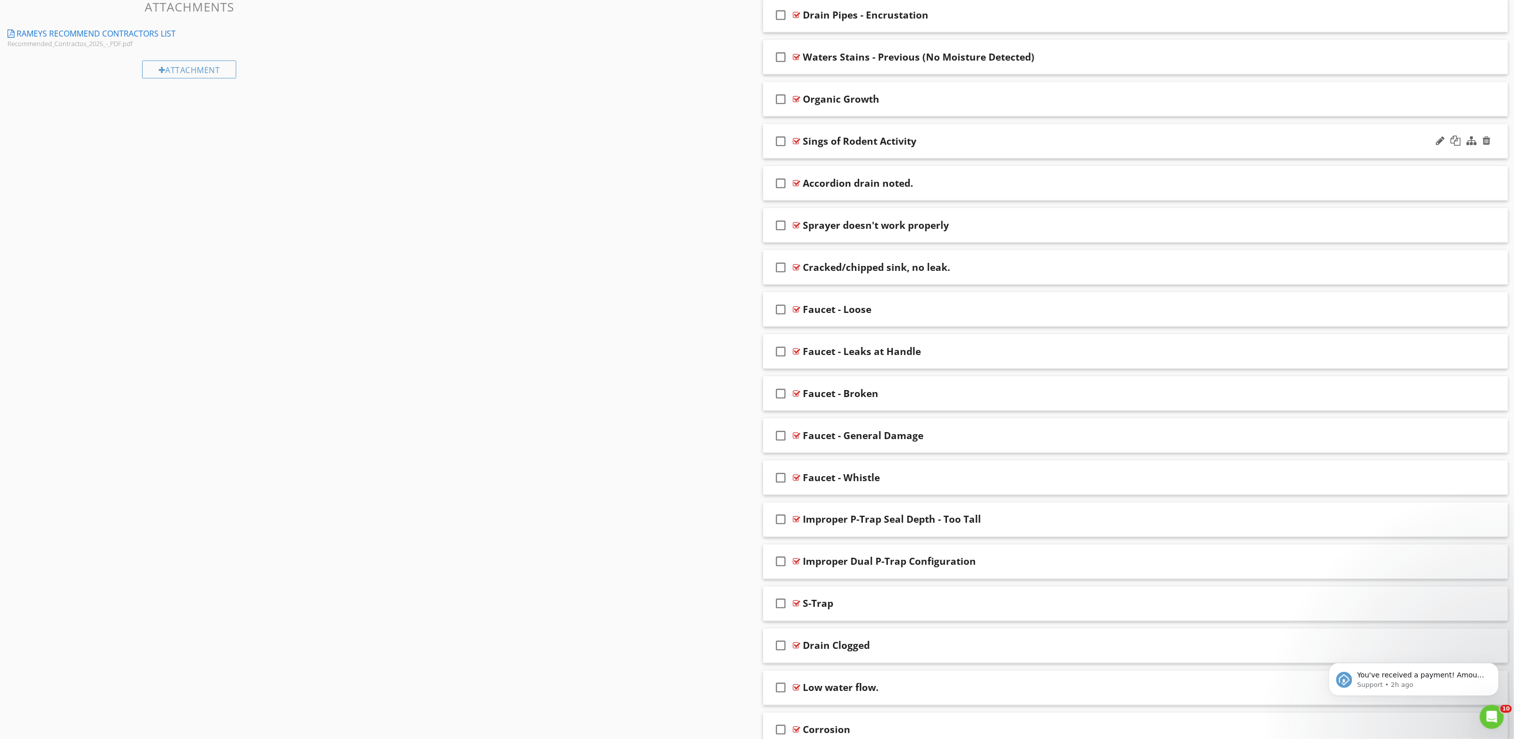
scroll to position [1017, 0]
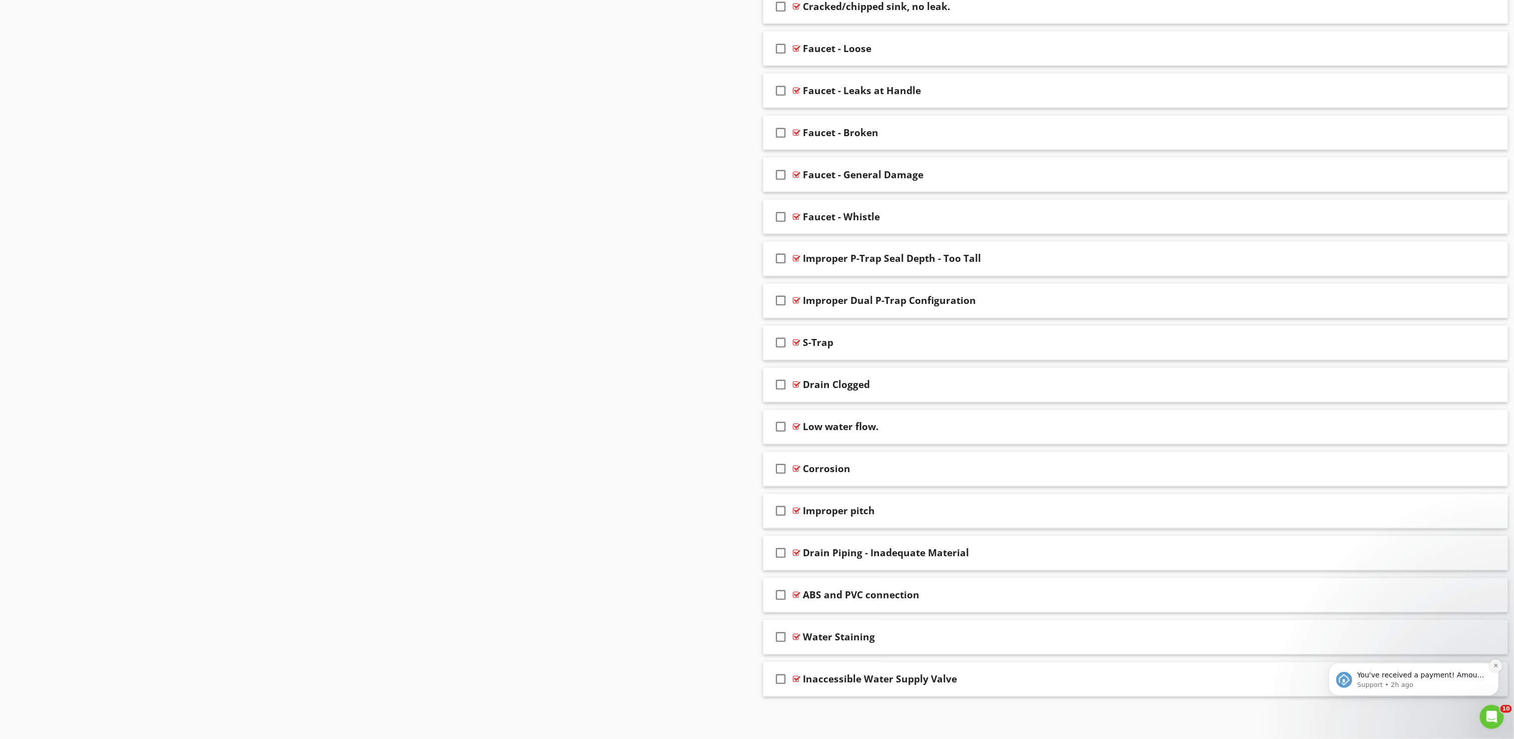
click at [1495, 666] on icon "Dismiss notification" at bounding box center [1496, 665] width 6 height 6
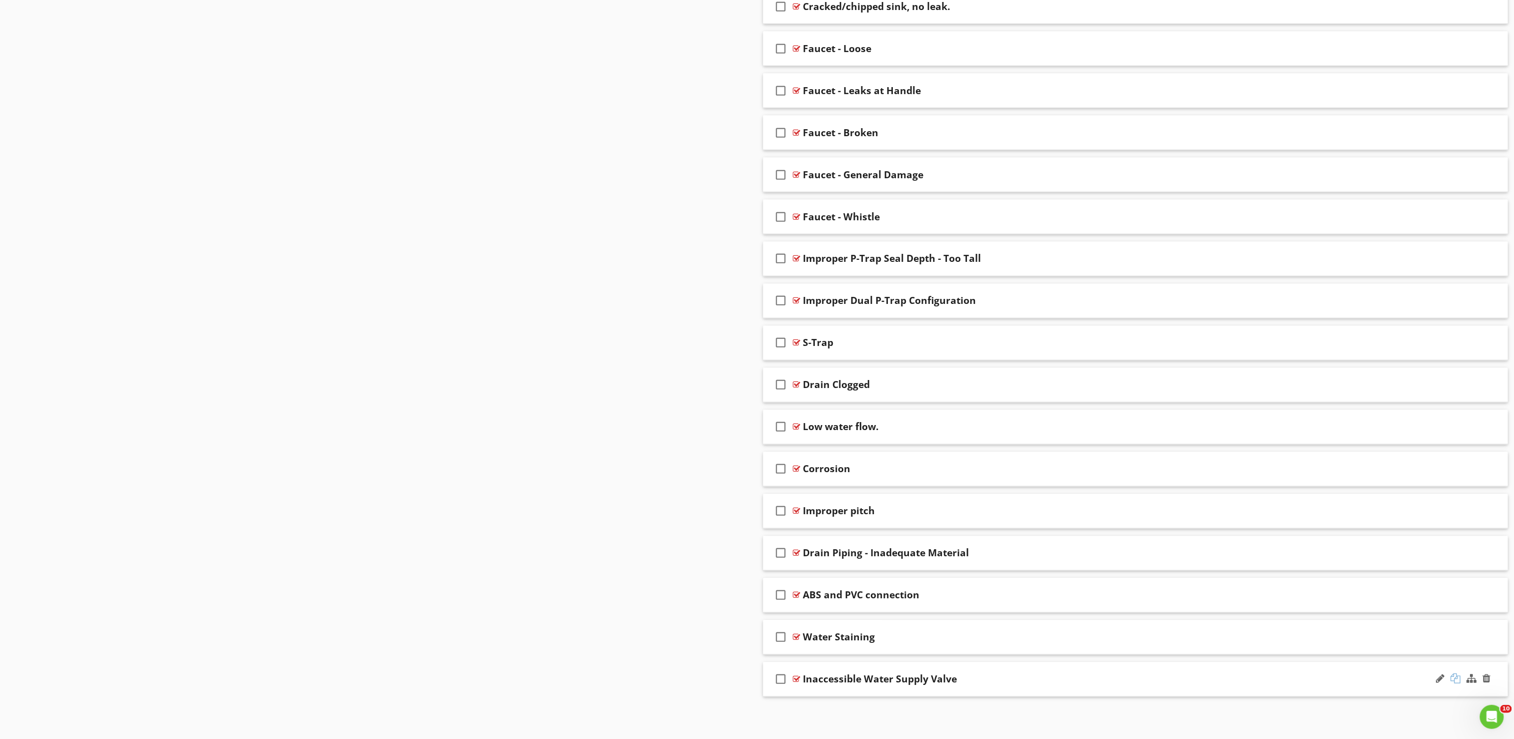
click at [1459, 678] on div at bounding box center [1456, 679] width 10 height 10
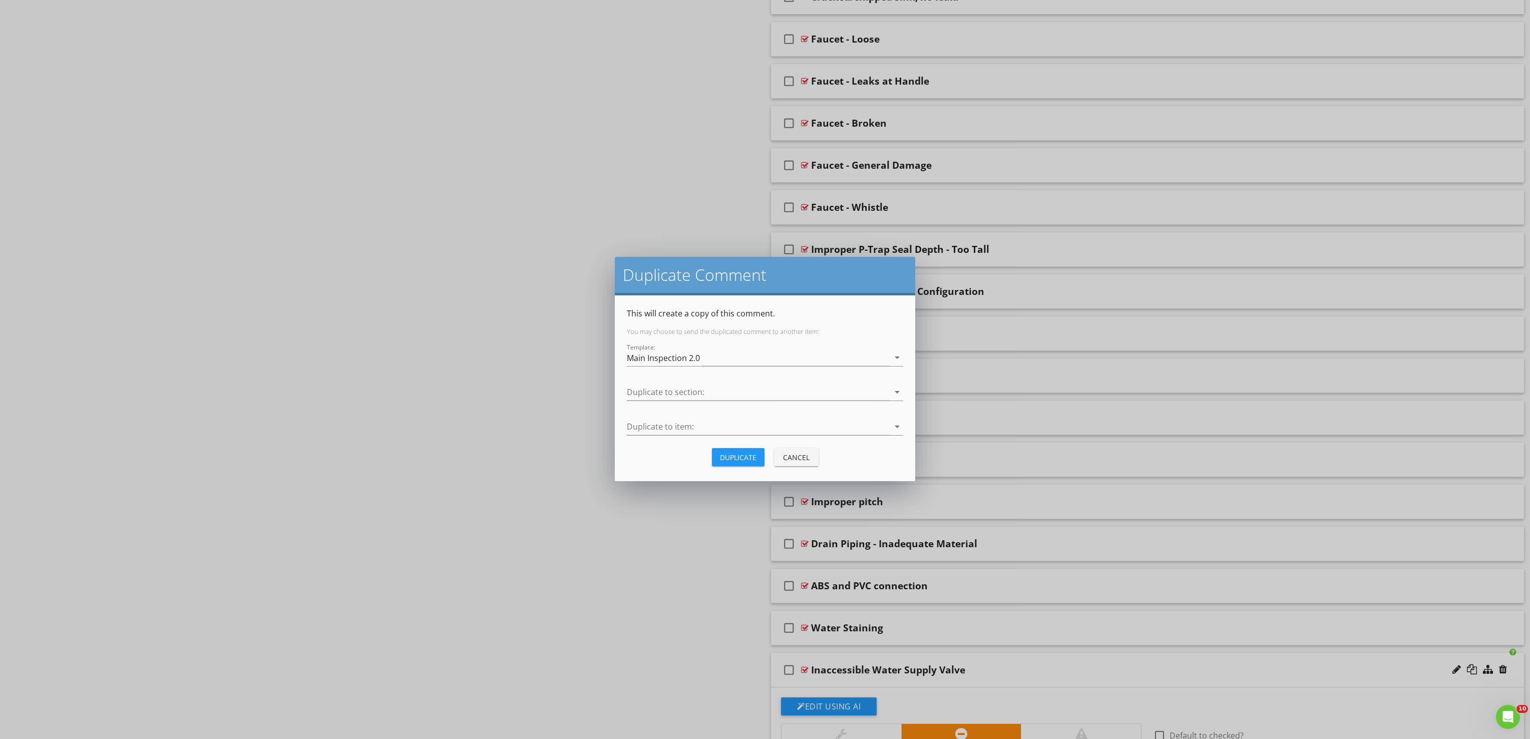
click at [794, 456] on div "Cancel" at bounding box center [796, 457] width 28 height 11
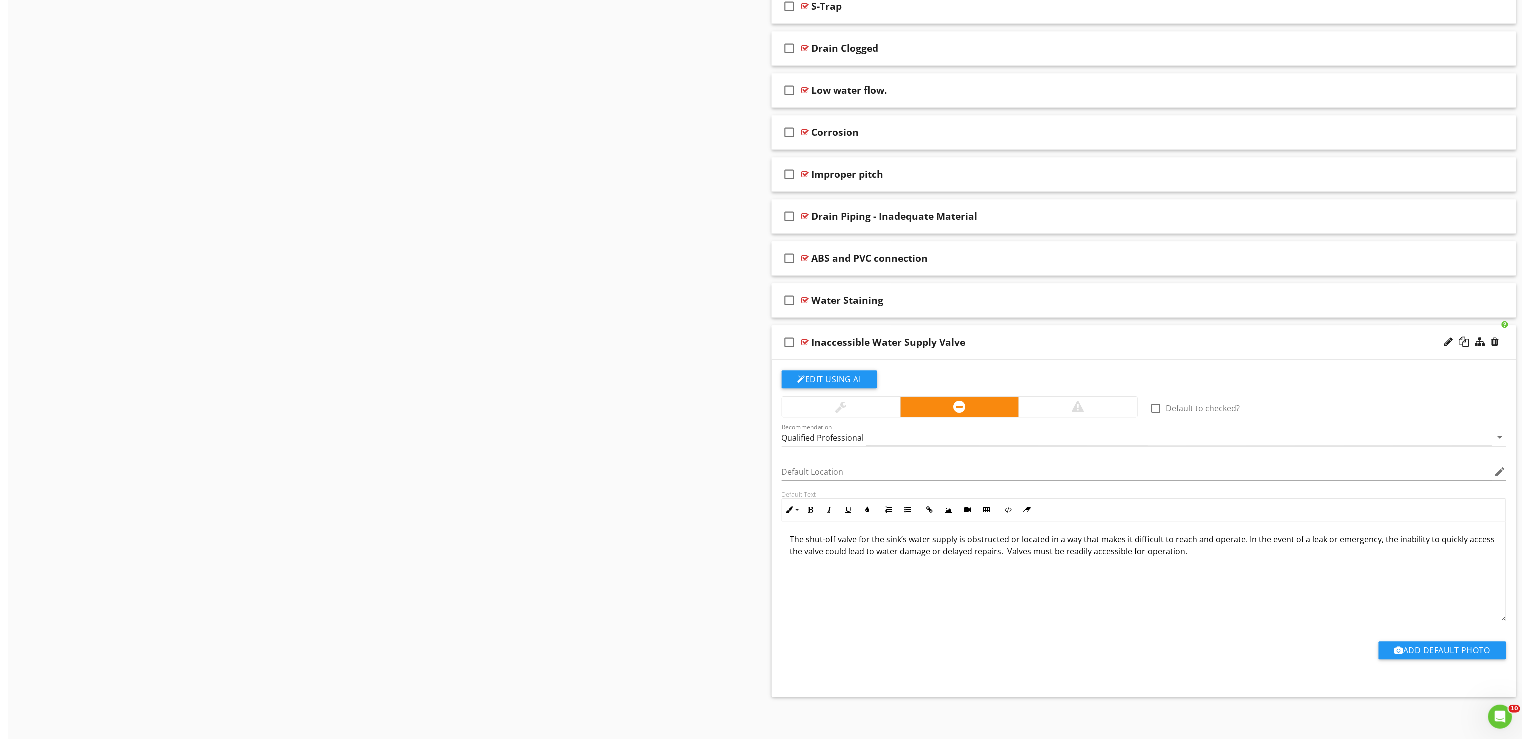
scroll to position [1355, 0]
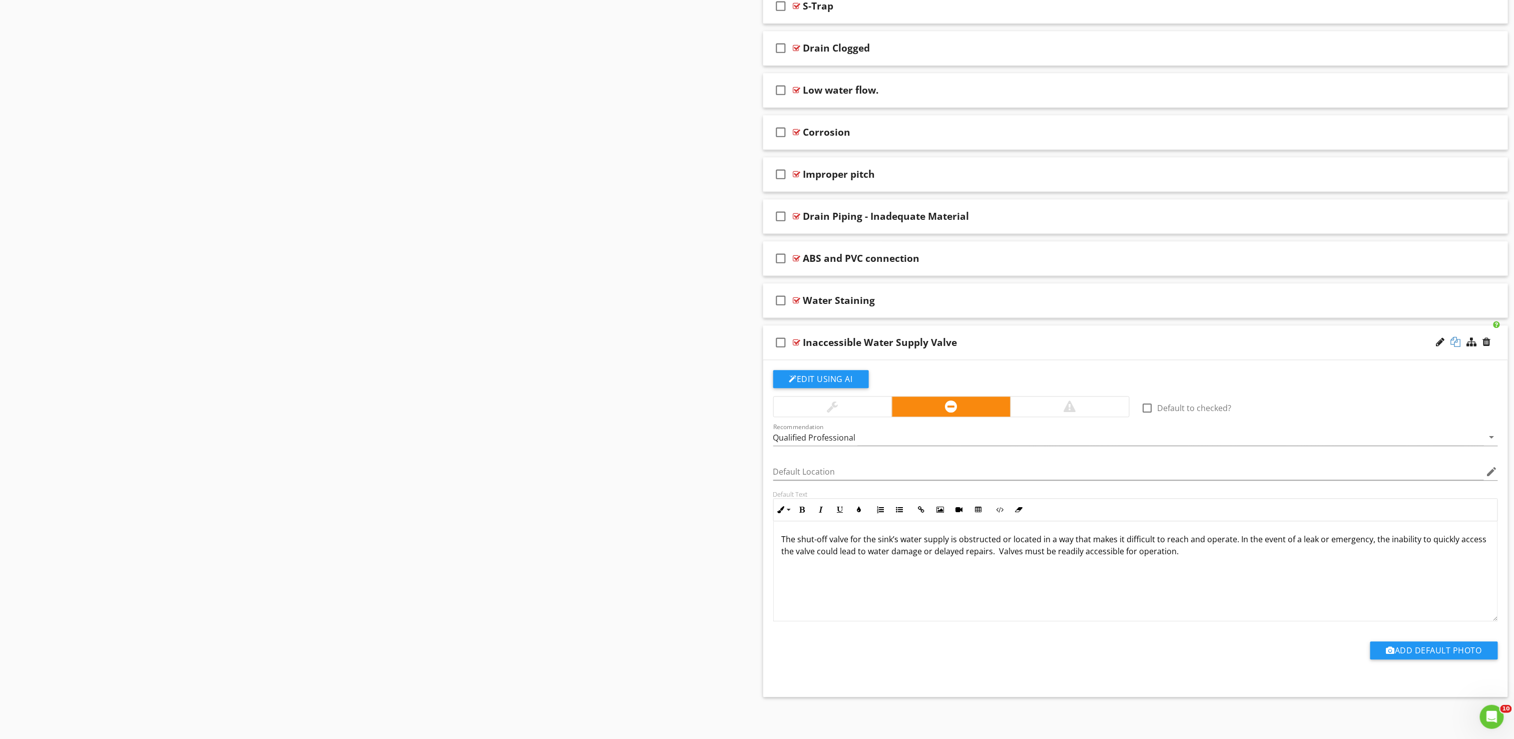
click at [1456, 340] on div at bounding box center [1456, 342] width 10 height 10
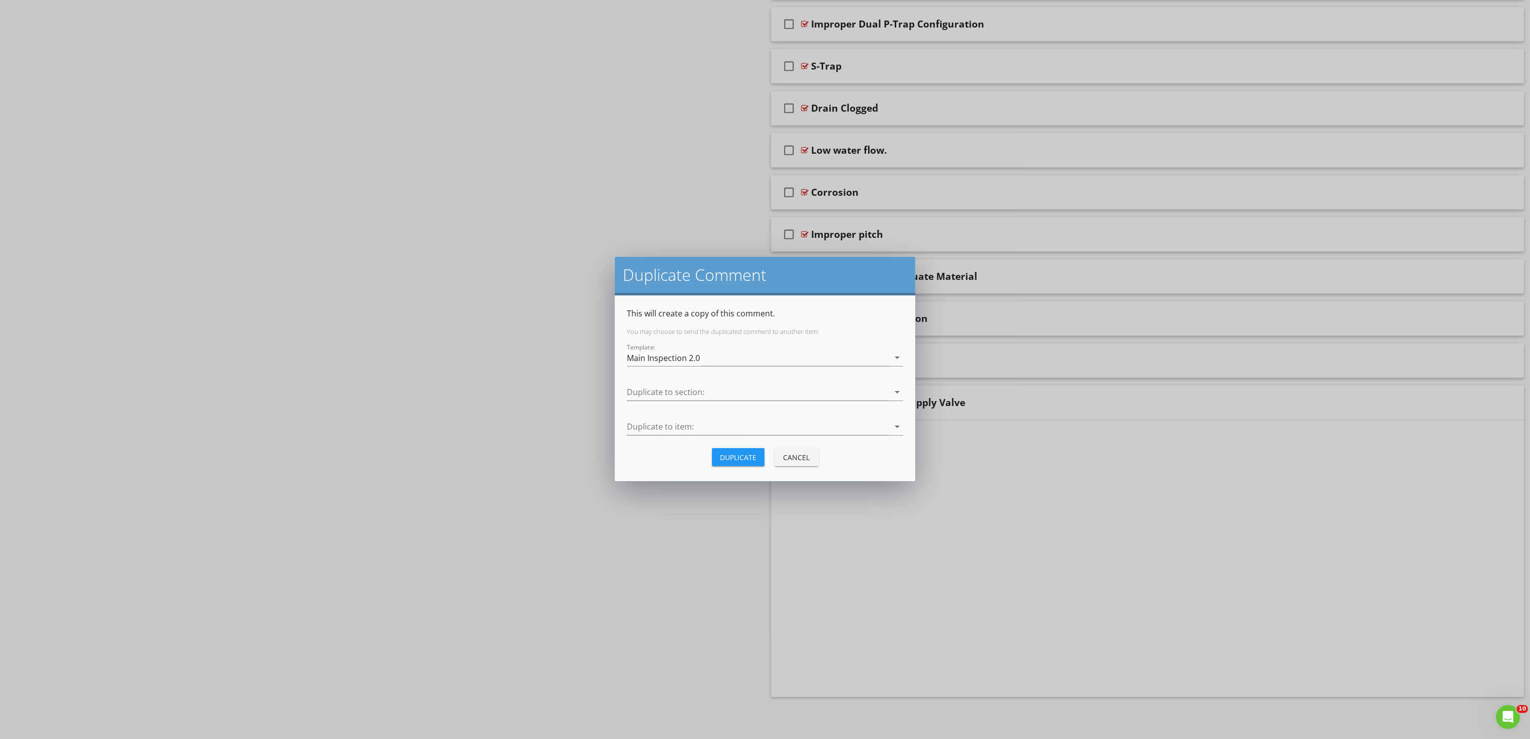
scroll to position [1017, 0]
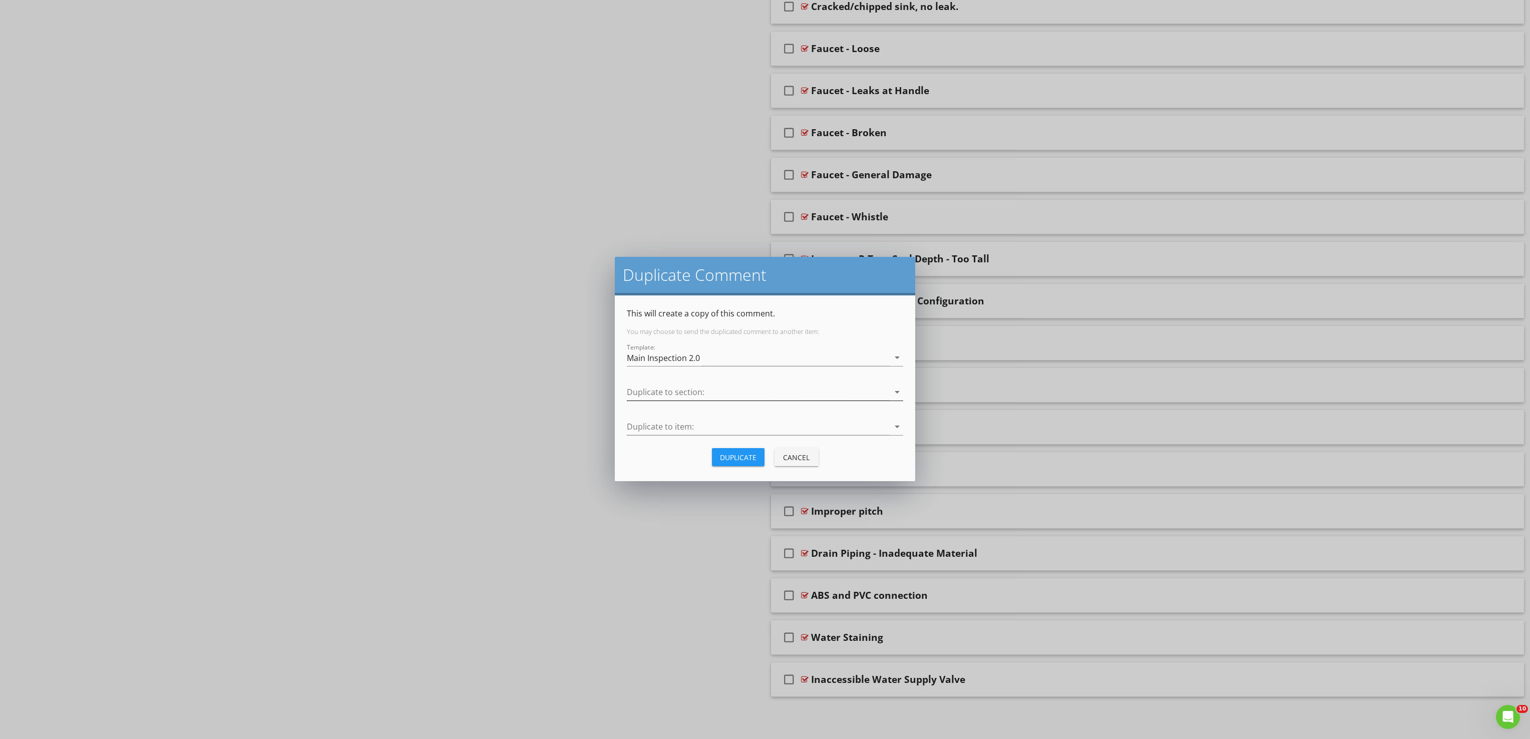
click at [662, 399] on div at bounding box center [758, 392] width 262 height 17
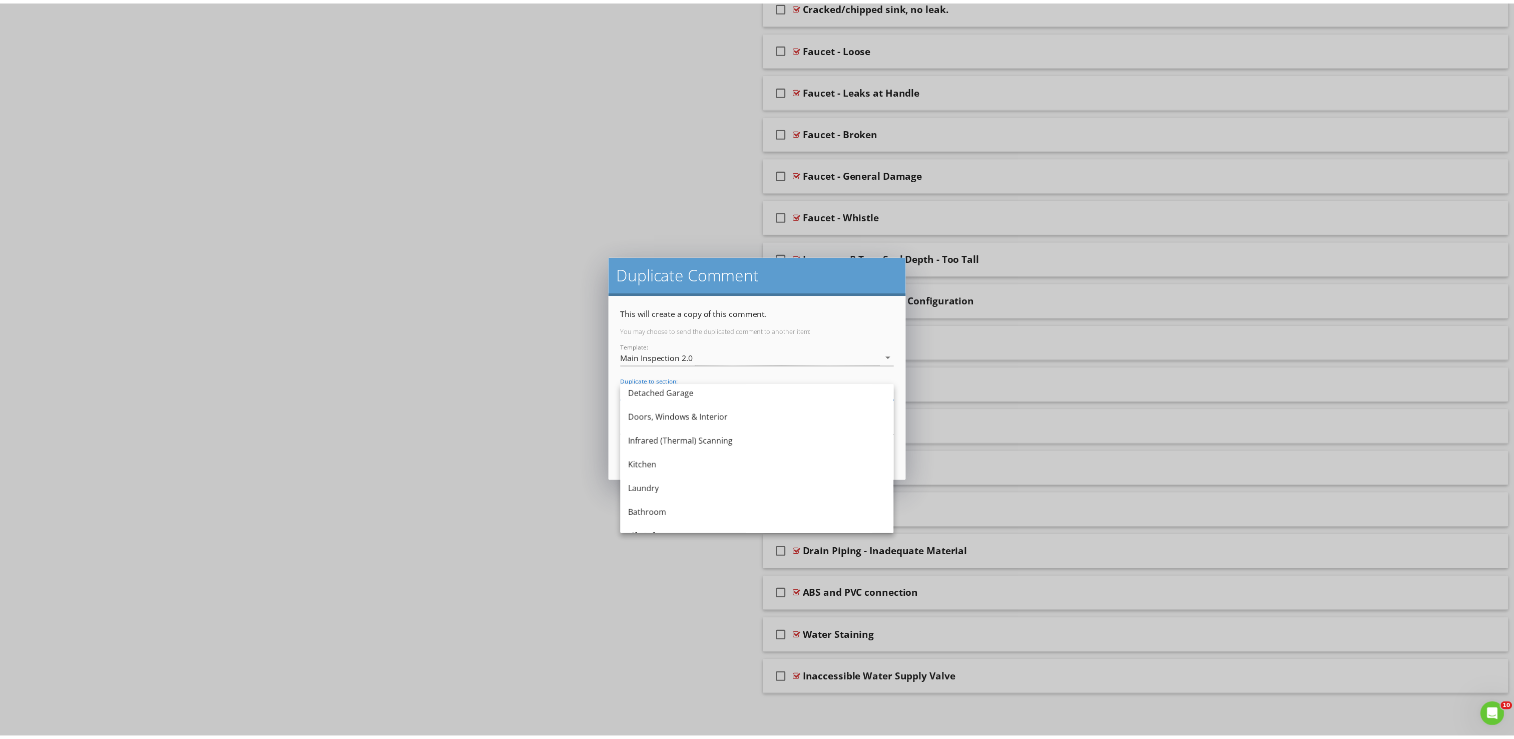
scroll to position [200, 0]
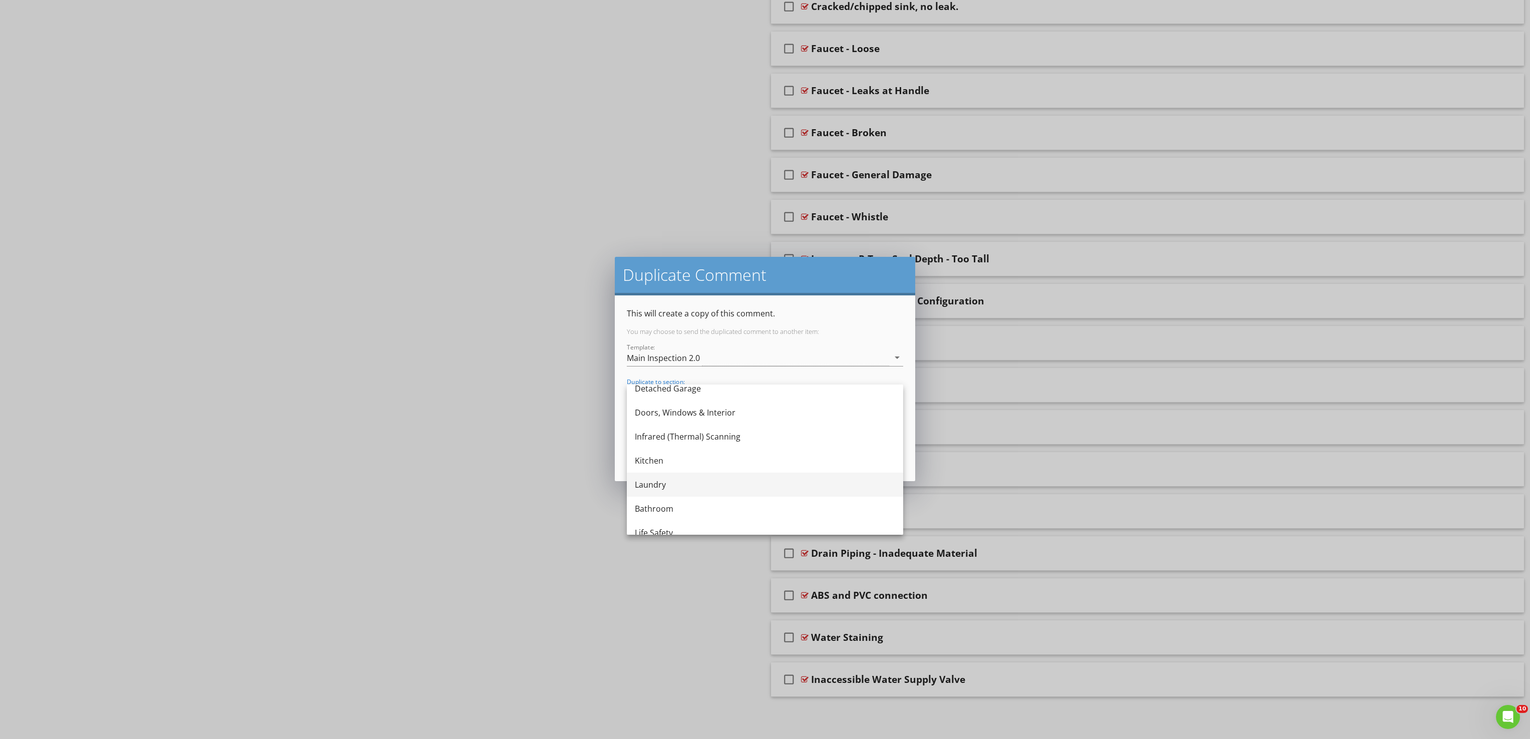
click at [679, 487] on div "Laundry" at bounding box center [765, 485] width 260 height 12
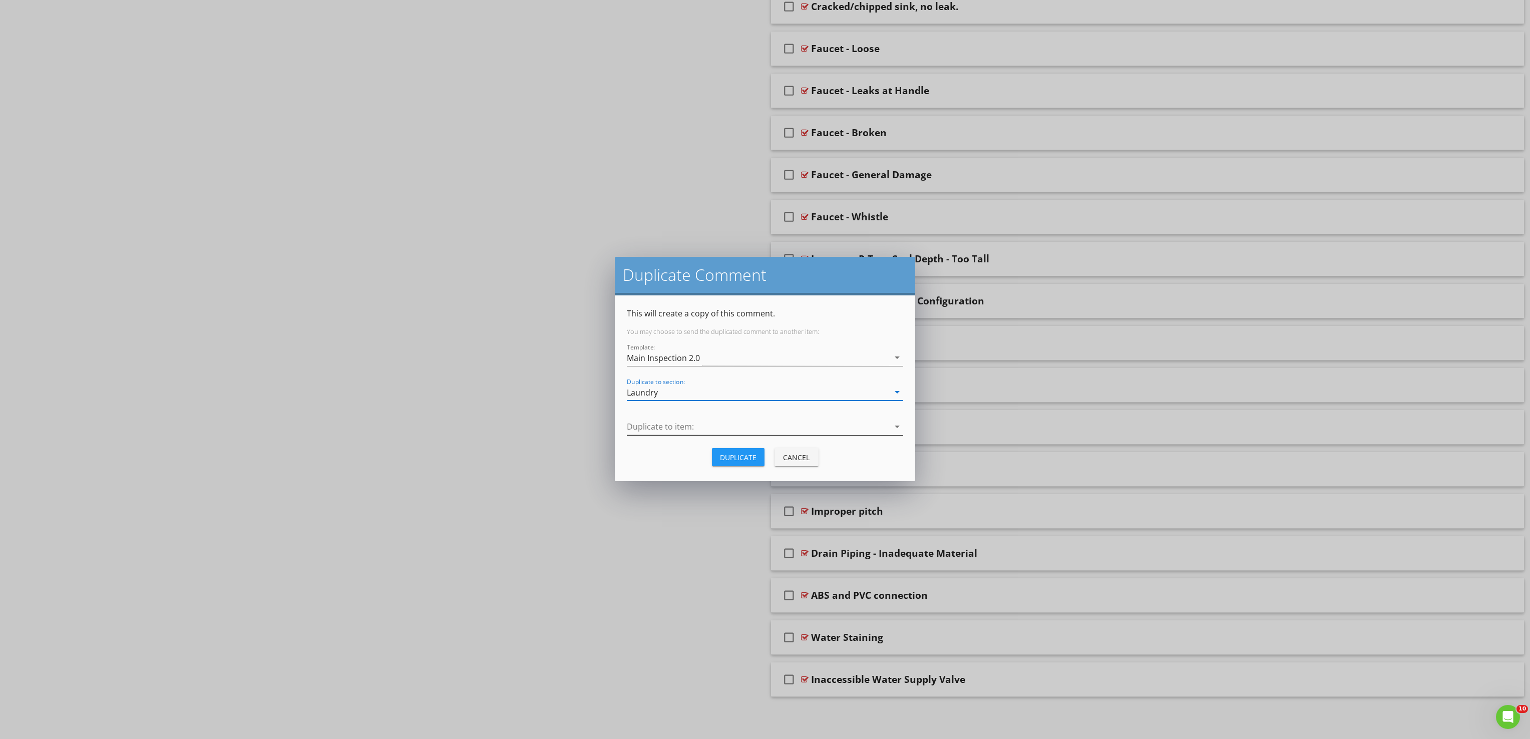
click at [697, 420] on div at bounding box center [758, 426] width 262 height 17
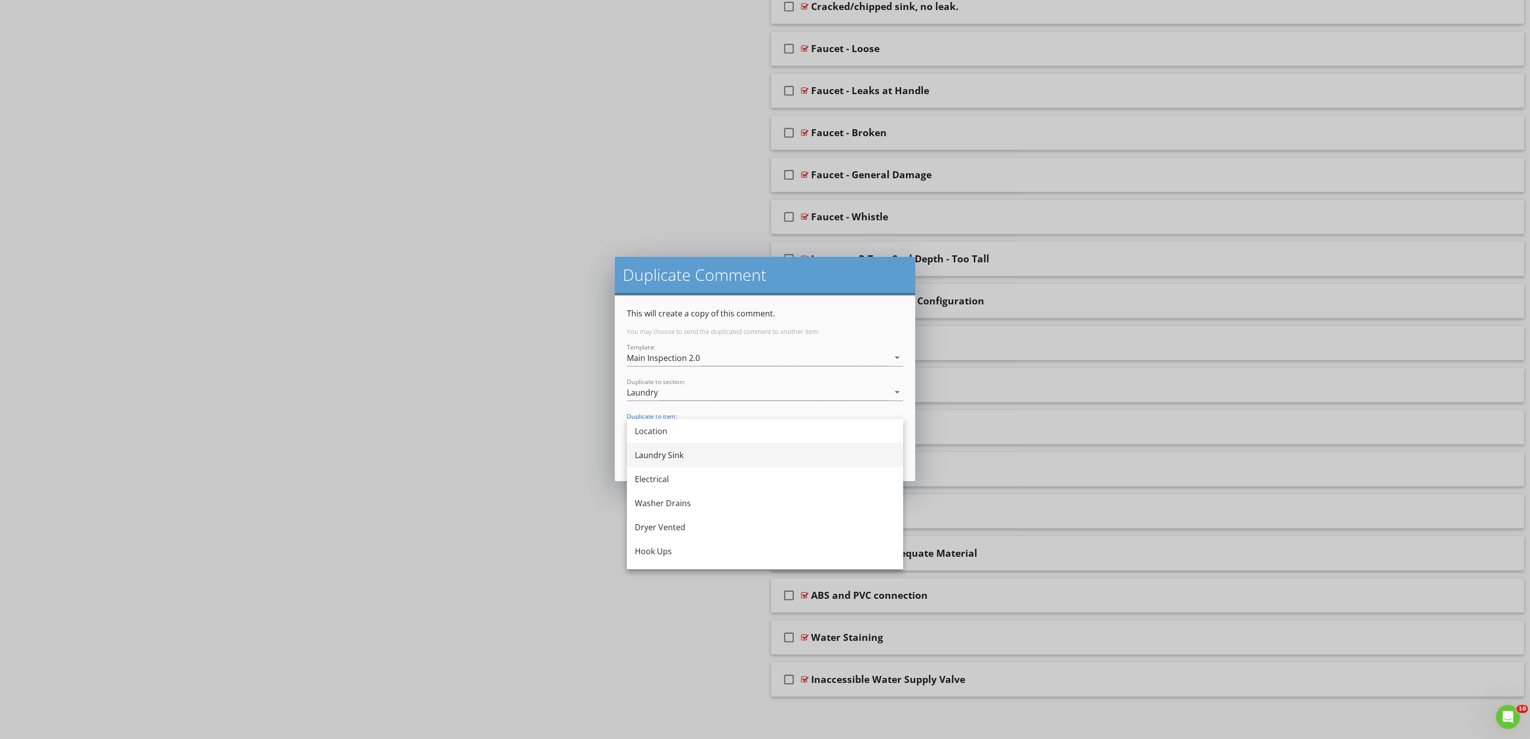
click at [679, 456] on div "Laundry Sink" at bounding box center [765, 455] width 260 height 12
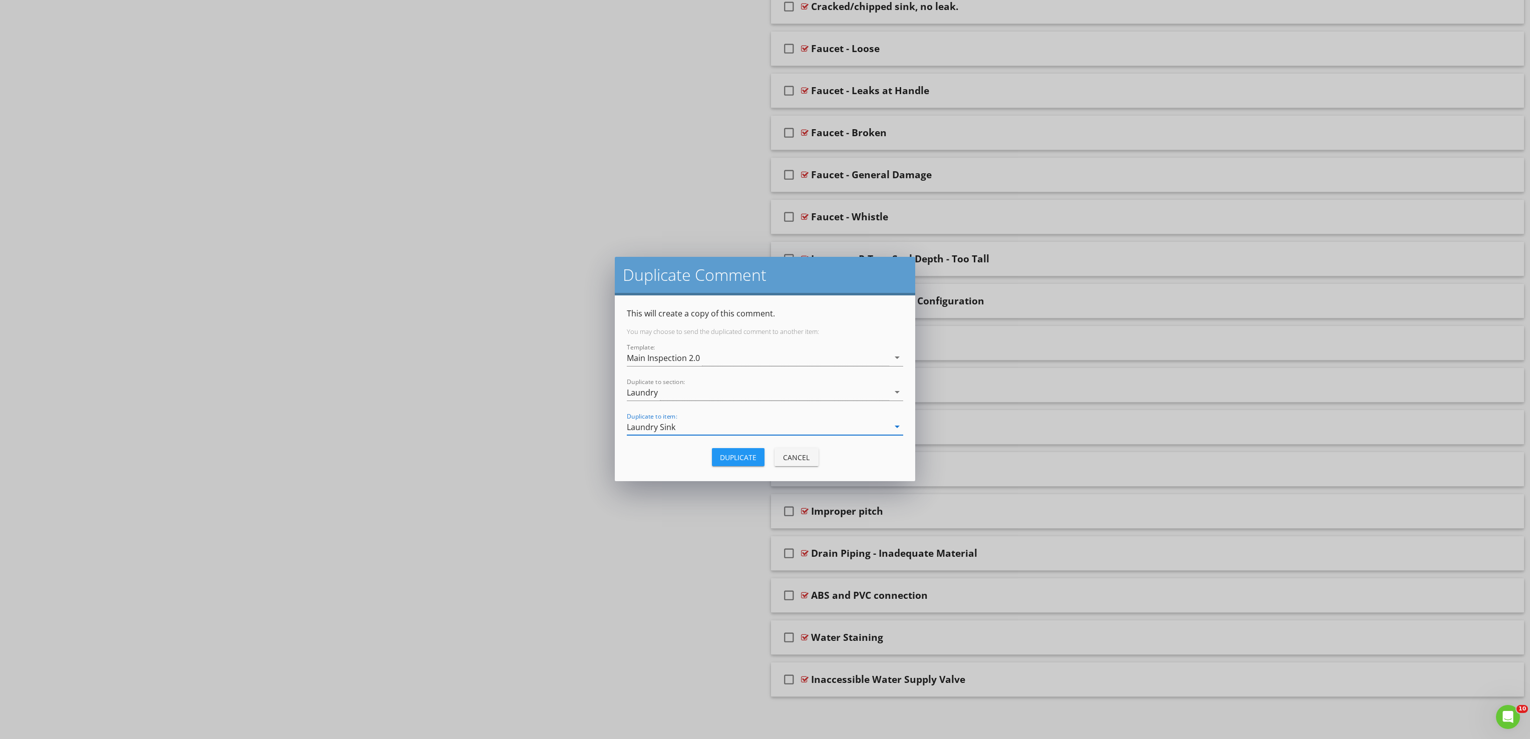
click at [740, 457] on div "Duplicate" at bounding box center [738, 457] width 37 height 11
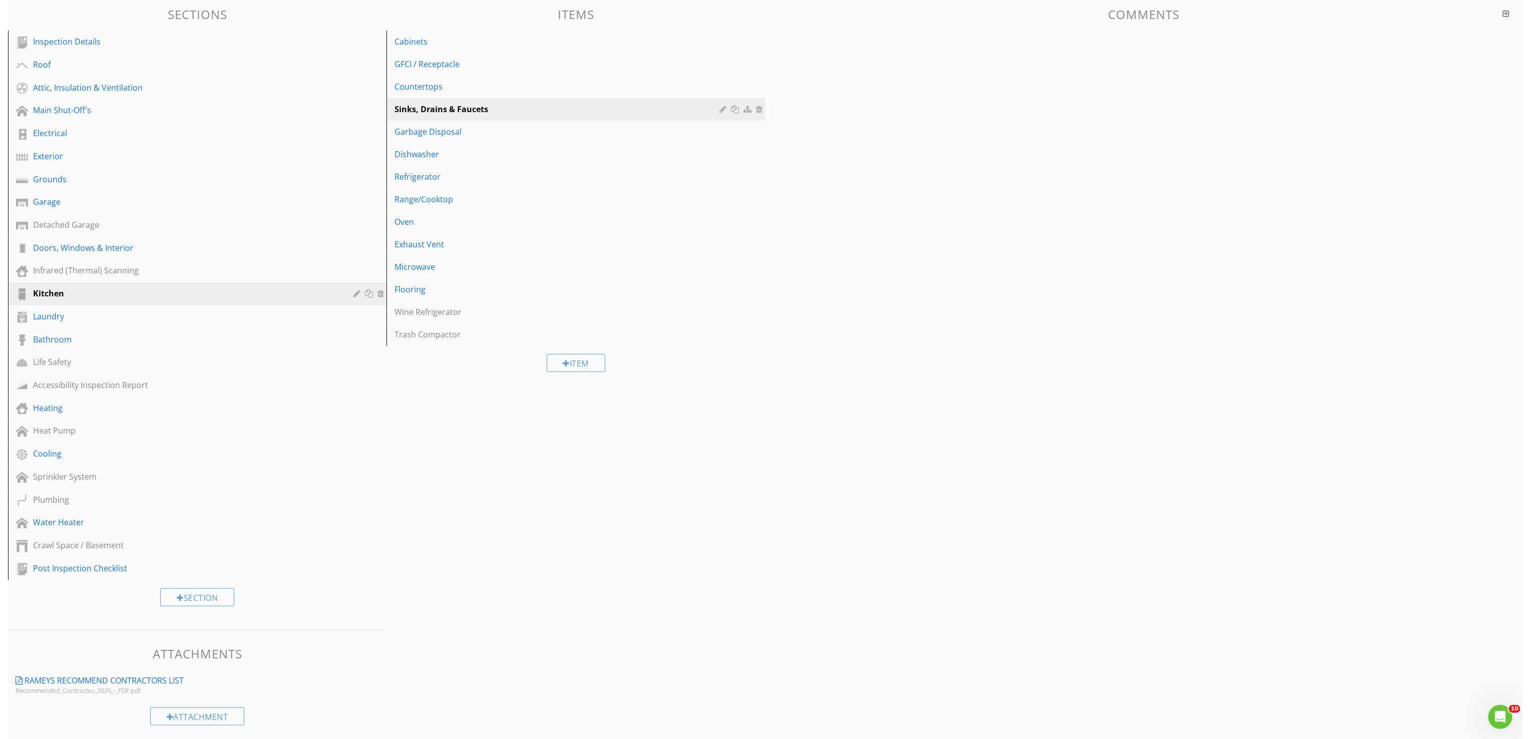
scroll to position [1017, 0]
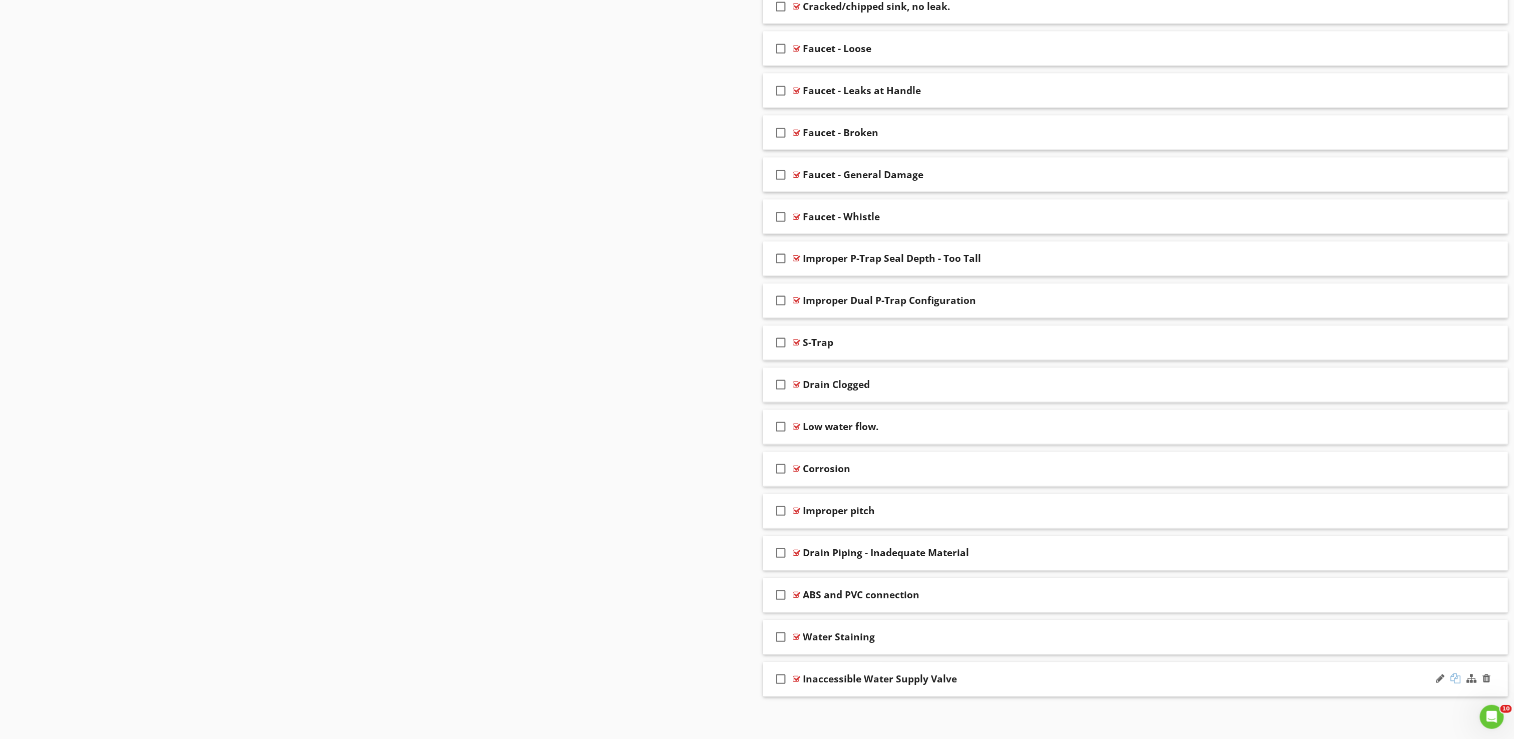
click at [1460, 682] on div at bounding box center [1456, 679] width 10 height 10
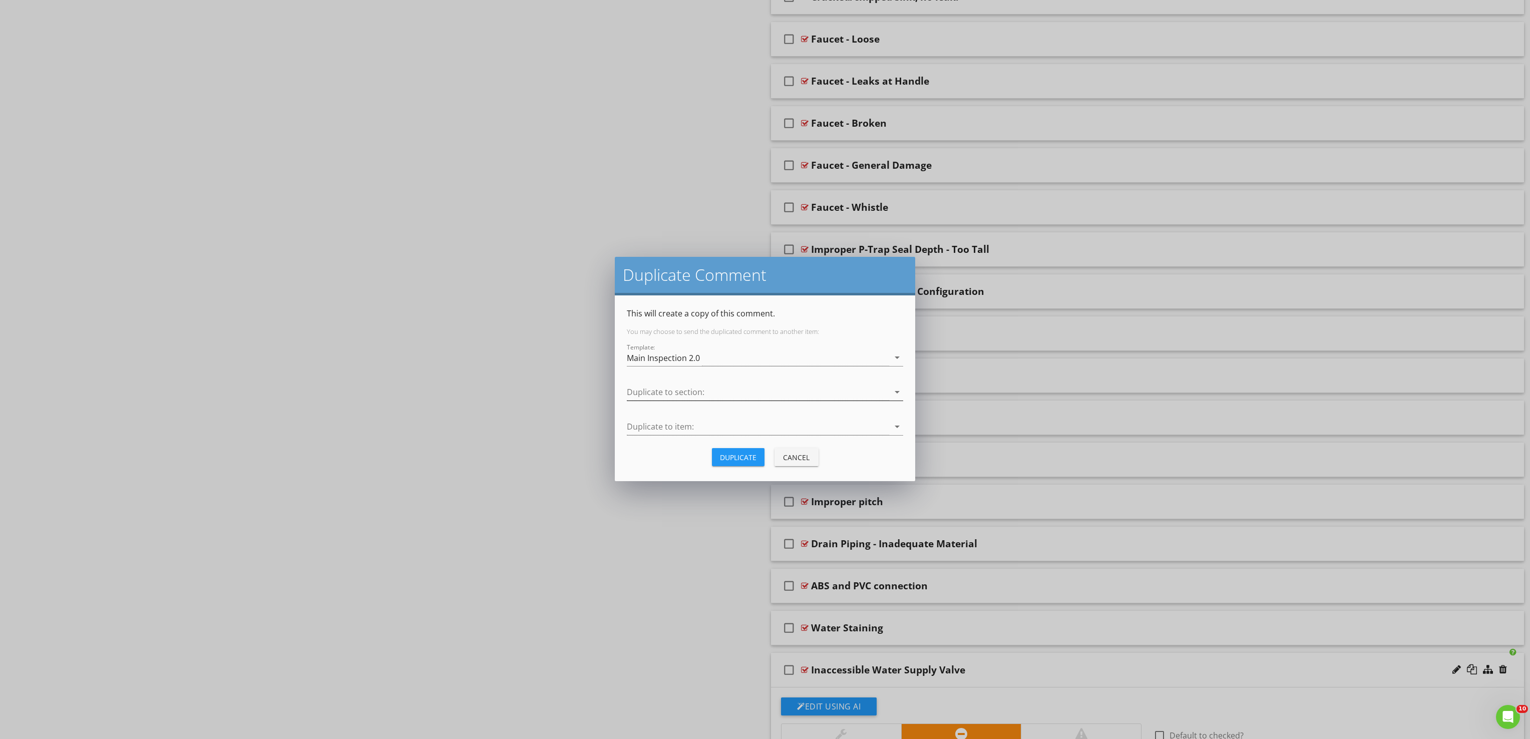
click at [664, 390] on div at bounding box center [758, 392] width 262 height 17
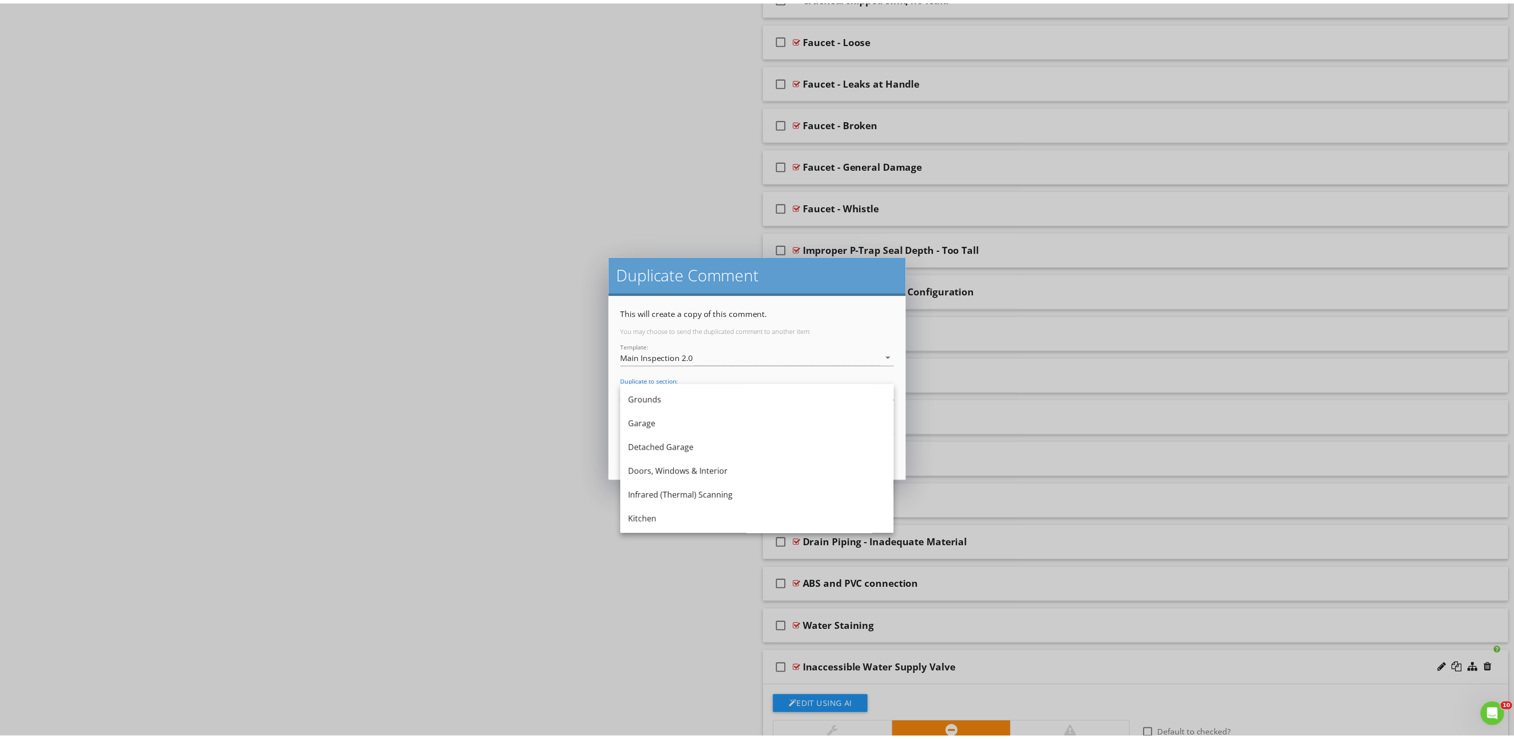
scroll to position [200, 0]
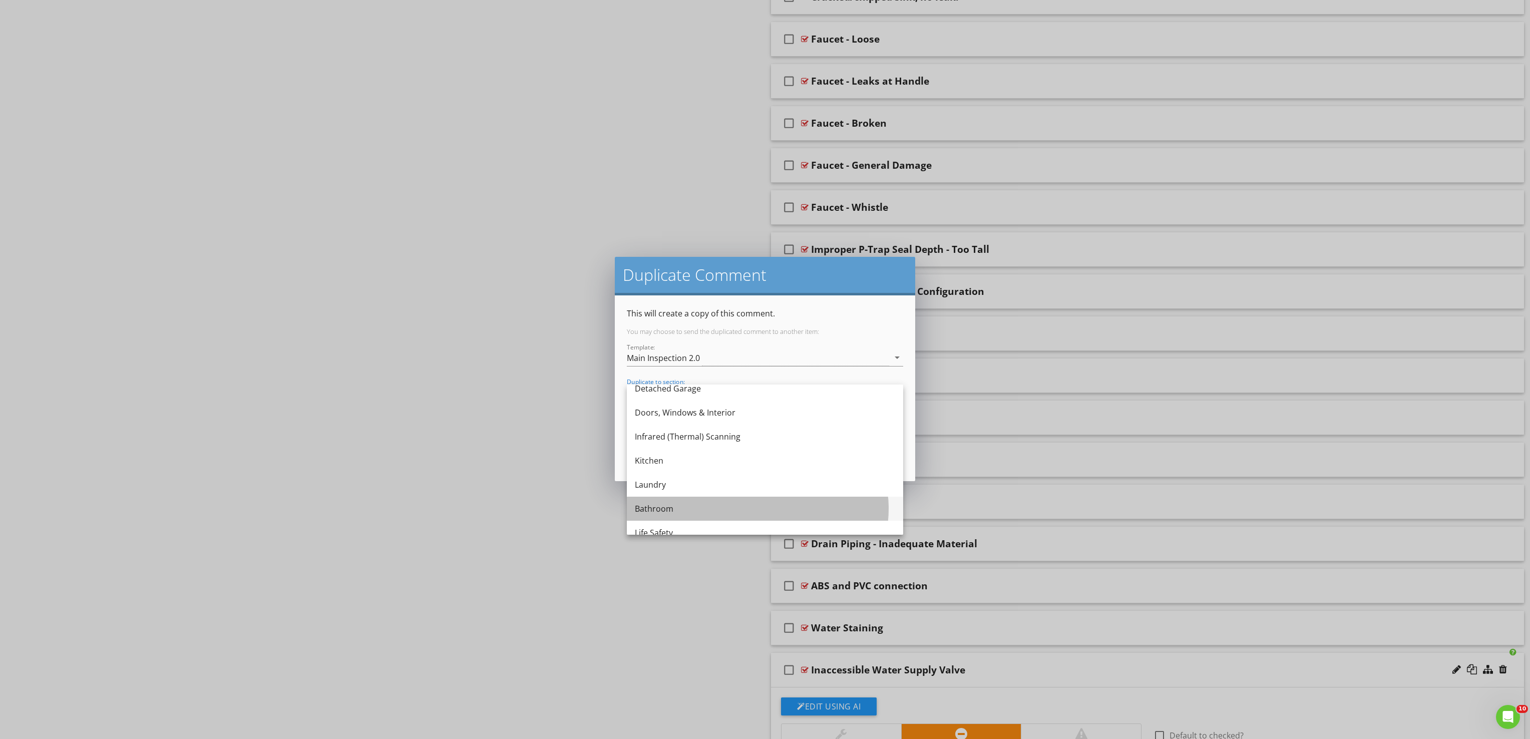
click at [689, 512] on div "Bathroom" at bounding box center [765, 509] width 260 height 12
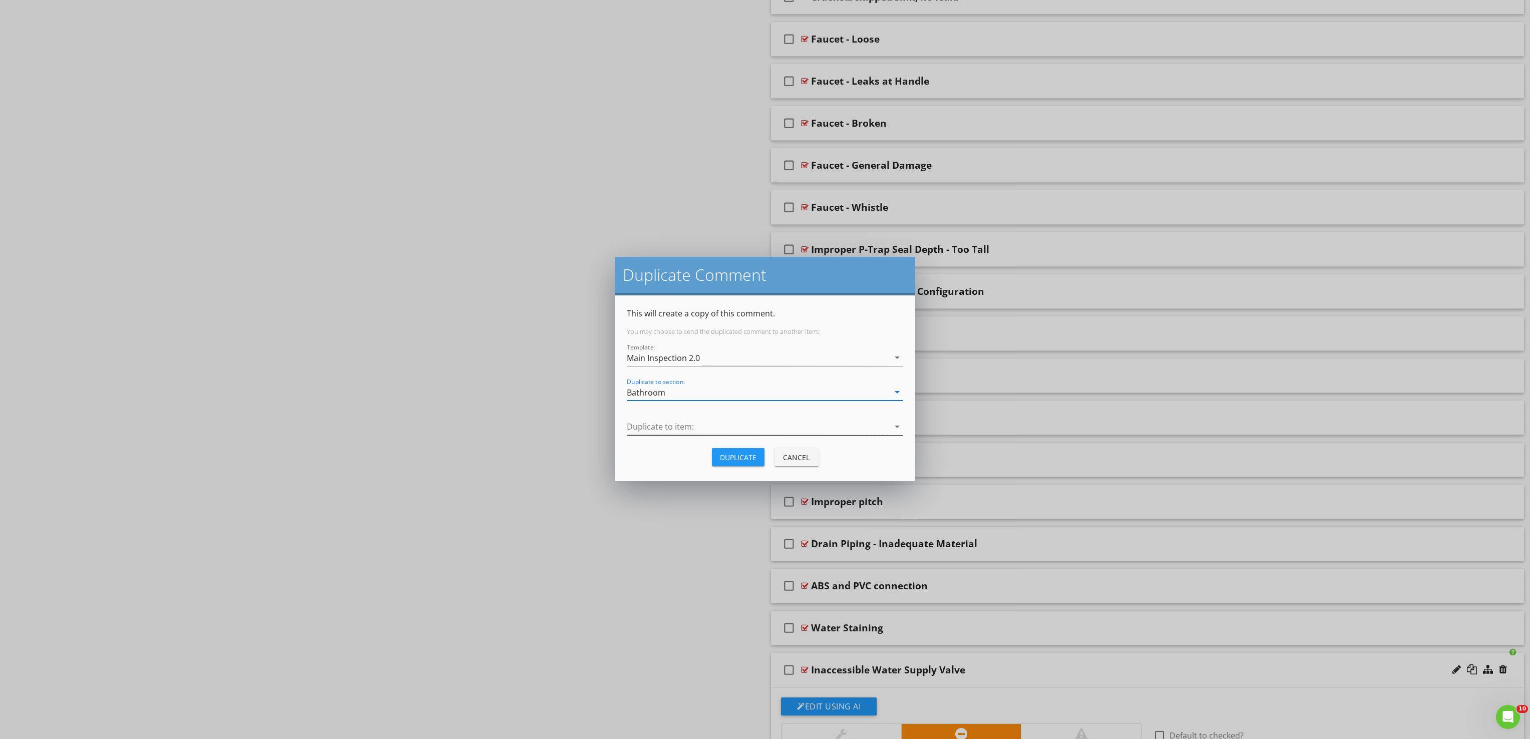
click at [695, 427] on div at bounding box center [758, 426] width 262 height 17
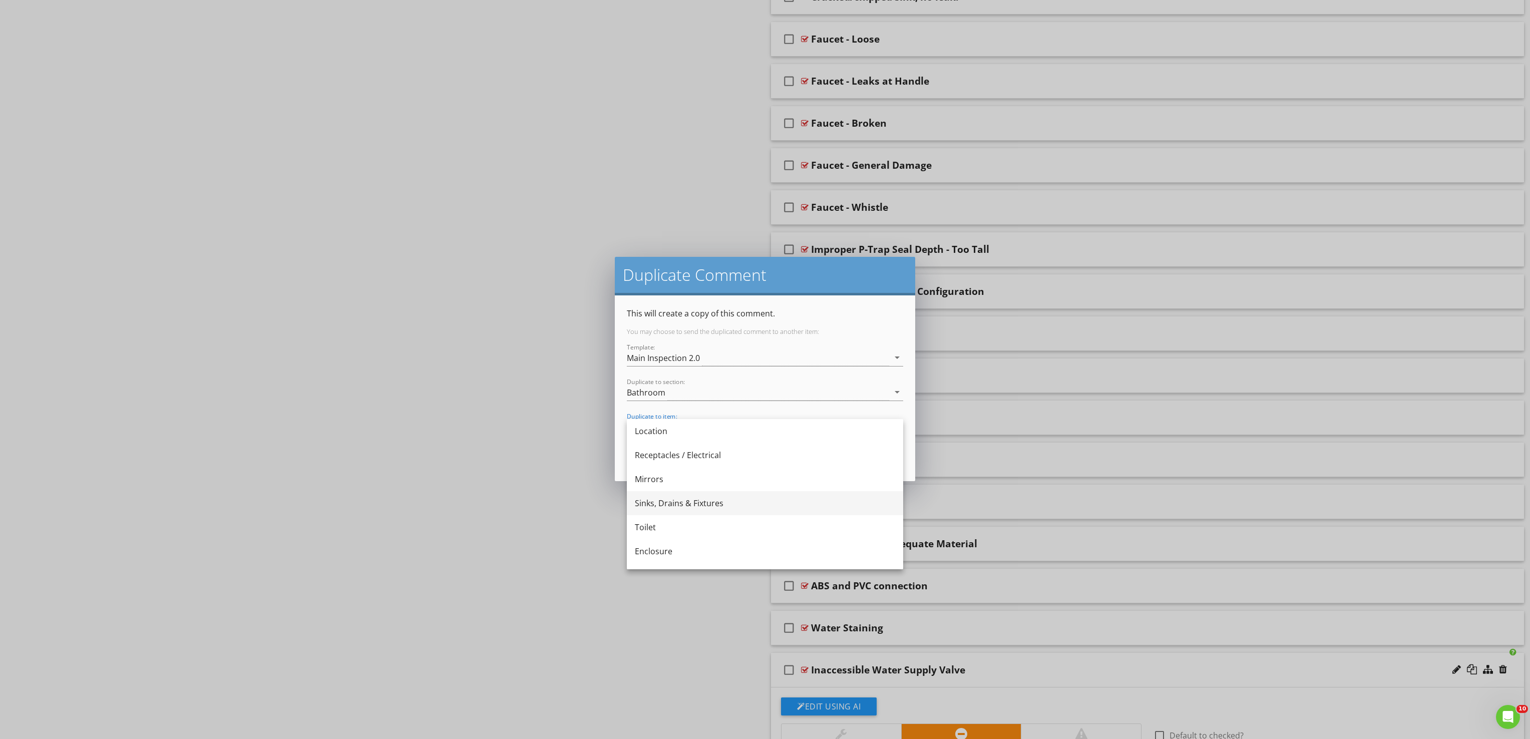
click at [677, 500] on div "Sinks, Drains & Fixtures" at bounding box center [765, 503] width 260 height 12
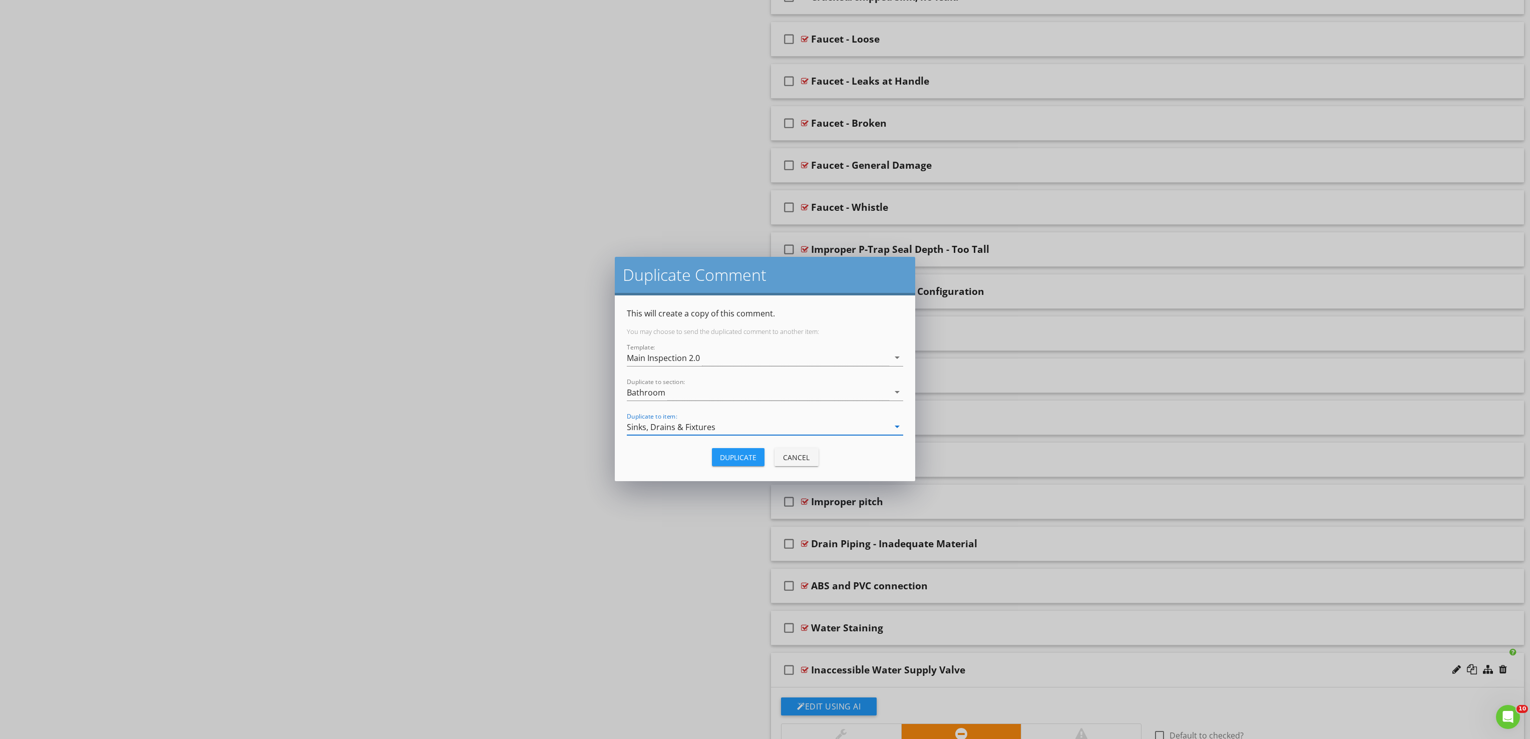
click at [751, 458] on div "Duplicate" at bounding box center [738, 457] width 37 height 11
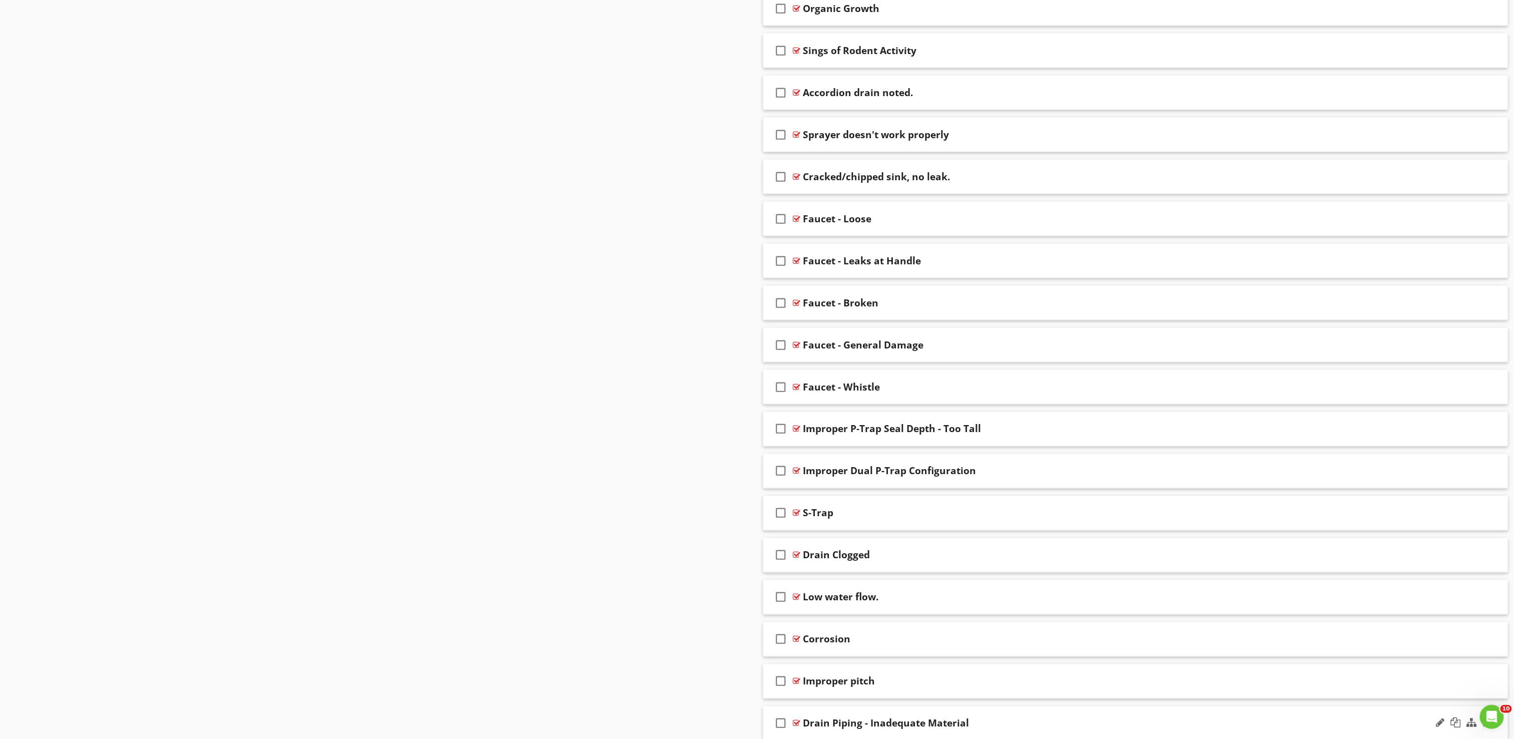
scroll to position [216, 0]
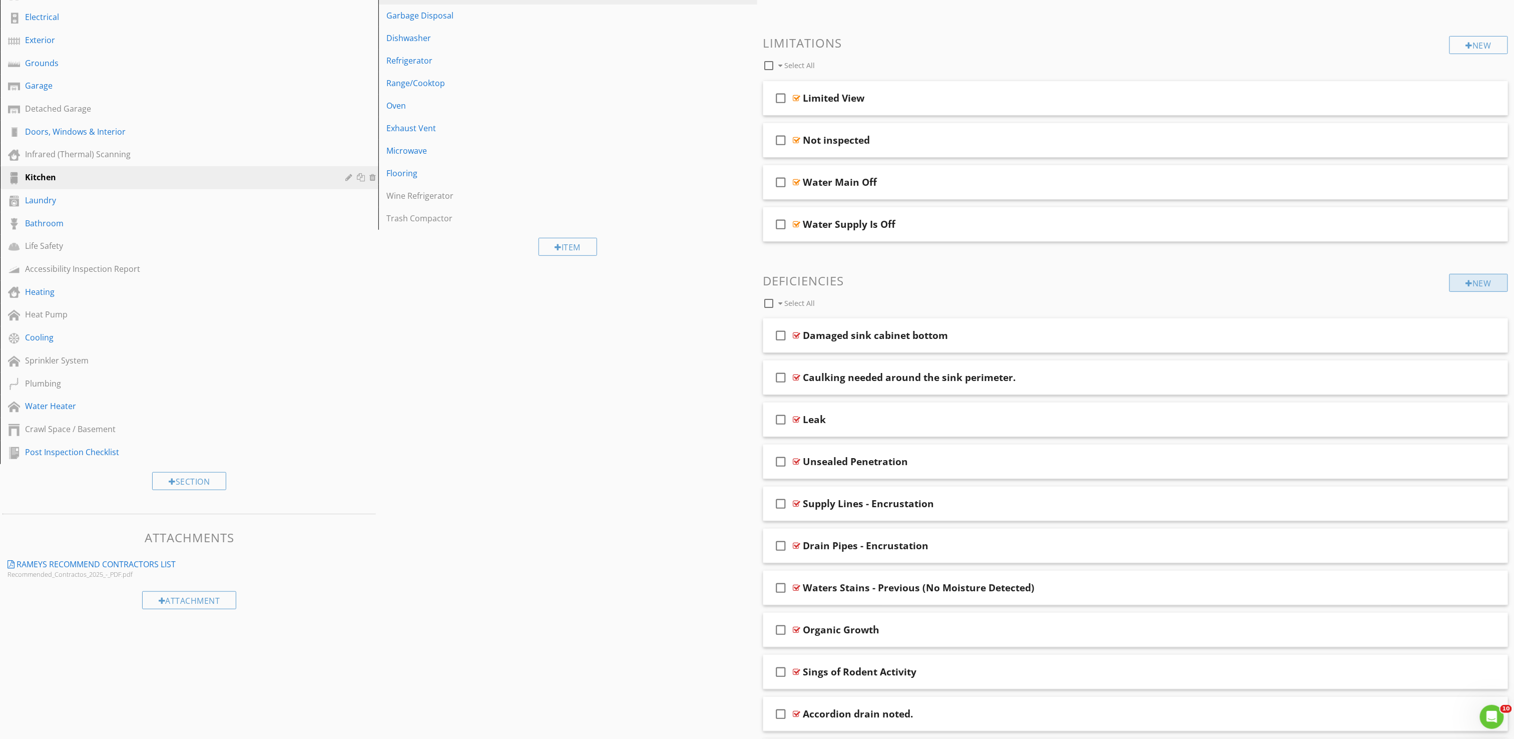
click at [1470, 282] on div "New" at bounding box center [1479, 283] width 59 height 18
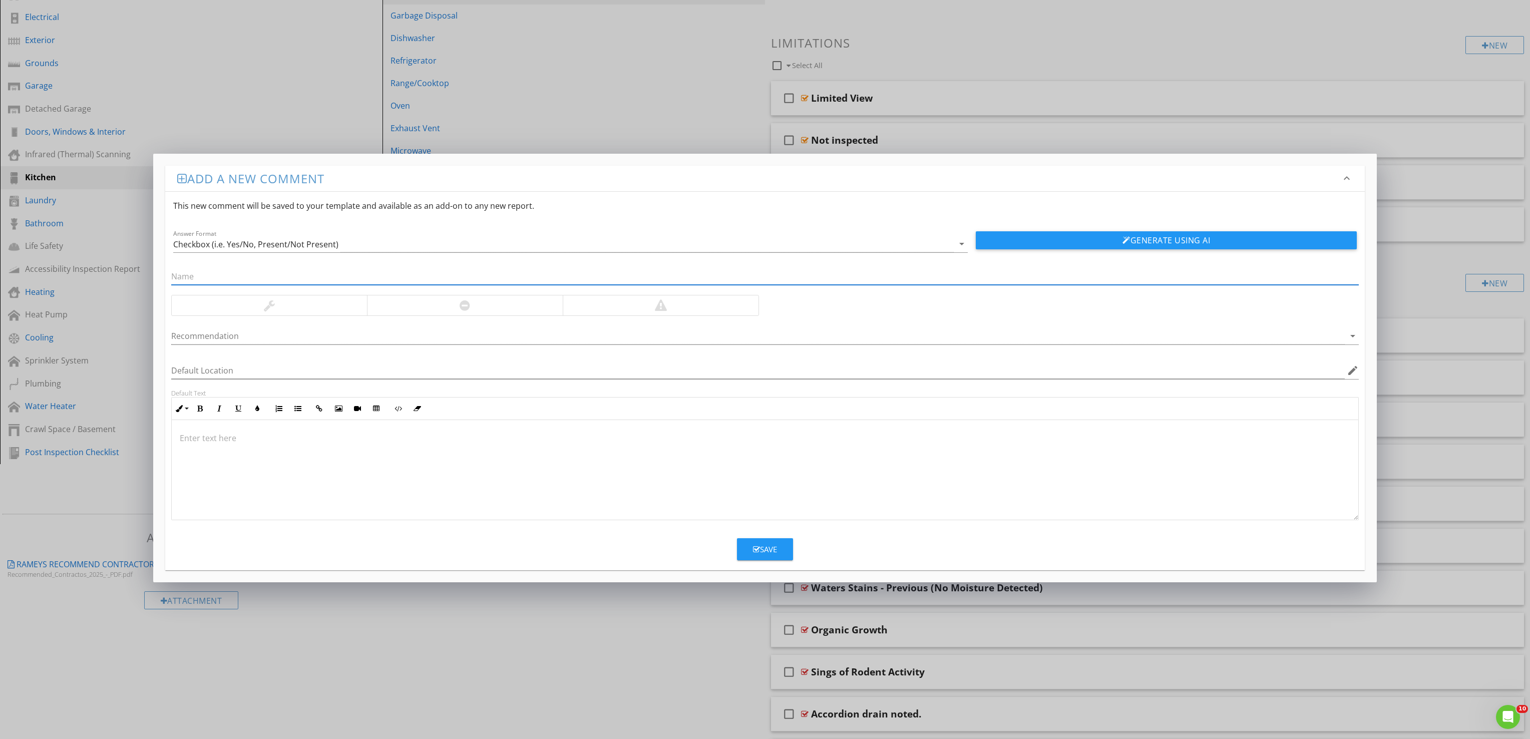
click at [280, 476] on div at bounding box center [765, 470] width 1187 height 100
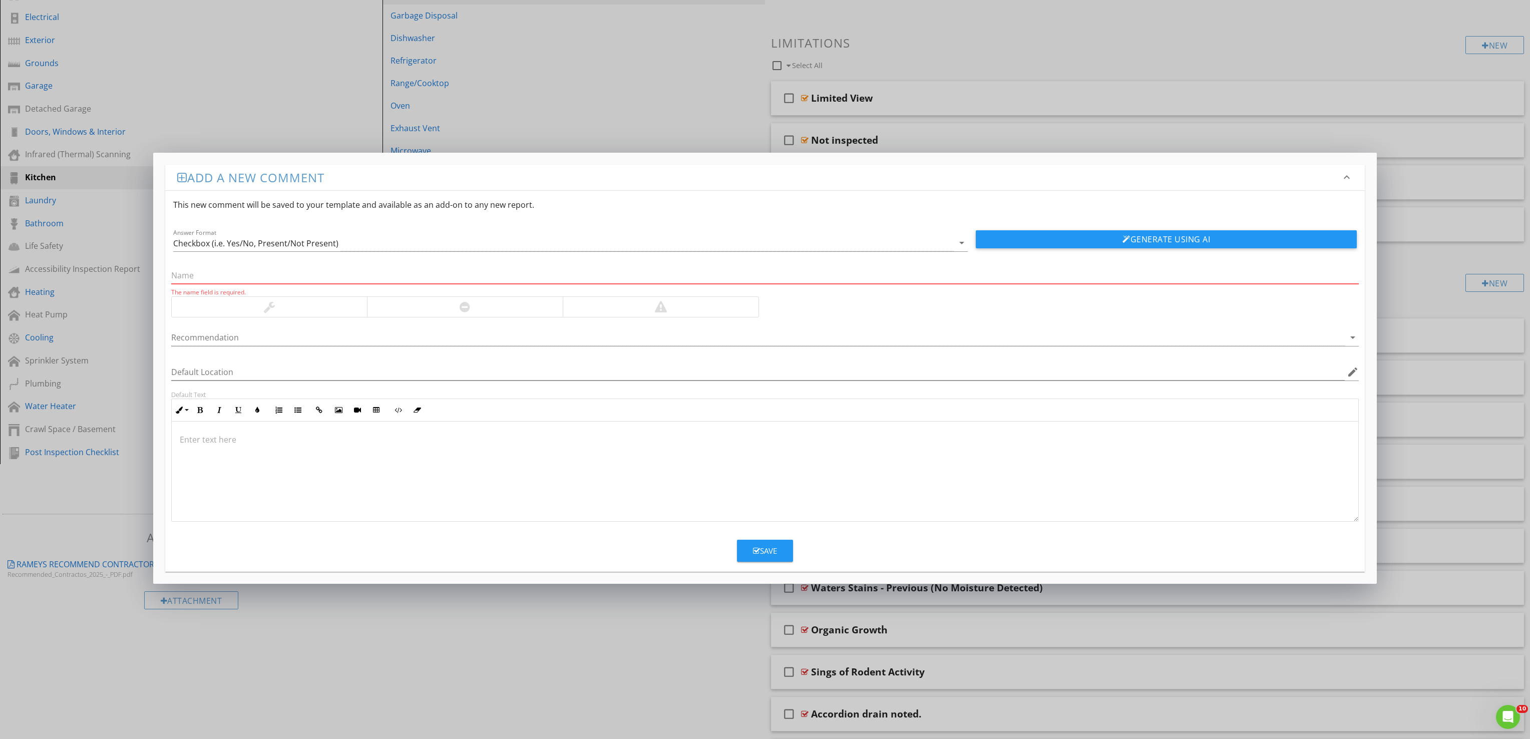
click at [293, 278] on input "text" at bounding box center [765, 275] width 1188 height 17
paste input "Damaged or Missing Sink Water Supply Handle"
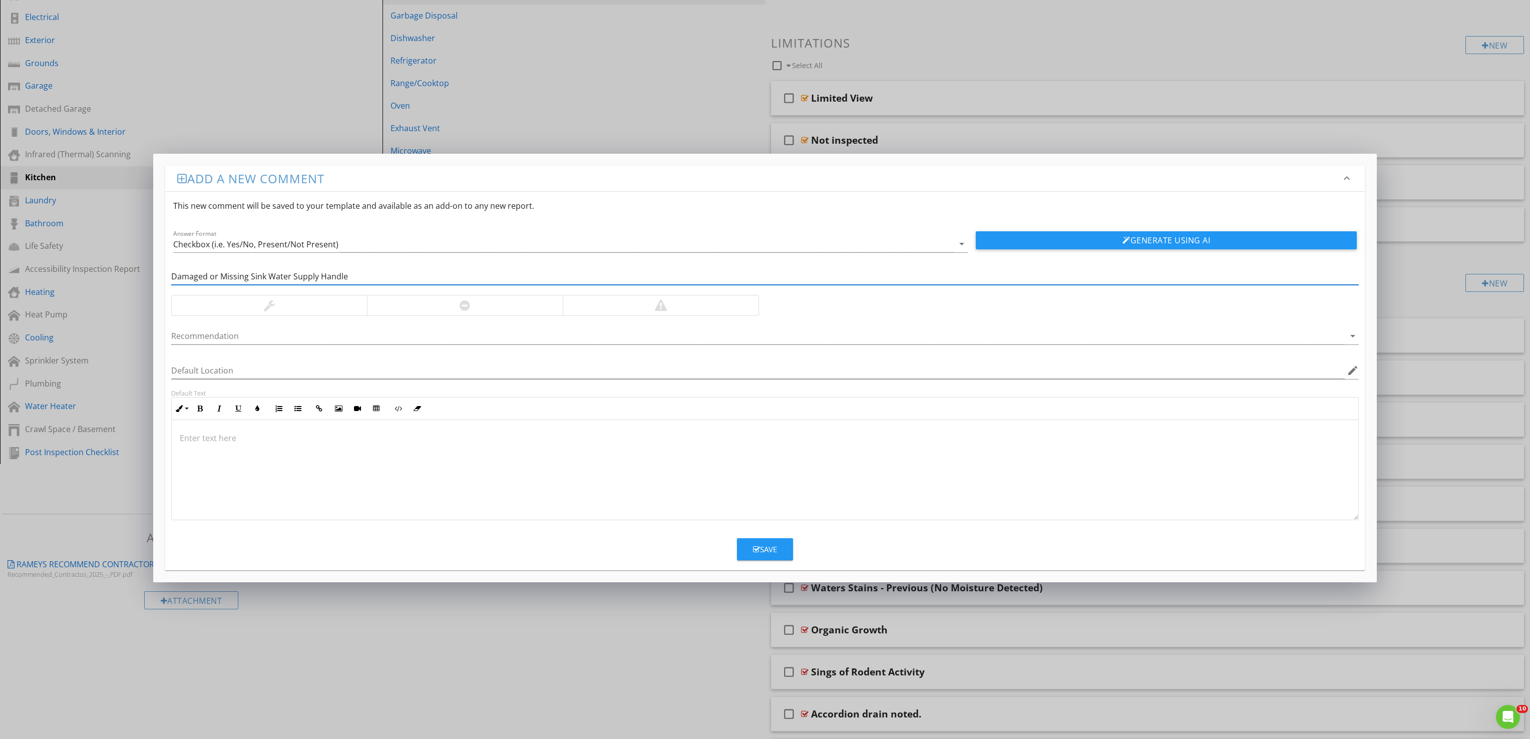
type input "Damaged or Missing Sink Water Supply Handle"
click at [487, 302] on div at bounding box center [465, 305] width 196 height 20
click at [365, 503] on div at bounding box center [765, 470] width 1187 height 100
click at [657, 448] on div "The handle on the sink’s water supply valve is damaged or missing, preventing p…" at bounding box center [765, 470] width 1187 height 100
click at [769, 553] on div "Save" at bounding box center [765, 550] width 24 height 12
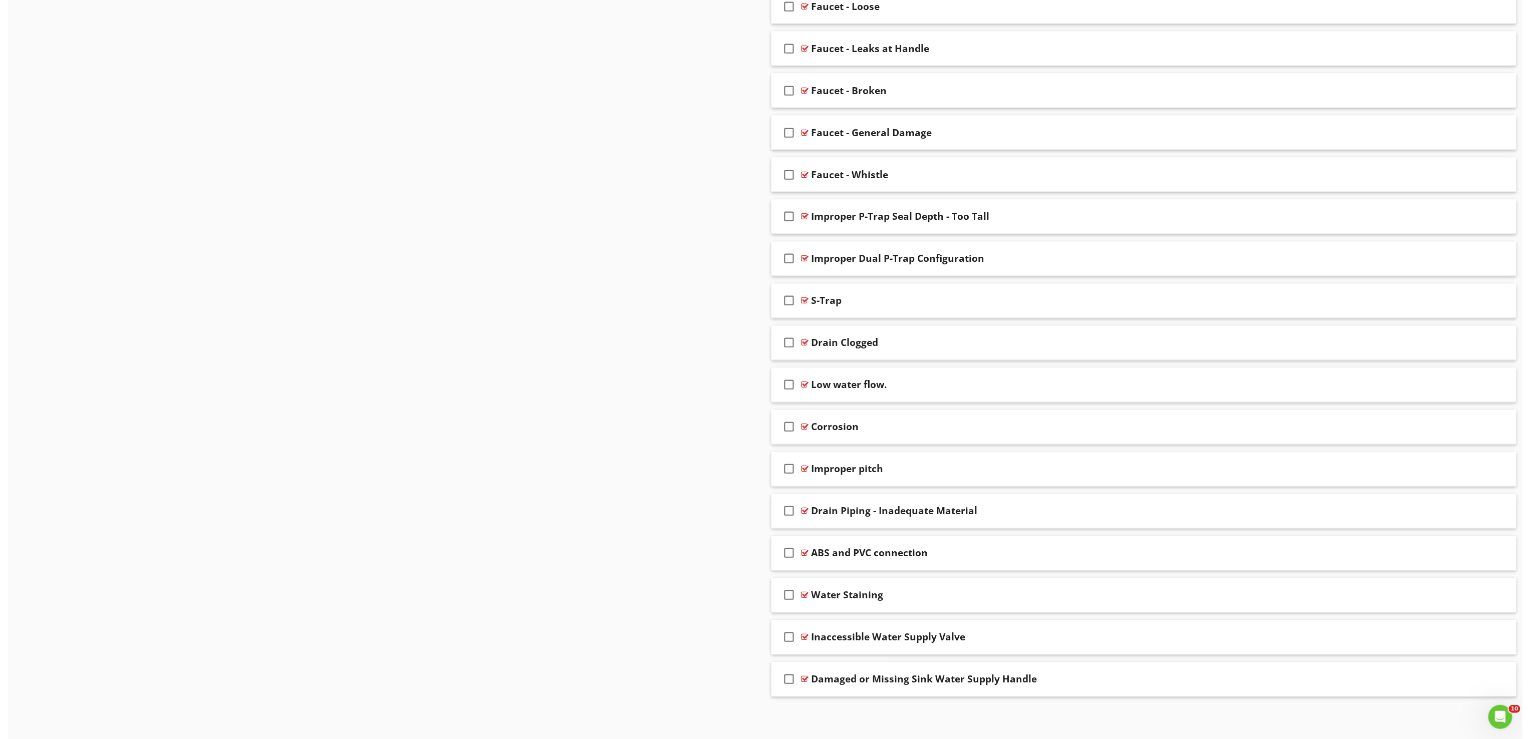
scroll to position [1059, 0]
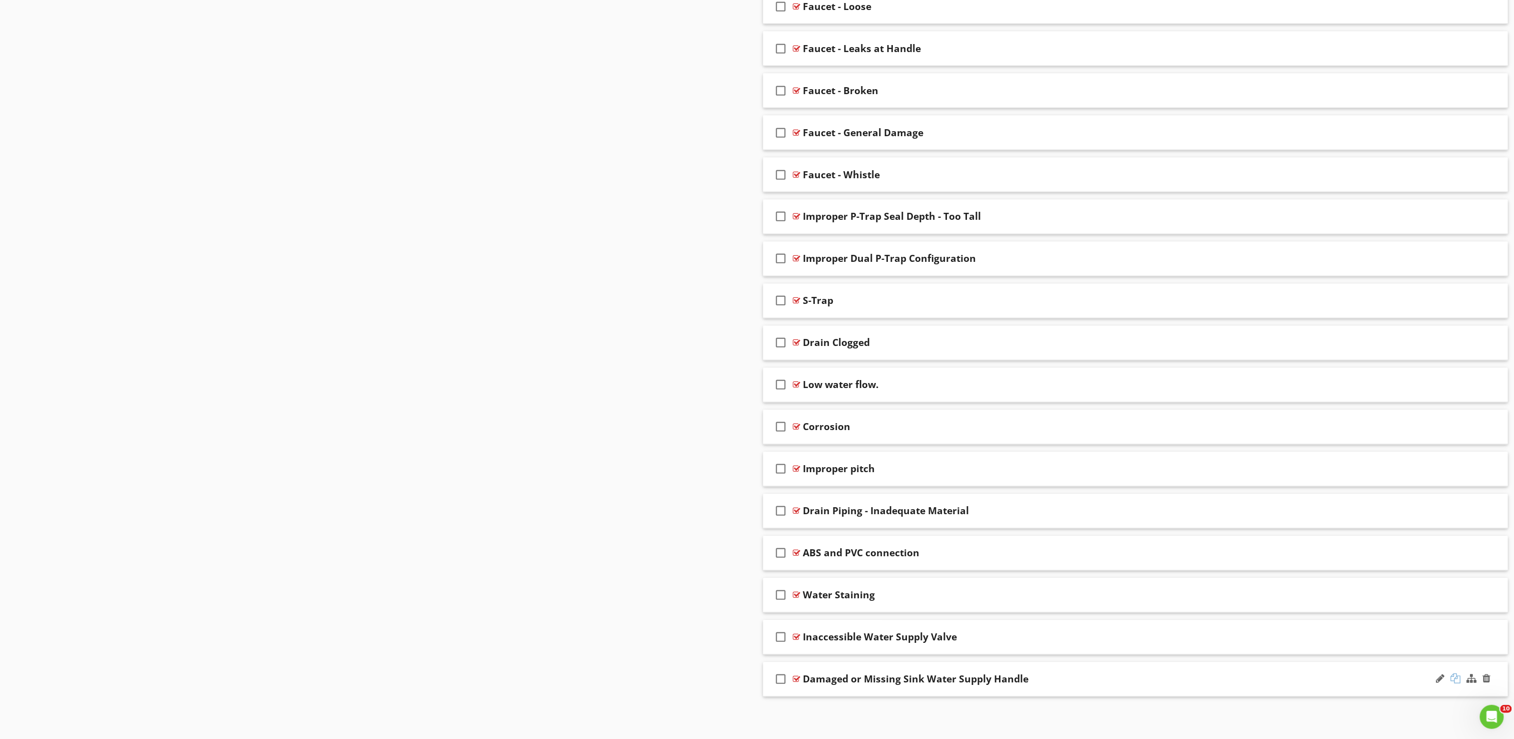
click at [1454, 677] on div at bounding box center [1456, 679] width 10 height 10
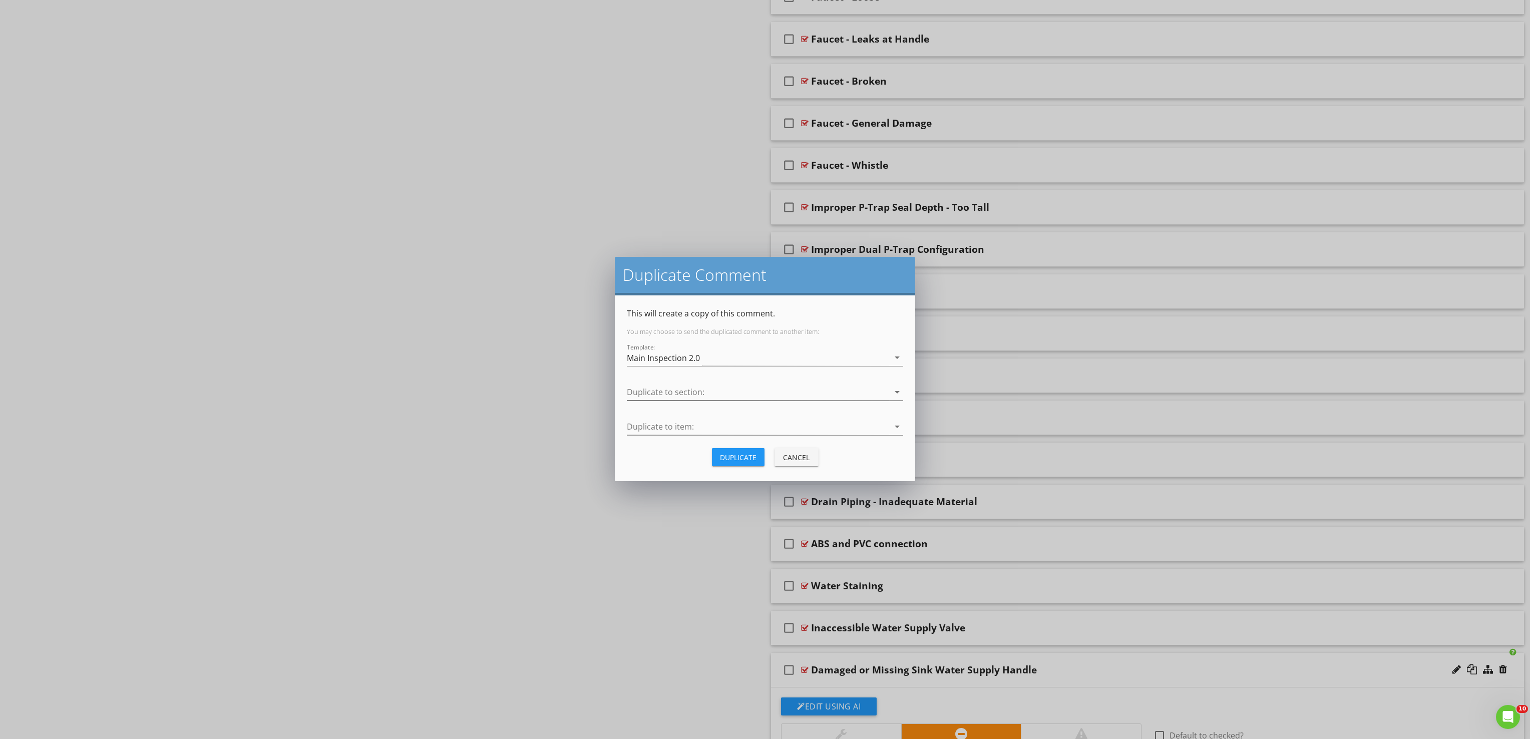
click at [771, 393] on div at bounding box center [758, 392] width 262 height 17
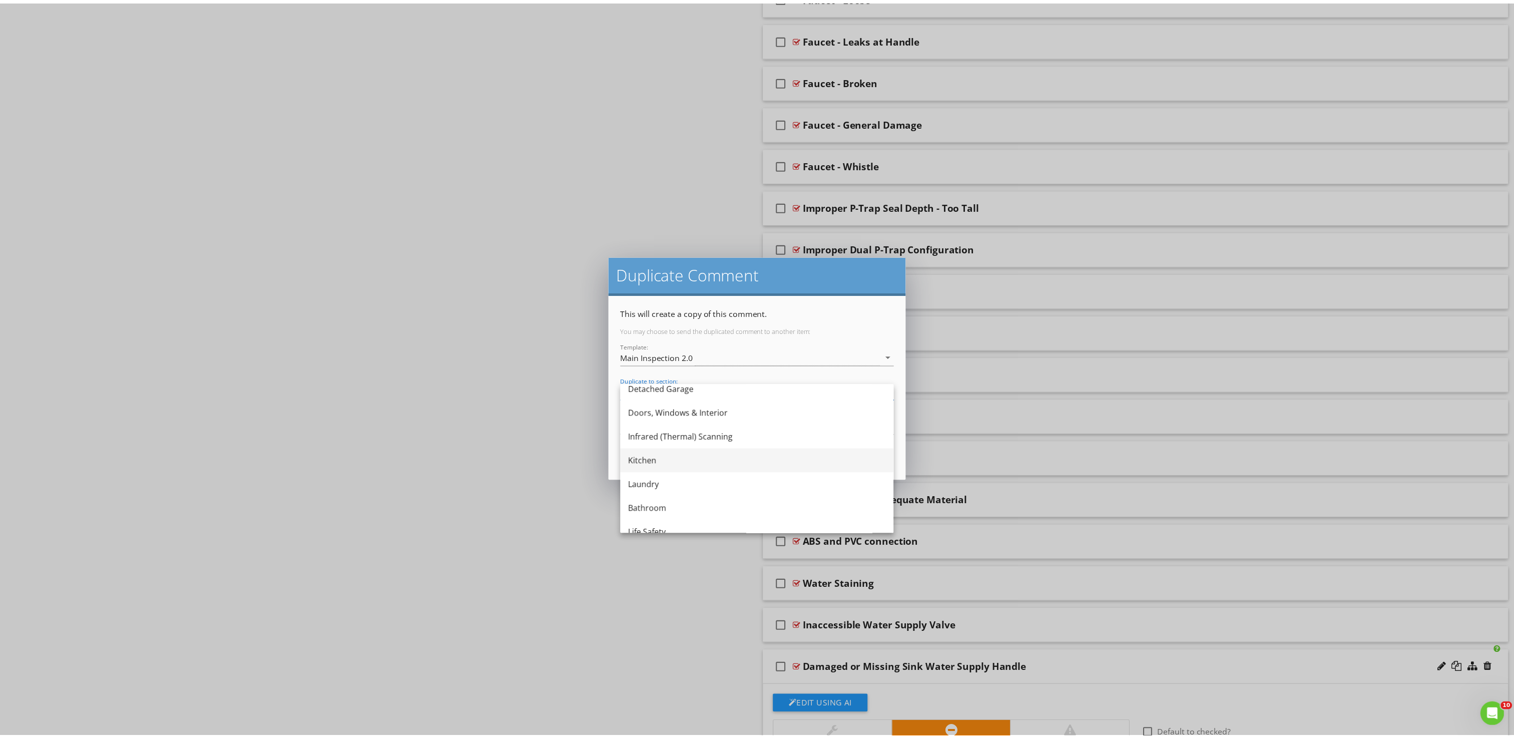
scroll to position [200, 0]
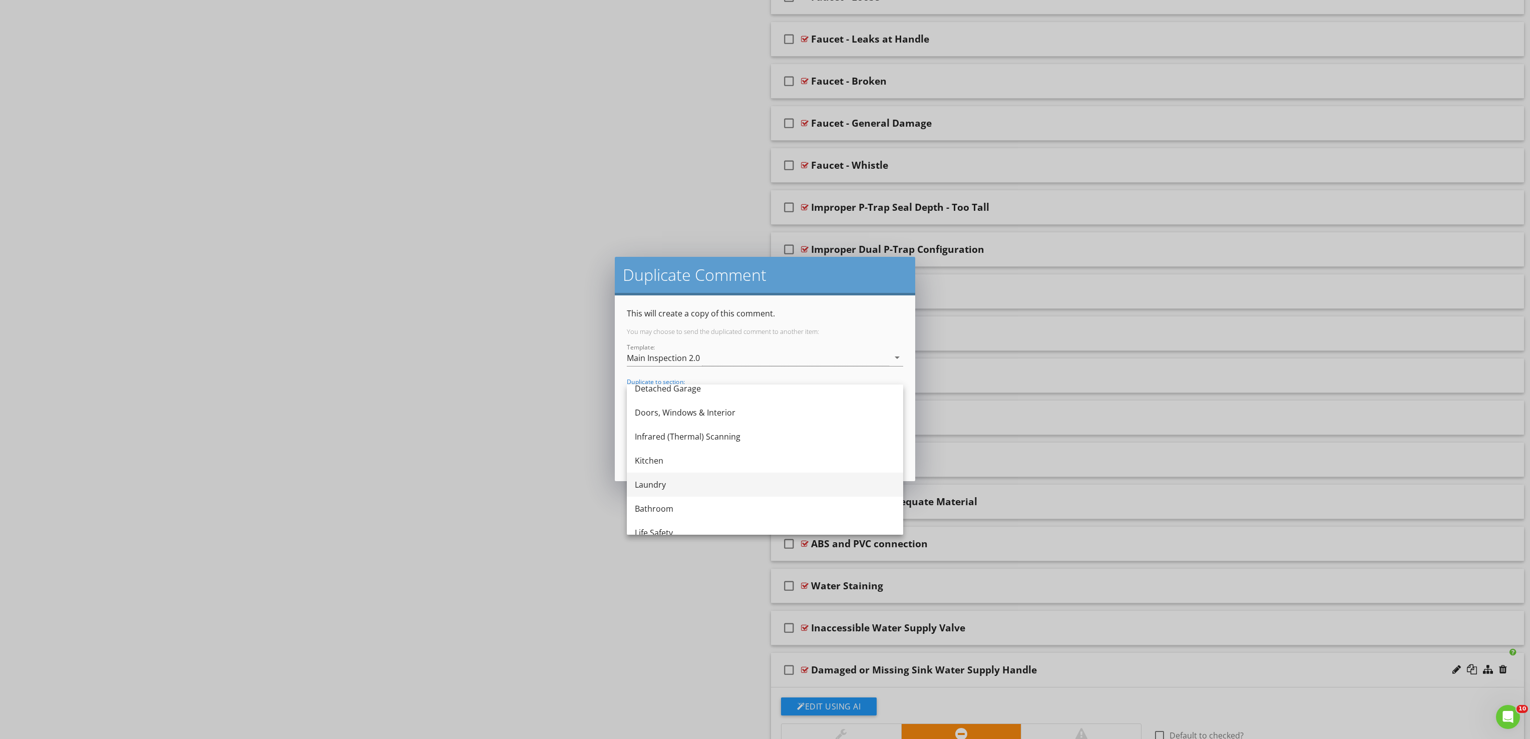
click at [683, 492] on div "Laundry" at bounding box center [765, 485] width 260 height 24
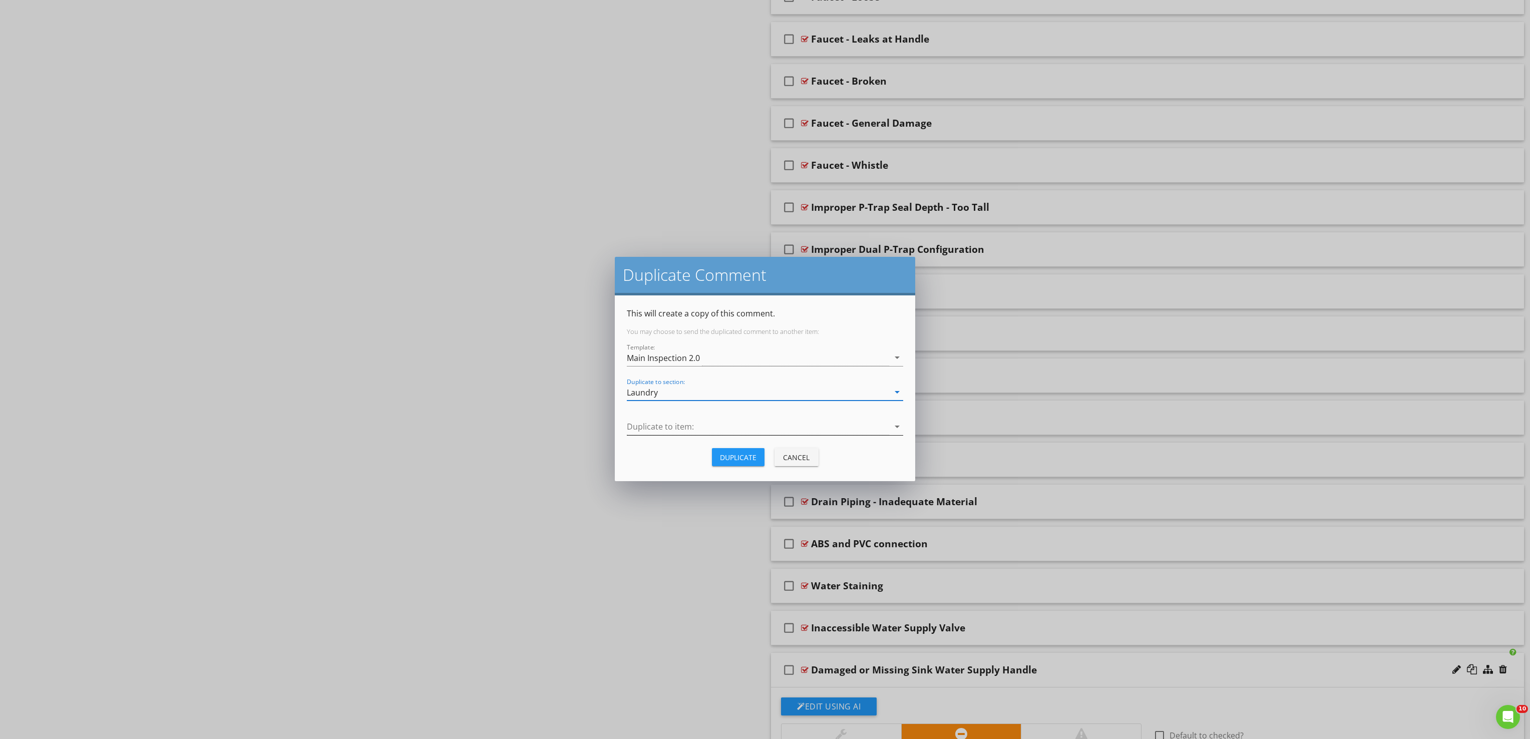
click at [737, 419] on div at bounding box center [758, 426] width 262 height 17
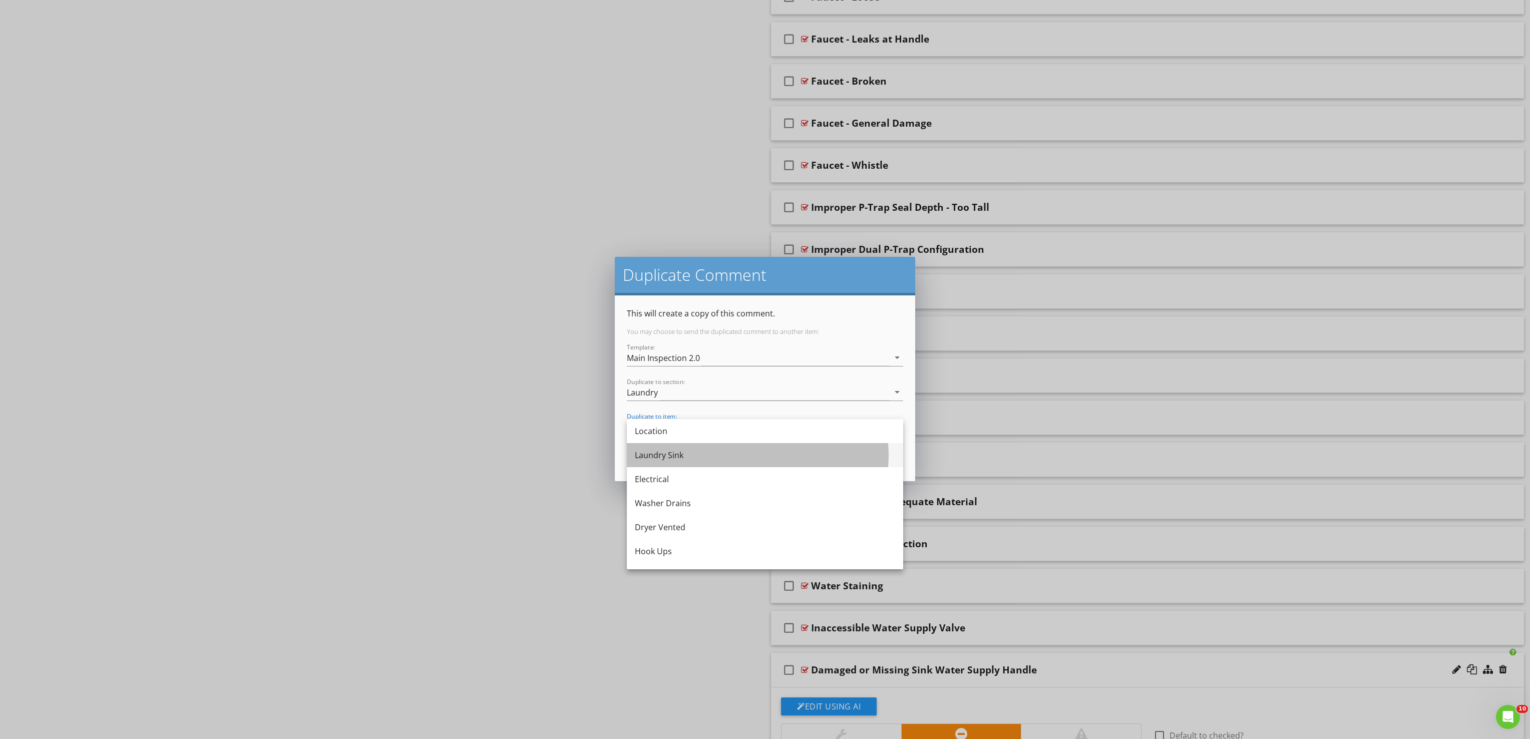
click at [689, 454] on div "Laundry Sink" at bounding box center [765, 455] width 260 height 12
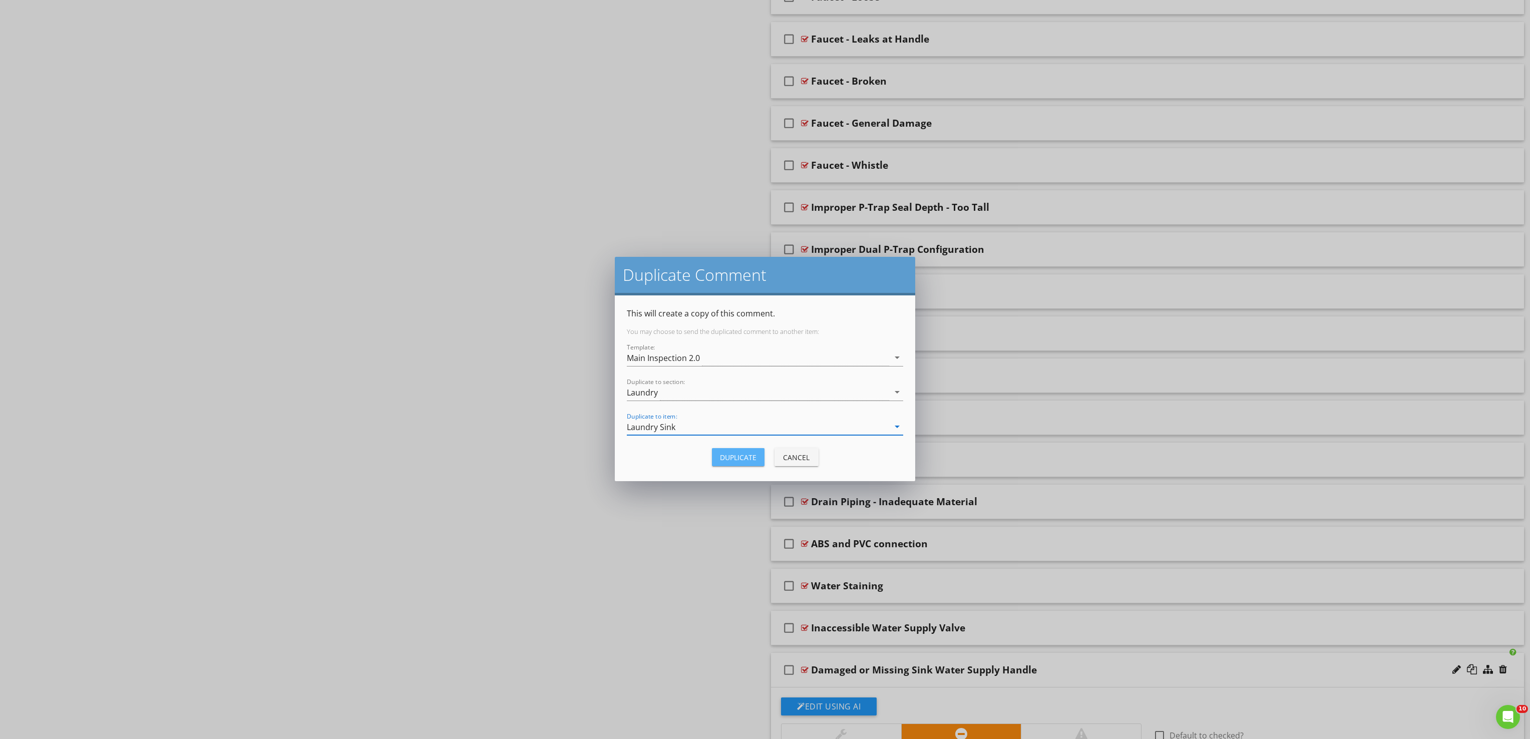
click at [749, 464] on button "Duplicate" at bounding box center [738, 457] width 53 height 18
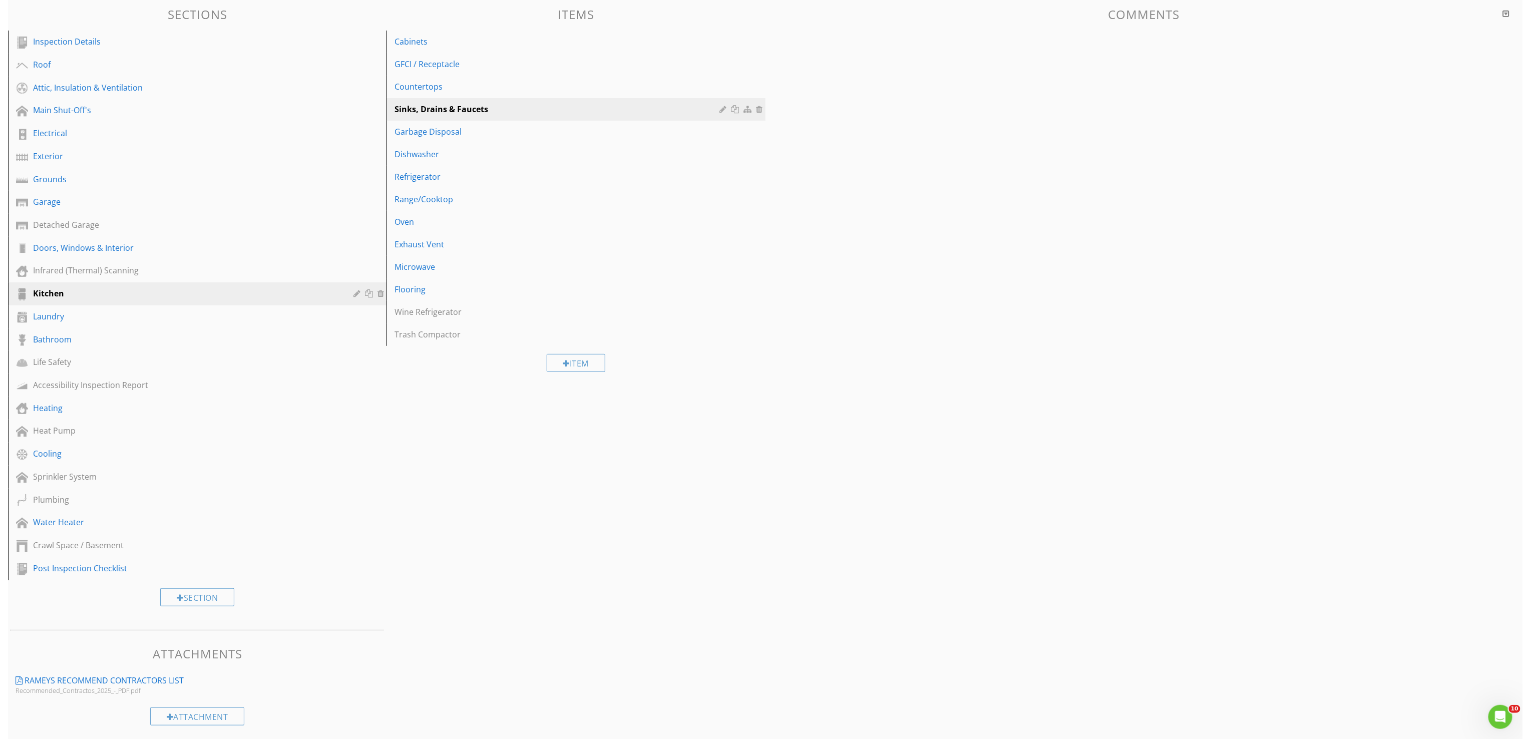
scroll to position [1059, 0]
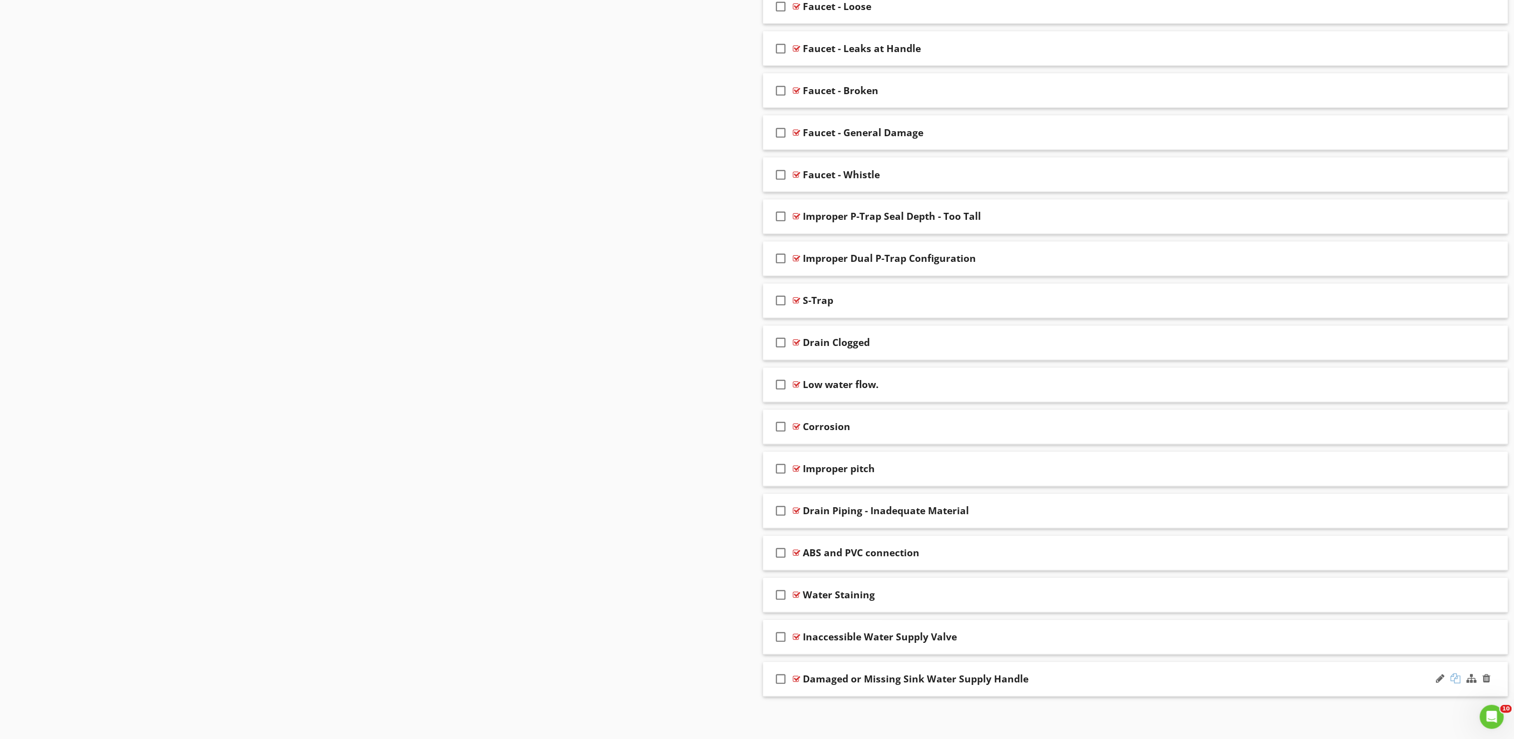
click at [1459, 681] on div at bounding box center [1456, 679] width 10 height 10
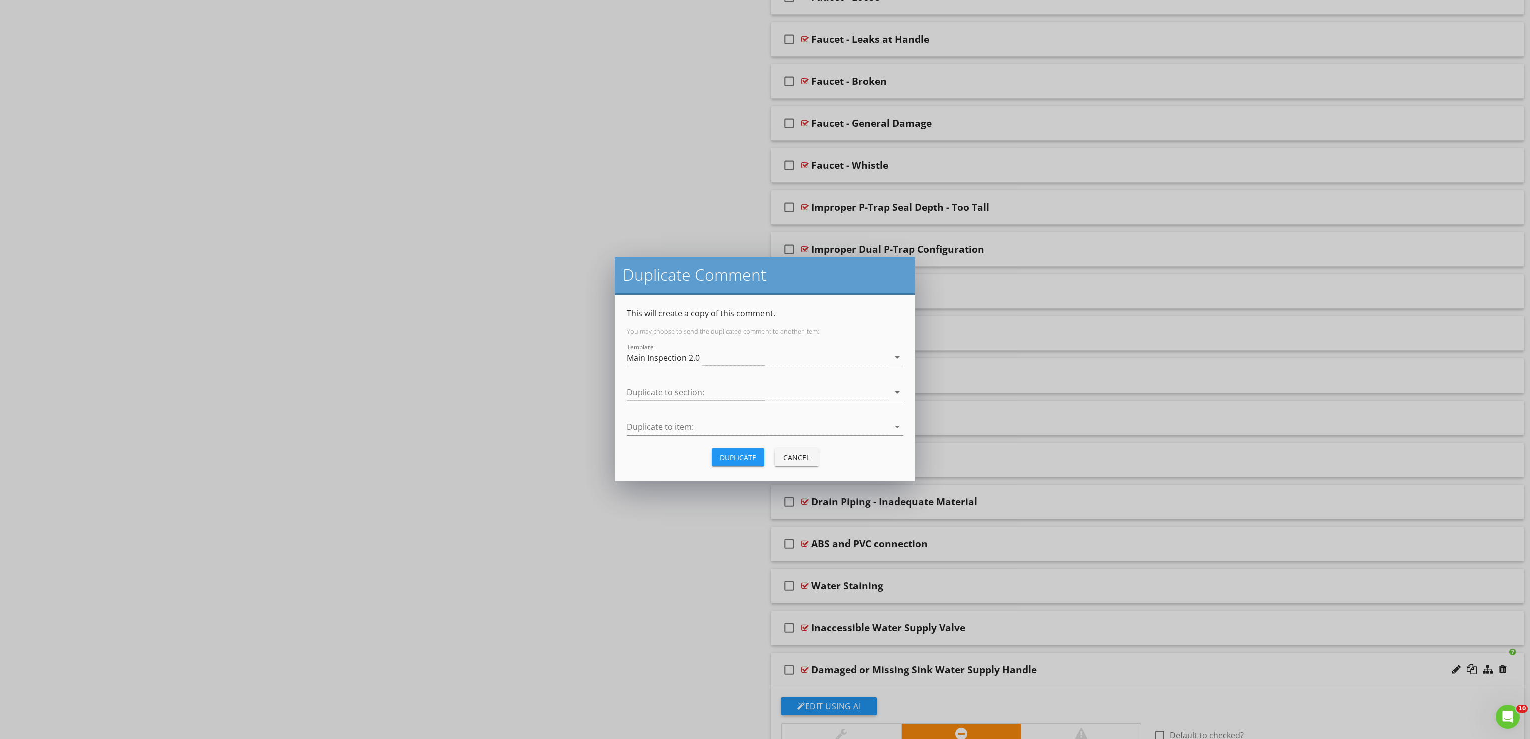
click at [681, 397] on div at bounding box center [758, 392] width 262 height 17
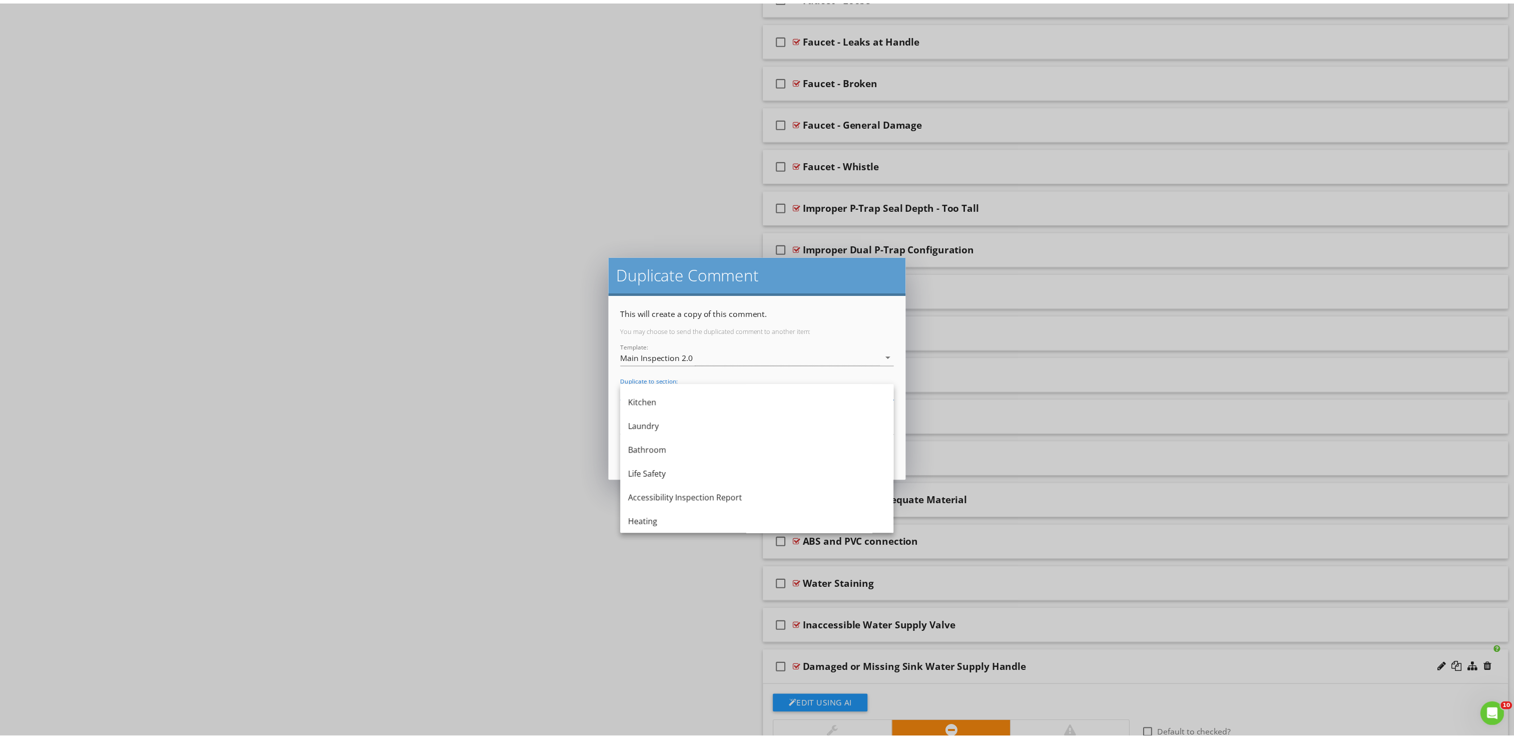
scroll to position [262, 0]
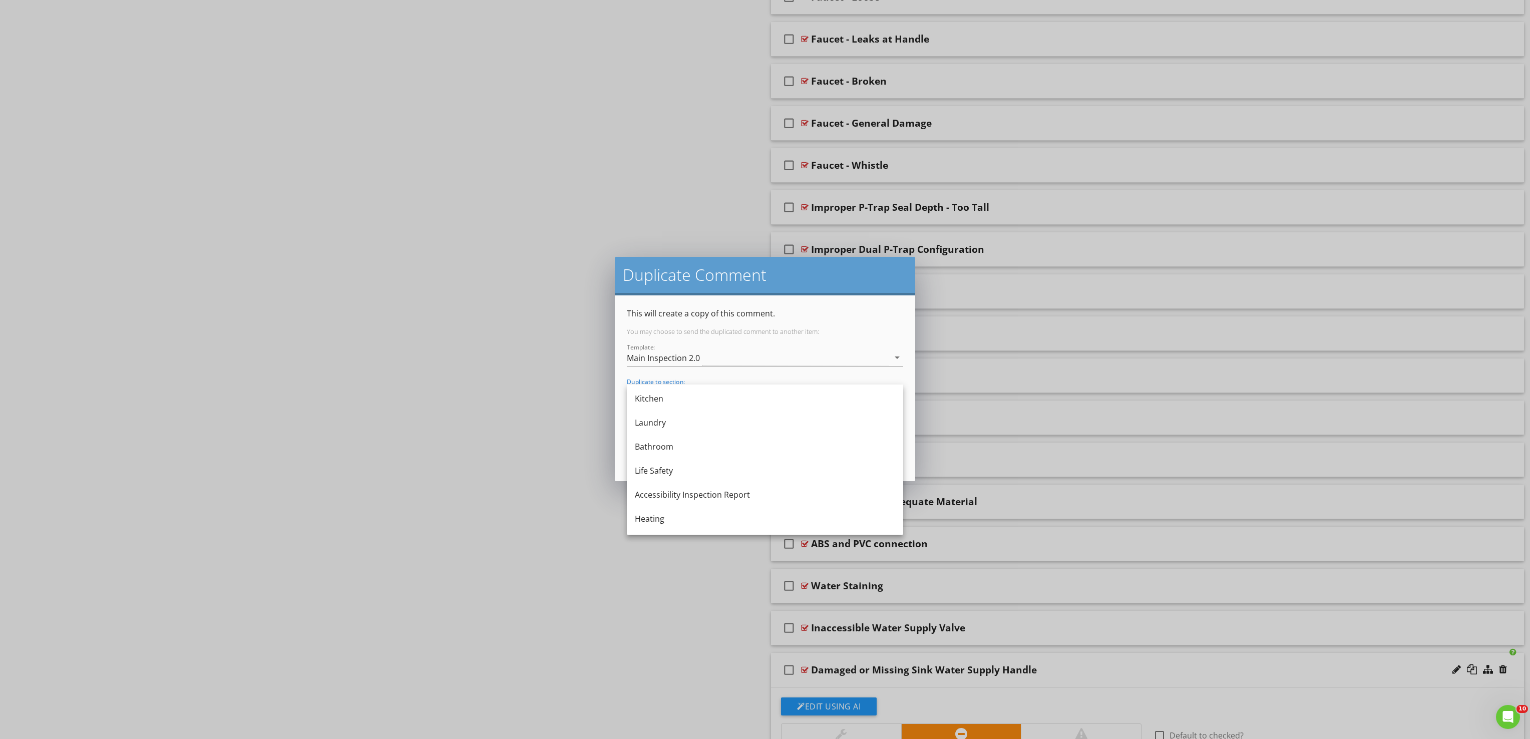
click at [706, 437] on div "Bathroom" at bounding box center [765, 446] width 260 height 24
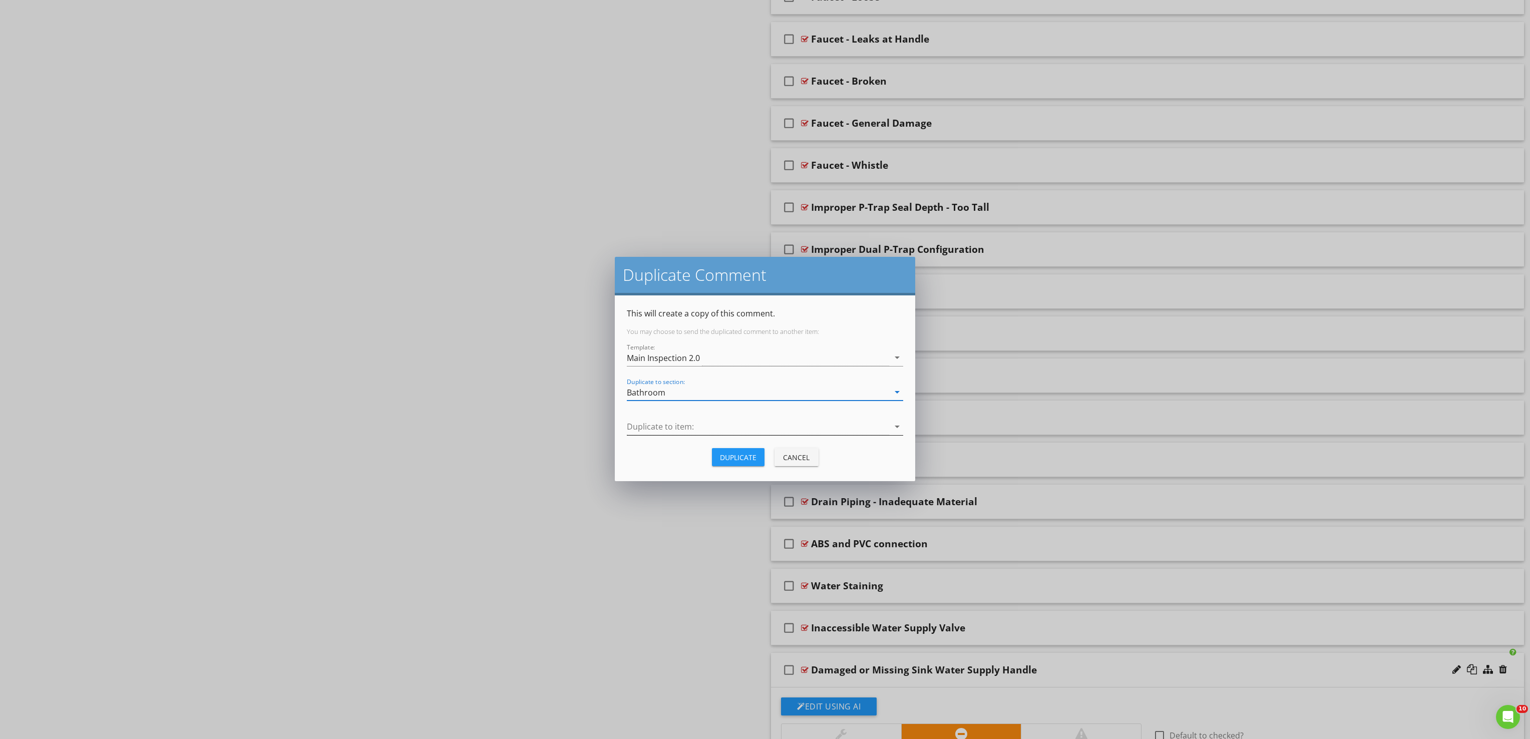
click at [720, 432] on div at bounding box center [758, 426] width 262 height 17
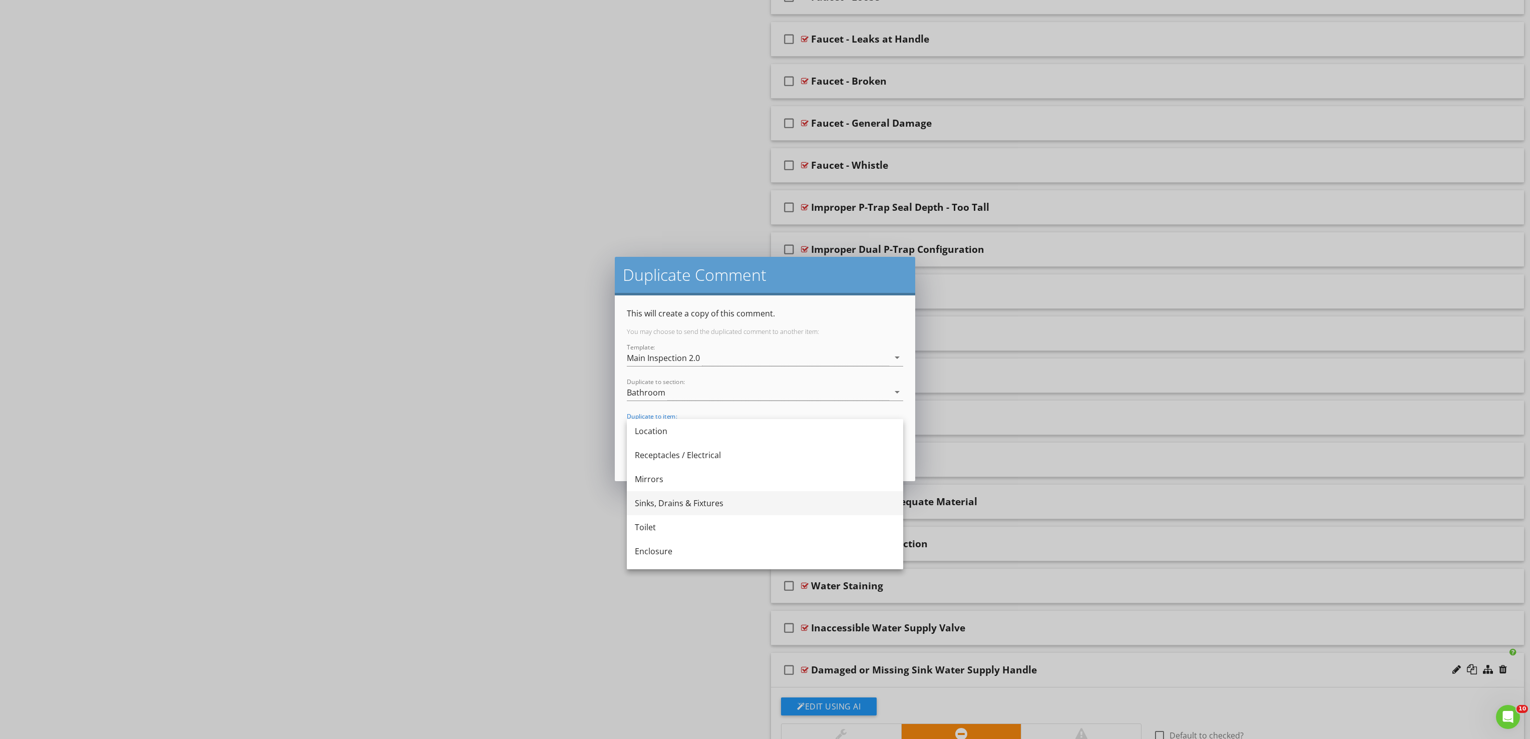
click at [689, 506] on div "Sinks, Drains & Fixtures" at bounding box center [765, 503] width 260 height 12
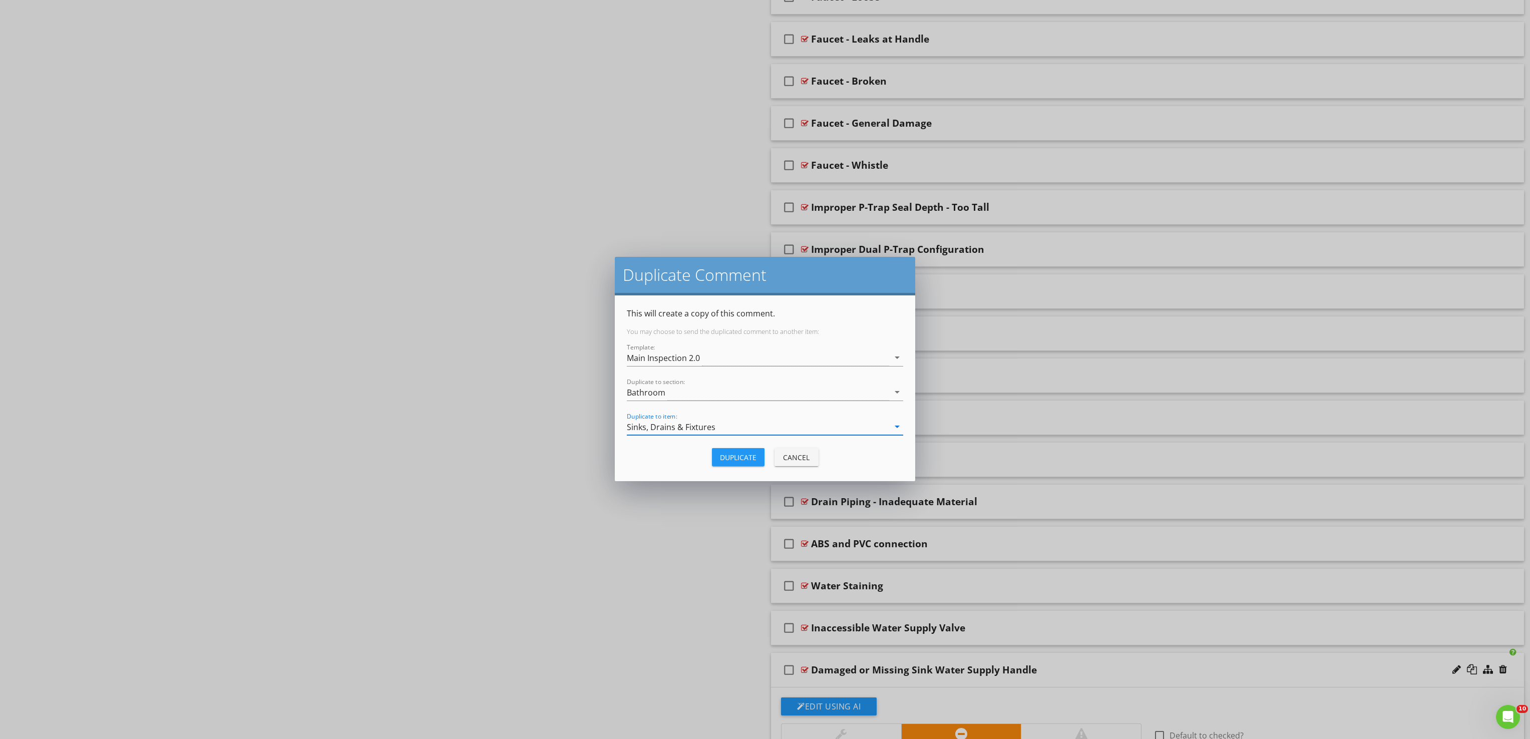
click at [729, 459] on div "Duplicate" at bounding box center [738, 457] width 37 height 11
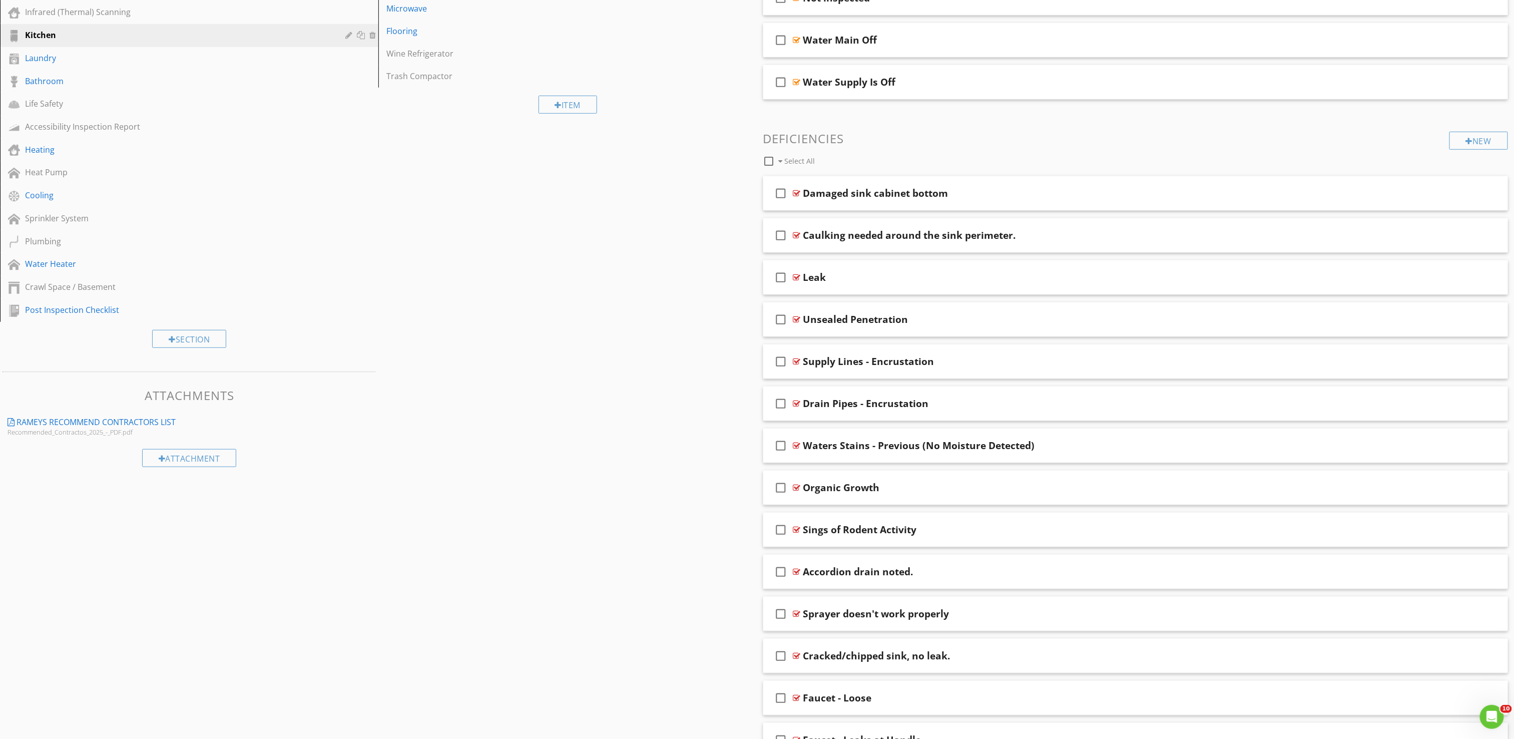
scroll to position [0, 0]
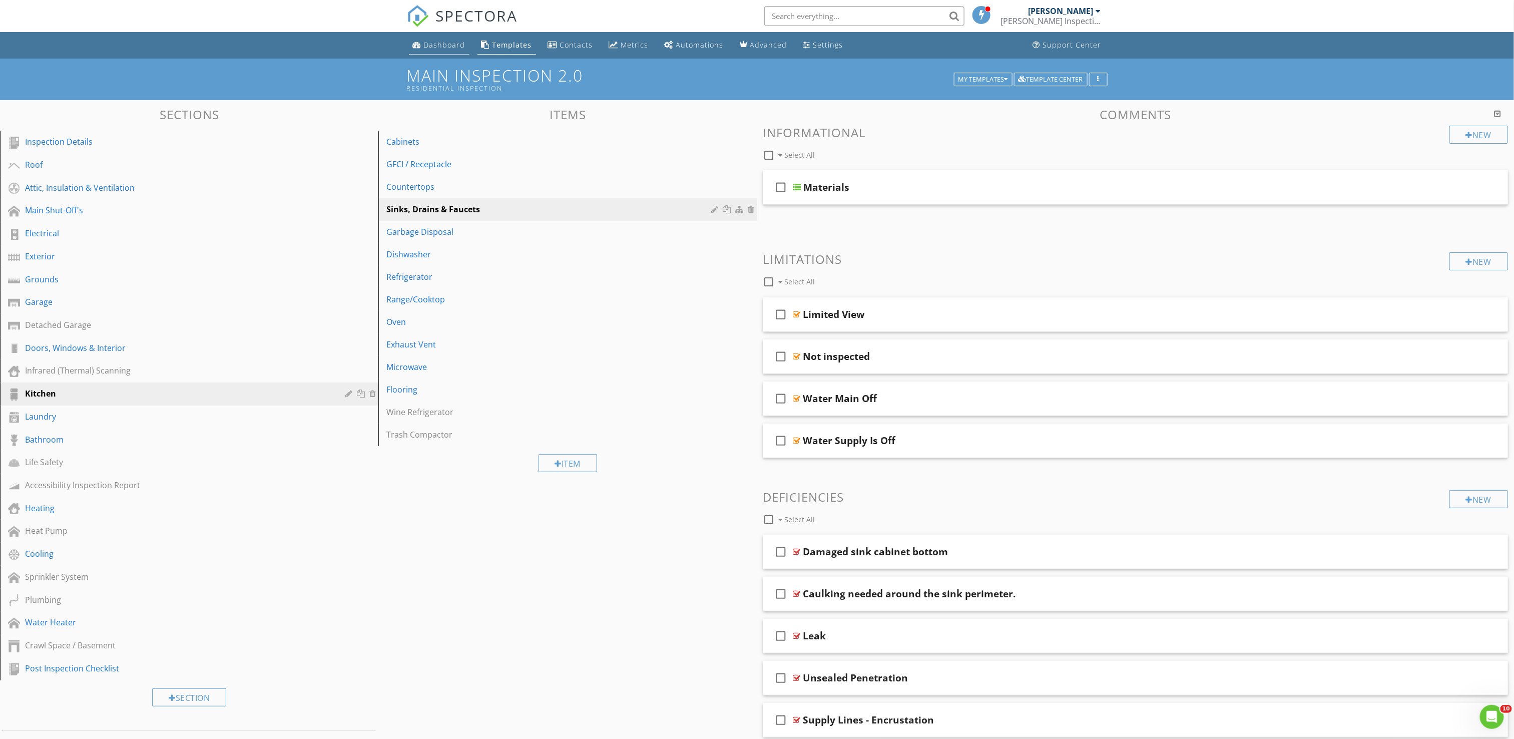
click at [447, 43] on div "Dashboard" at bounding box center [445, 45] width 42 height 10
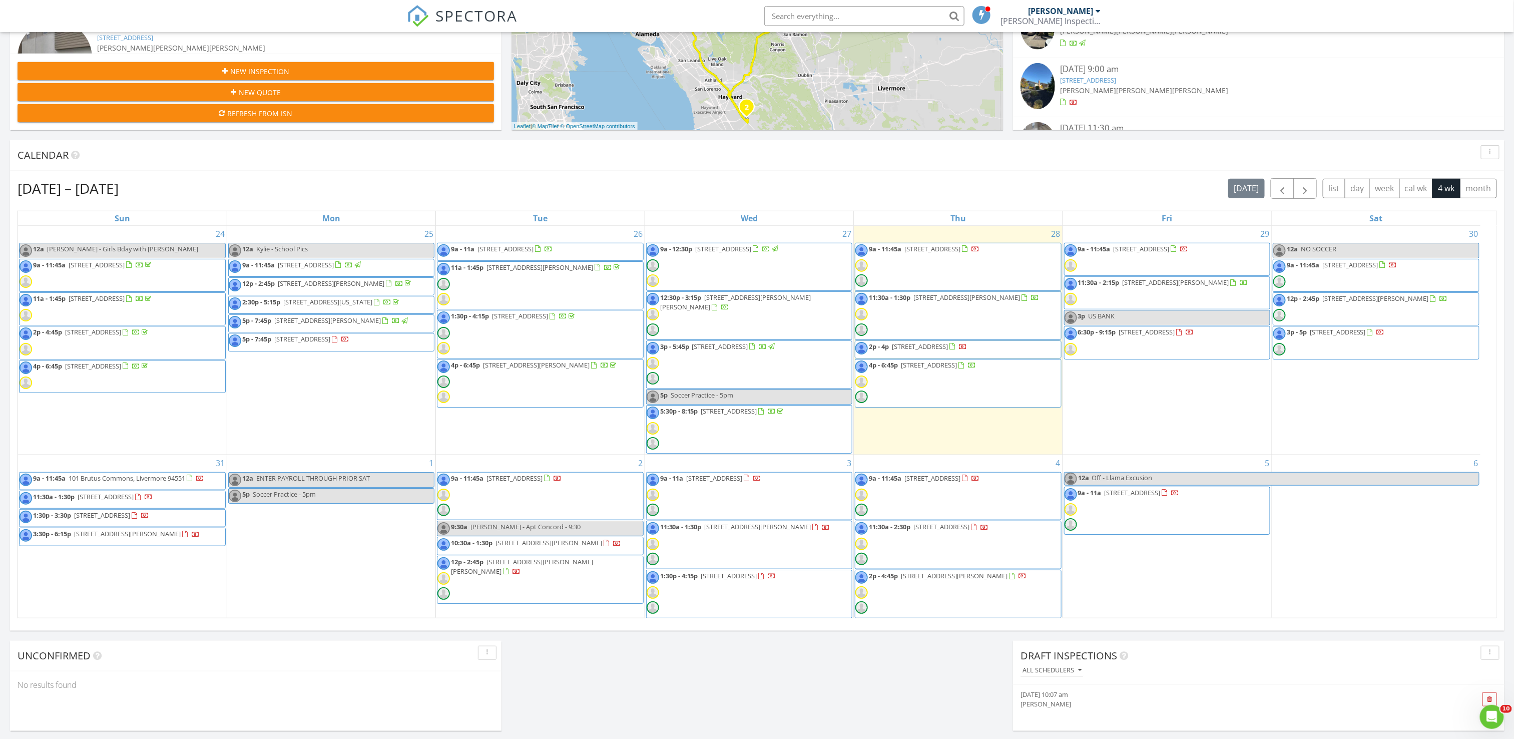
drag, startPoint x: 935, startPoint y: 341, endPoint x: 931, endPoint y: 349, distance: 8.7
click at [931, 349] on span "[STREET_ADDRESS]" at bounding box center [920, 346] width 56 height 9
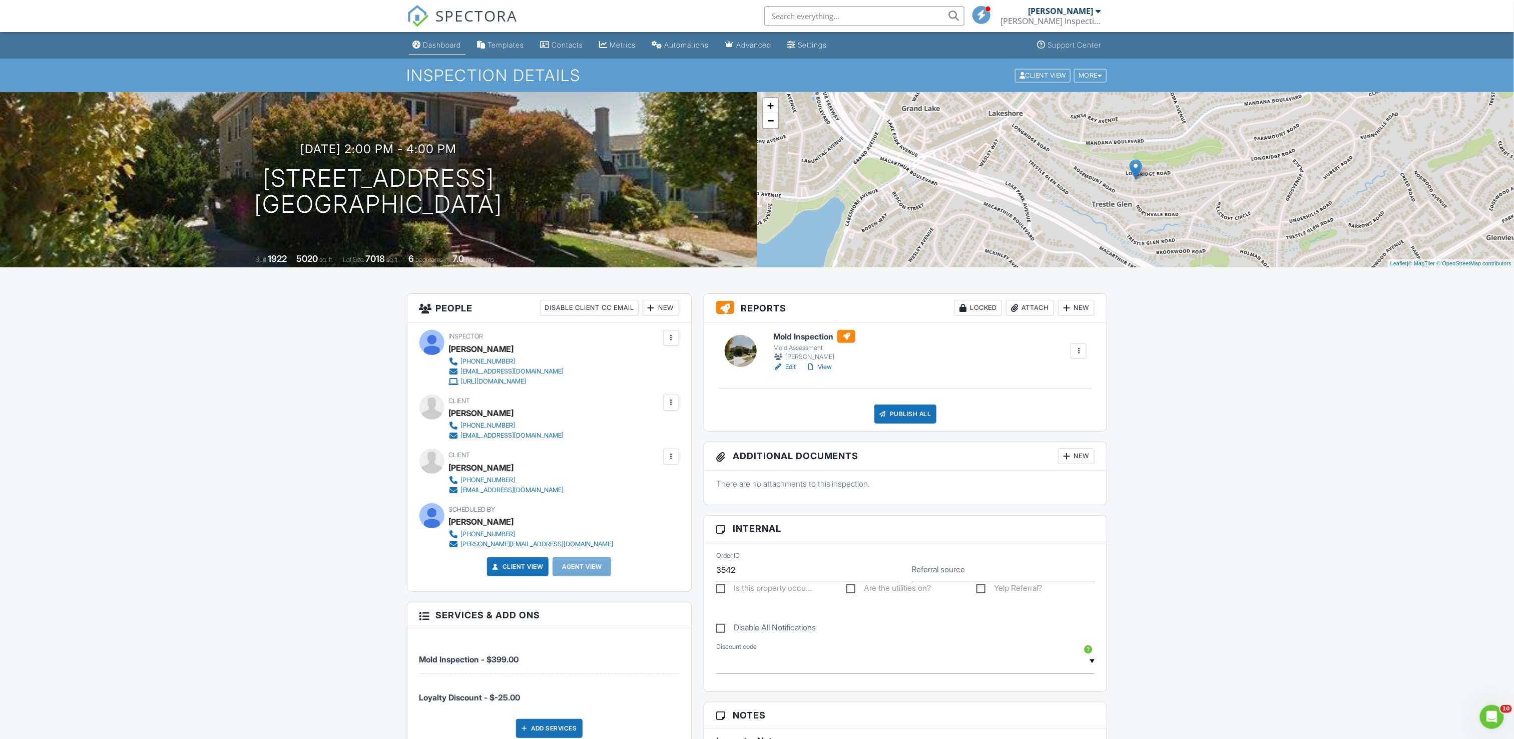
click at [440, 44] on div "Dashboard" at bounding box center [442, 45] width 38 height 9
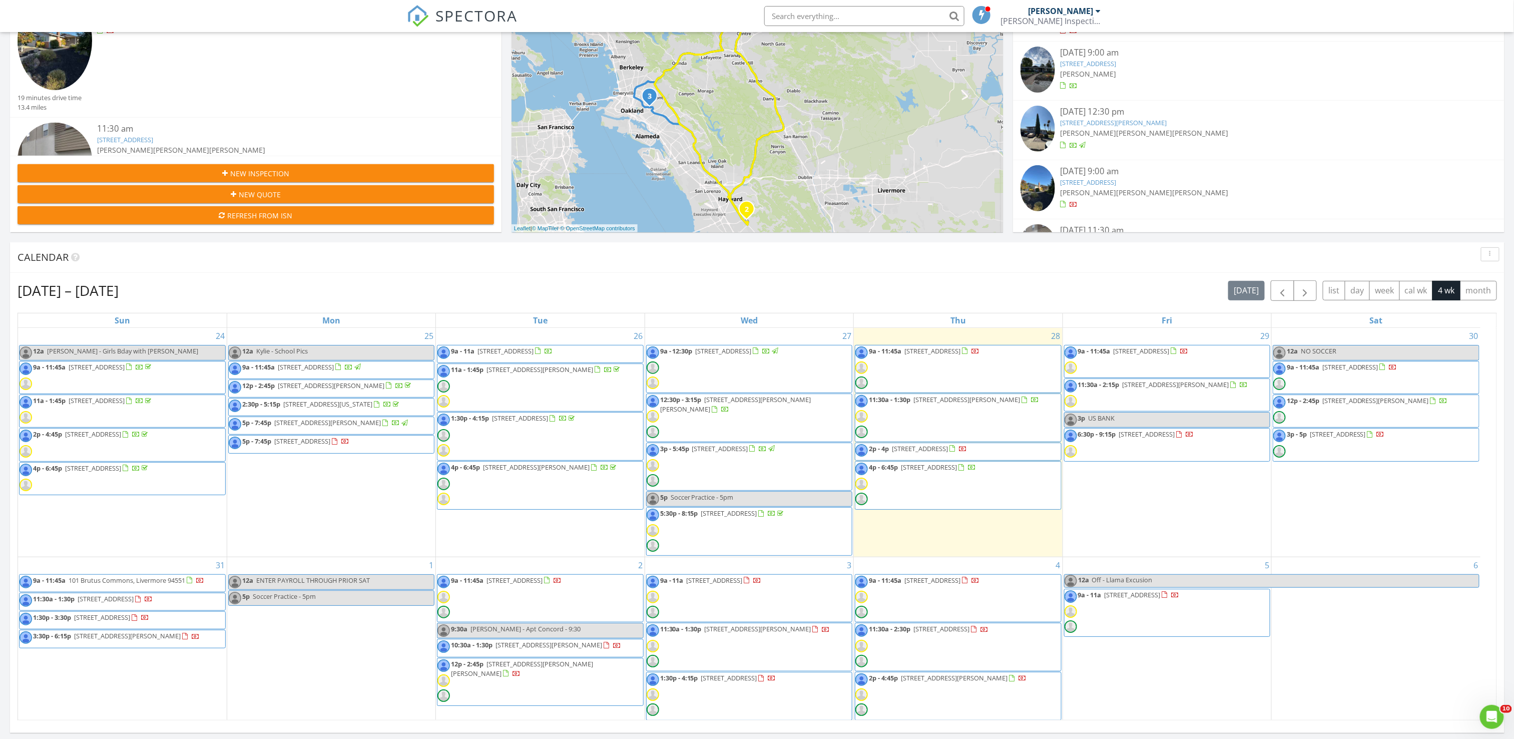
scroll to position [200, 0]
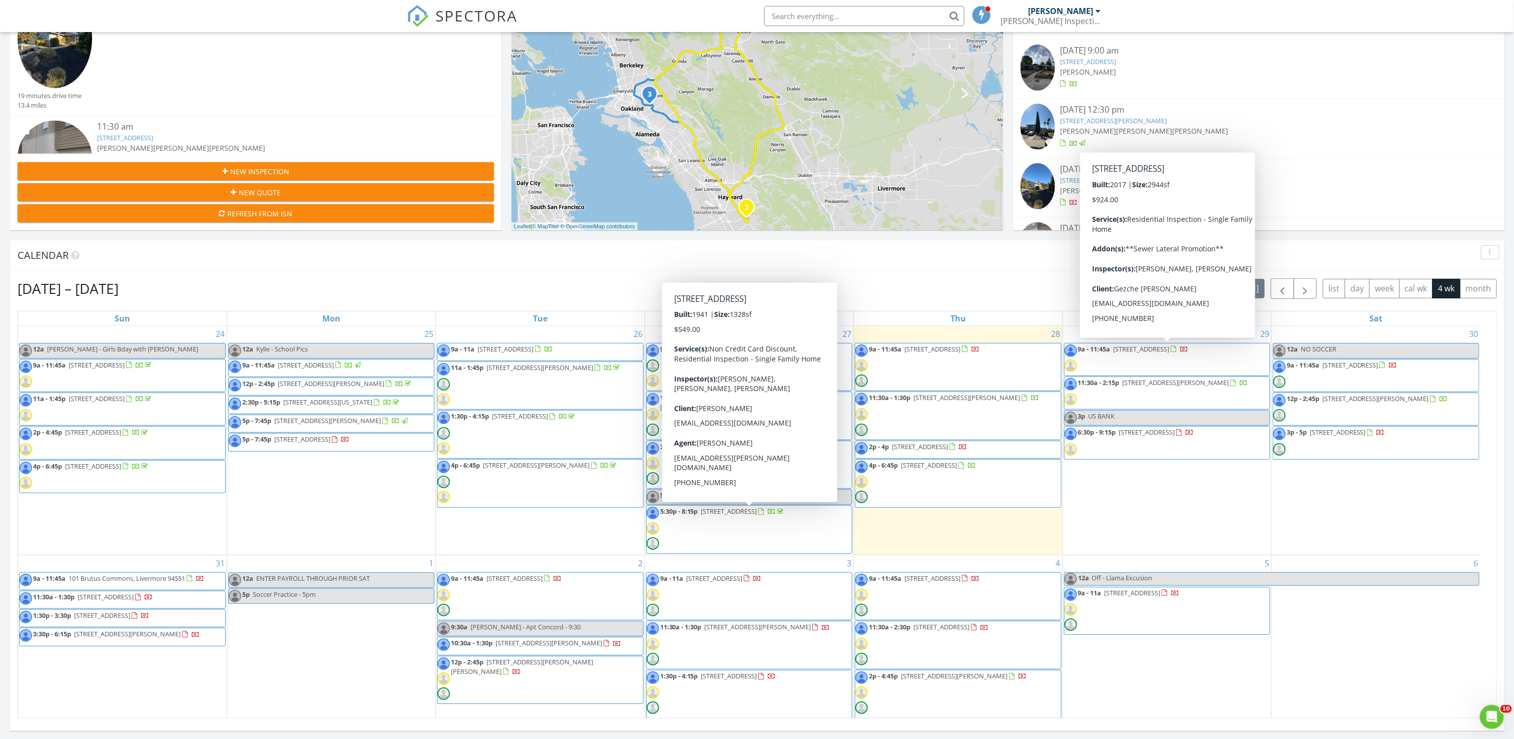
click at [1170, 353] on span "[STREET_ADDRESS]" at bounding box center [1142, 348] width 56 height 9
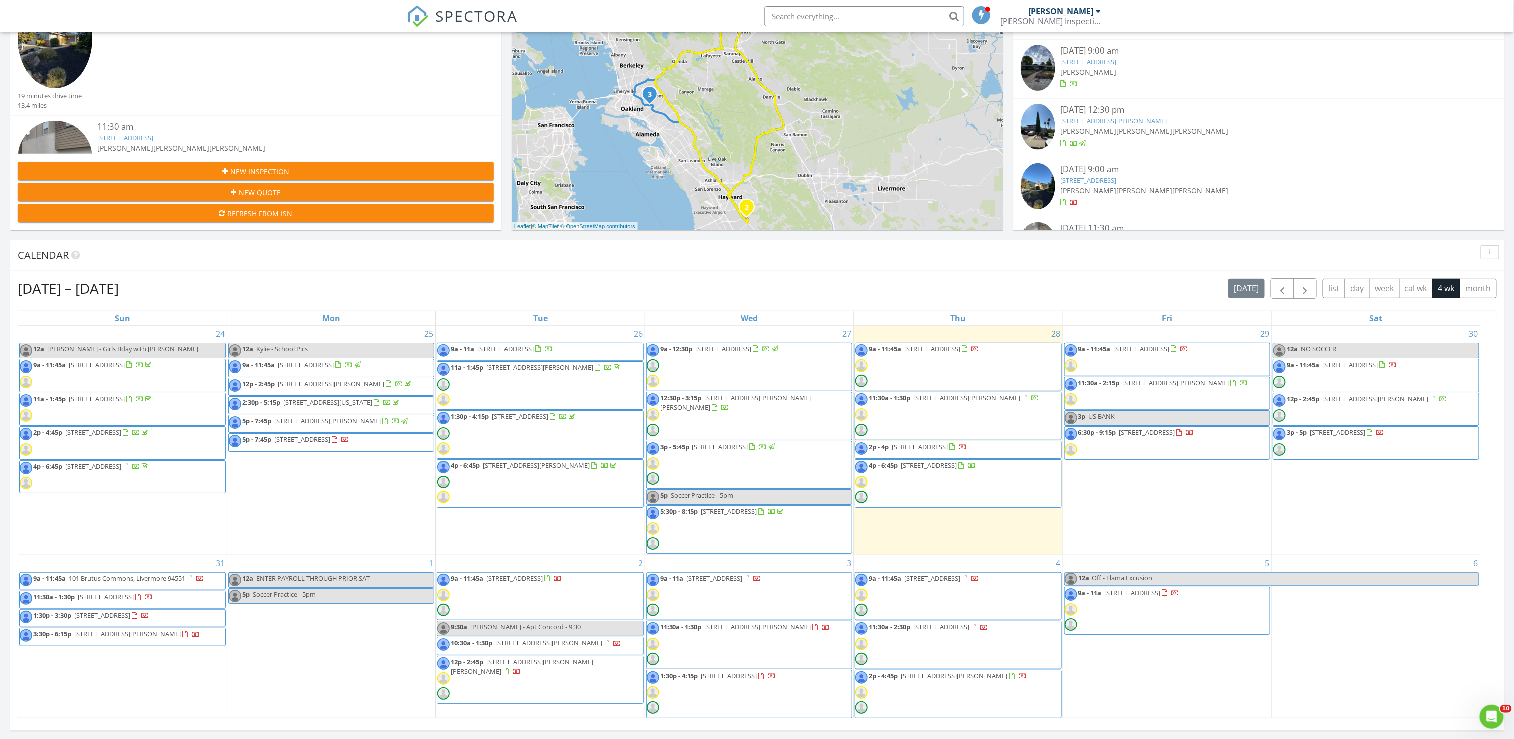
click at [1319, 368] on span "9a - 11:45a" at bounding box center [1303, 364] width 33 height 9
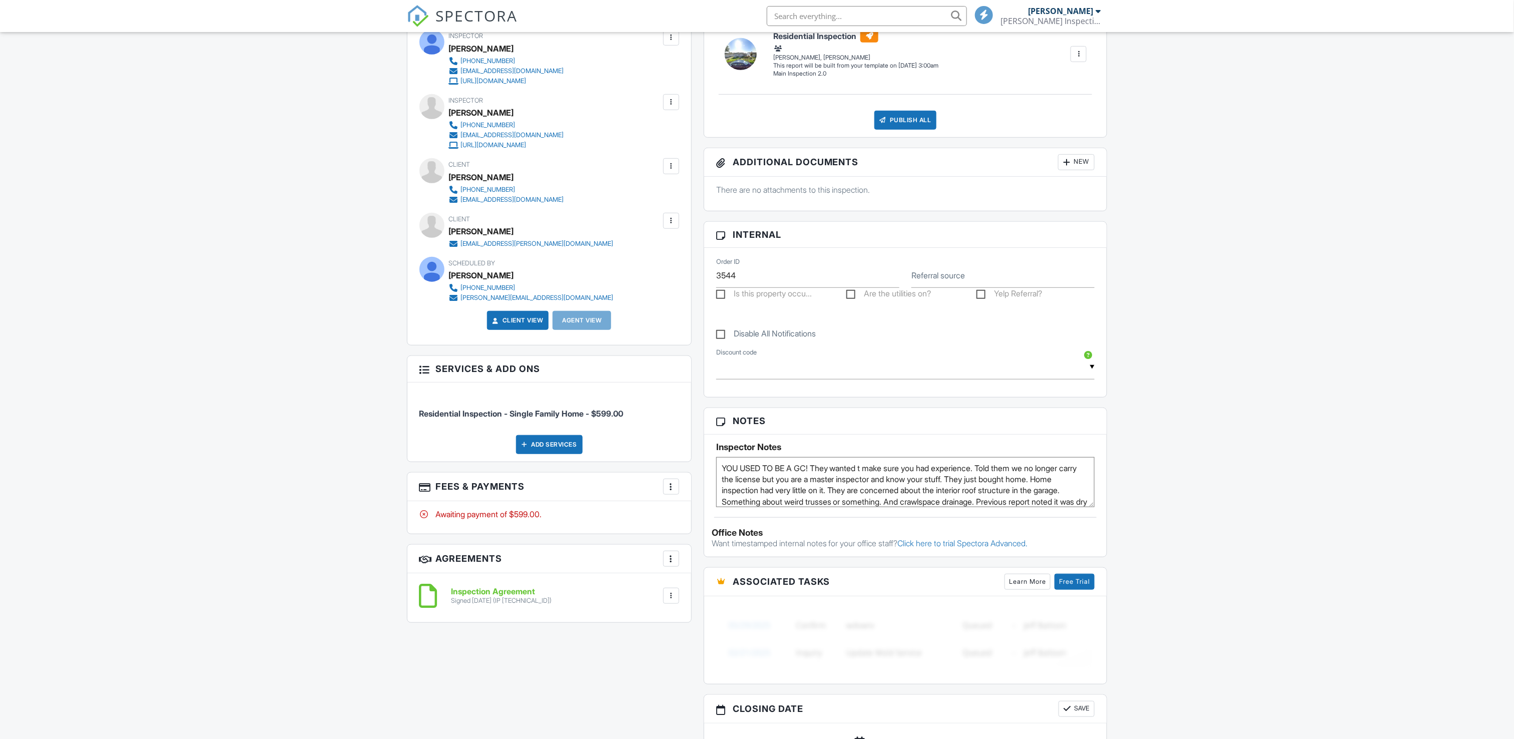
scroll to position [300, 0]
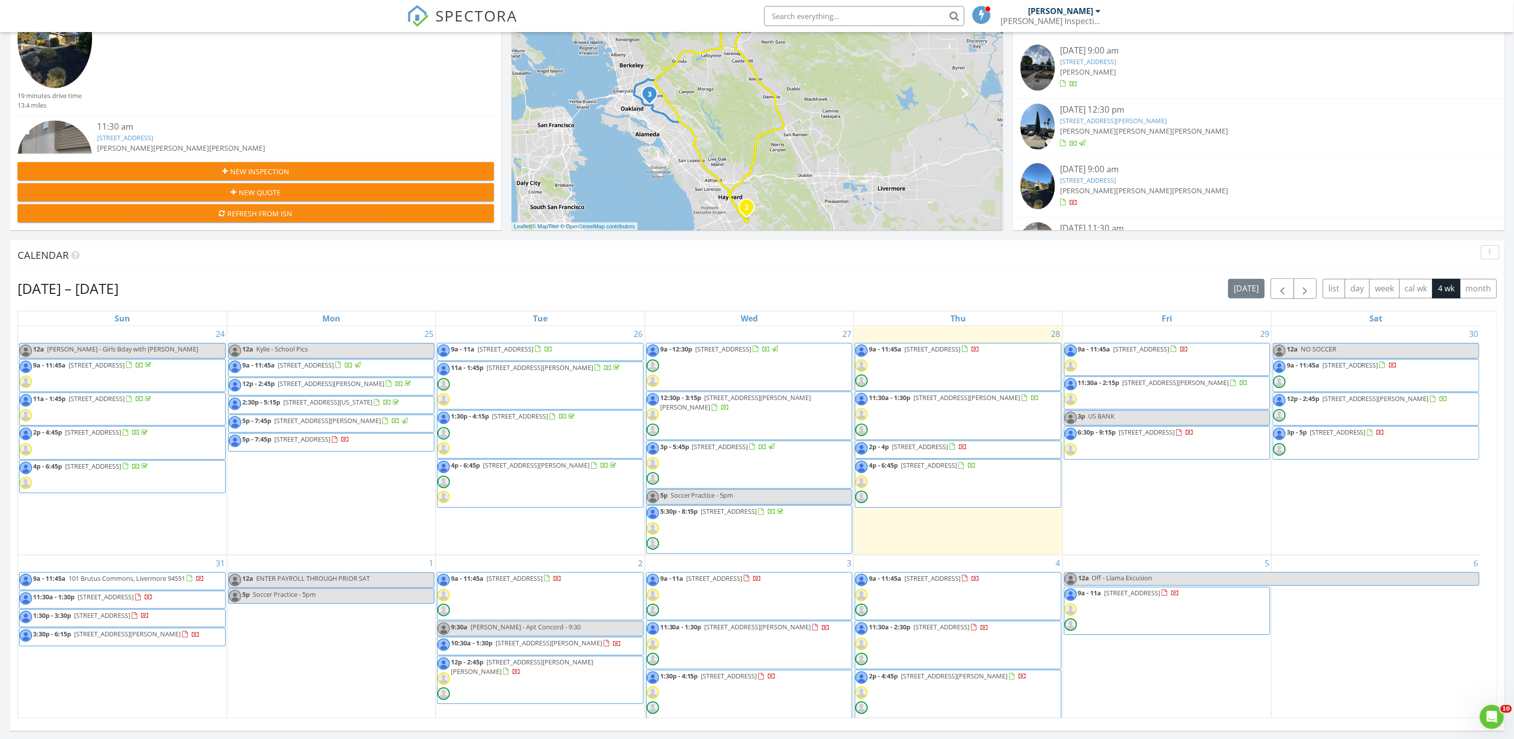
click at [509, 582] on span "1908 Oak Crest Dr, Oakland 94602" at bounding box center [515, 578] width 56 height 9
click at [731, 690] on span "1:30p - 4:15p 2312 Granada Ct, Pinole 94564" at bounding box center [712, 694] width 130 height 46
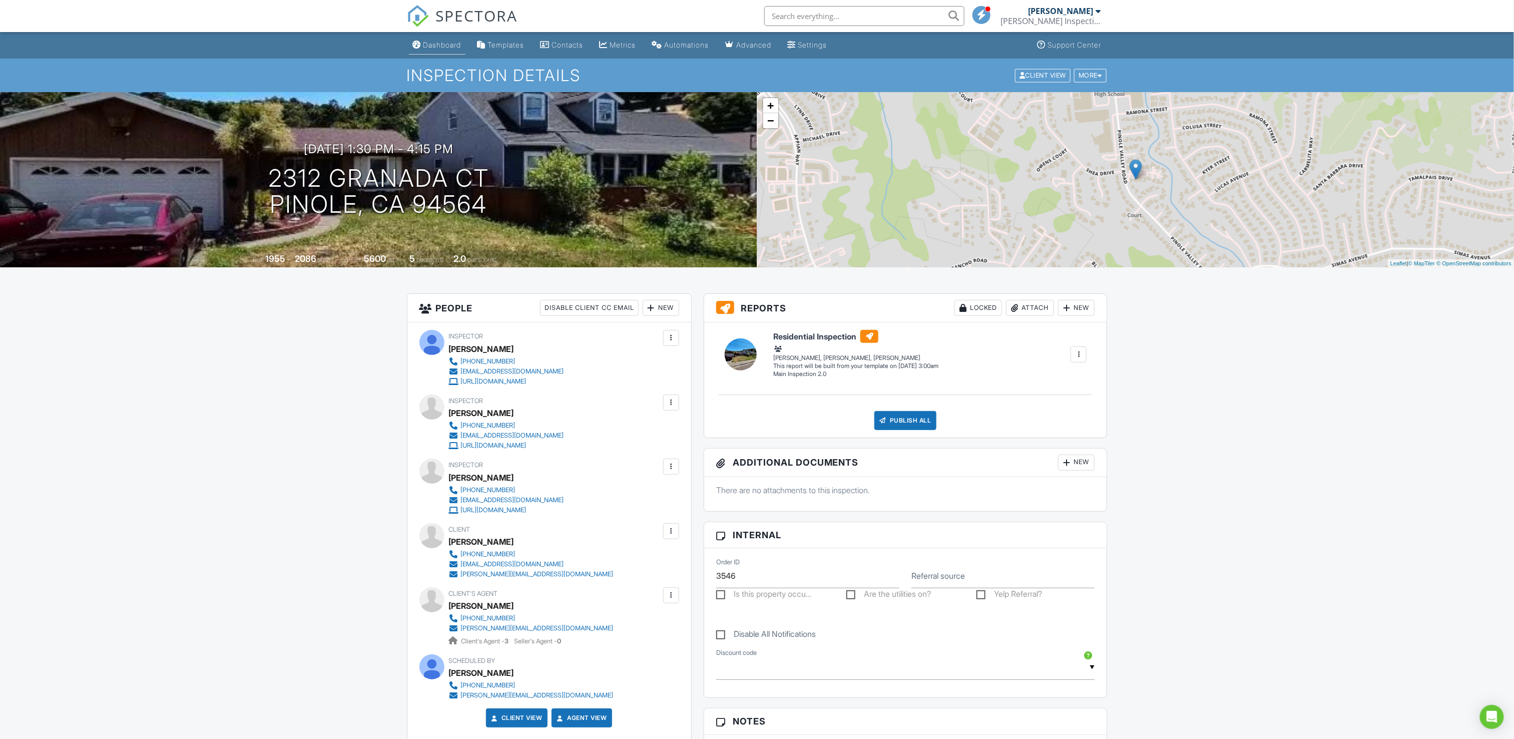
click at [450, 46] on div "Dashboard" at bounding box center [442, 45] width 38 height 9
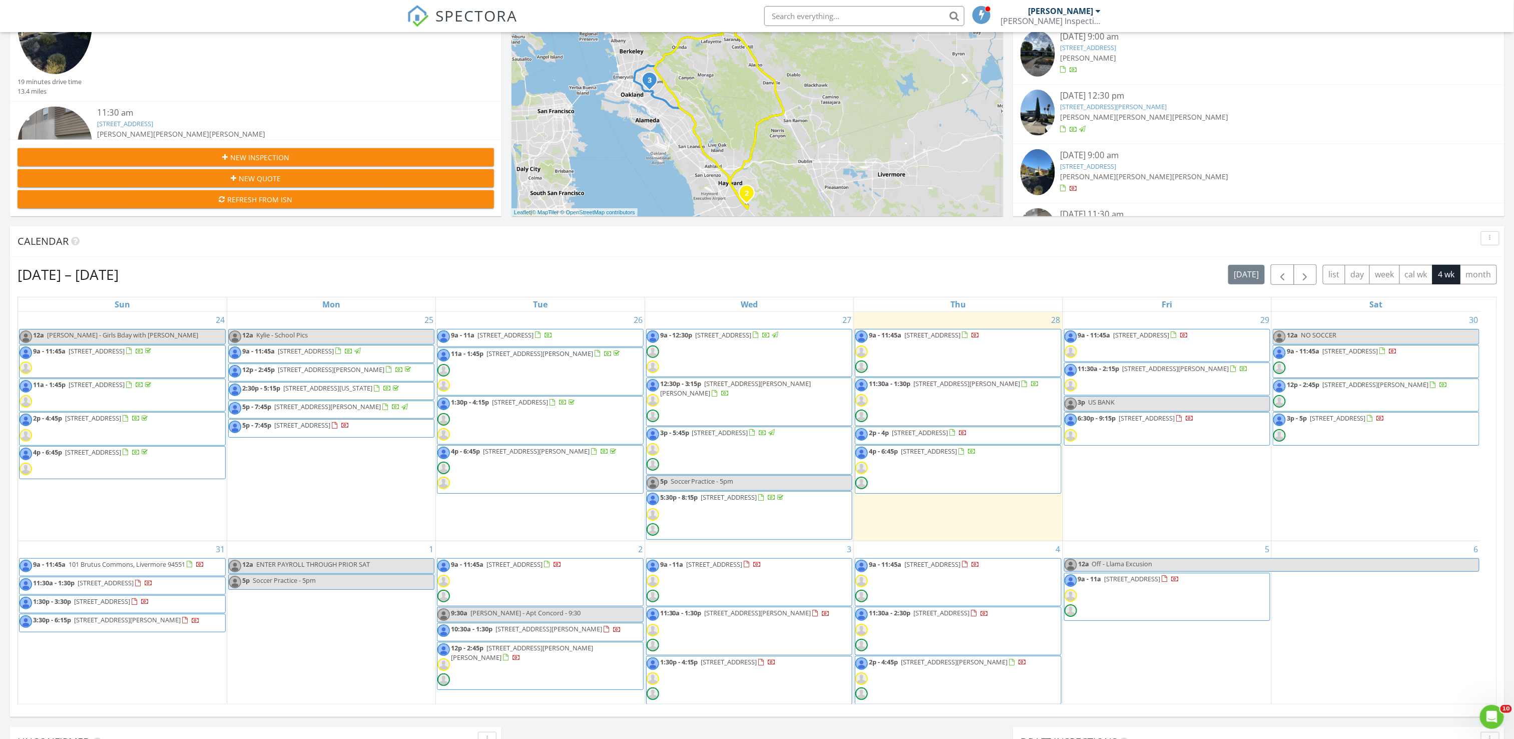
scroll to position [601, 0]
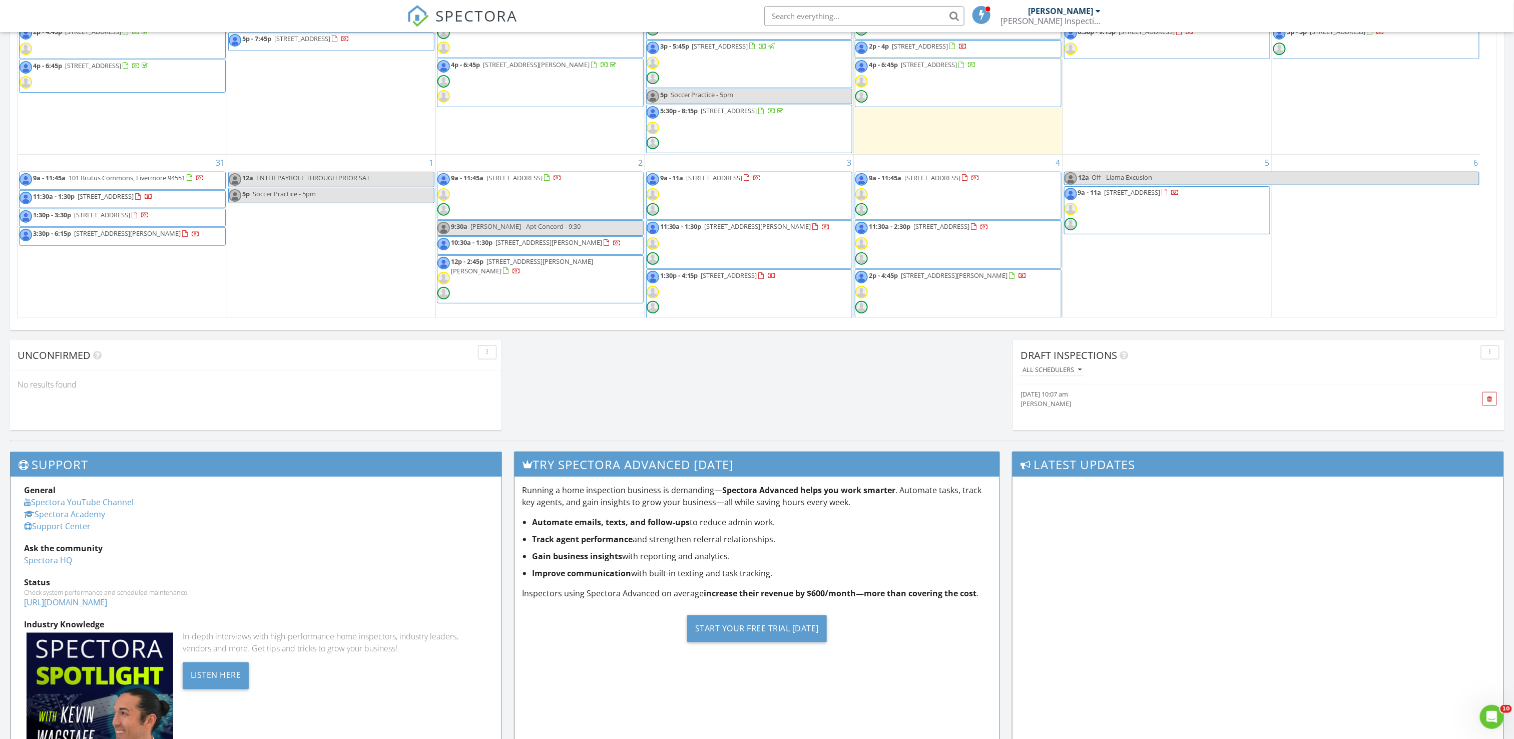
click at [1047, 402] on div "[PERSON_NAME]" at bounding box center [1219, 404] width 397 height 10
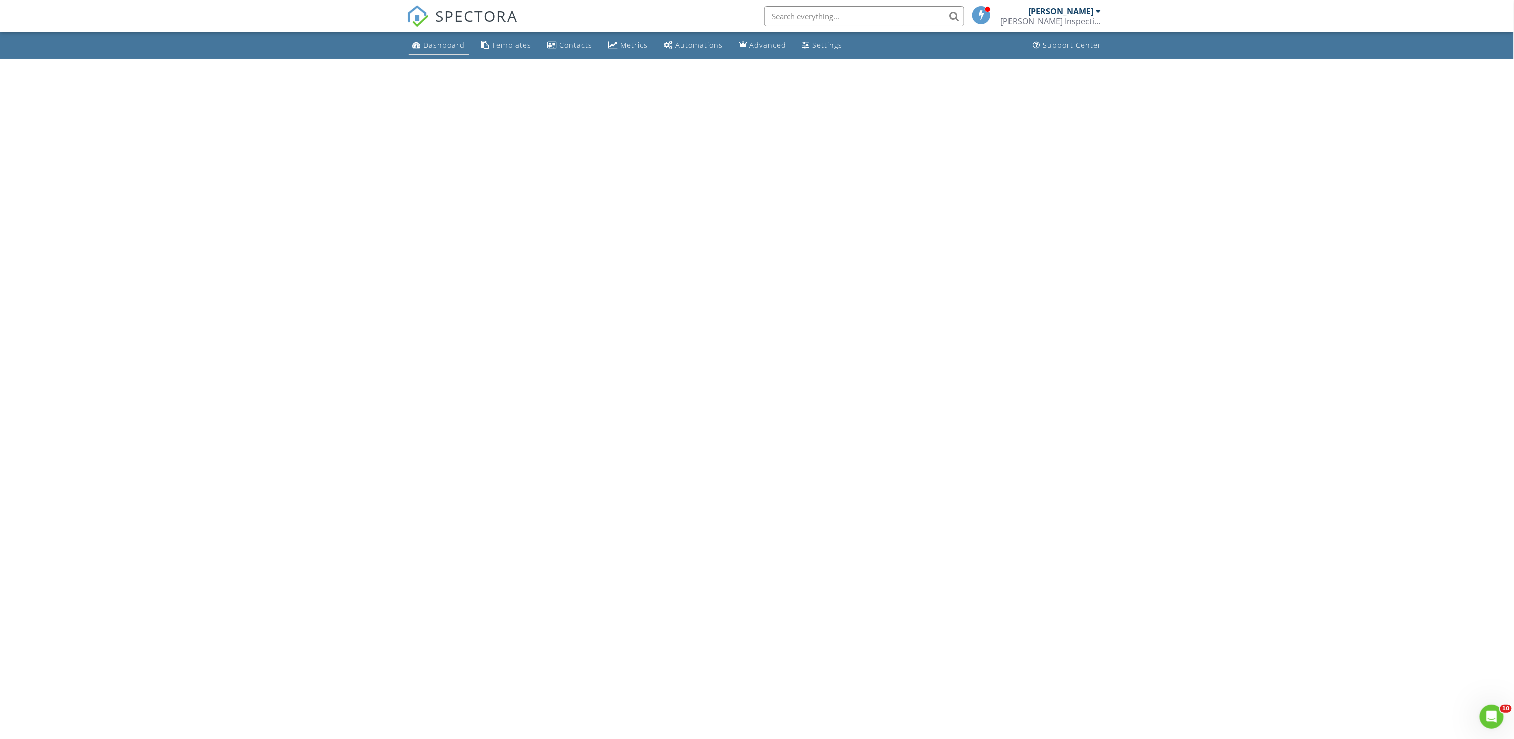
click at [430, 47] on div "Dashboard" at bounding box center [445, 45] width 42 height 10
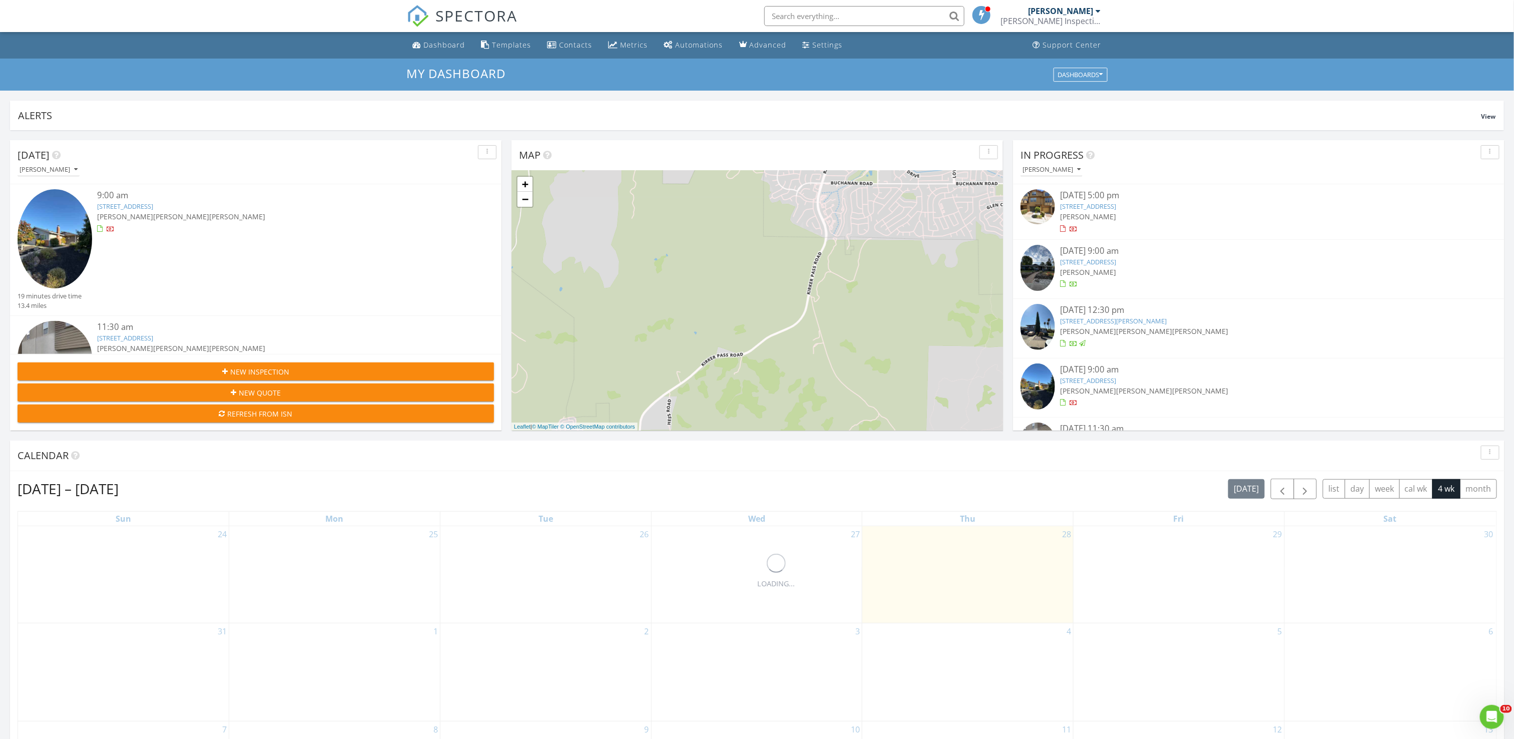
click at [322, 364] on button "New Inspection" at bounding box center [256, 371] width 477 height 18
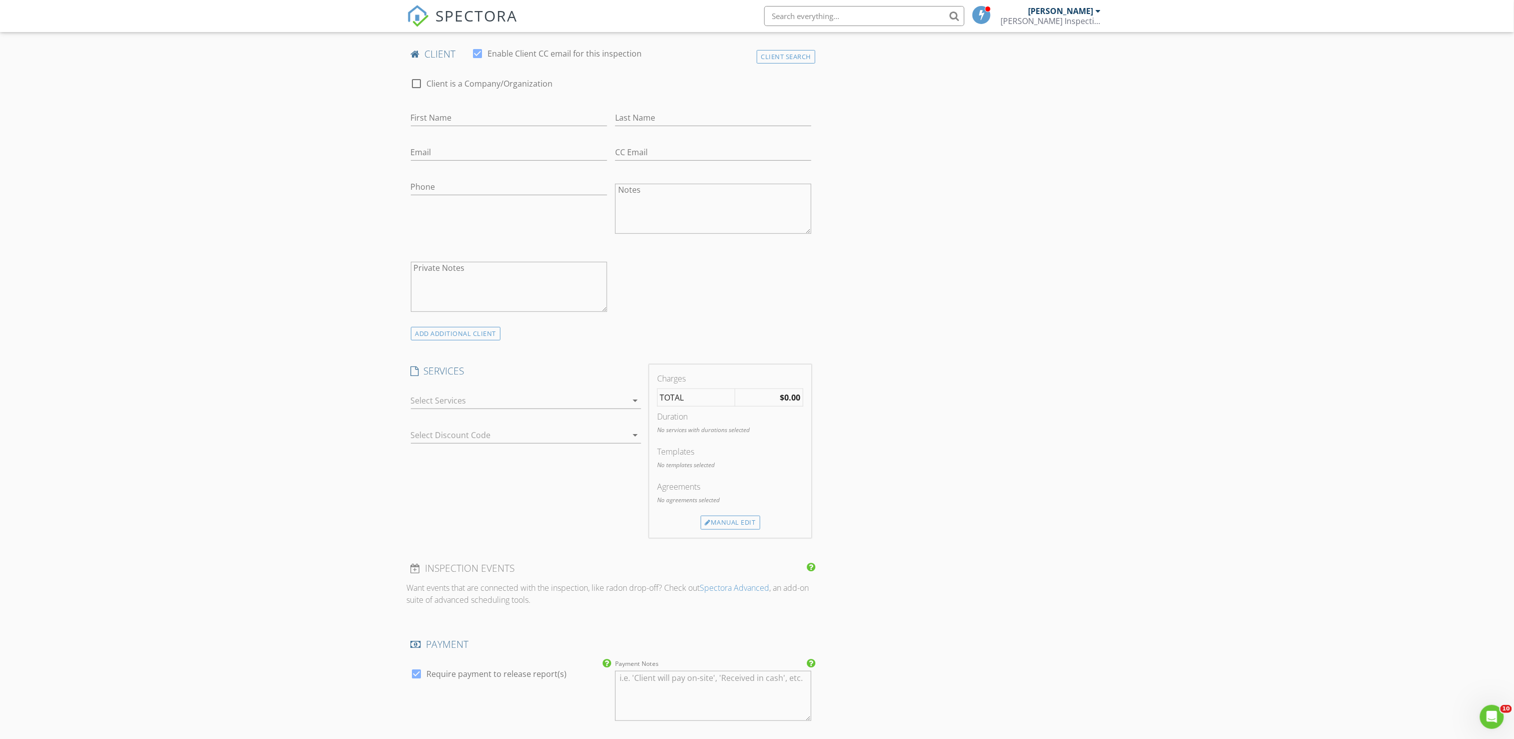
scroll to position [300, 0]
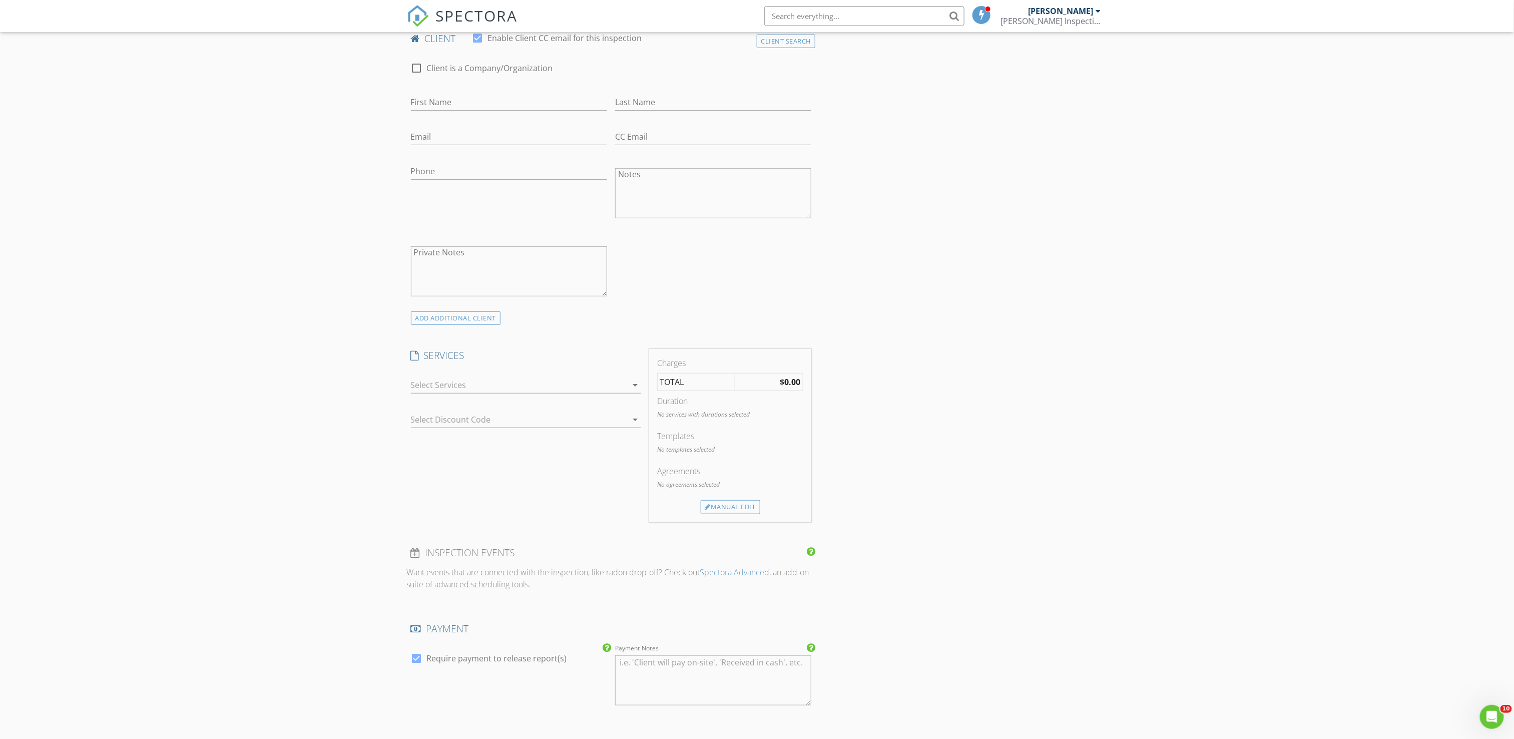
click at [462, 390] on div at bounding box center [519, 385] width 216 height 16
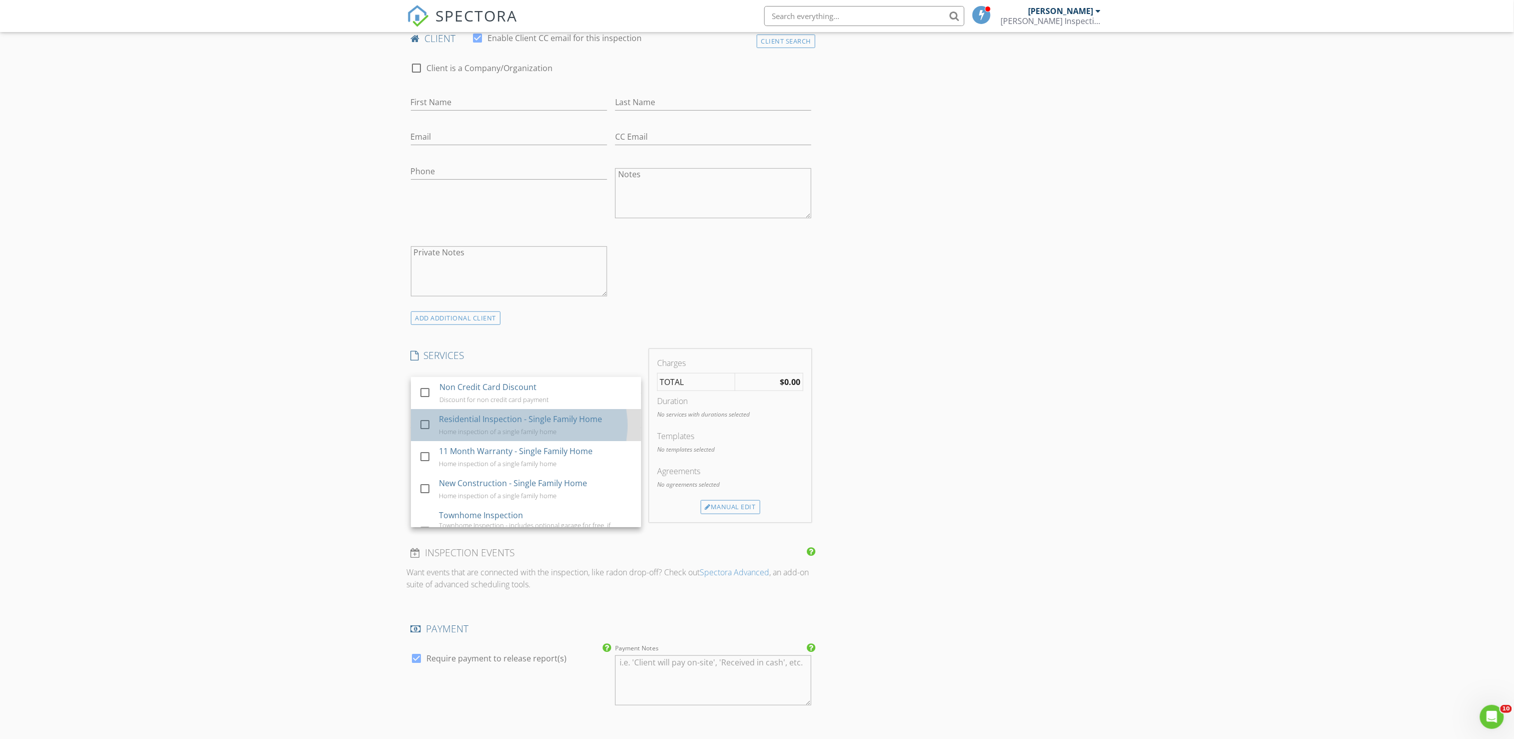
click at [462, 432] on div "Home inspection of a single family home" at bounding box center [498, 431] width 118 height 8
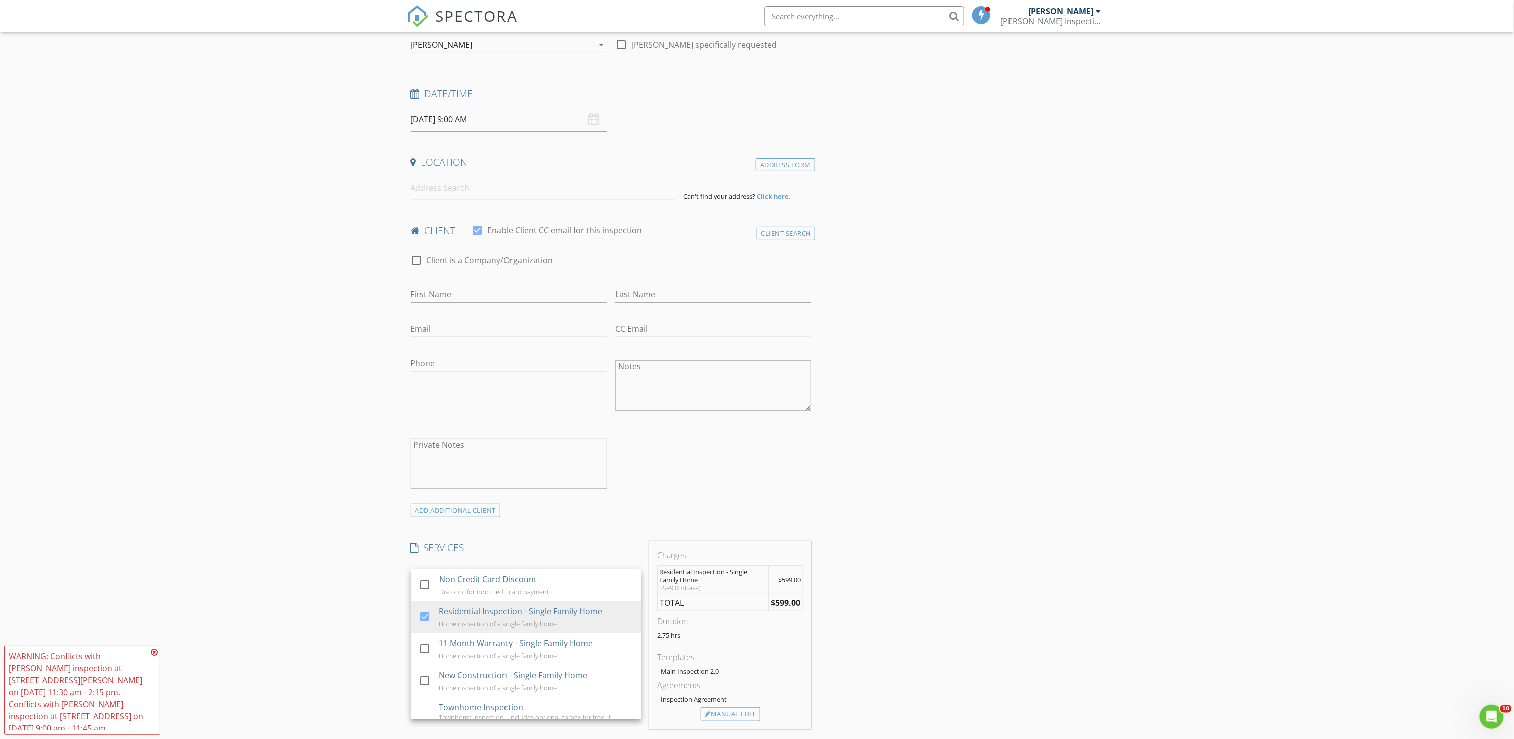
scroll to position [100, 0]
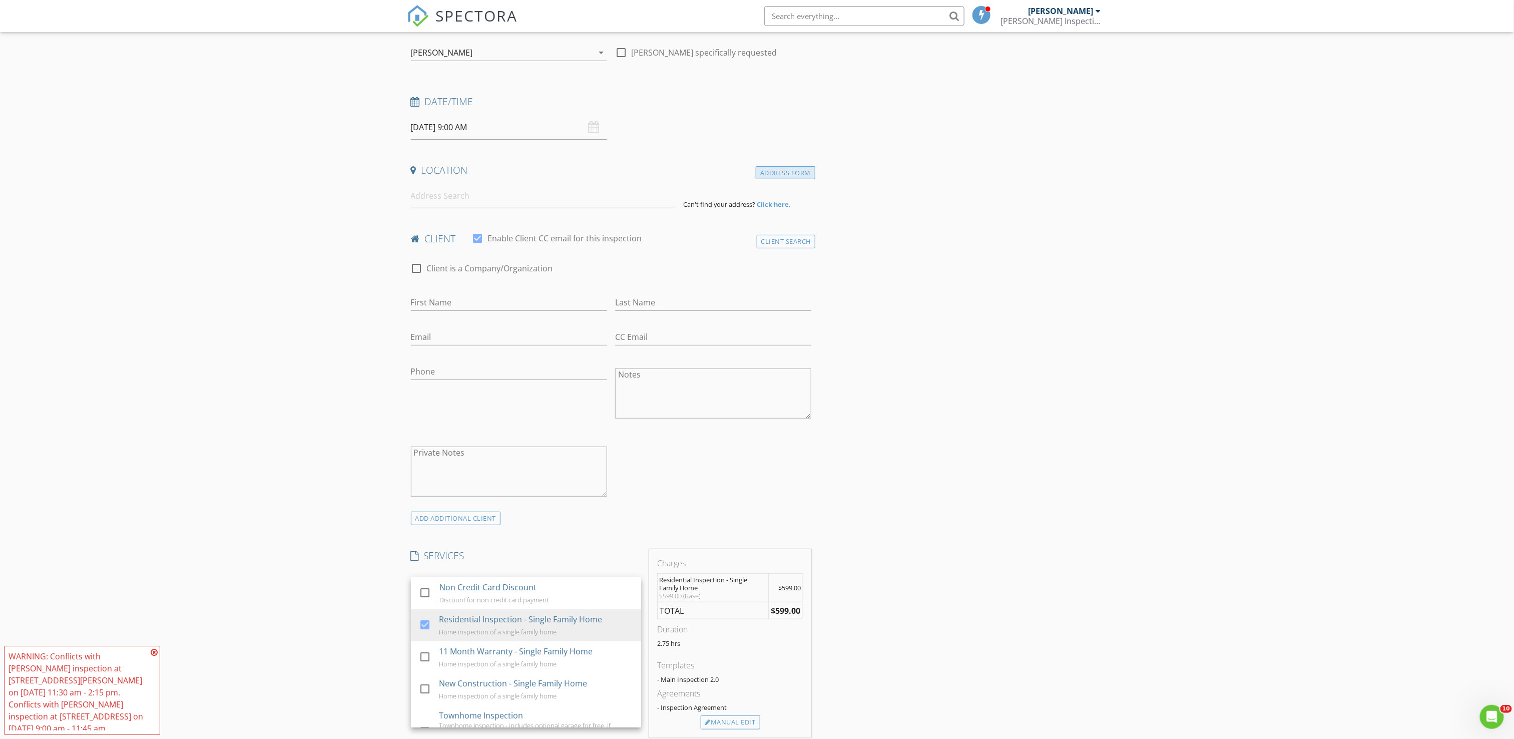
click at [787, 177] on div "Address Form" at bounding box center [786, 173] width 60 height 14
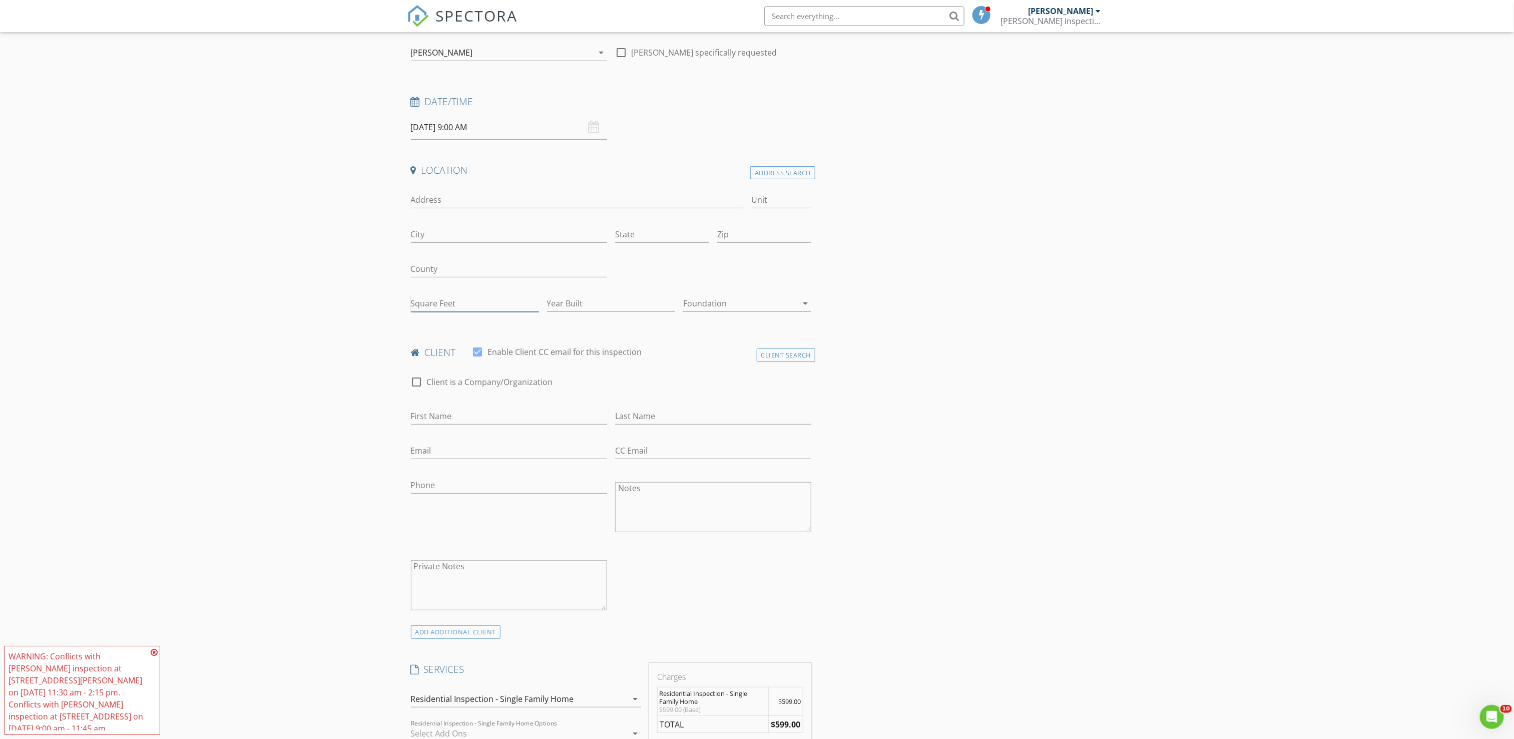
click at [422, 301] on input "Square Feet" at bounding box center [475, 303] width 128 height 17
type input "4600"
drag, startPoint x: 420, startPoint y: 17, endPoint x: 473, endPoint y: 64, distance: 69.8
click at [420, 17] on img at bounding box center [418, 16] width 22 height 22
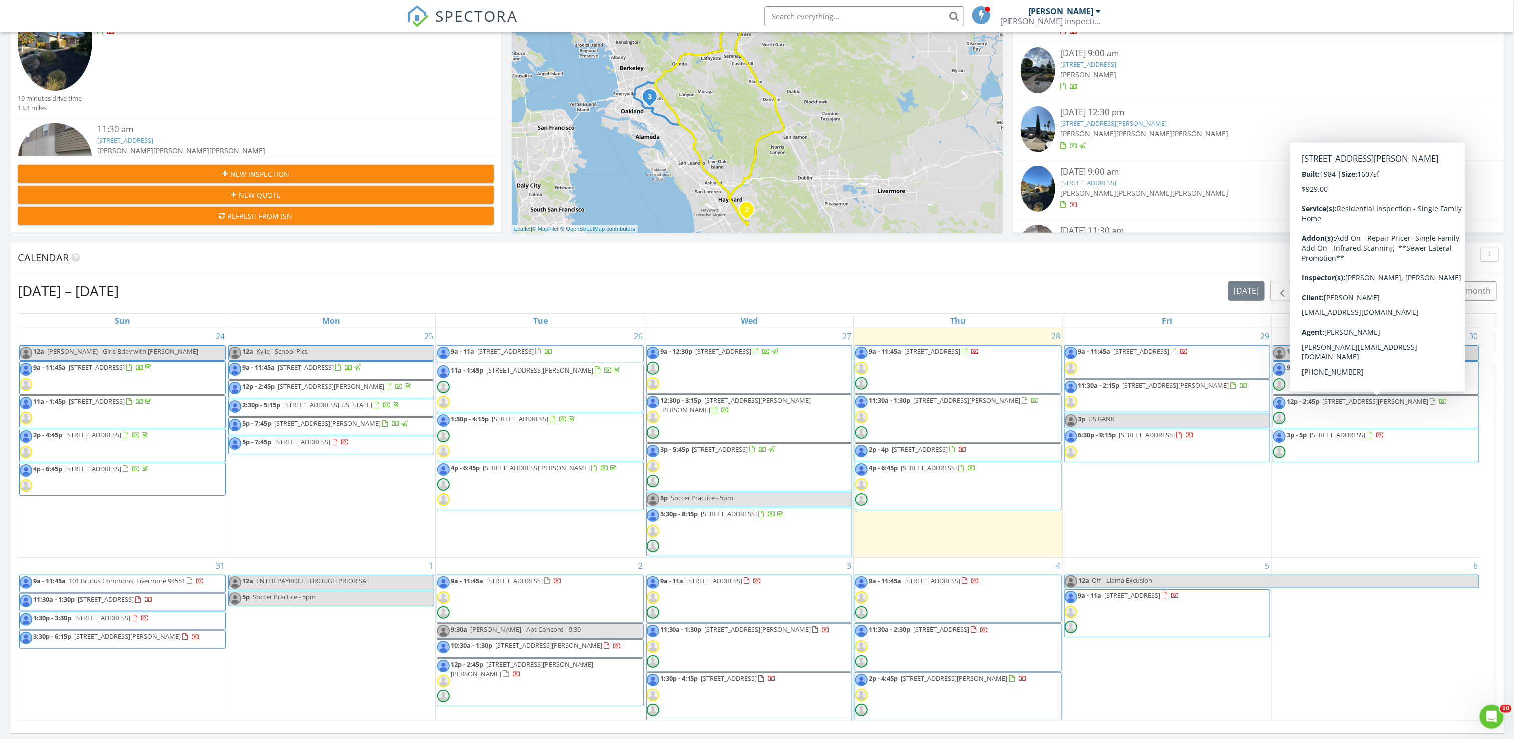
scroll to position [200, 0]
